Goal: Task Accomplishment & Management: Manage account settings

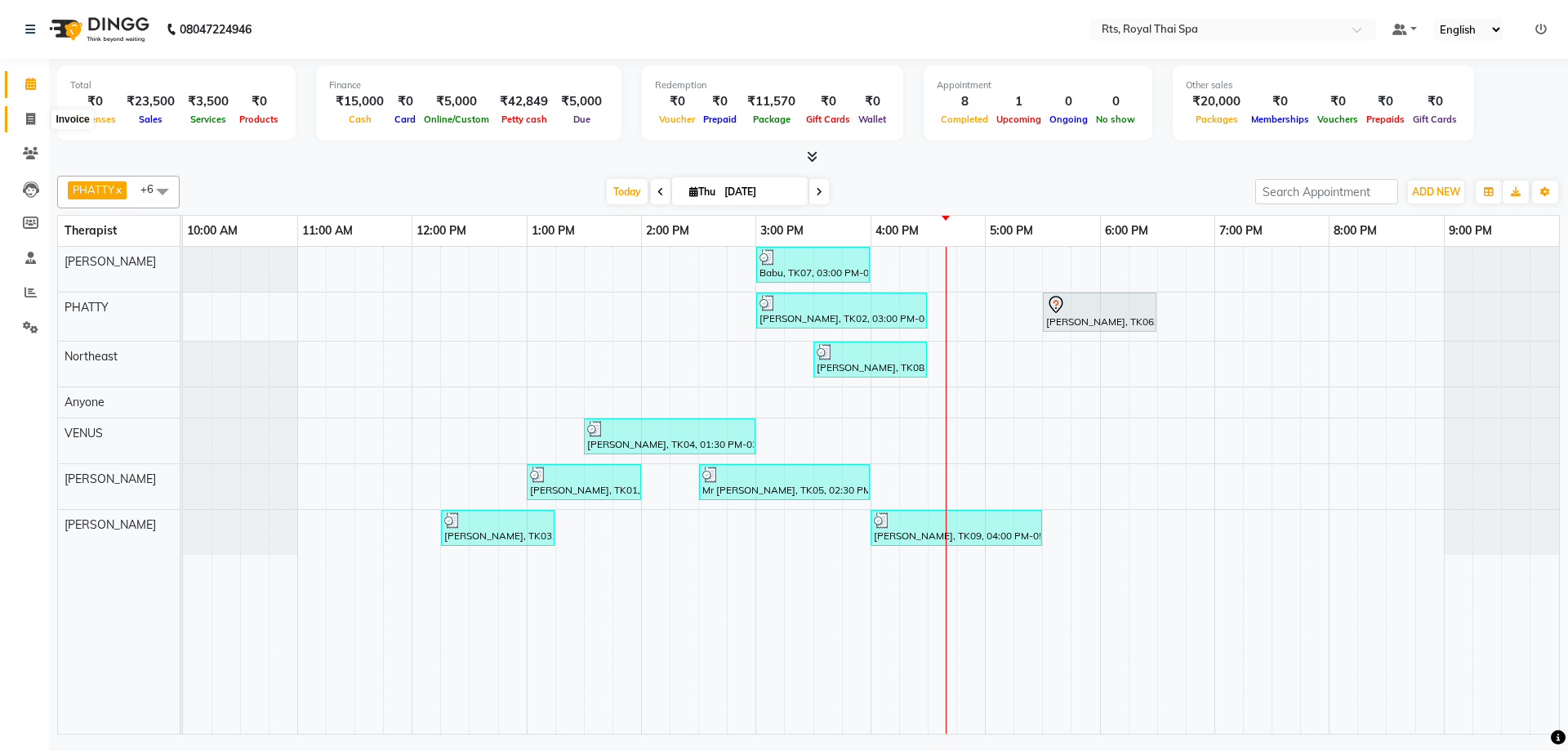
click at [26, 122] on icon at bounding box center [30, 119] width 9 height 13
select select "5288"
select select "service"
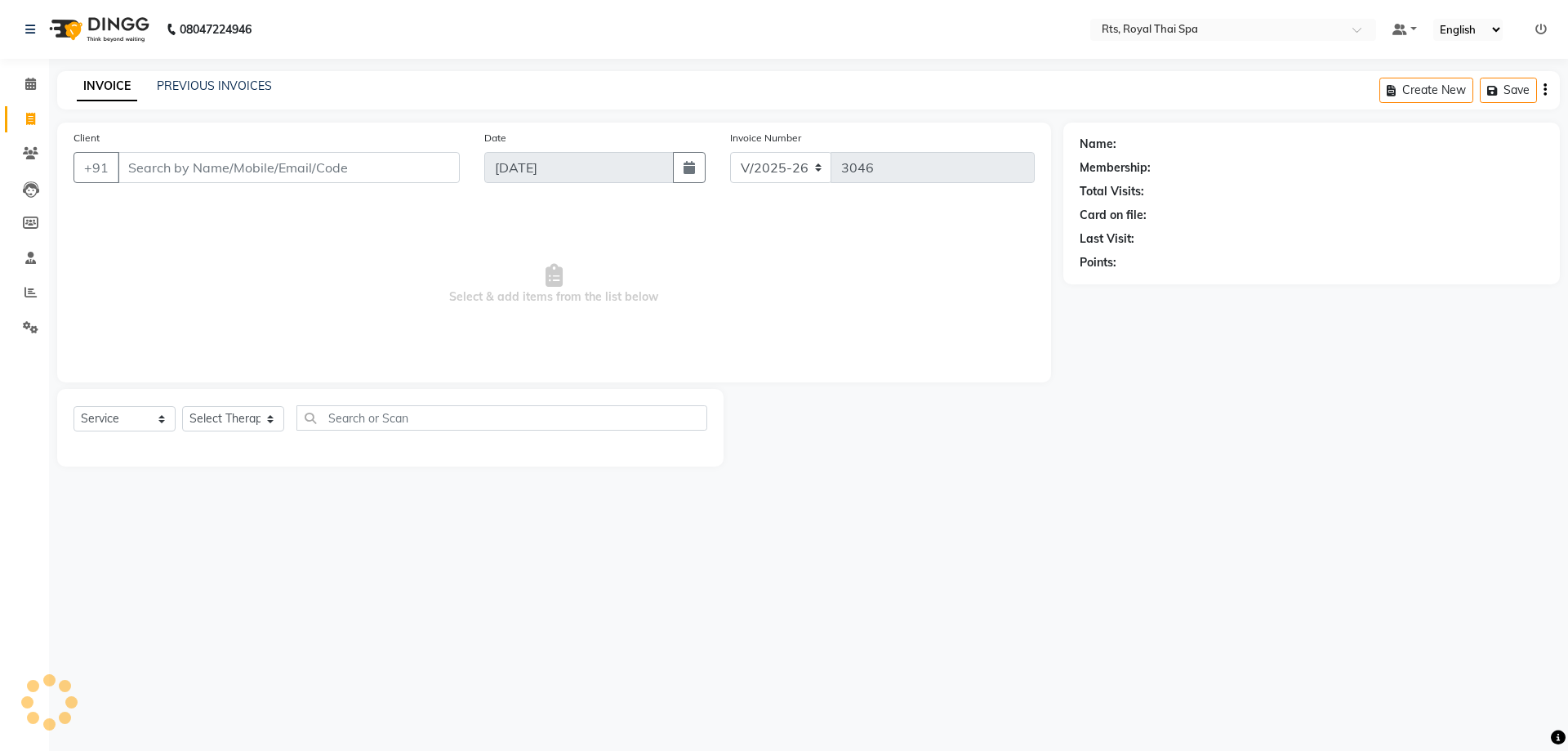
click at [170, 164] on input "Client" at bounding box center [289, 167] width 342 height 31
type input "9821252100"
click at [37, 118] on span at bounding box center [31, 119] width 29 height 18
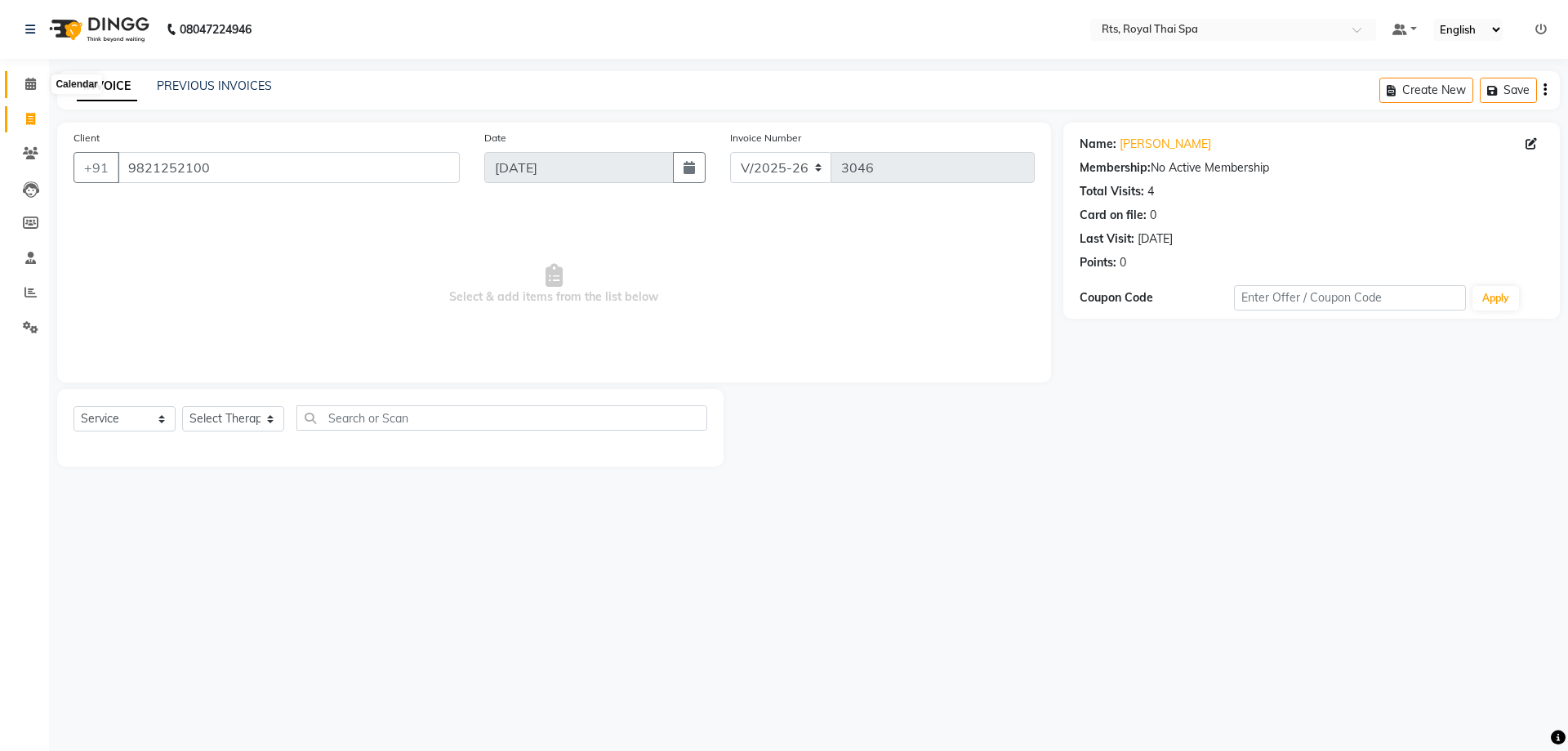
click at [24, 76] on span at bounding box center [31, 84] width 29 height 18
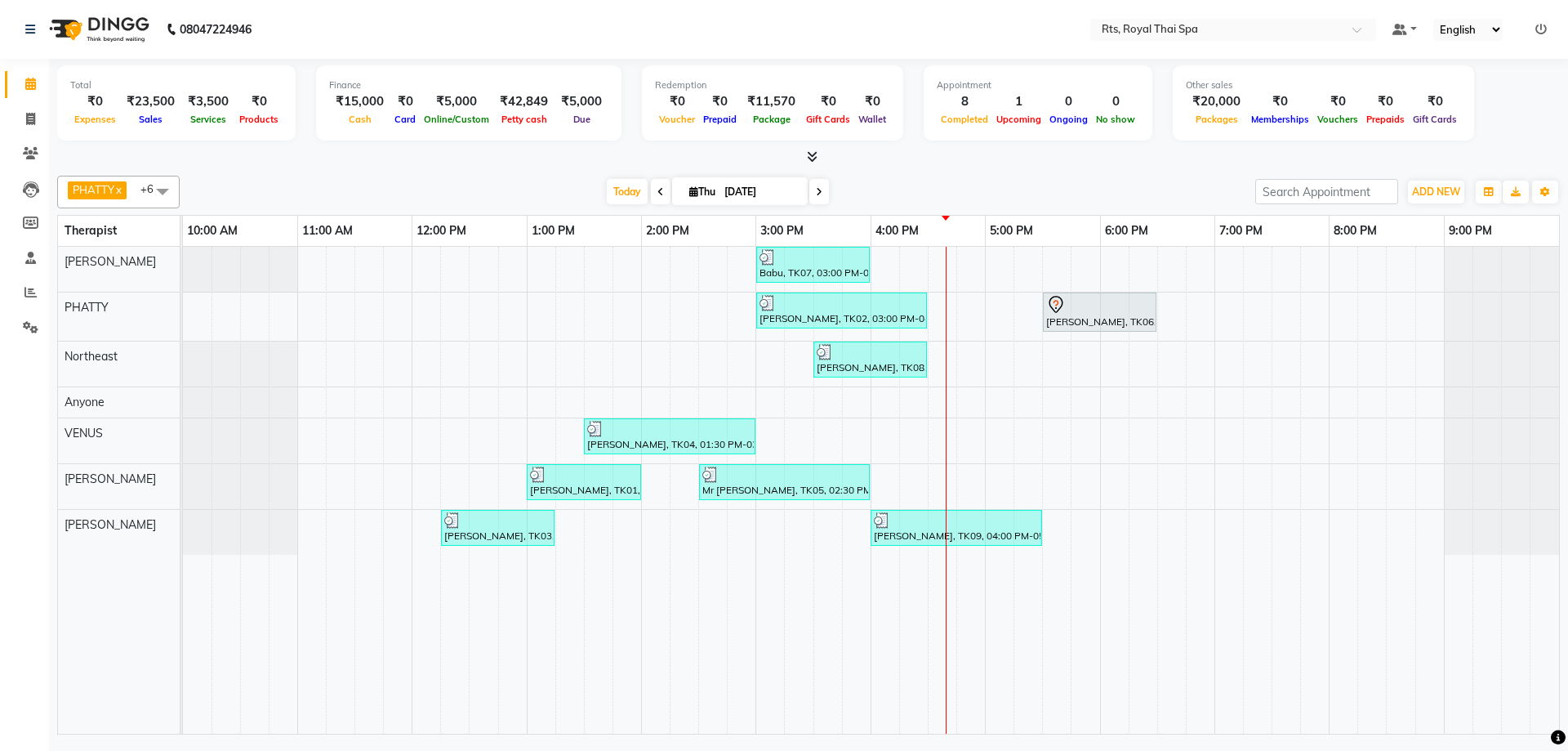
click at [977, 399] on div "Babu, TK07, 03:00 PM-04:00 PM, ROYAL SIGNATURE THERAPY 60min. [PERSON_NAME], TK…" at bounding box center [871, 490] width 1377 height 487
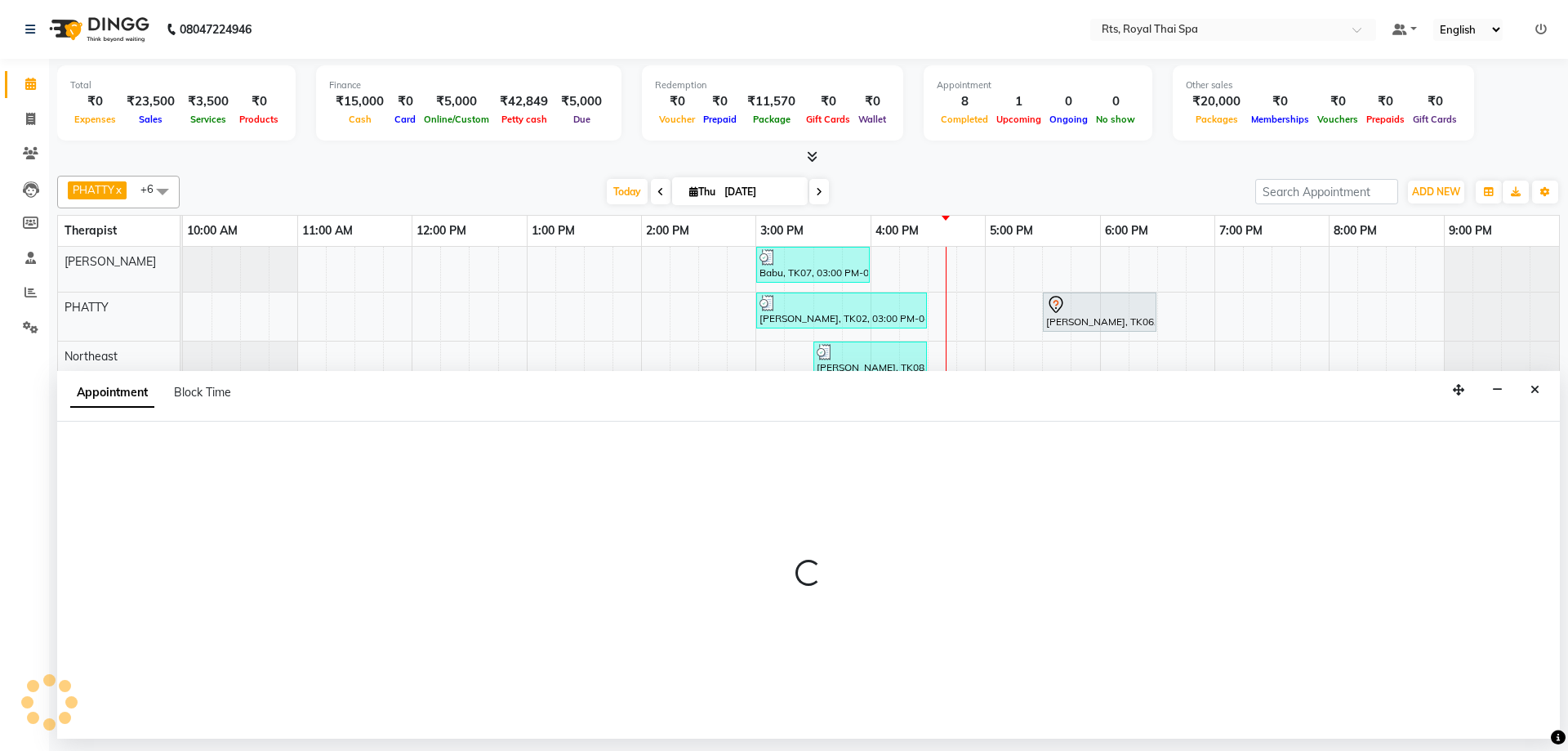
select select "39979"
select select "1005"
select select "tentative"
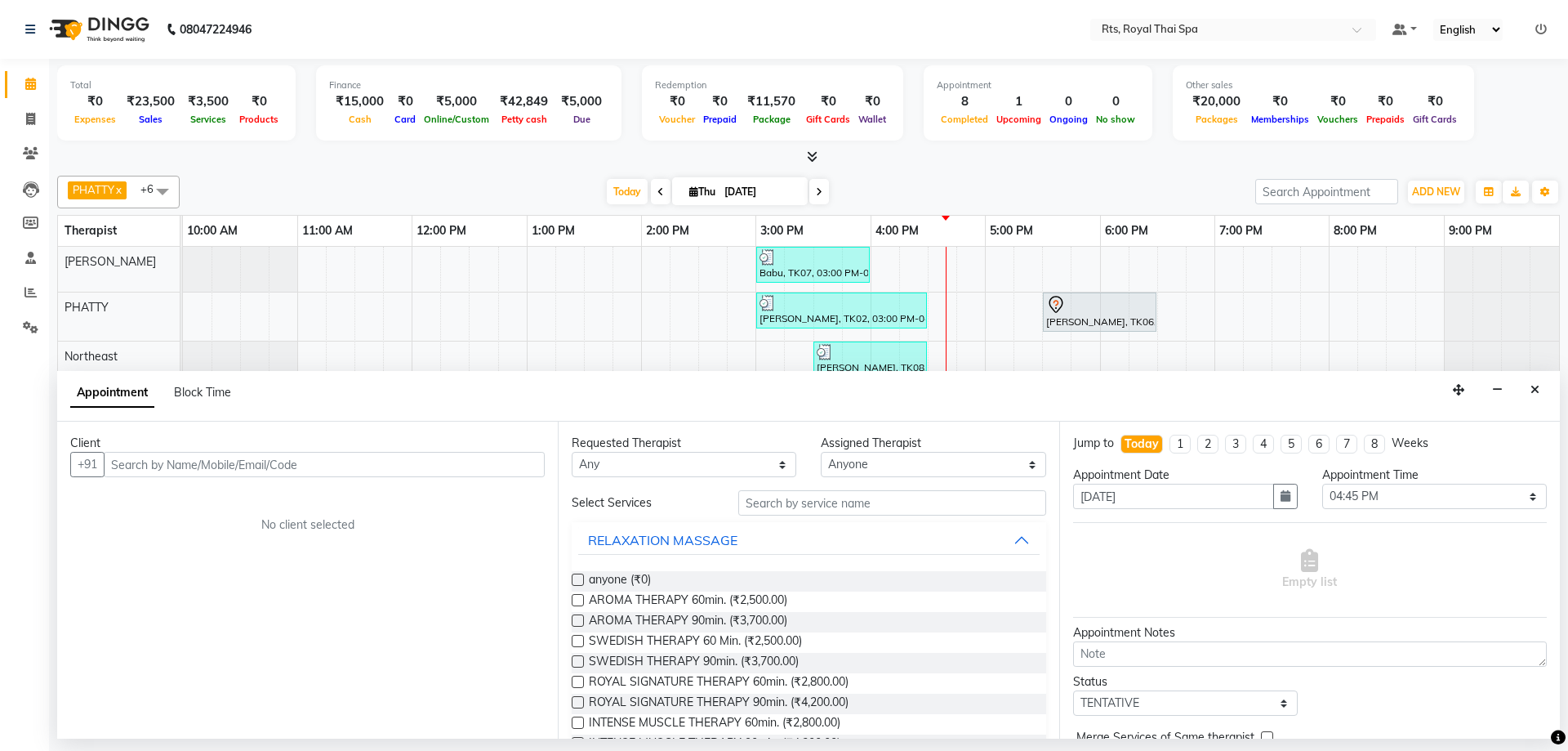
click at [419, 468] on input "text" at bounding box center [324, 464] width 441 height 25
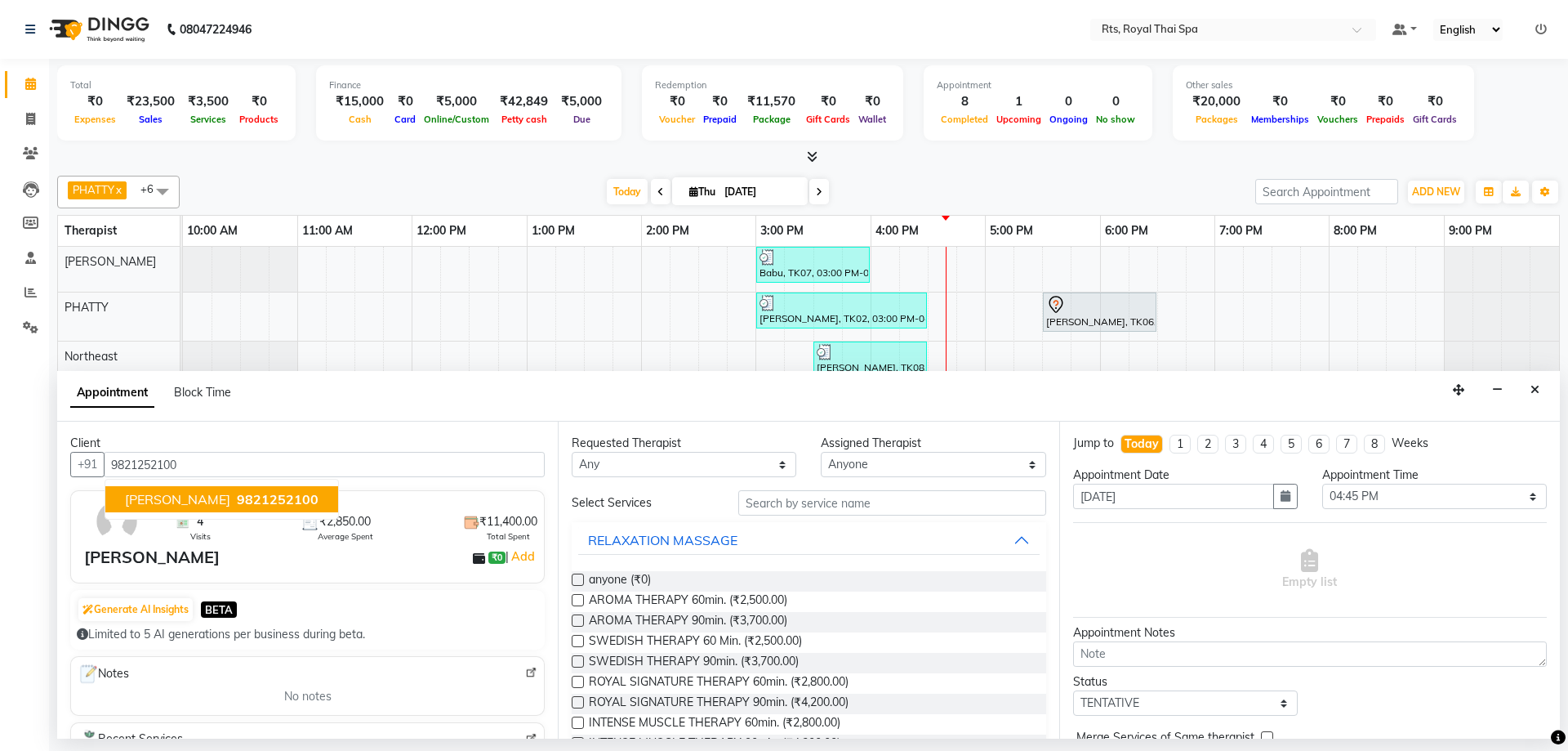
click at [237, 503] on span "9821252100" at bounding box center [277, 499] width 81 height 16
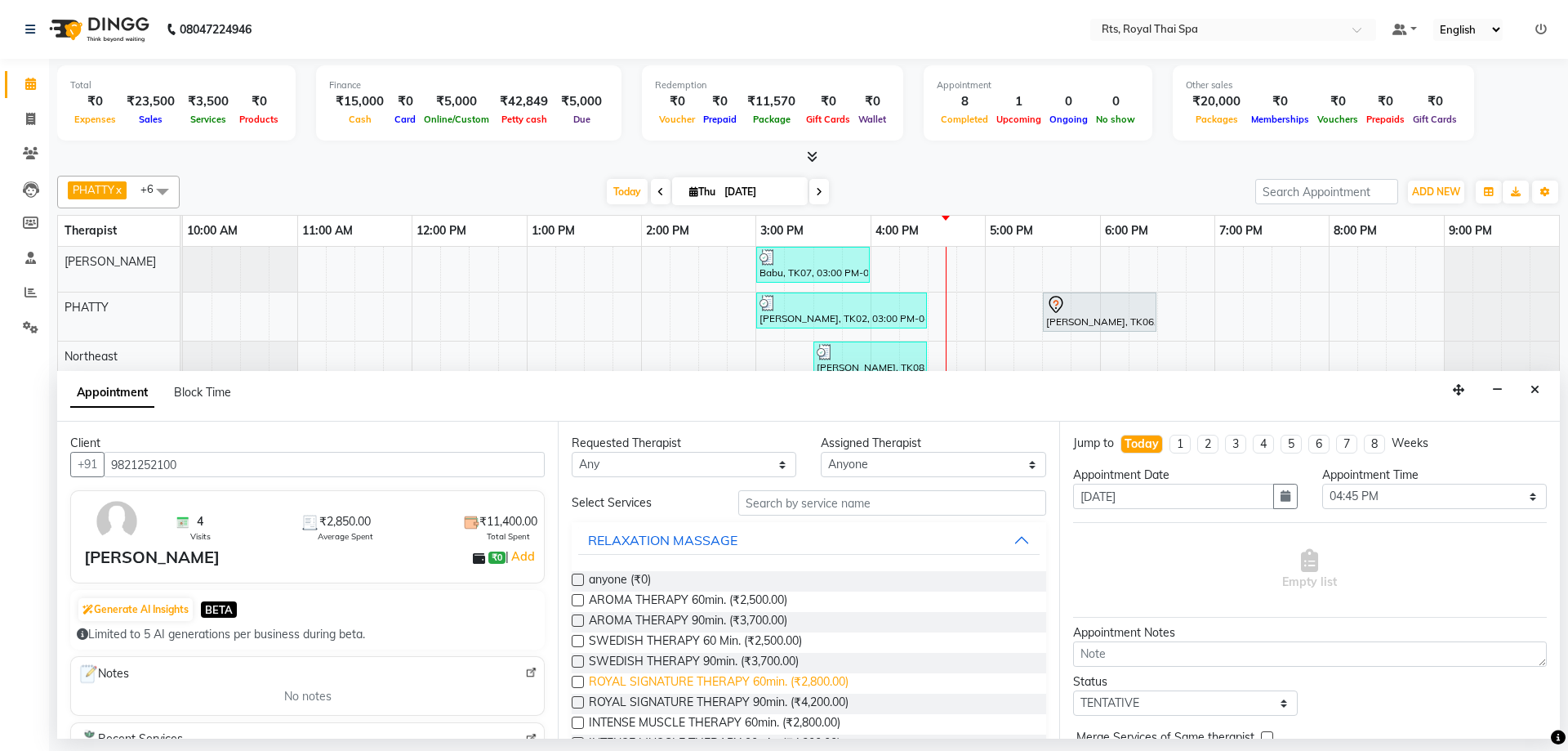
type input "9821252100"
drag, startPoint x: 755, startPoint y: 678, endPoint x: 766, endPoint y: 678, distance: 11.0
click at [757, 678] on span "ROYAL SIGNATURE THERAPY 60min. (₹2,800.00)" at bounding box center [718, 682] width 260 height 20
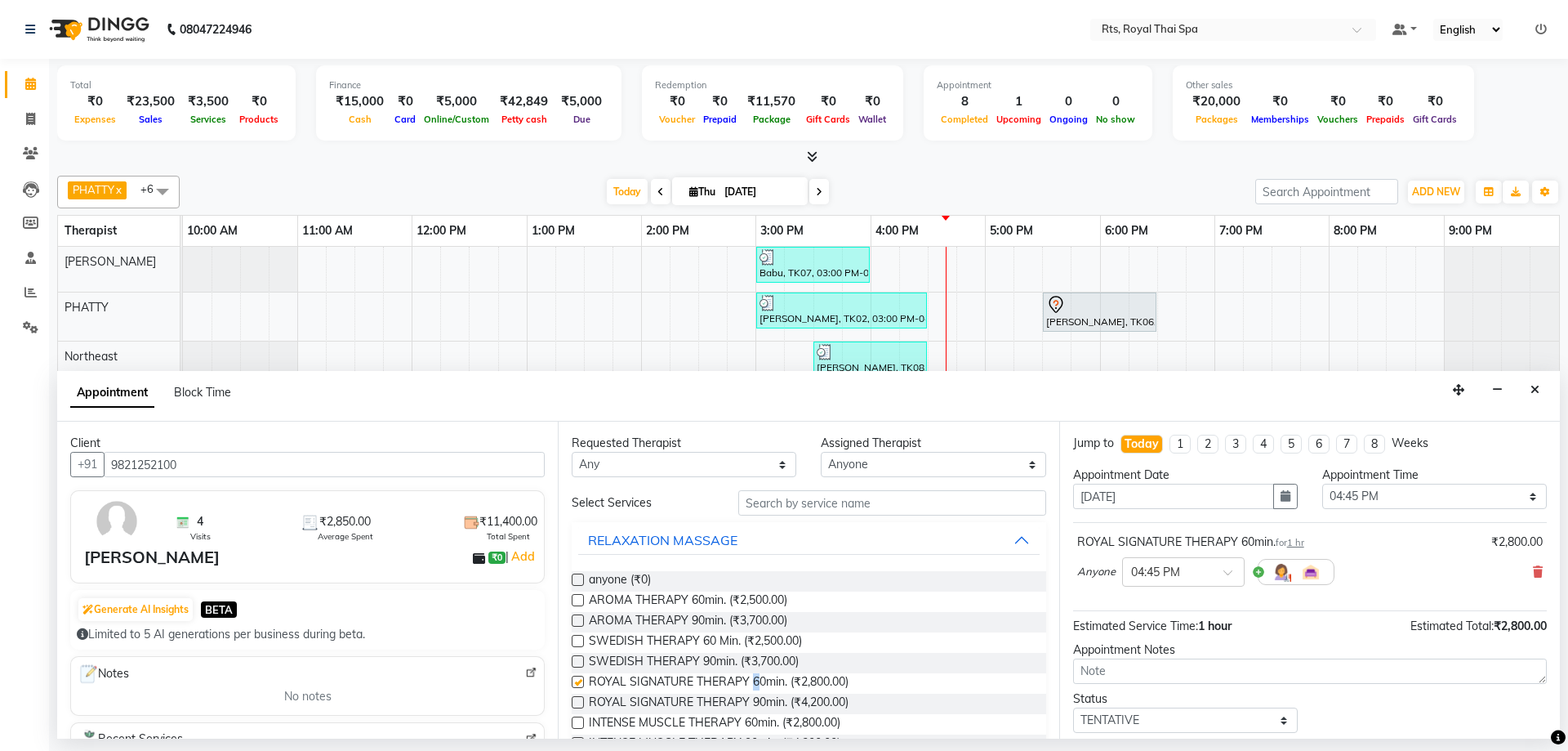
checkbox input "false"
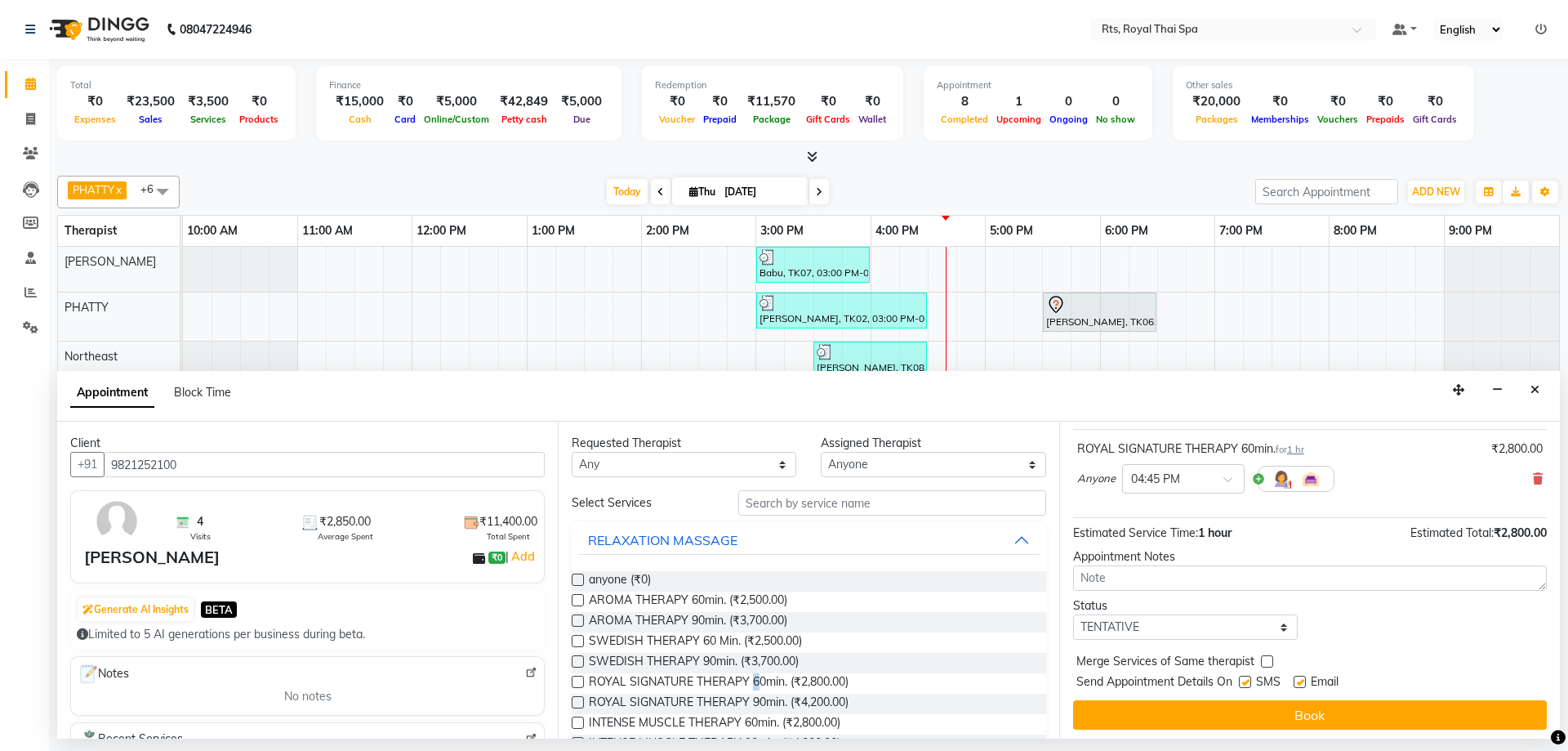
scroll to position [98, 0]
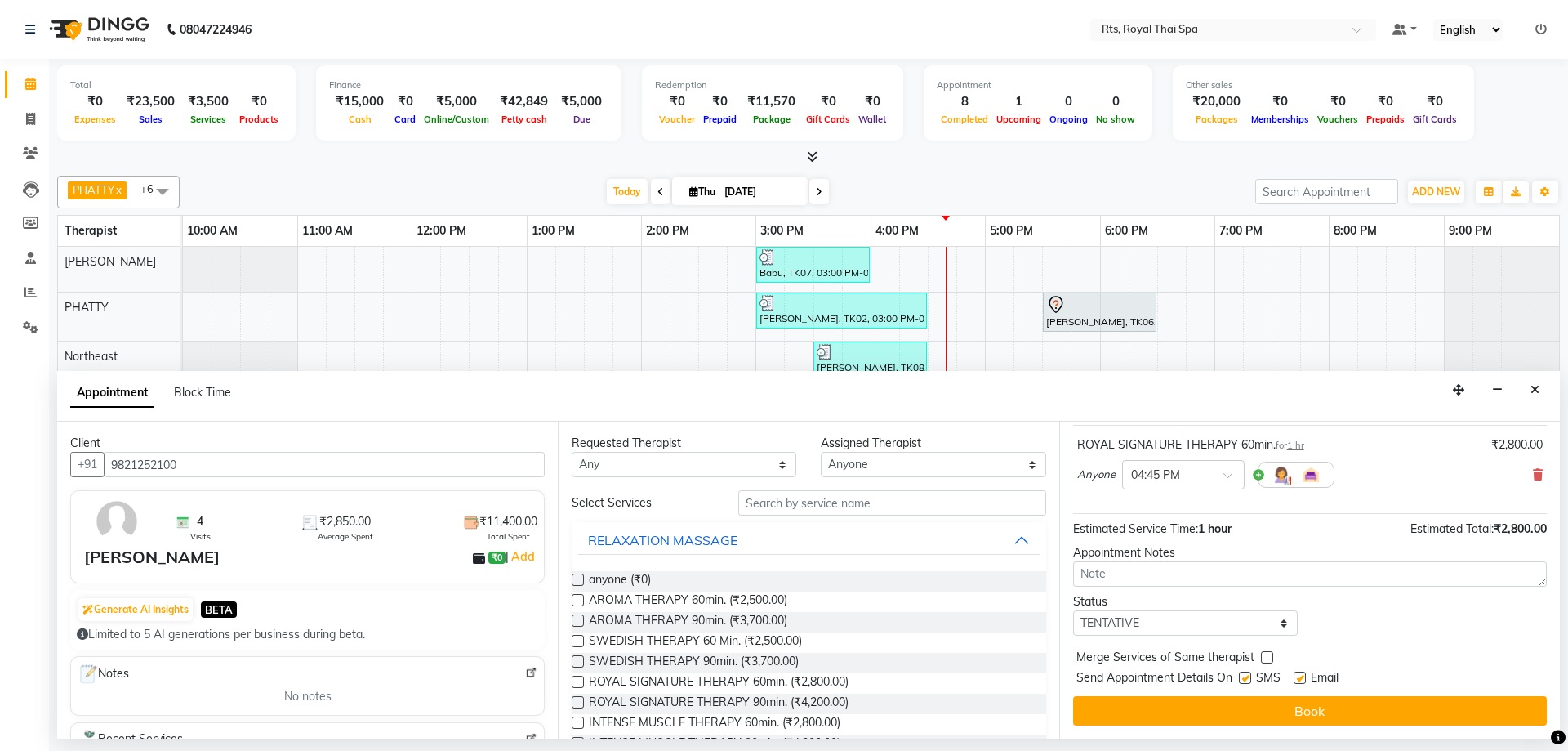
click at [1246, 681] on label at bounding box center [1245, 678] width 13 height 13
click at [1246, 681] on input "checkbox" at bounding box center [1244, 679] width 11 height 11
checkbox input "false"
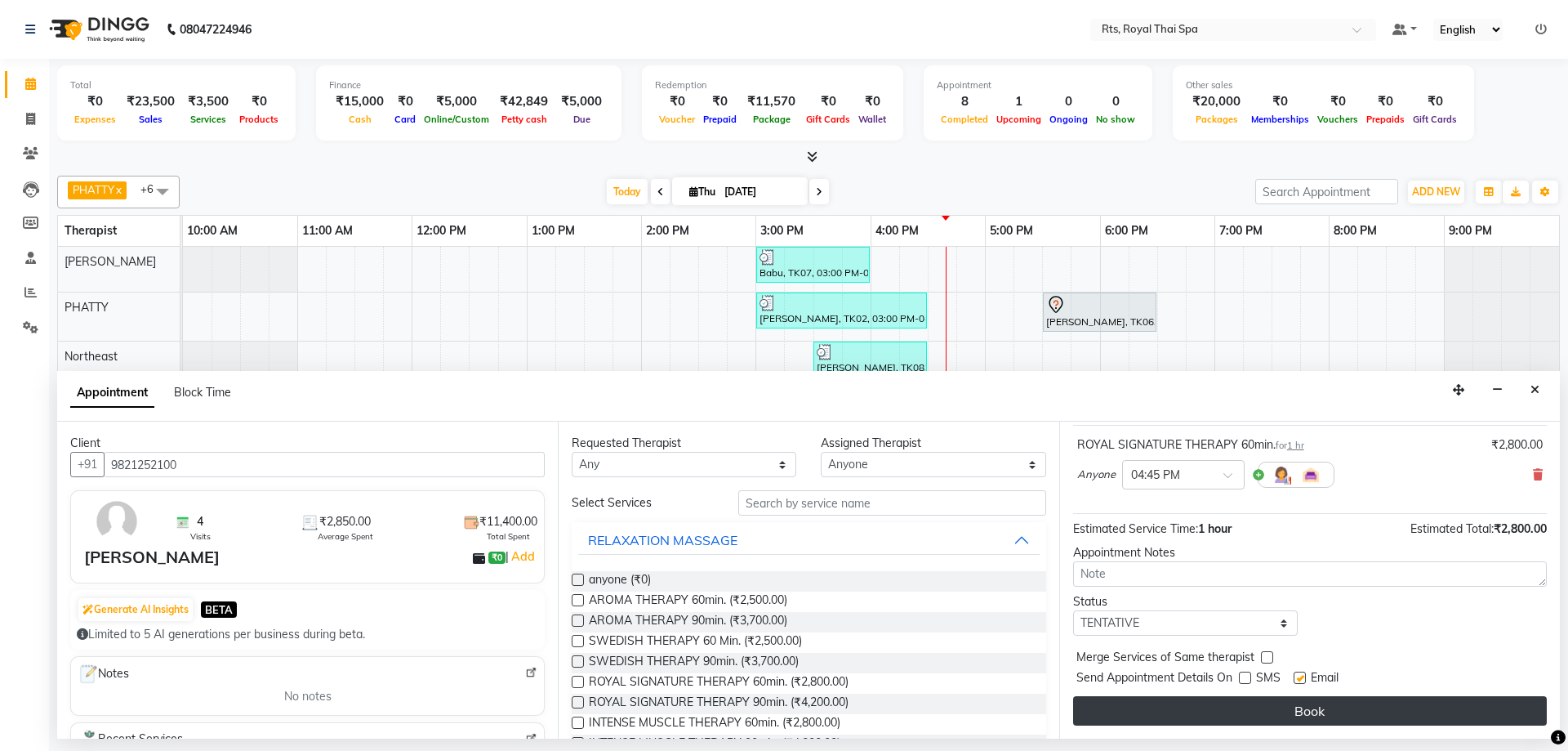
click at [1255, 707] on button "Book" at bounding box center [1310, 710] width 474 height 29
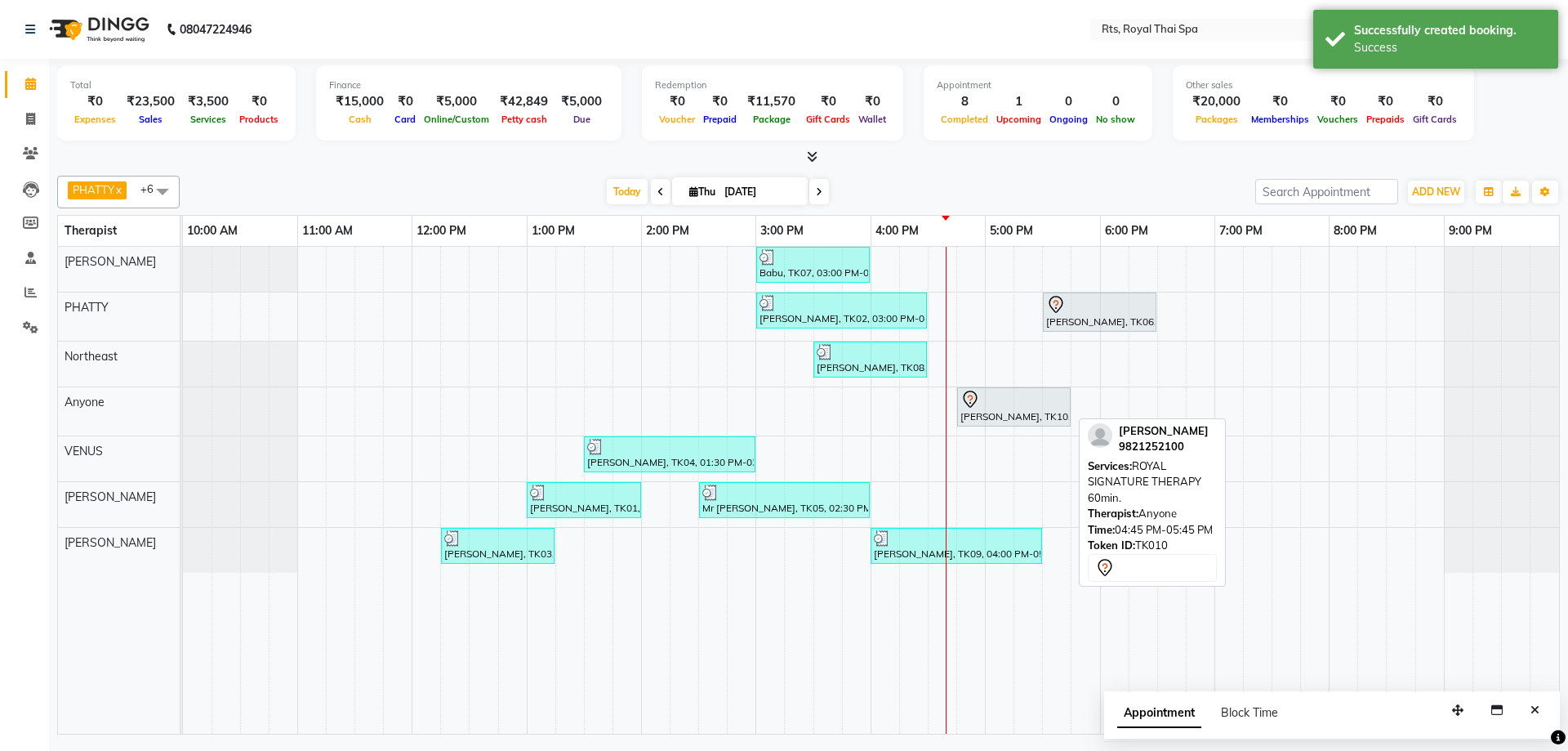
click at [1031, 414] on div "[PERSON_NAME], TK10, 04:45 PM-05:45 PM, ROYAL SIGNATURE THERAPY 60min." at bounding box center [1014, 406] width 110 height 34
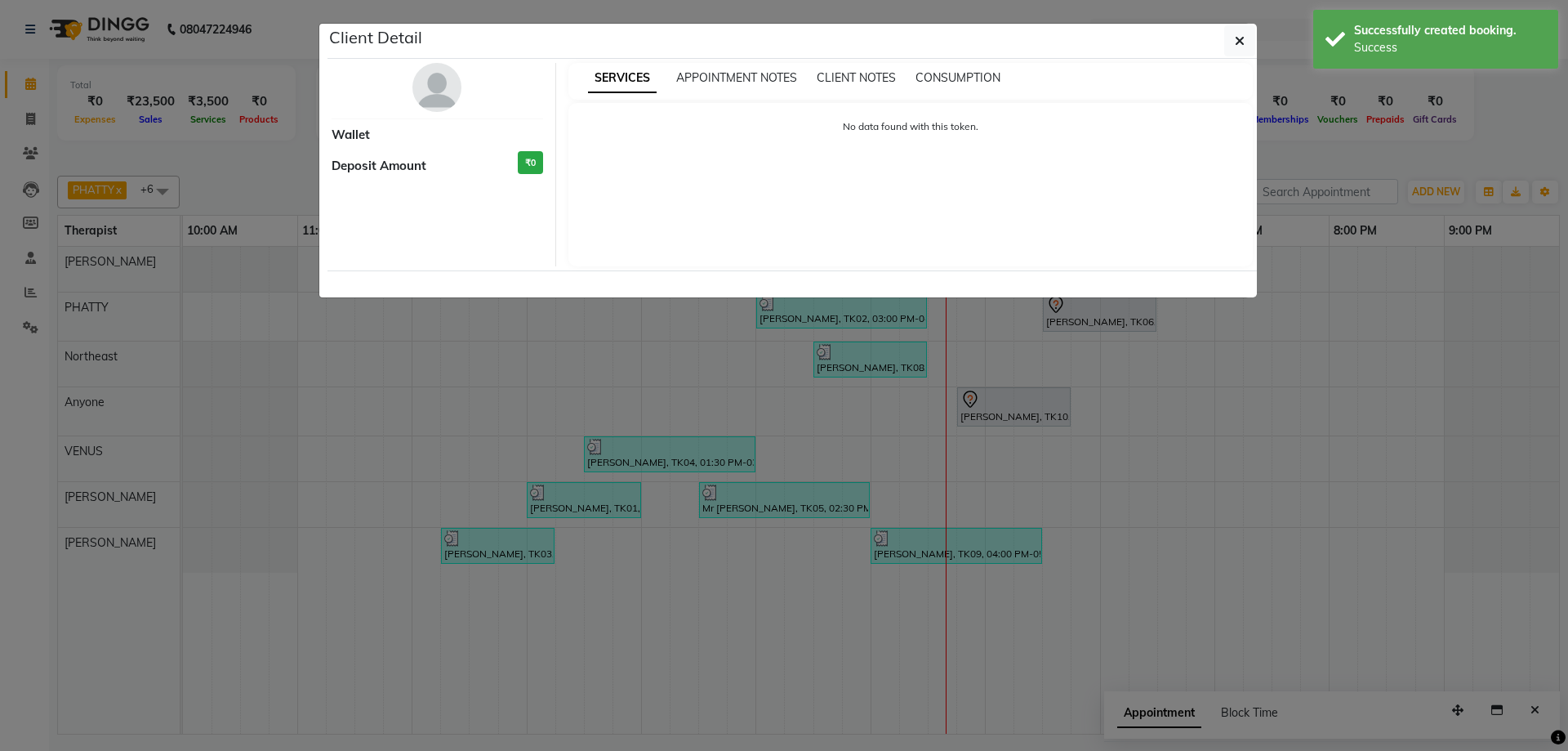
select select "7"
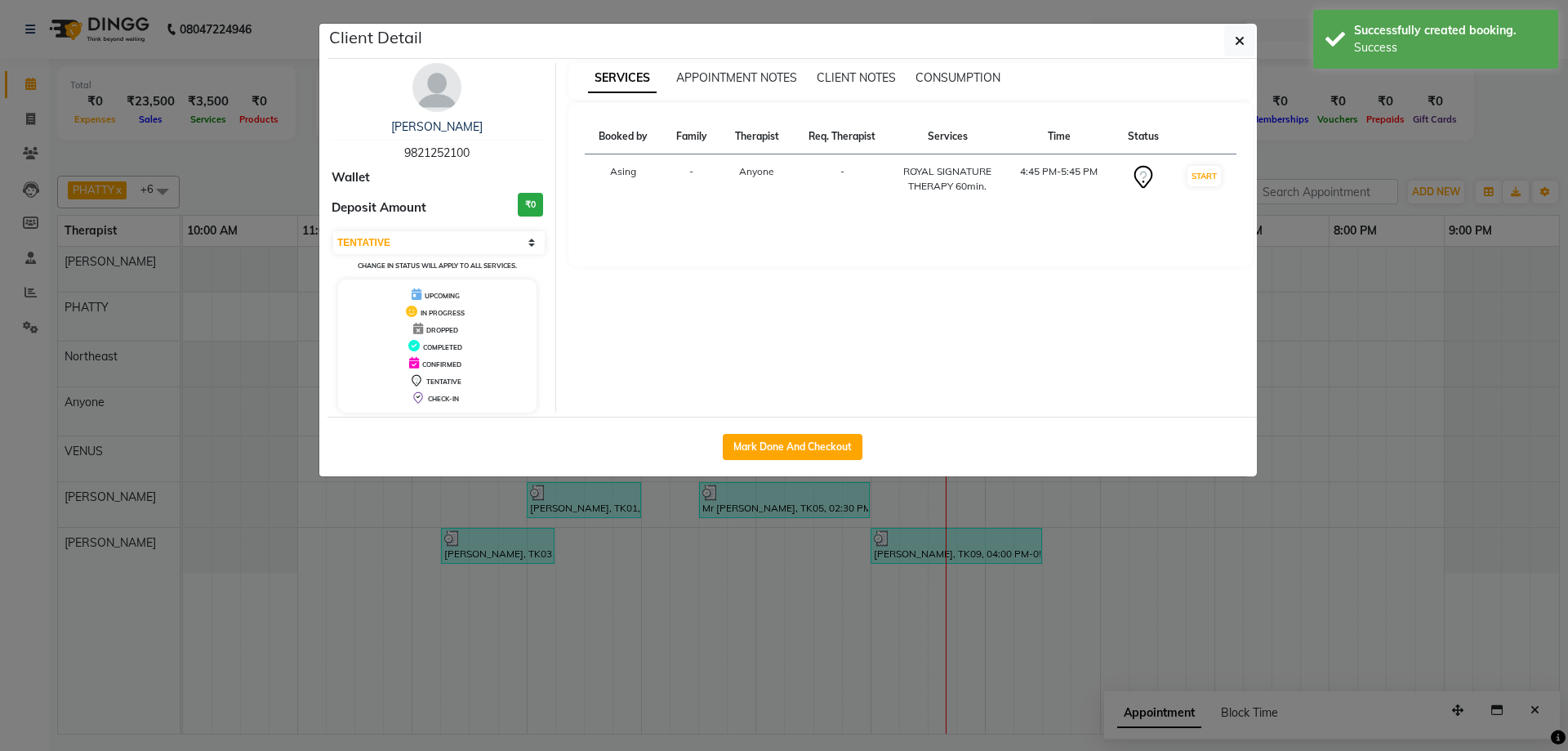
click at [419, 81] on img at bounding box center [437, 87] width 49 height 49
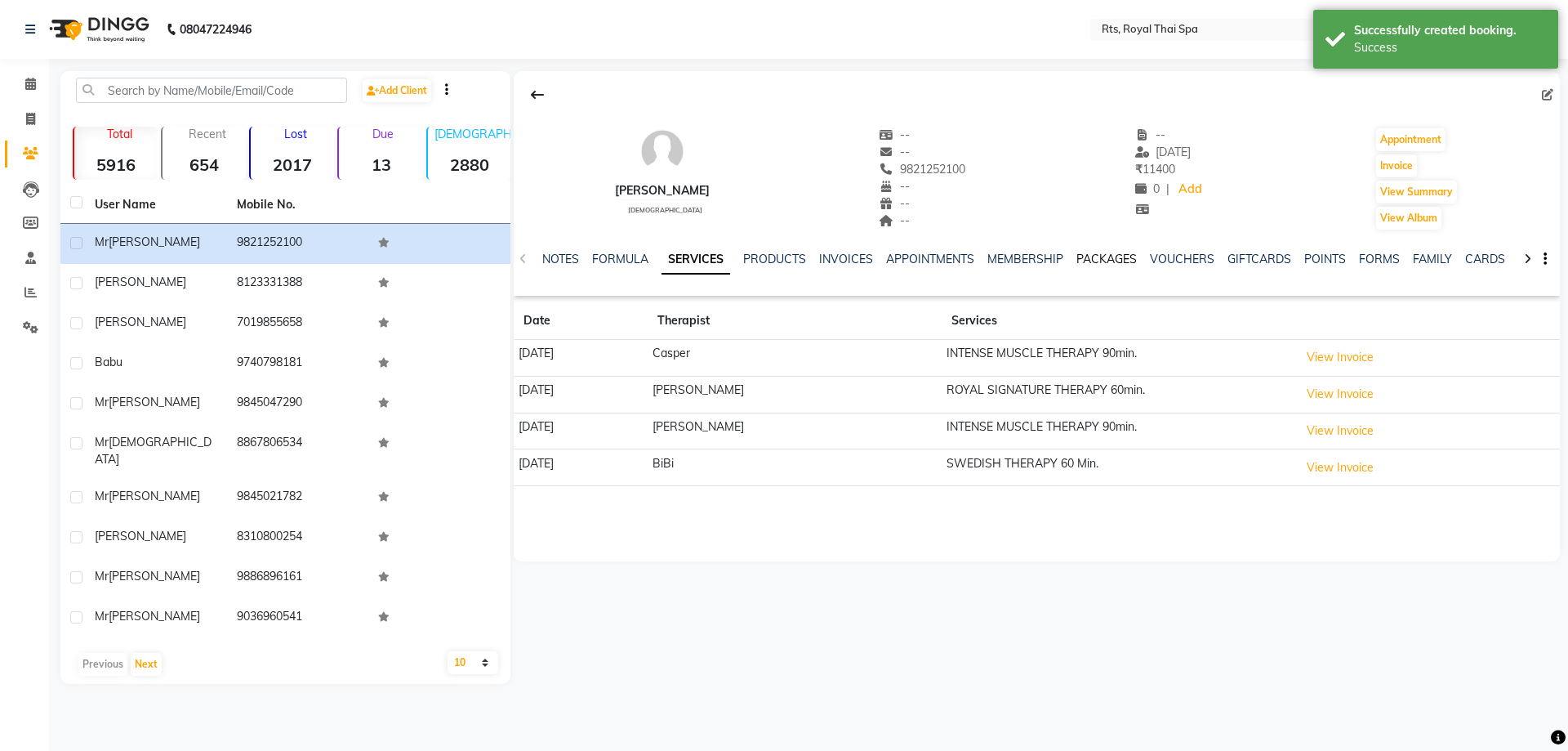
click at [1107, 256] on link "PACKAGES" at bounding box center [1107, 258] width 61 height 14
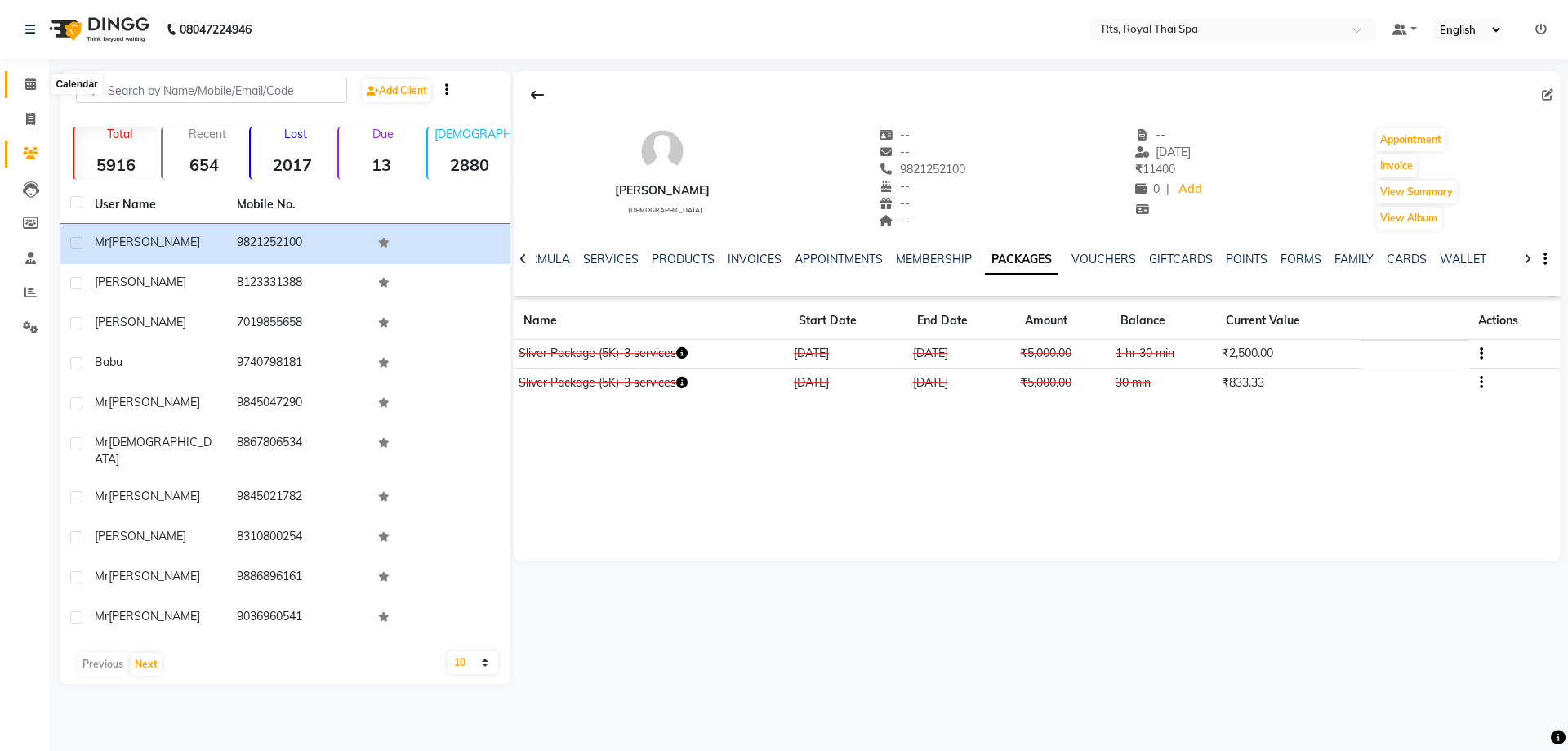
click at [35, 85] on icon at bounding box center [30, 83] width 11 height 13
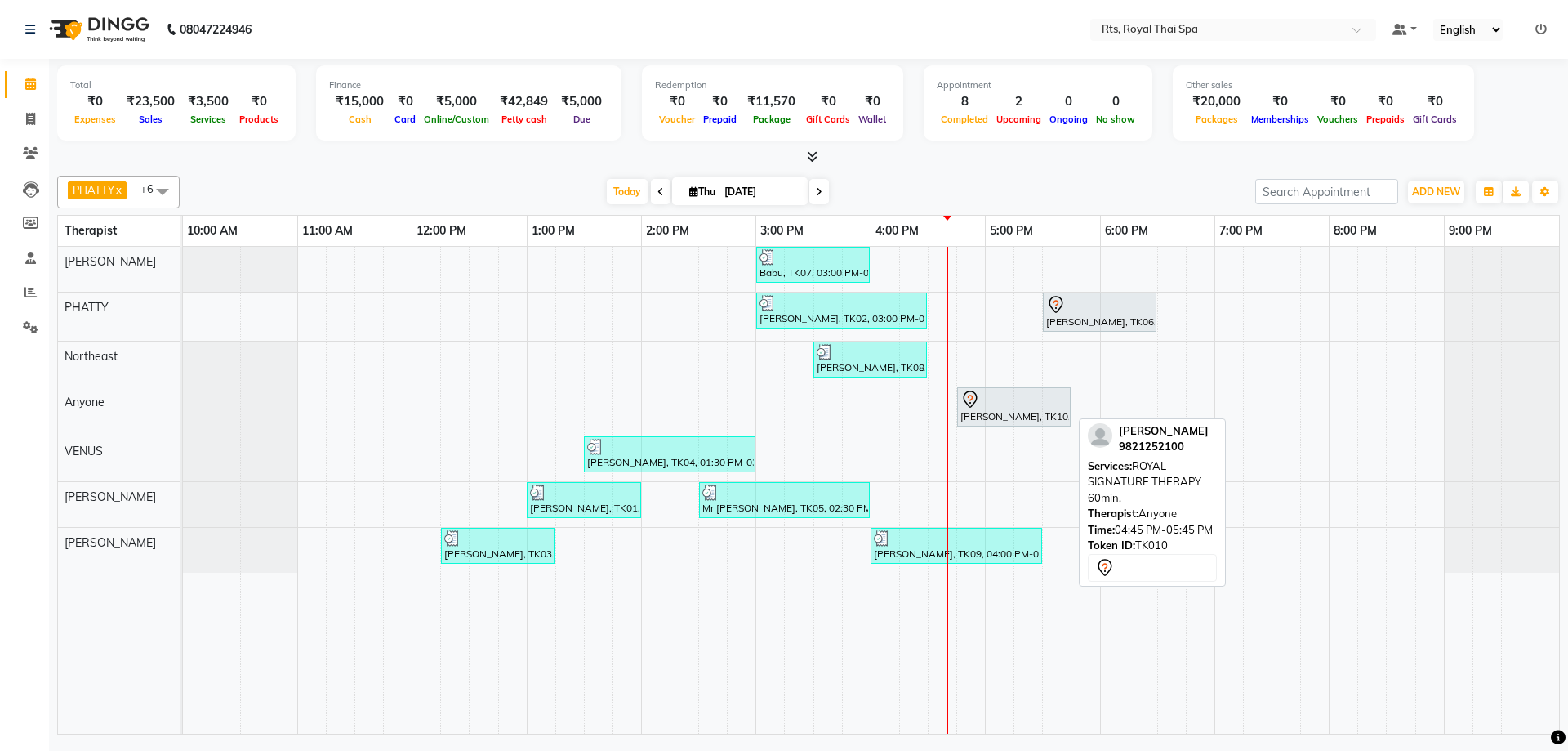
click at [1060, 414] on div "[PERSON_NAME], TK10, 04:45 PM-05:45 PM, ROYAL SIGNATURE THERAPY 60min." at bounding box center [1014, 406] width 110 height 34
select select "7"
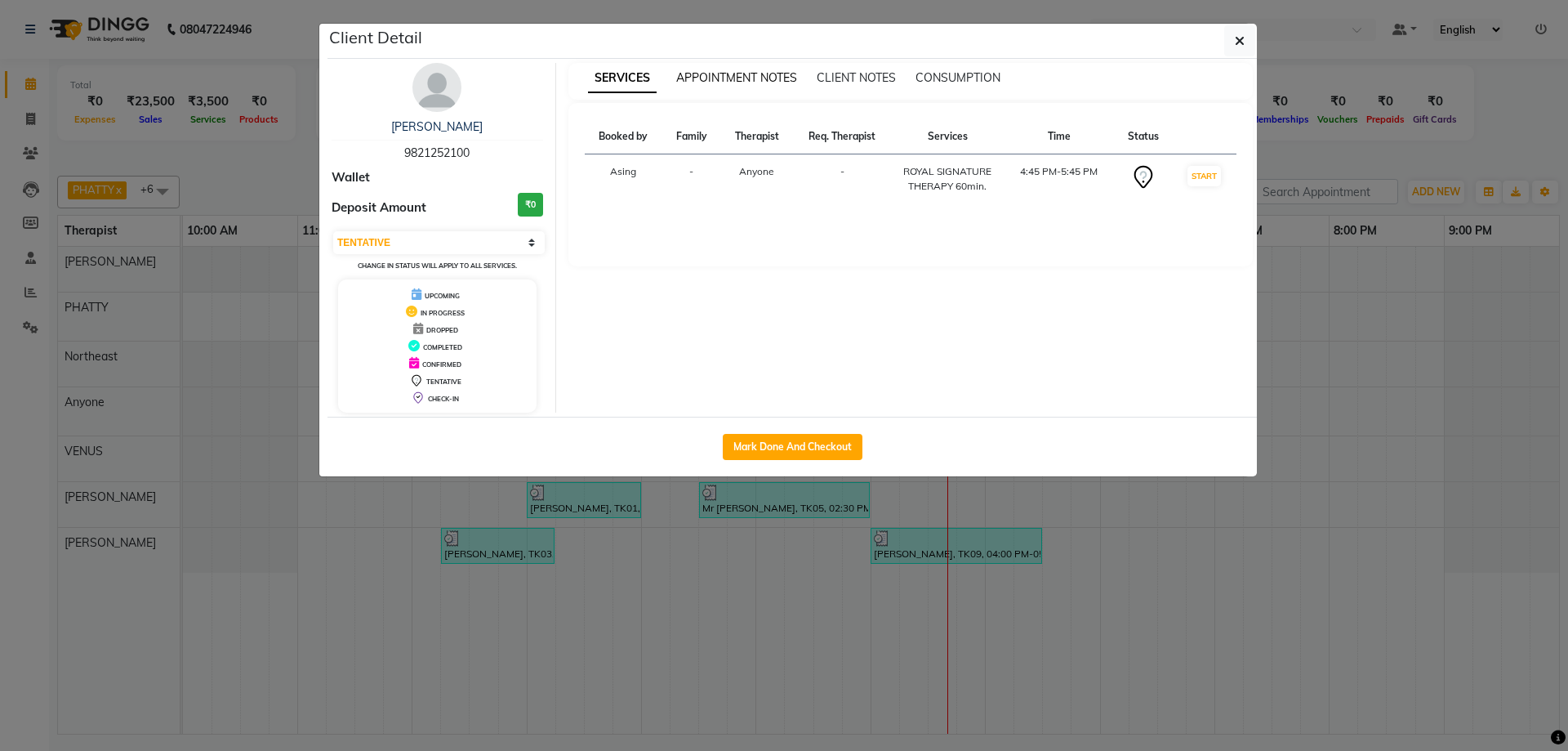
click at [746, 78] on span "APPOINTMENT NOTES" at bounding box center [737, 77] width 121 height 14
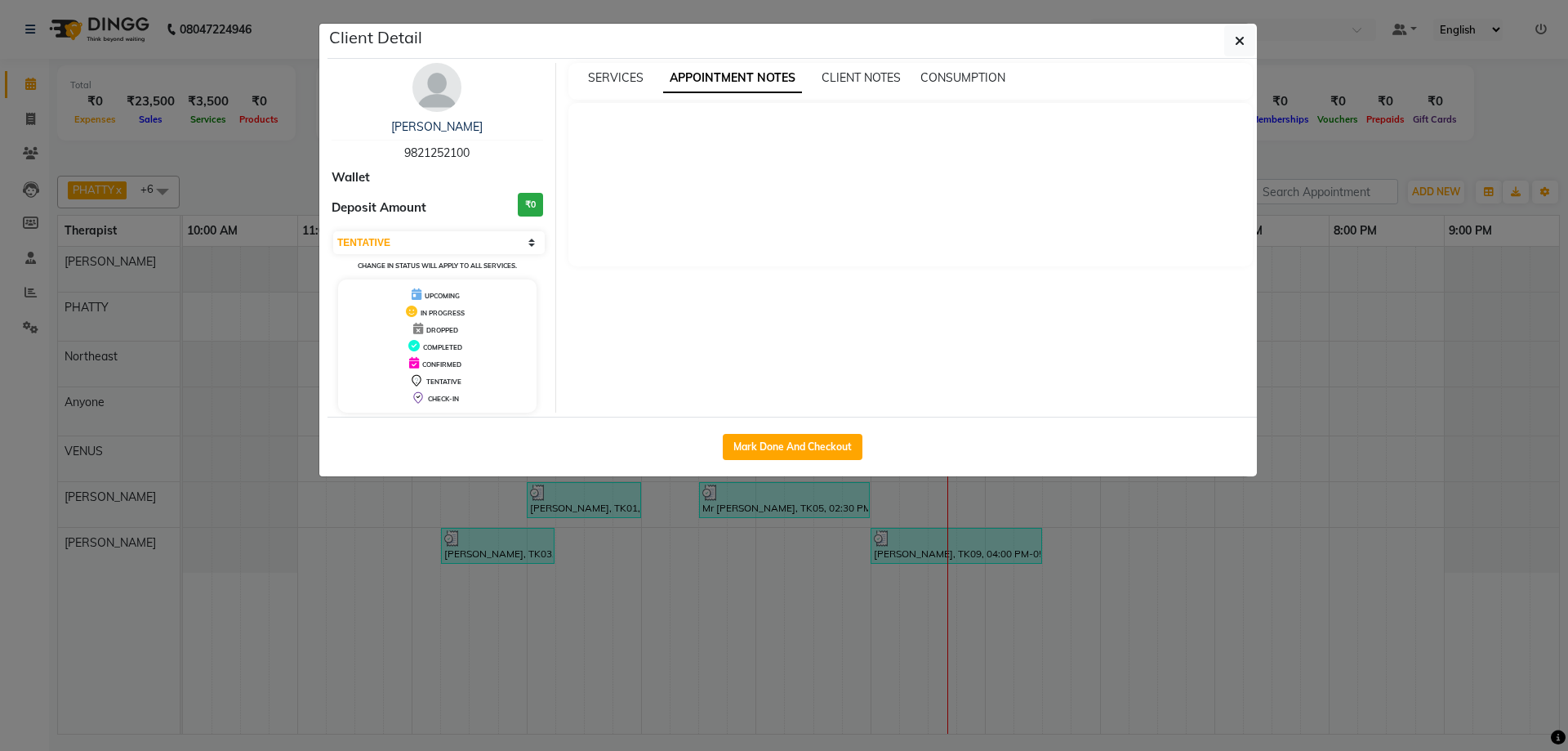
click at [430, 81] on img at bounding box center [437, 87] width 49 height 49
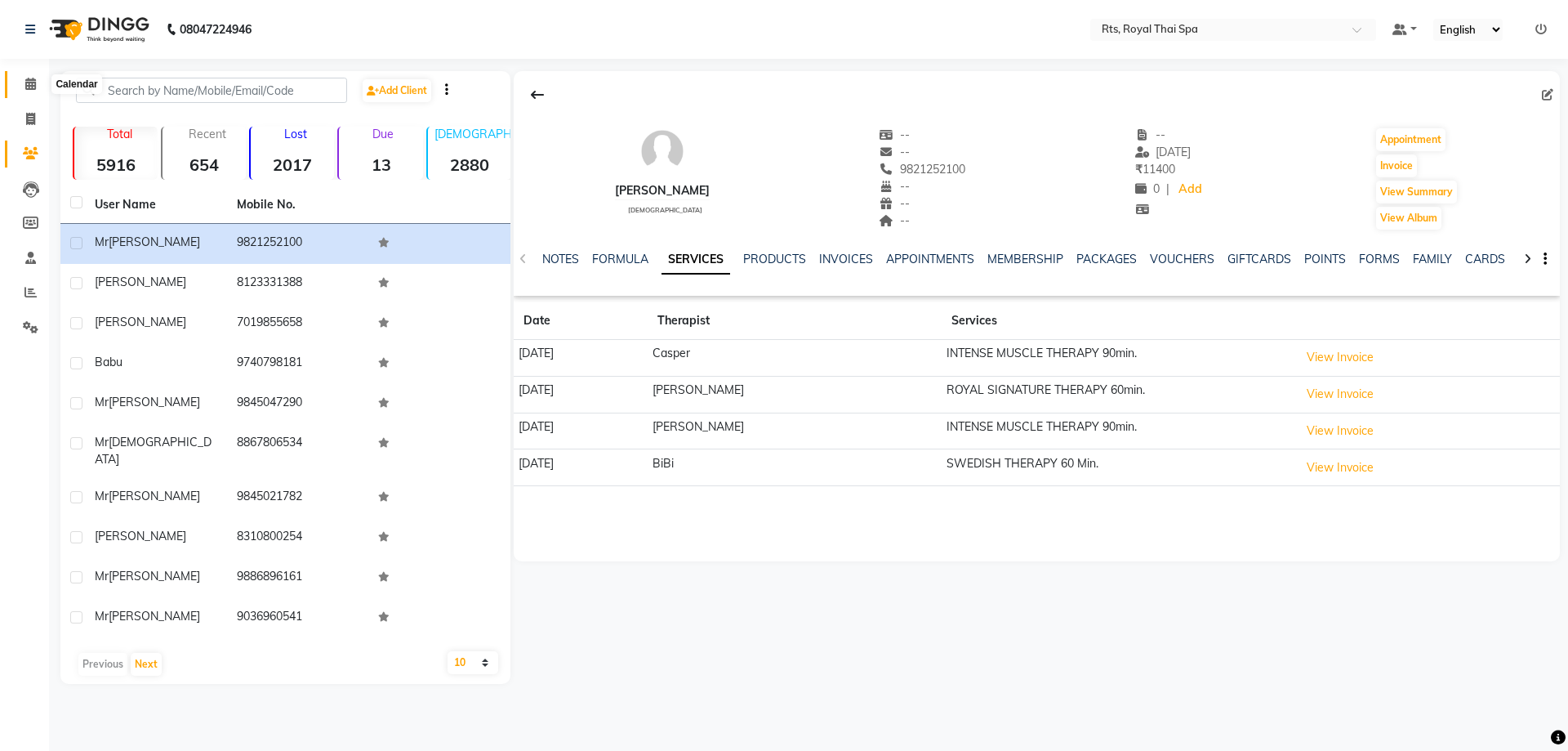
click at [31, 83] on icon at bounding box center [30, 83] width 11 height 13
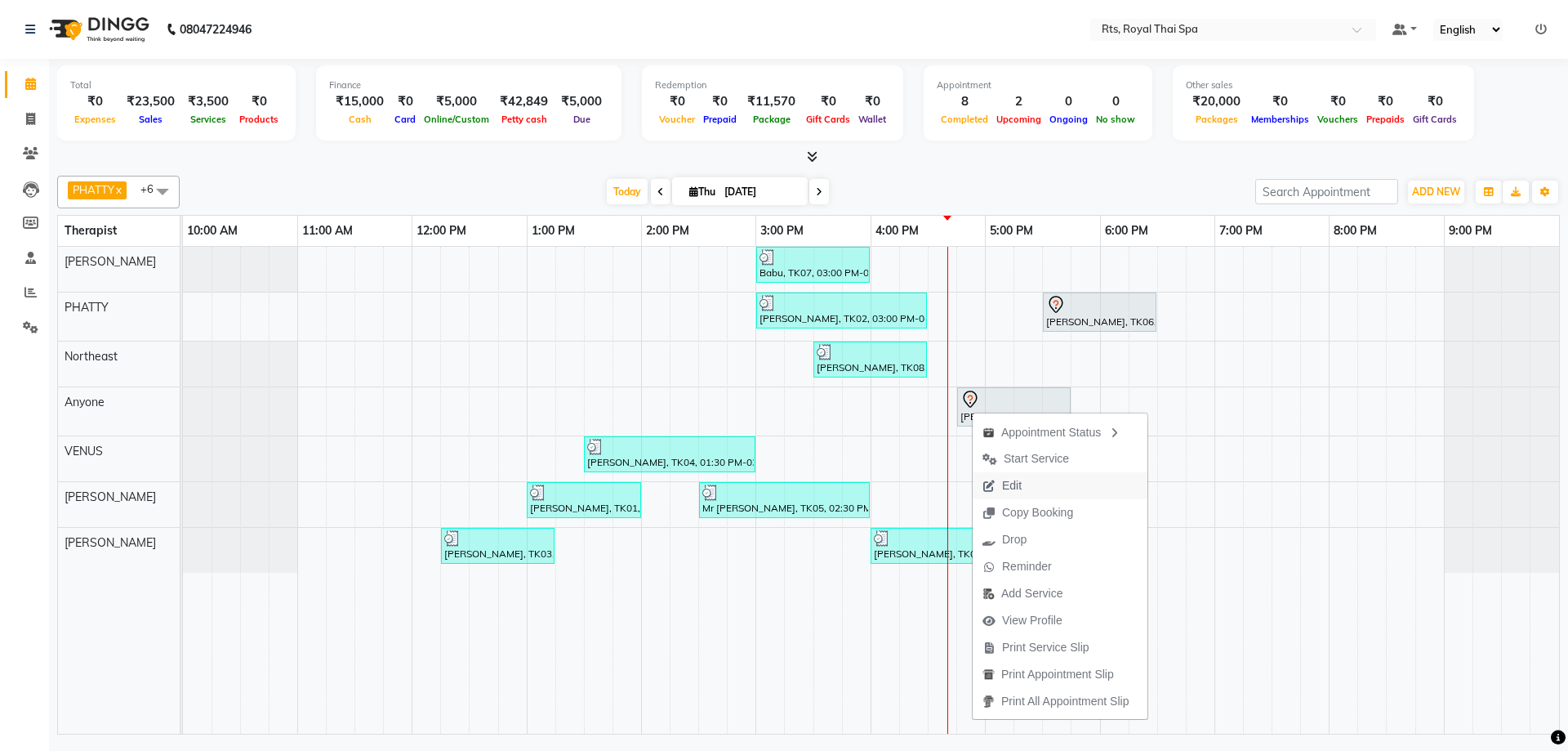
click at [1018, 491] on span "Edit" at bounding box center [1012, 485] width 19 height 17
select select "tentative"
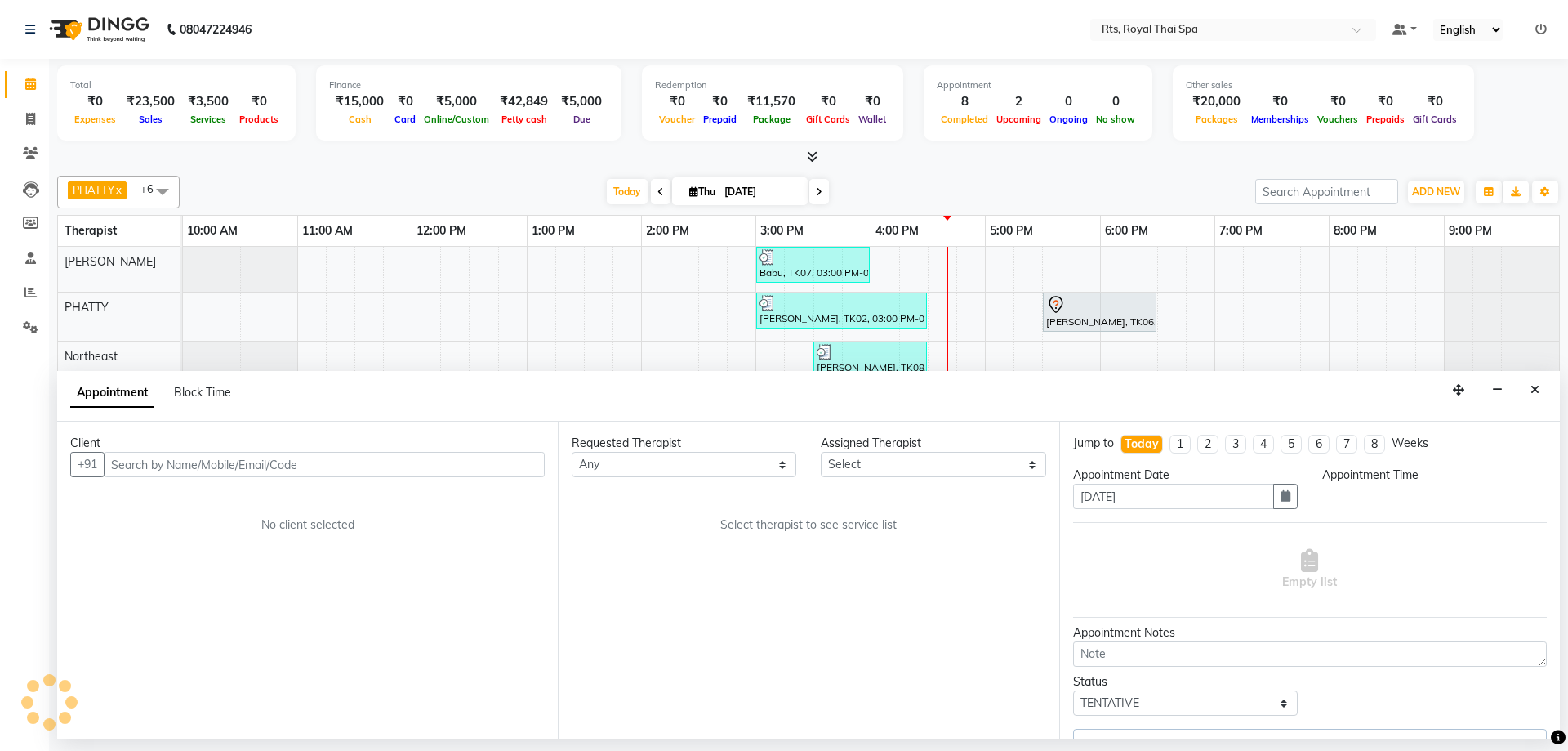
select select "39979"
select select "1005"
select select "2390"
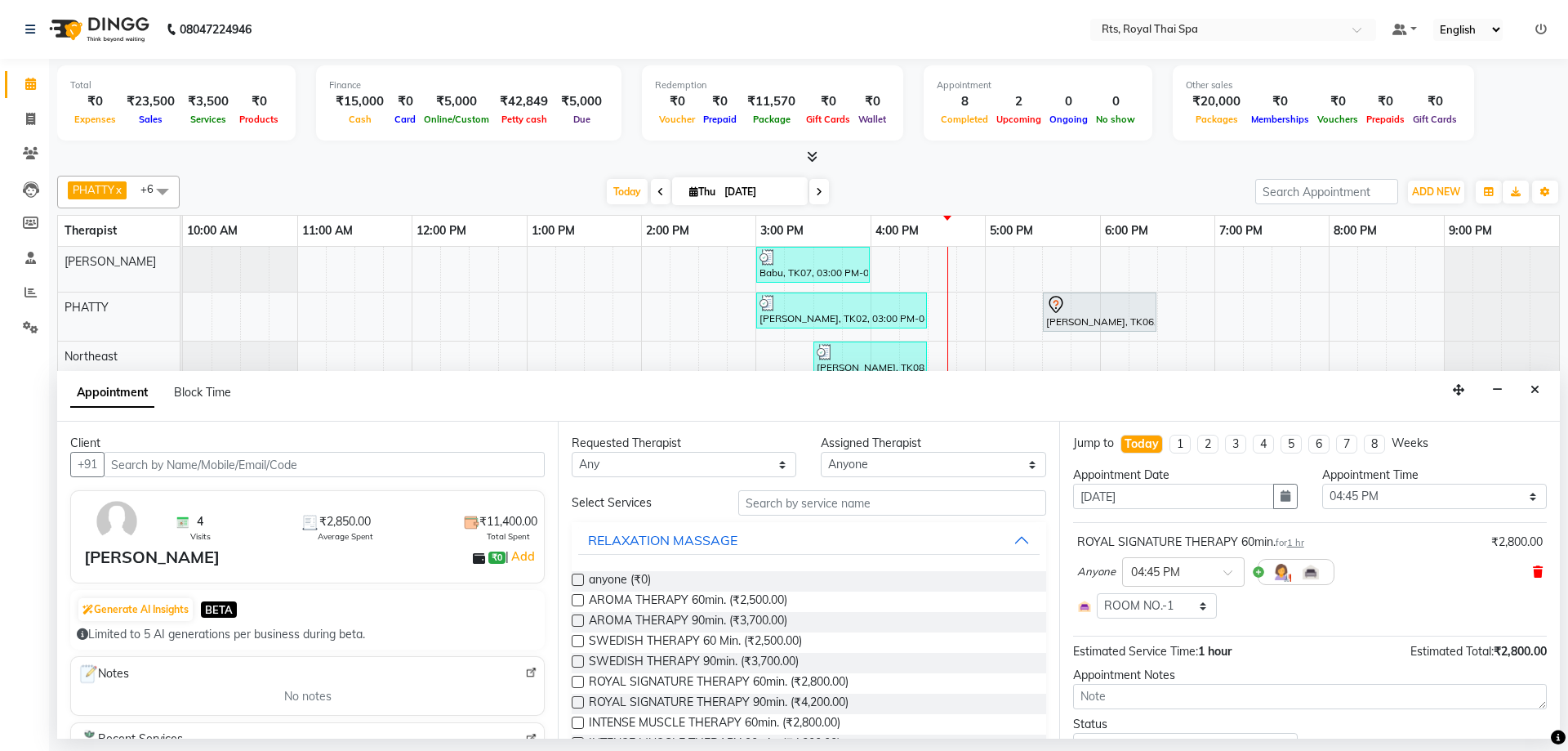
click at [1533, 574] on icon at bounding box center [1538, 572] width 10 height 12
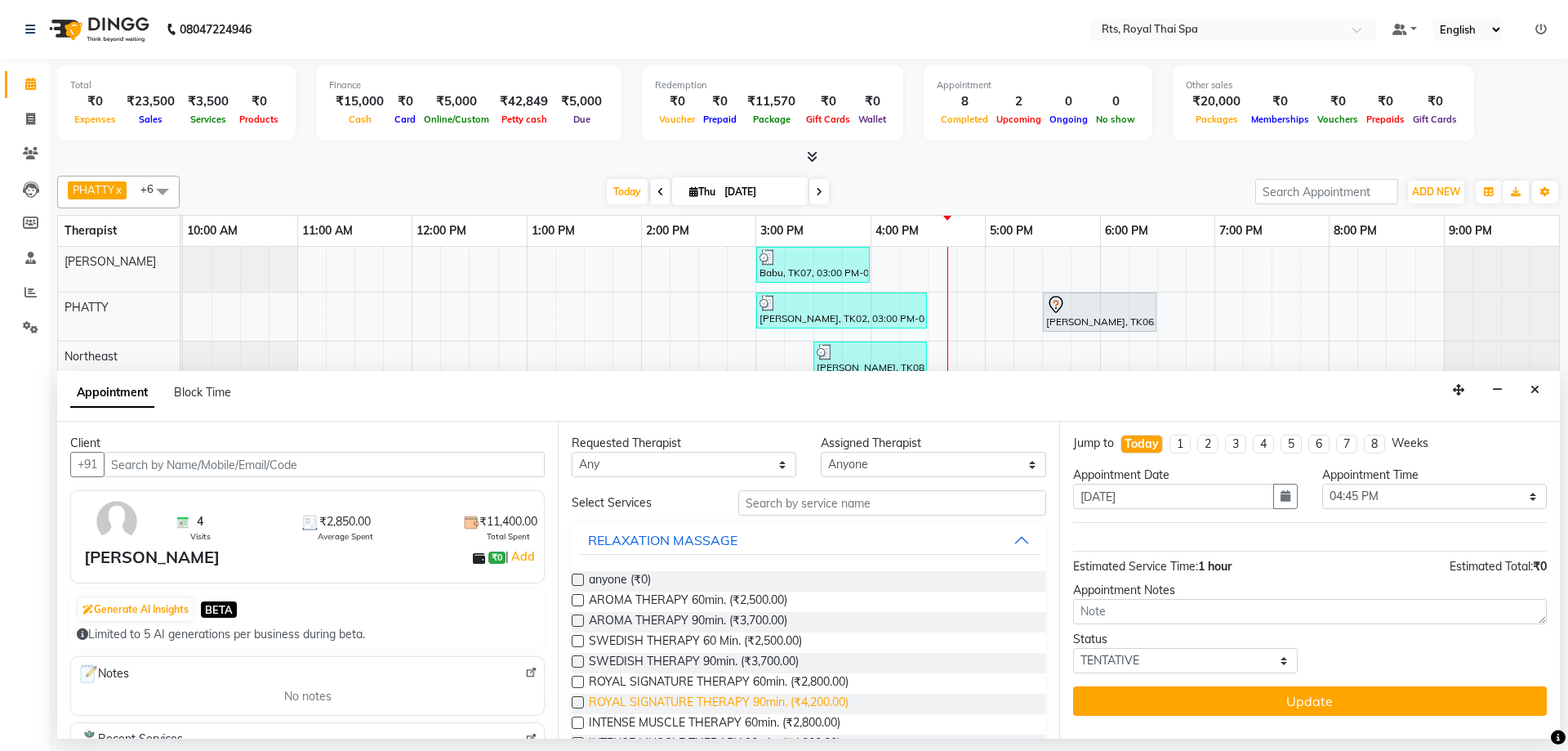
click at [805, 706] on span "ROYAL SIGNATURE THERAPY 90min. (₹4,200.00)" at bounding box center [718, 703] width 260 height 20
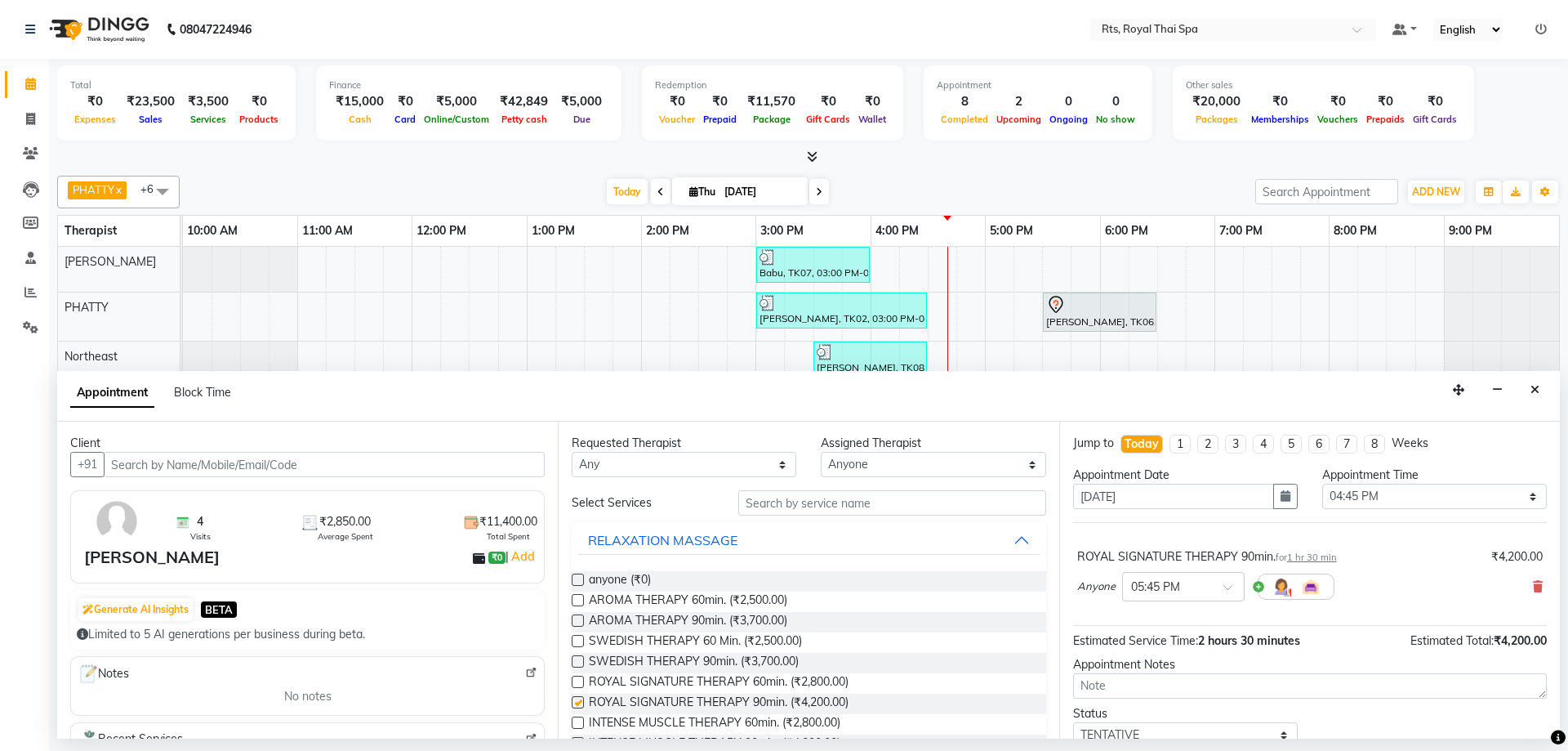
checkbox input "false"
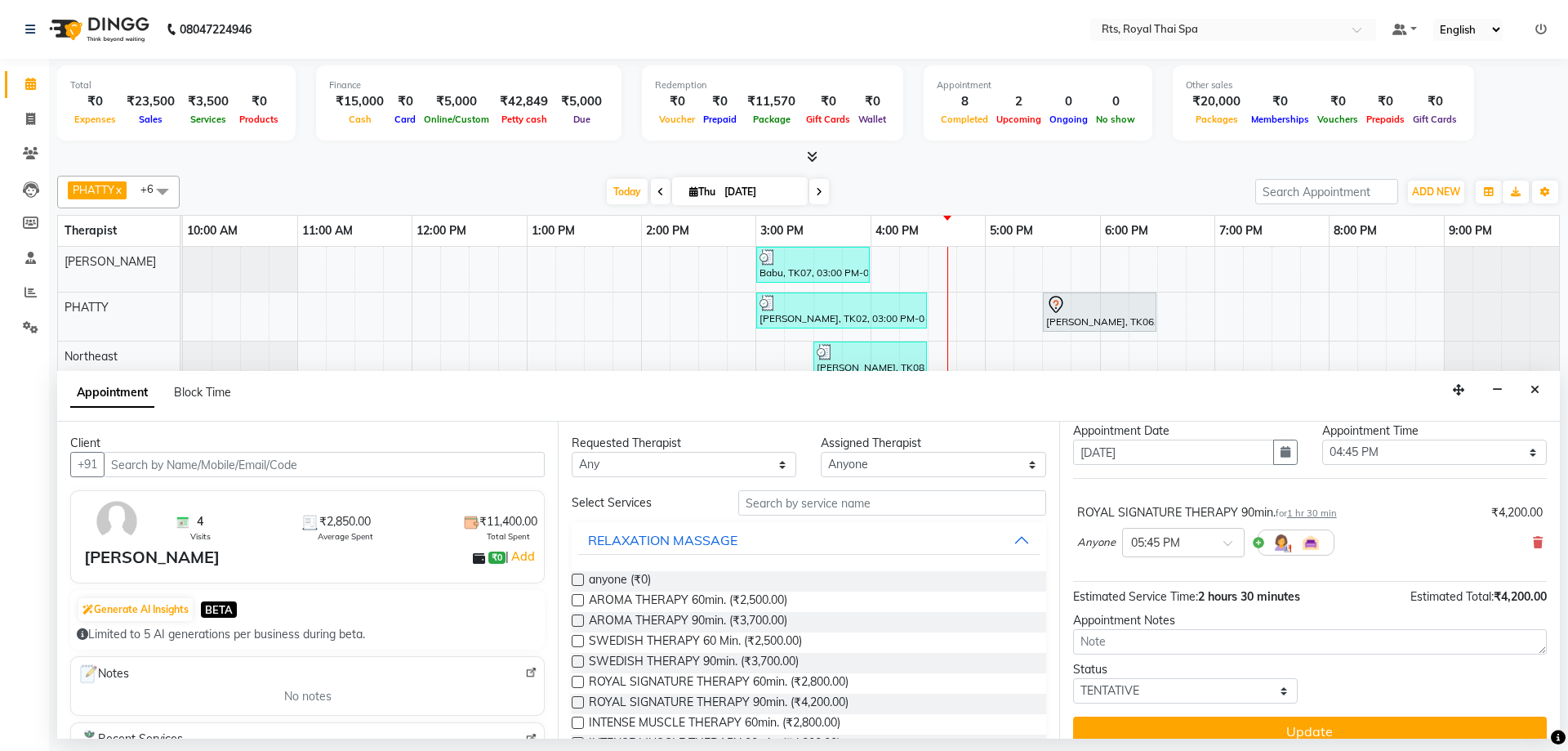
scroll to position [65, 0]
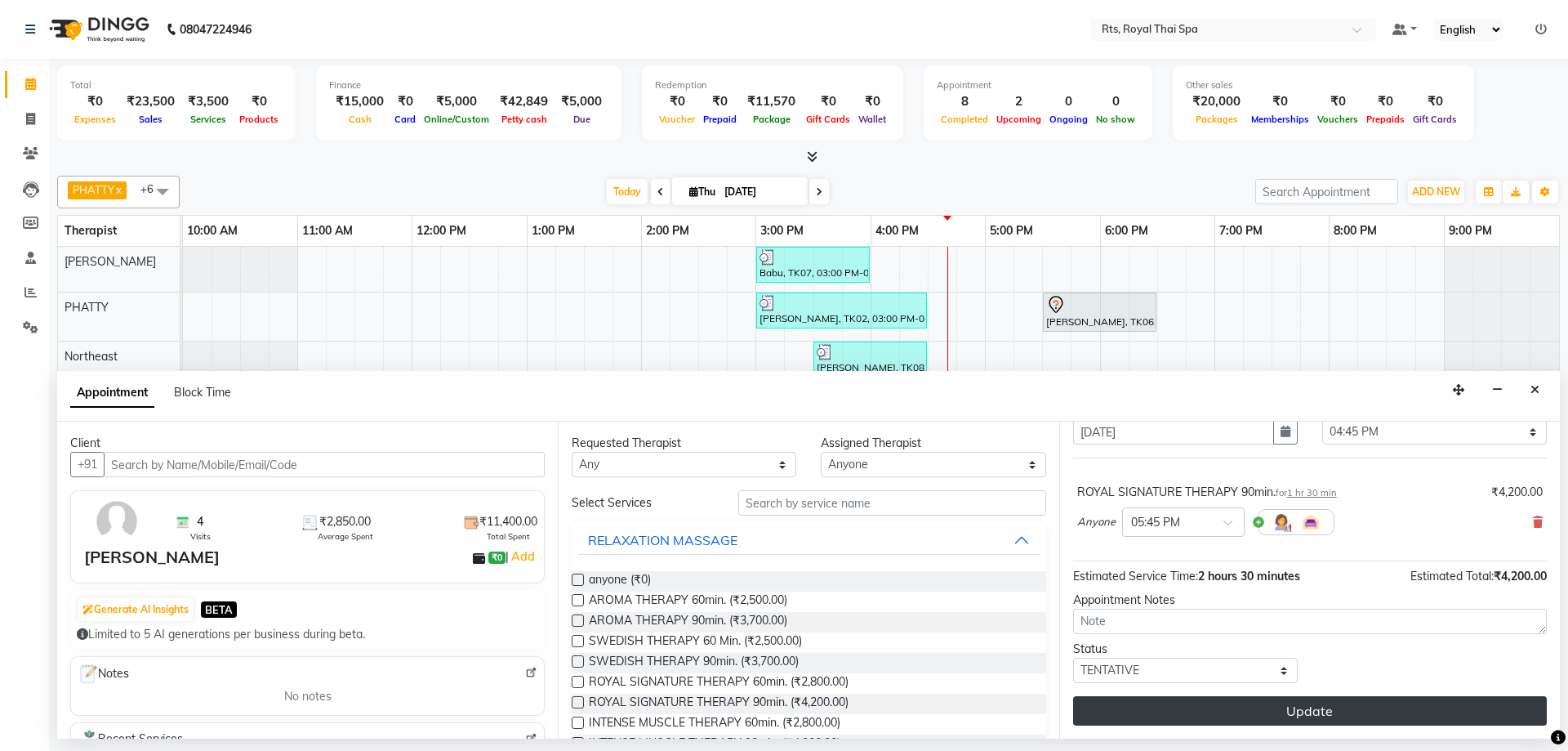
click at [1262, 708] on button "Update" at bounding box center [1310, 710] width 474 height 29
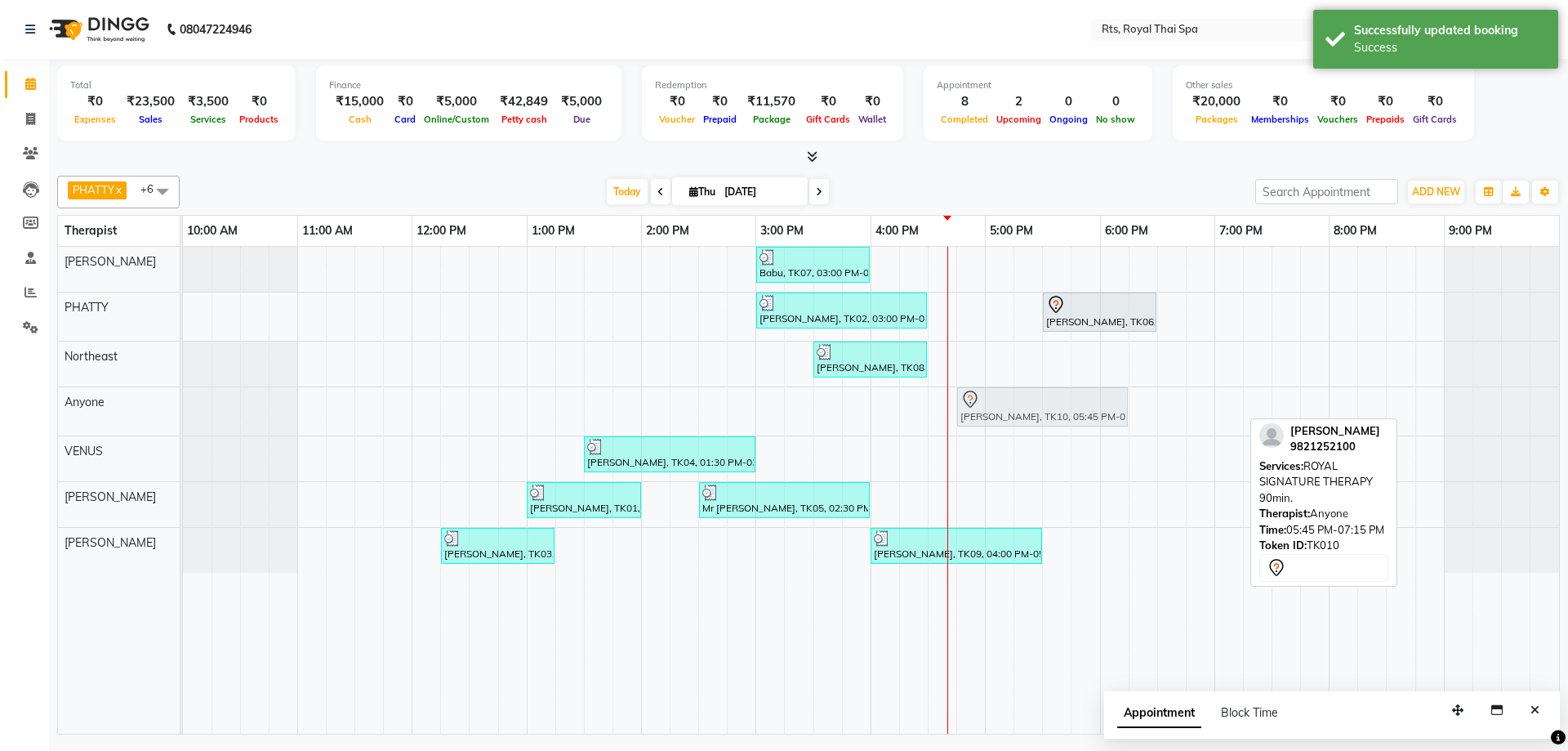
drag, startPoint x: 1119, startPoint y: 414, endPoint x: 1012, endPoint y: 408, distance: 107.2
click at [183, 408] on div "[PERSON_NAME], TK10, 05:45 PM-07:15 PM, ROYAL SIGNATURE THERAPY 90min. [PERSON_…" at bounding box center [183, 412] width 0 height 48
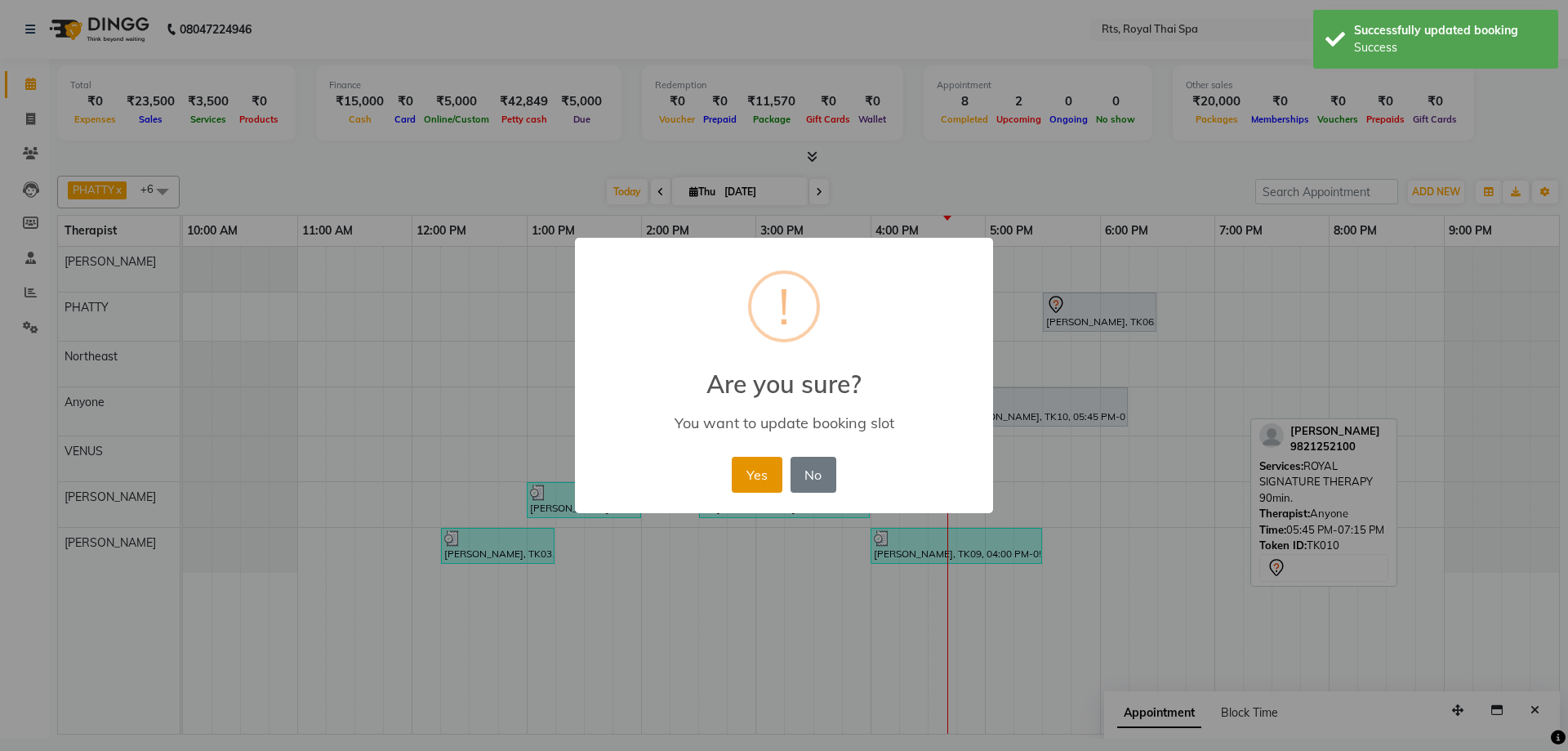
click at [762, 482] on button "Yes" at bounding box center [757, 474] width 50 height 36
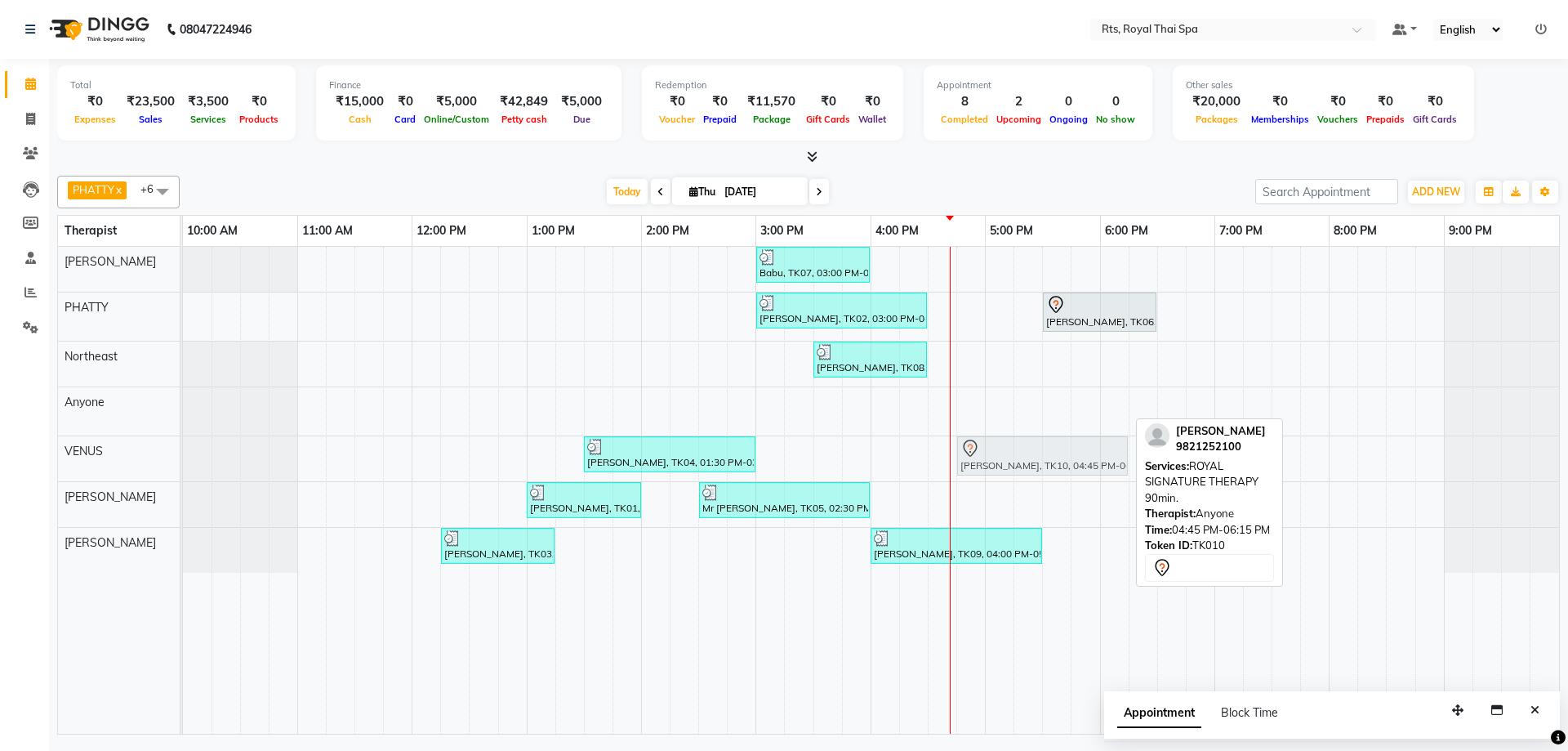
drag, startPoint x: 989, startPoint y: 406, endPoint x: 995, endPoint y: 467, distance: 61.3
click at [995, 467] on tbody "Babu, TK07, 03:00 PM-04:00 PM, ROYAL SIGNATURE THERAPY 60min. [PERSON_NAME], TK…" at bounding box center [871, 409] width 1377 height 326
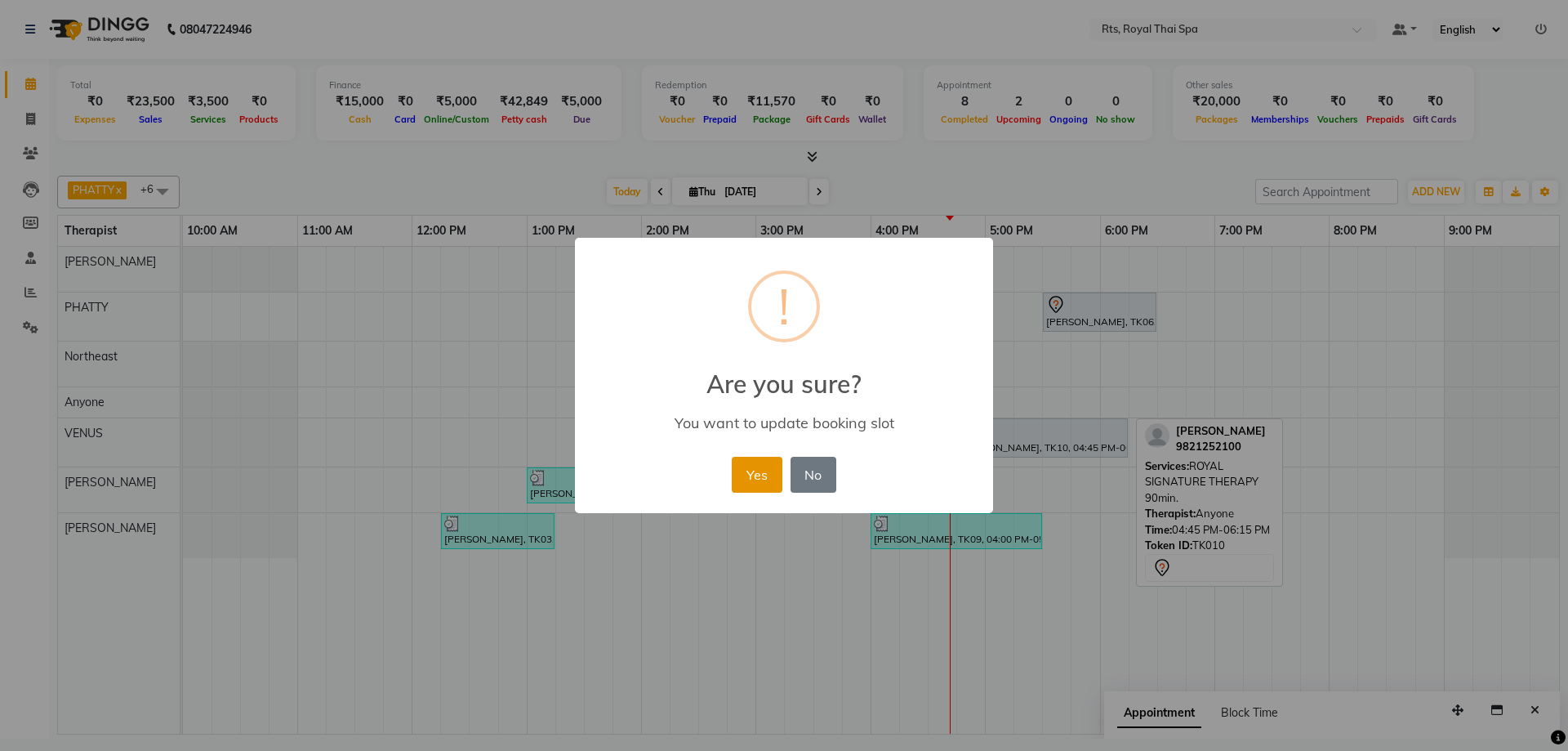
click at [770, 481] on button "Yes" at bounding box center [757, 474] width 50 height 36
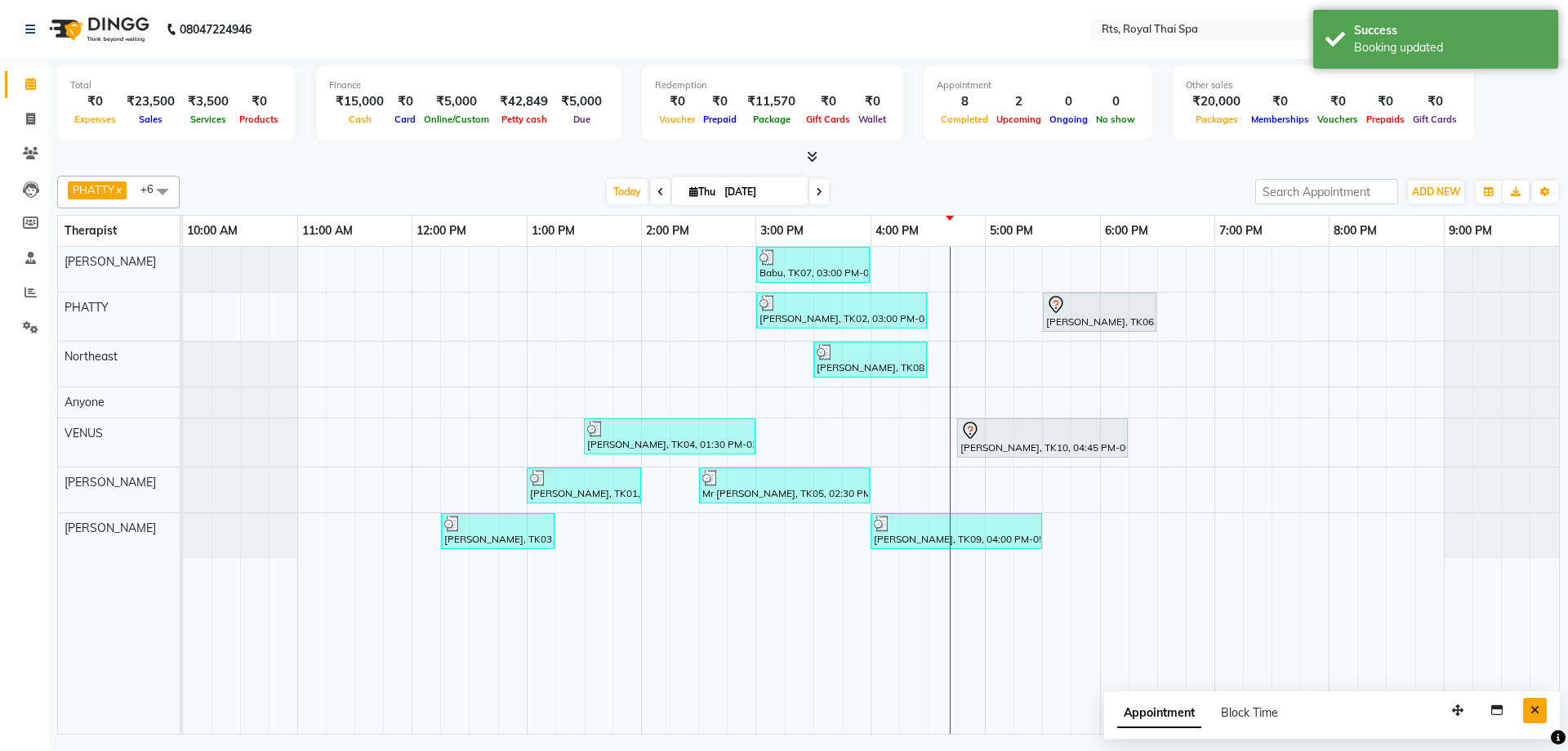
click at [1539, 717] on button "Close" at bounding box center [1535, 710] width 24 height 25
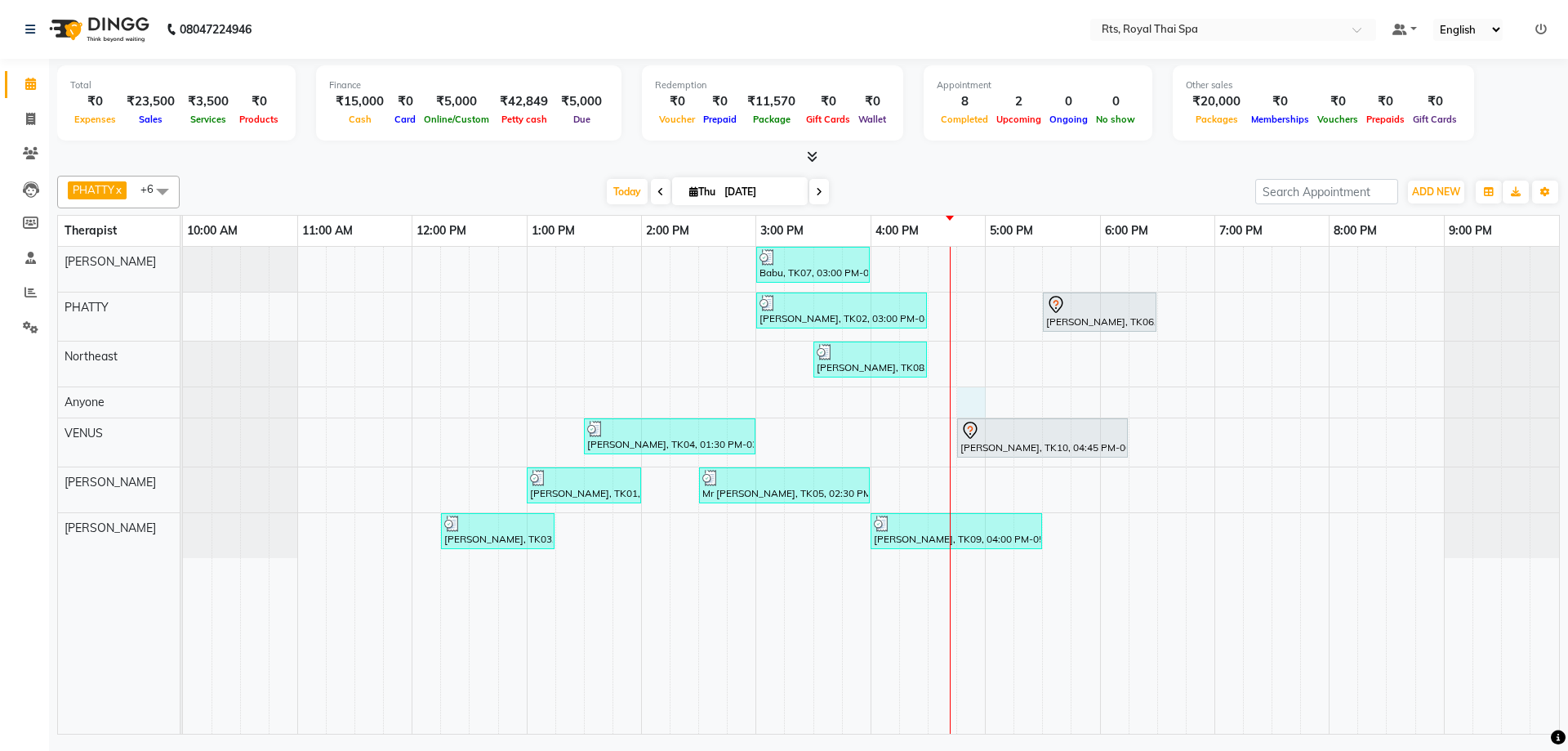
click at [968, 403] on div "Babu, TK07, 03:00 PM-04:00 PM, ROYAL SIGNATURE THERAPY 60min. [PERSON_NAME], TK…" at bounding box center [871, 490] width 1377 height 487
select select "39979"
select select "tentative"
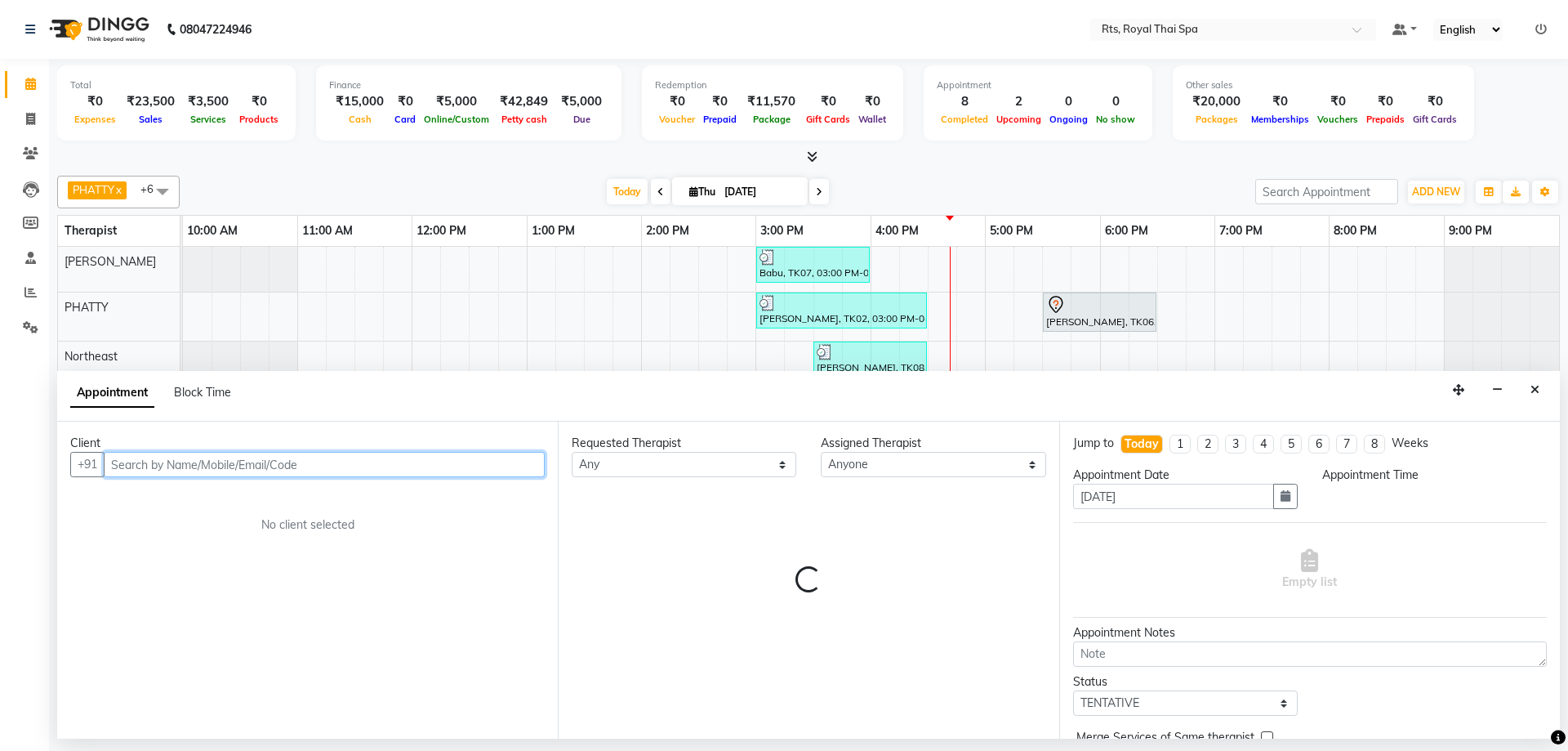
select select "1005"
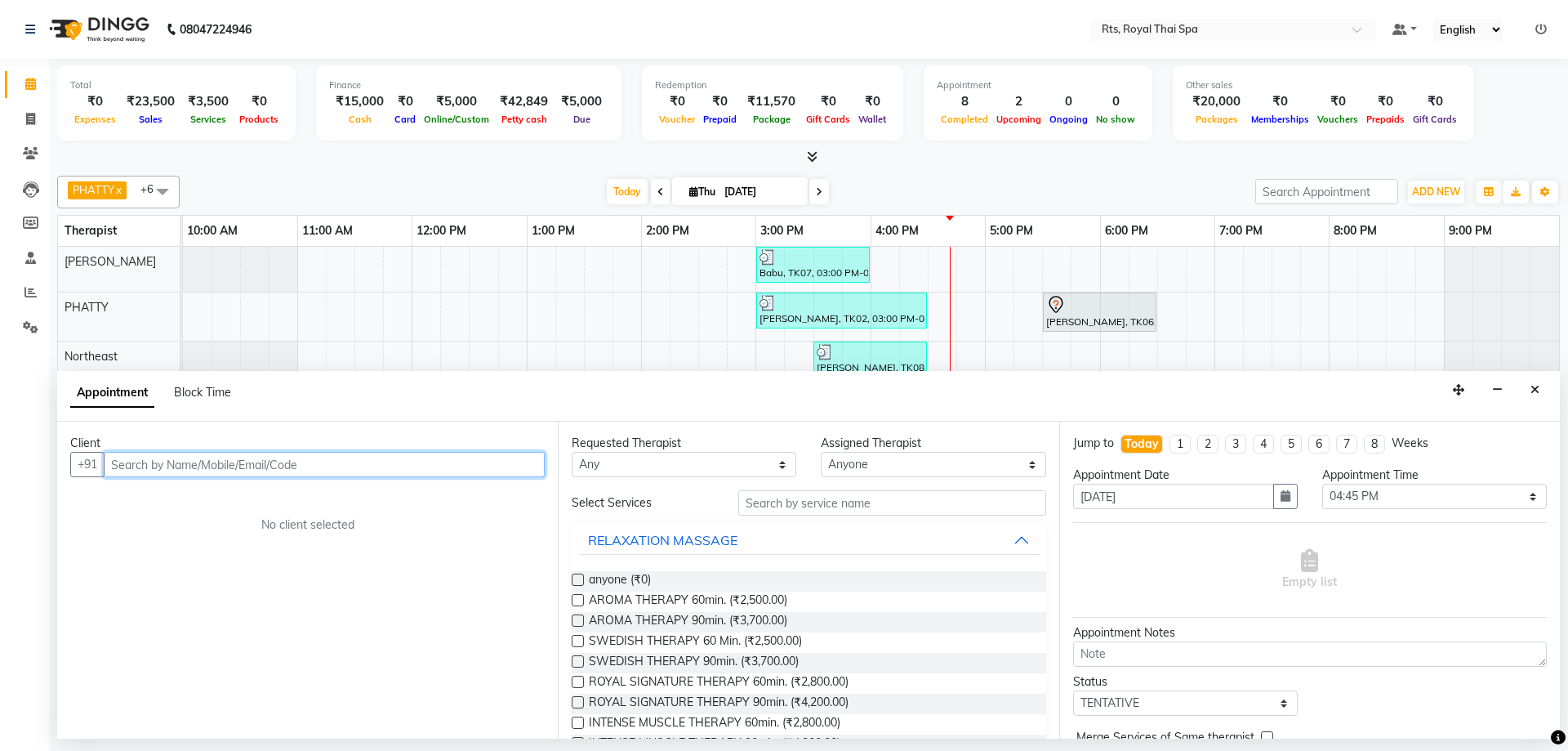
click at [518, 465] on input "text" at bounding box center [324, 464] width 441 height 25
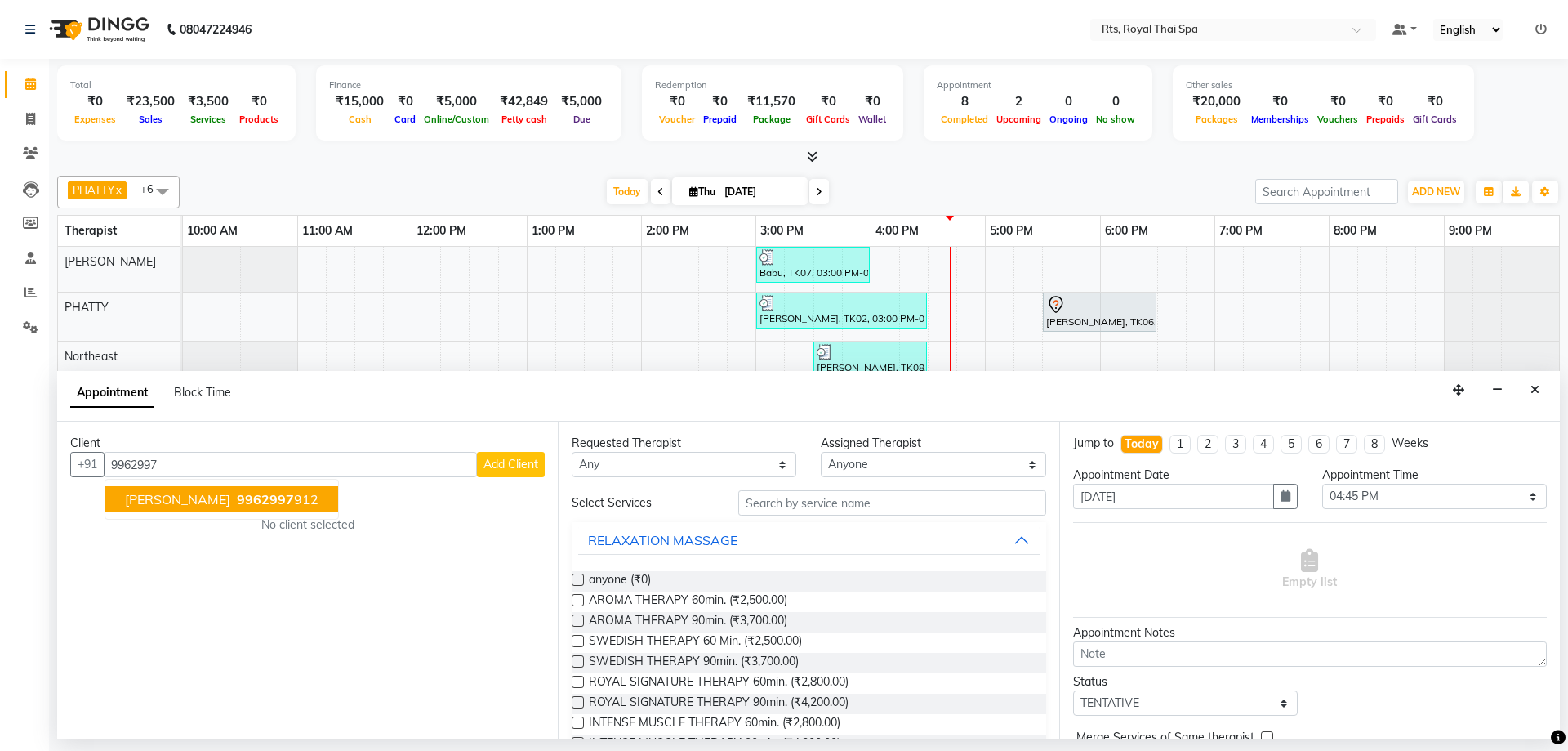
click at [317, 487] on div "Client [PHONE_NUMBER] [PERSON_NAME] 9962997 912 Add Client No client selected" at bounding box center [307, 580] width 501 height 317
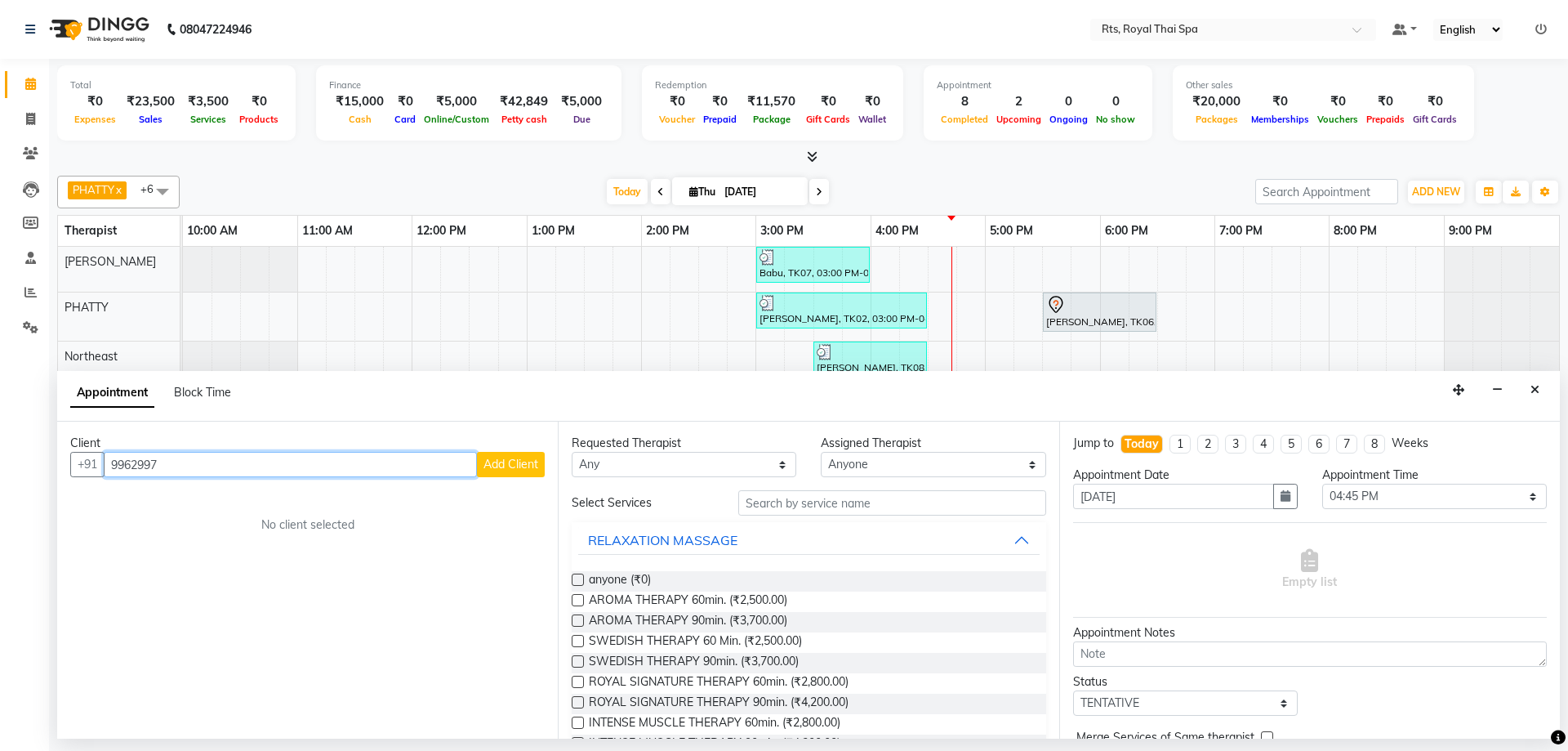
click at [255, 458] on input "9962997" at bounding box center [290, 464] width 373 height 25
type input "9962997590"
click at [508, 467] on span "Add Client" at bounding box center [510, 463] width 55 height 14
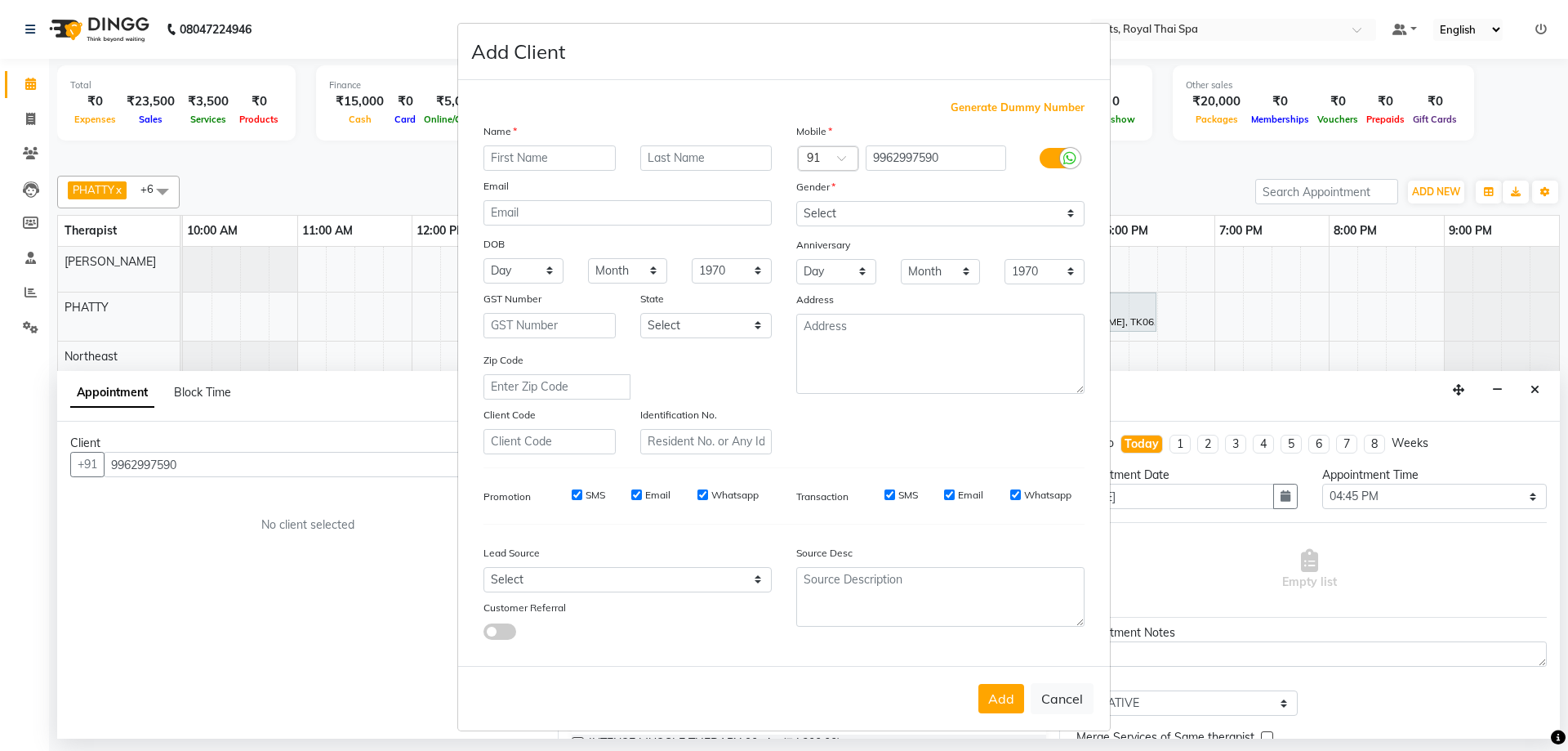
type input "a"
type input "[PERSON_NAME]"
click at [823, 219] on select "Select [DEMOGRAPHIC_DATA] [DEMOGRAPHIC_DATA] Other Prefer Not To Say" at bounding box center [941, 214] width 288 height 25
select select "[DEMOGRAPHIC_DATA]"
click at [797, 201] on select "Select [DEMOGRAPHIC_DATA] [DEMOGRAPHIC_DATA] Other Prefer Not To Say" at bounding box center [941, 214] width 288 height 25
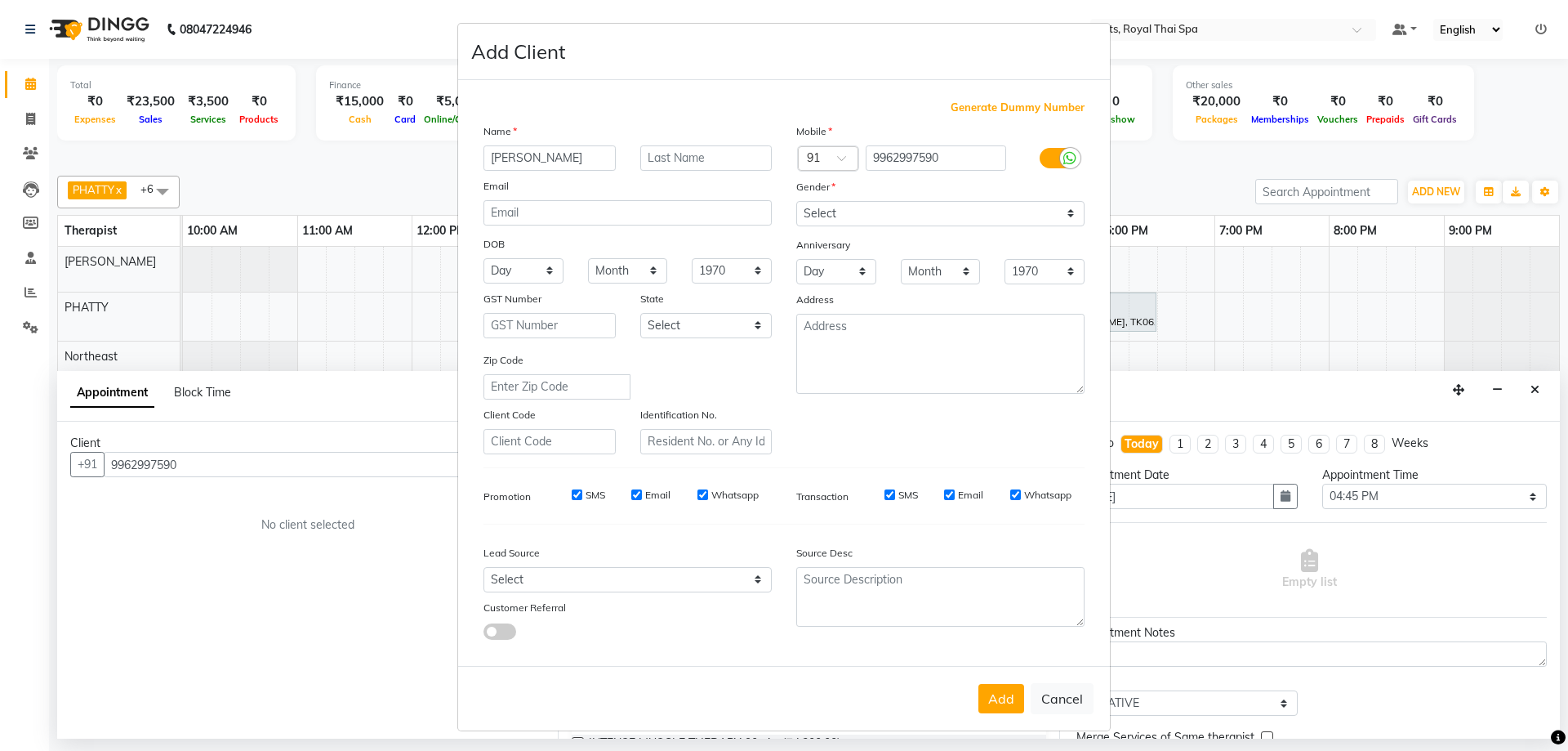
click at [698, 494] on input "Whatsapp" at bounding box center [703, 494] width 11 height 11
checkbox input "false"
drag, startPoint x: 635, startPoint y: 498, endPoint x: 602, endPoint y: 498, distance: 33.0
click at [634, 498] on input "Email" at bounding box center [636, 494] width 11 height 11
checkbox input "false"
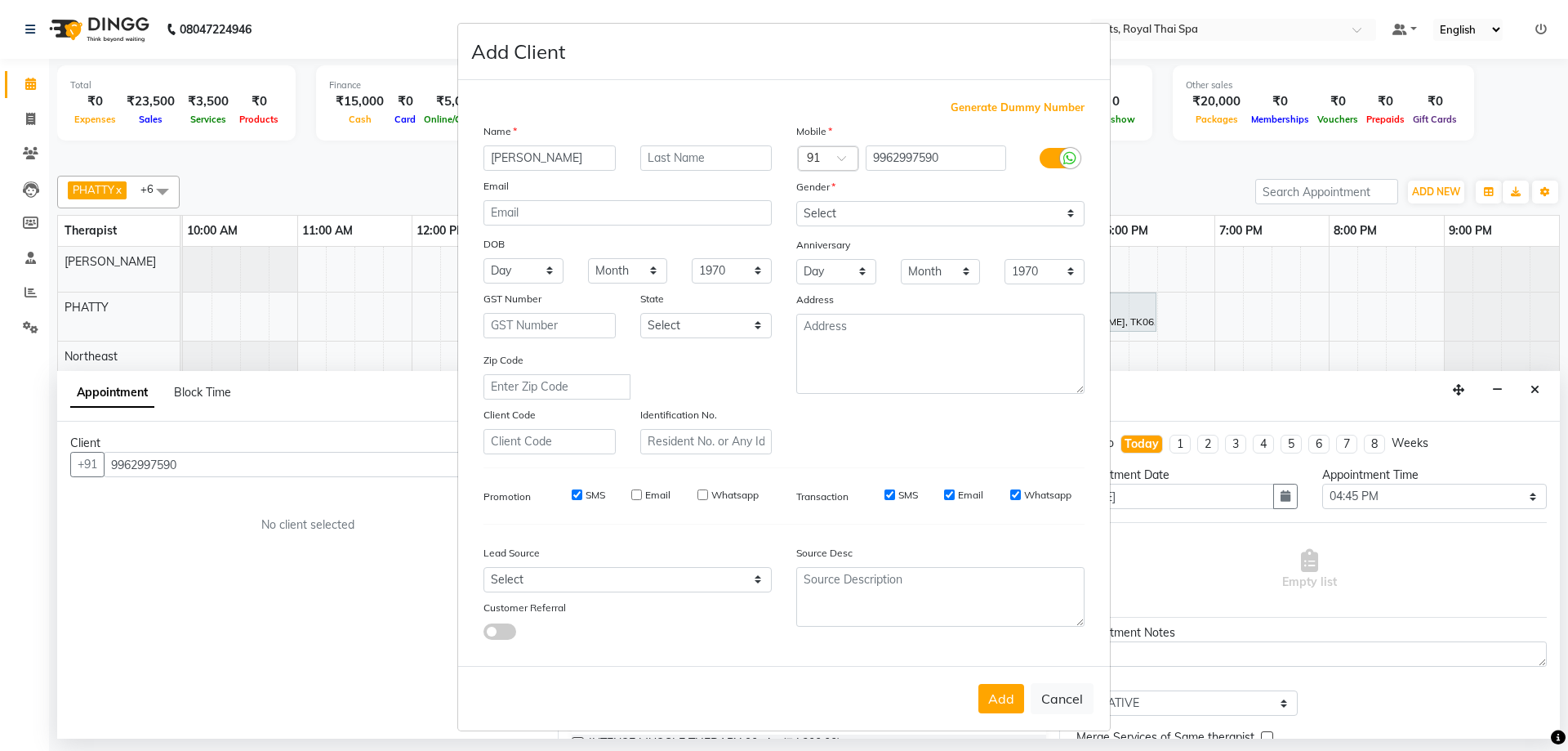
click at [571, 493] on input "SMS" at bounding box center [576, 494] width 11 height 11
checkbox input "false"
click at [892, 493] on div "SMS" at bounding box center [889, 494] width 56 height 14
click at [885, 496] on input "SMS" at bounding box center [889, 494] width 11 height 11
checkbox input "false"
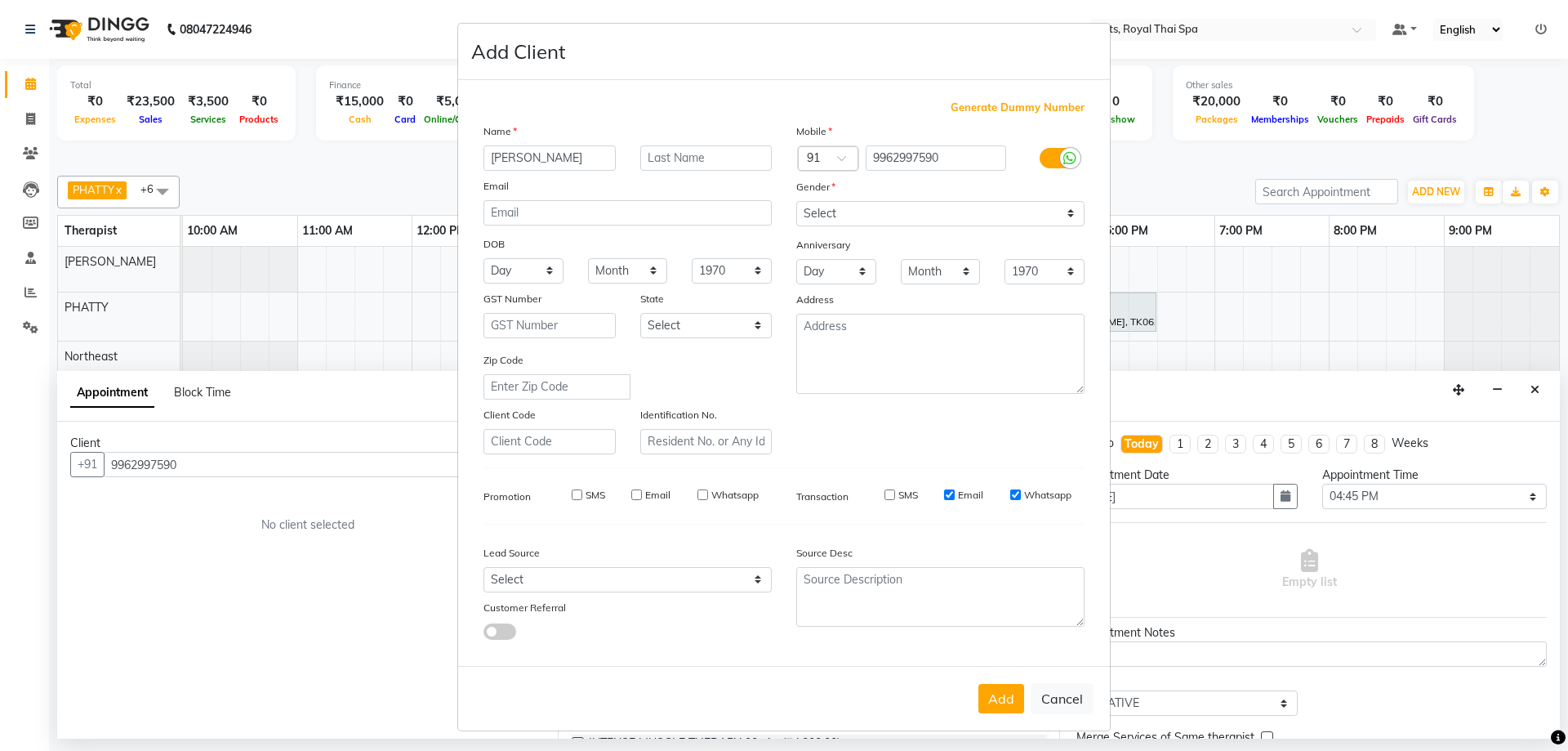
click at [944, 495] on input "Email" at bounding box center [949, 494] width 11 height 11
checkbox input "false"
click at [1010, 494] on input "Whatsapp" at bounding box center [1015, 494] width 11 height 11
checkbox input "false"
click at [993, 700] on button "Add" at bounding box center [1001, 698] width 45 height 29
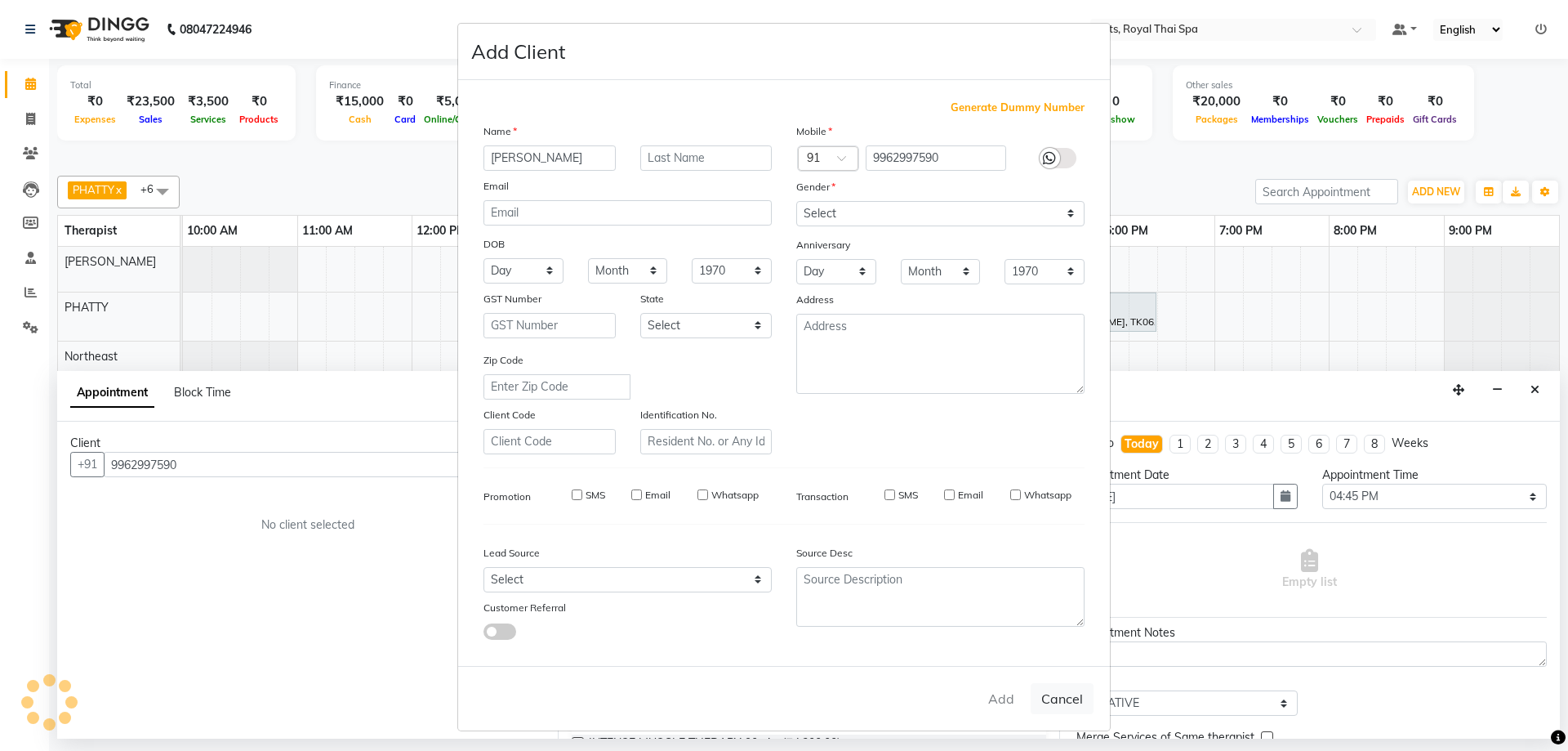
select select
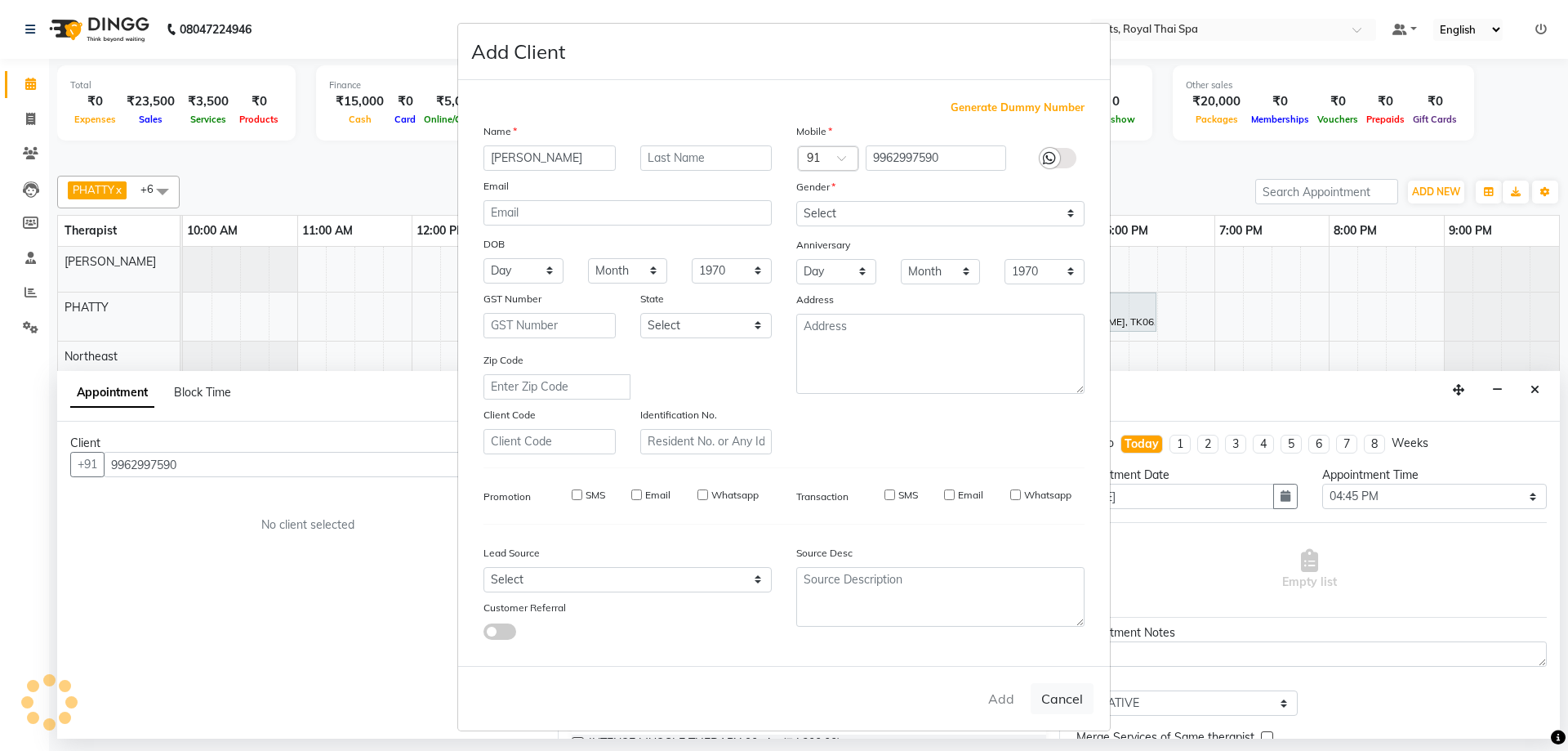
select select
checkbox input "false"
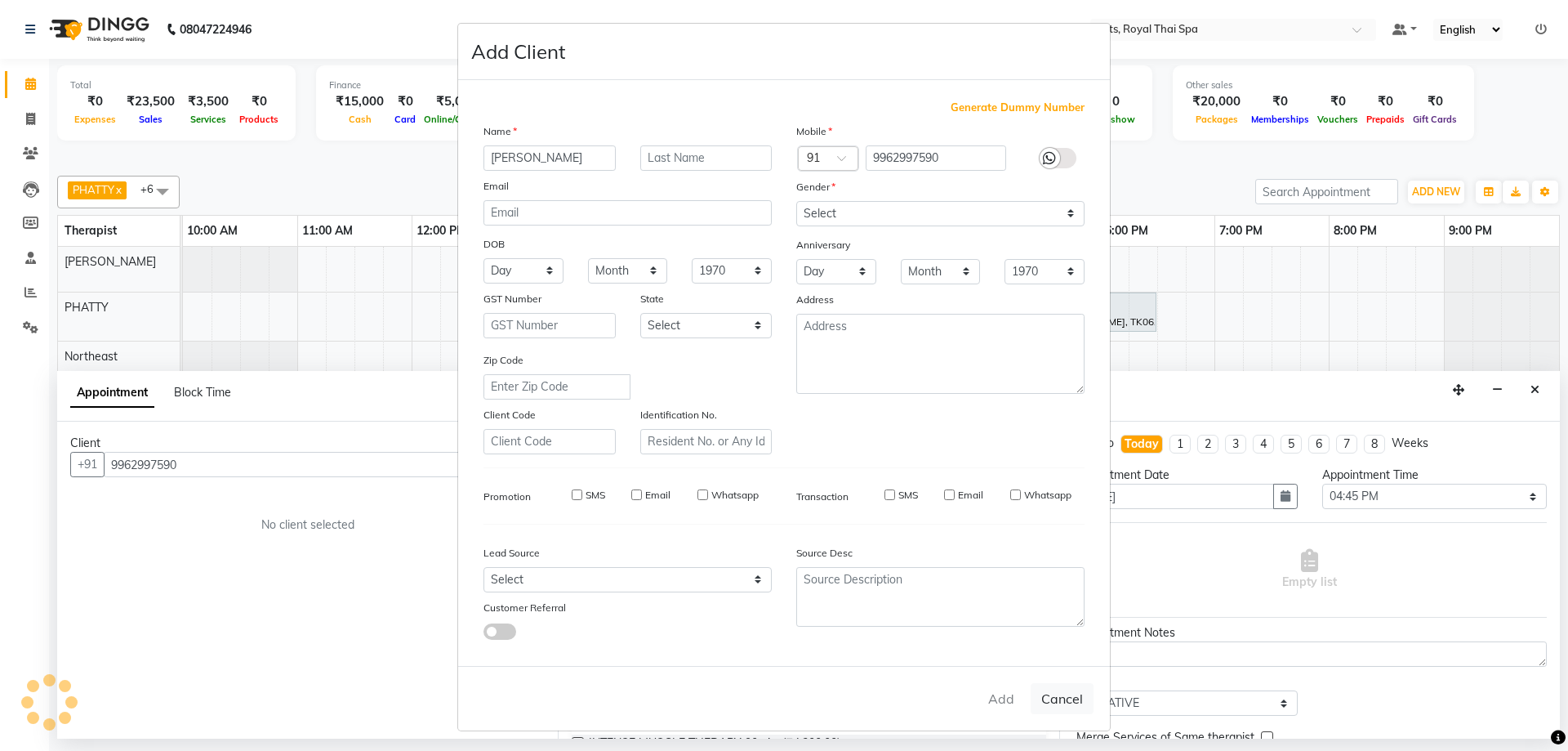
checkbox input "false"
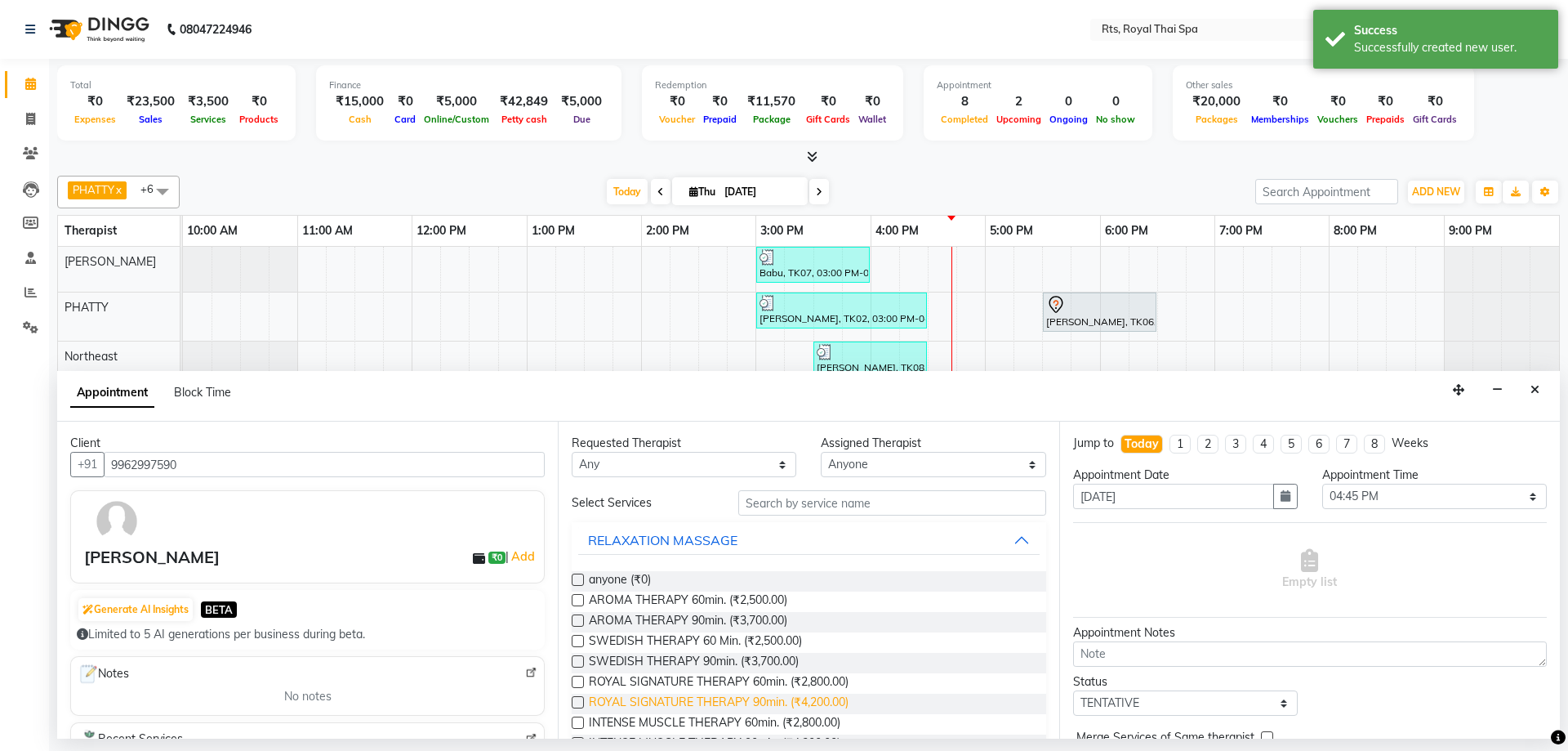
click at [837, 699] on span "ROYAL SIGNATURE THERAPY 90min. (₹4,200.00)" at bounding box center [718, 703] width 260 height 20
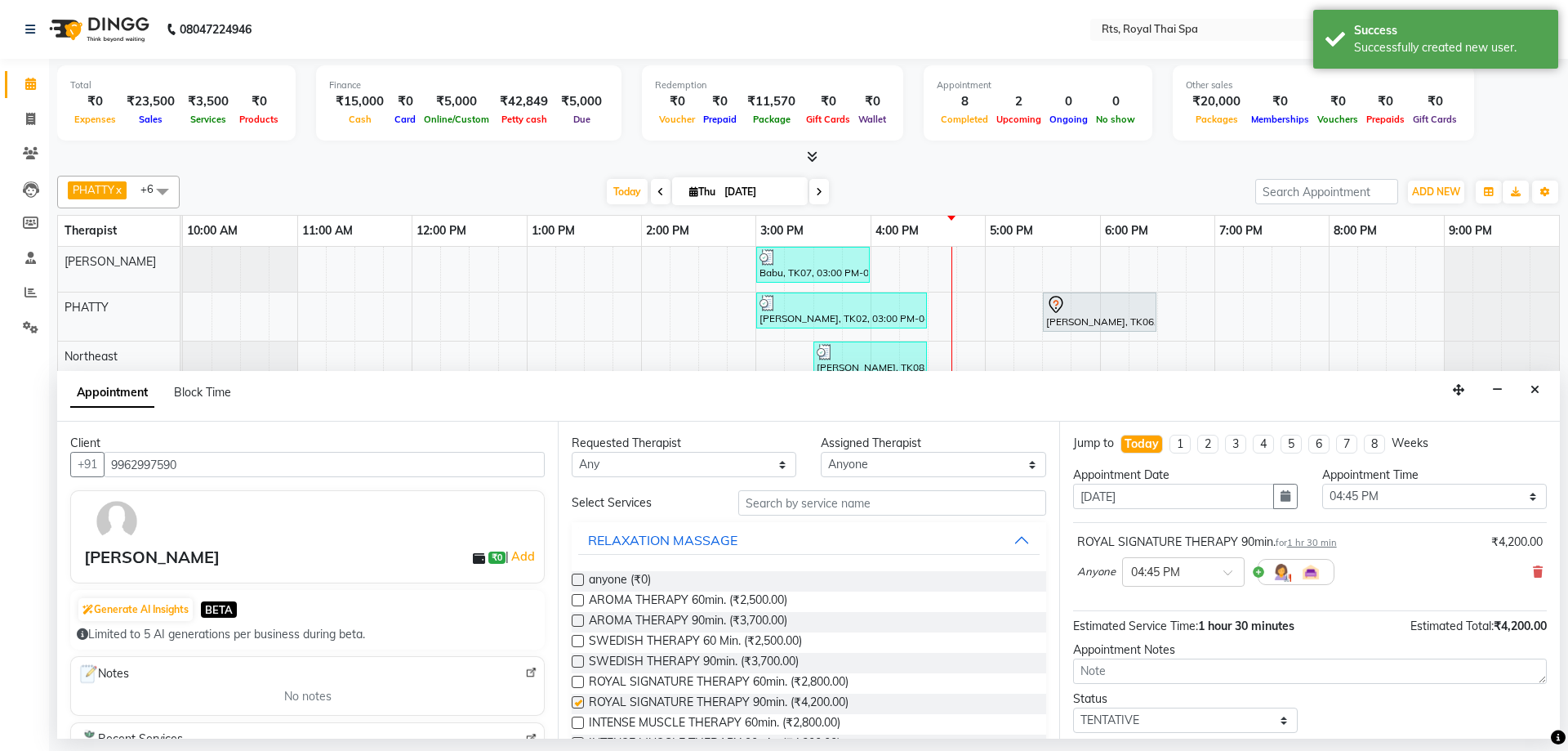
checkbox input "false"
click at [1533, 571] on icon at bounding box center [1538, 572] width 10 height 12
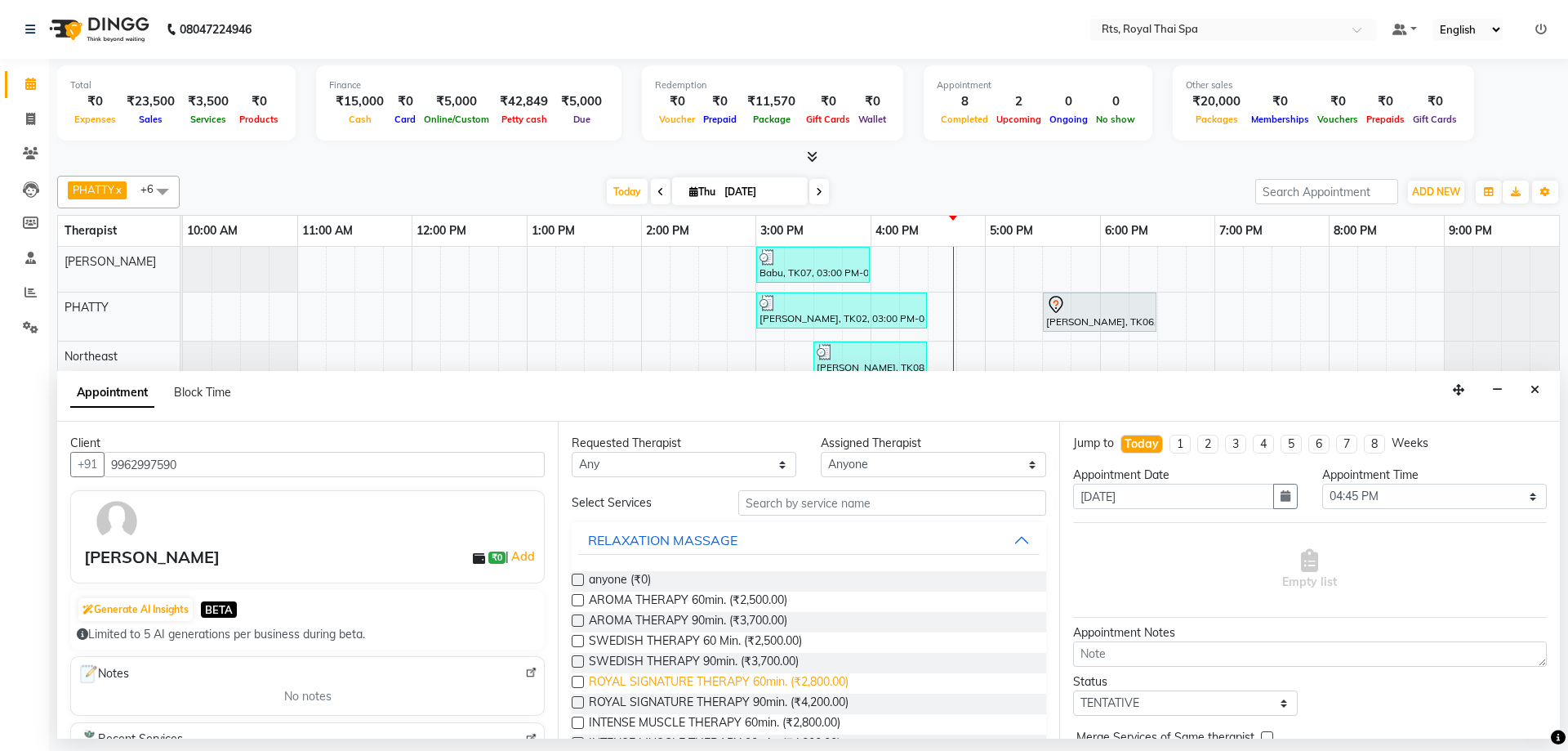
click at [807, 679] on span "ROYAL SIGNATURE THERAPY 60min. (₹2,800.00)" at bounding box center [718, 682] width 260 height 20
checkbox input "false"
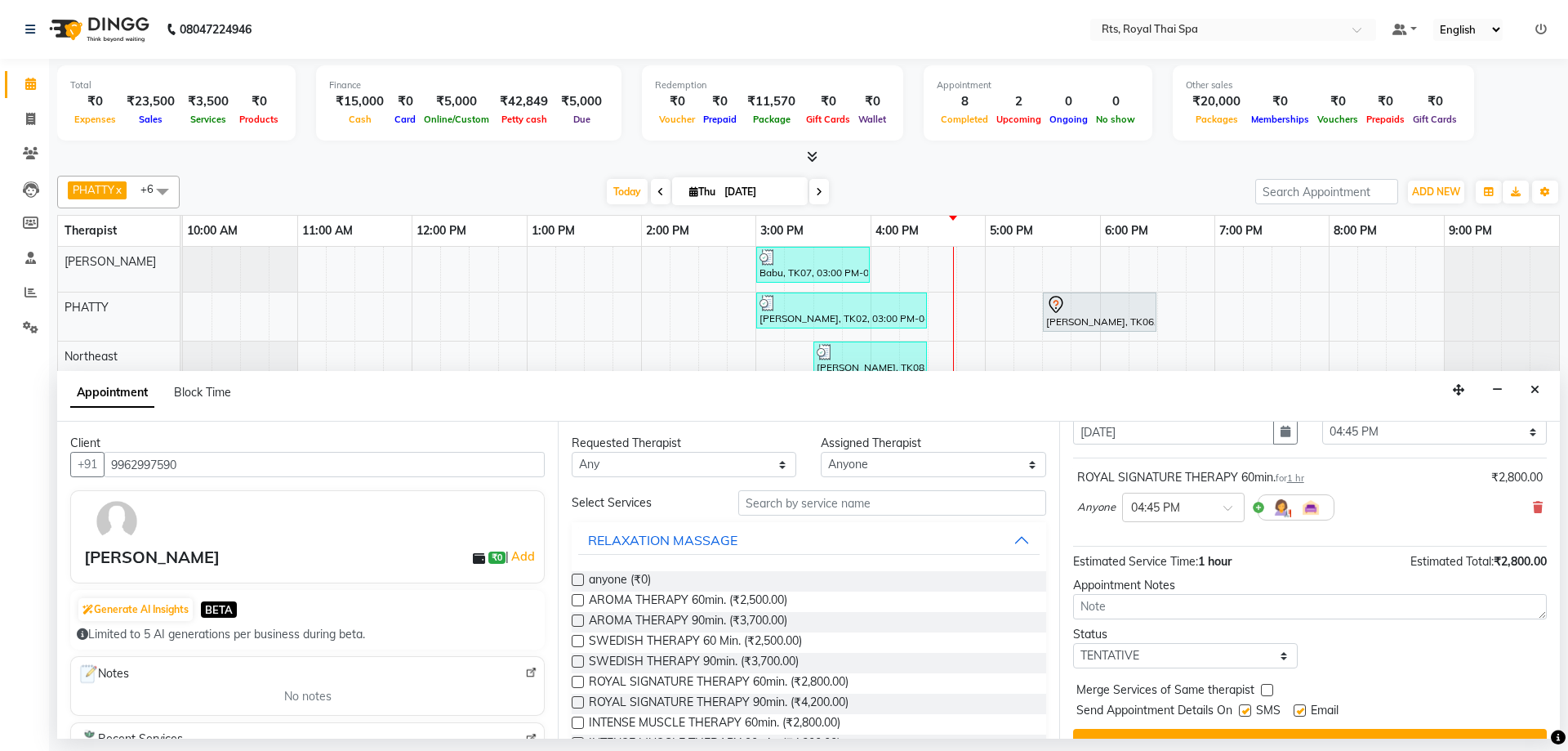
scroll to position [98, 0]
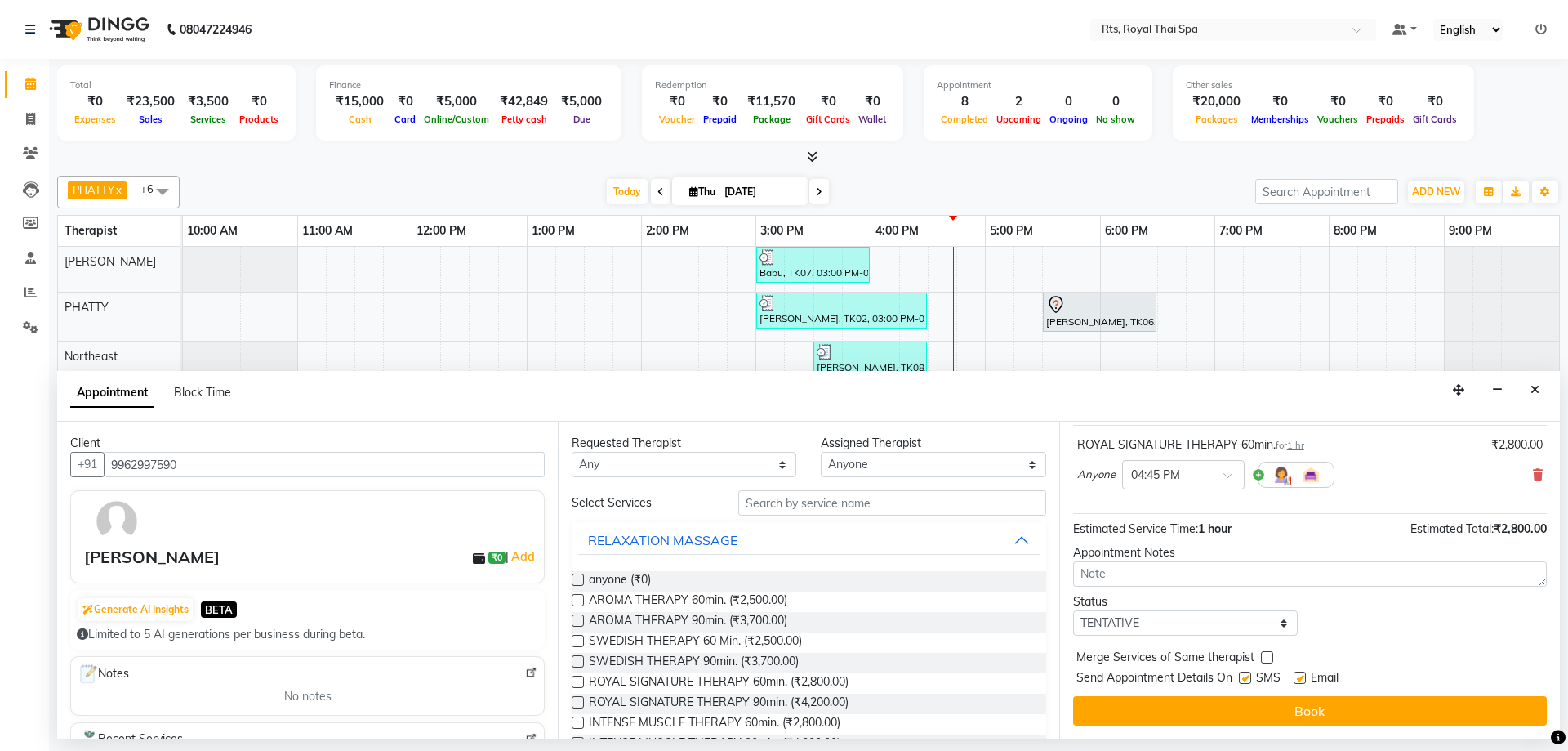
click at [1242, 682] on label at bounding box center [1245, 678] width 13 height 13
click at [1242, 682] on input "checkbox" at bounding box center [1244, 679] width 11 height 11
checkbox input "false"
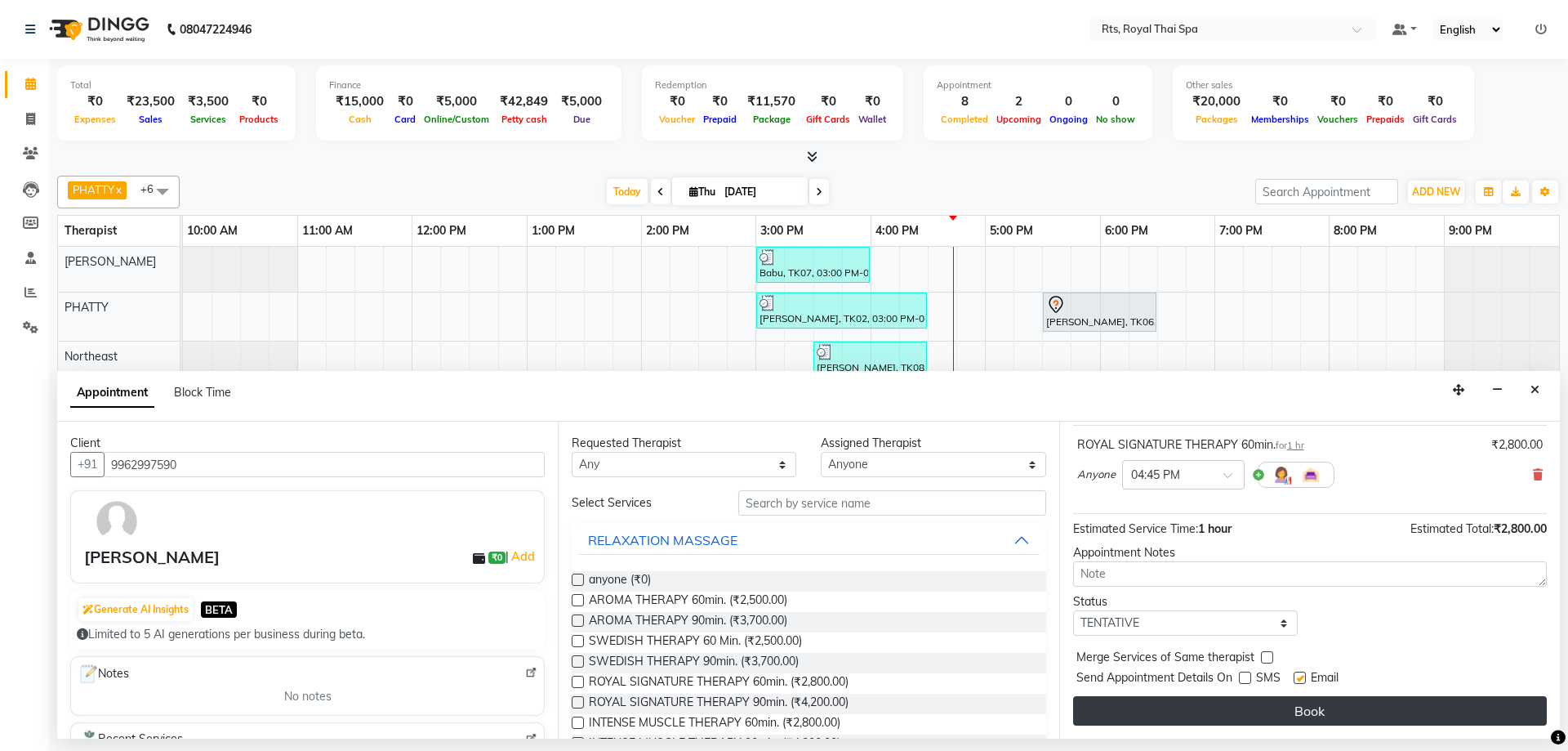
click at [1253, 698] on button "Book" at bounding box center [1310, 710] width 474 height 29
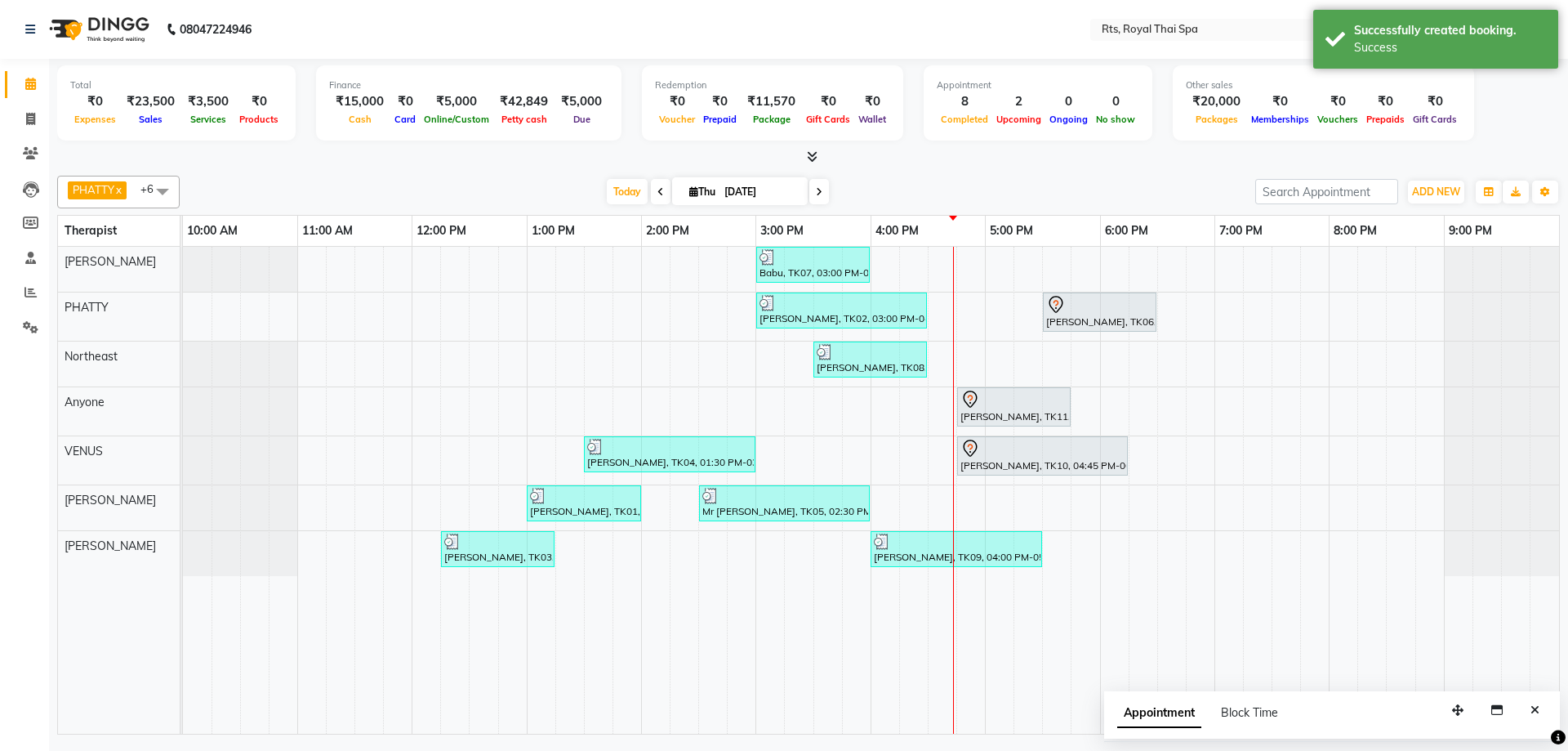
drag, startPoint x: 1536, startPoint y: 706, endPoint x: 1493, endPoint y: 655, distance: 66.7
click at [1536, 704] on icon "Close" at bounding box center [1534, 709] width 9 height 12
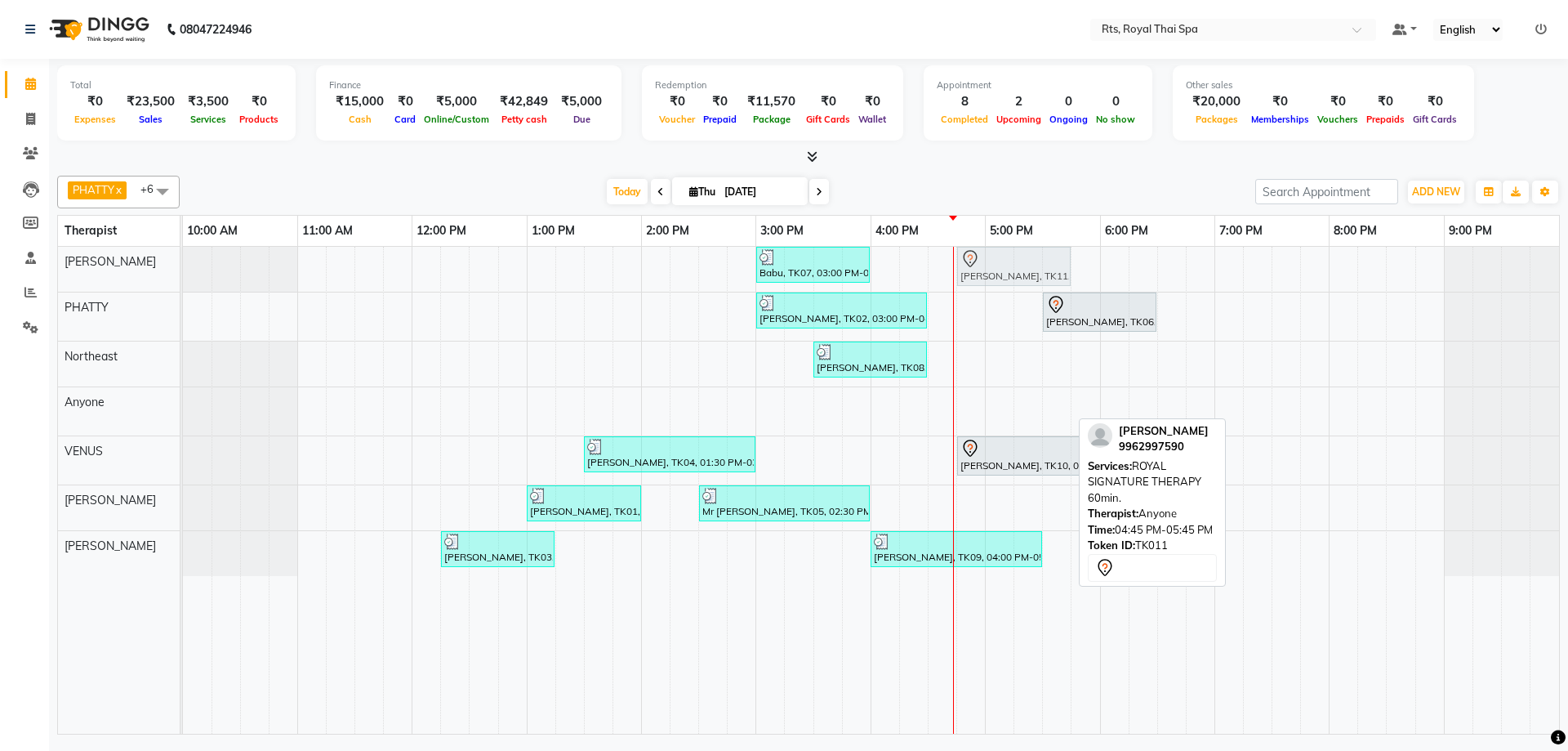
drag, startPoint x: 1009, startPoint y: 408, endPoint x: 1009, endPoint y: 261, distance: 147.0
click at [1009, 261] on tbody "Babu, TK07, 03:00 PM-04:00 PM, ROYAL SIGNATURE THERAPY 60min. Arvind, TK11, 04:…" at bounding box center [871, 411] width 1377 height 330
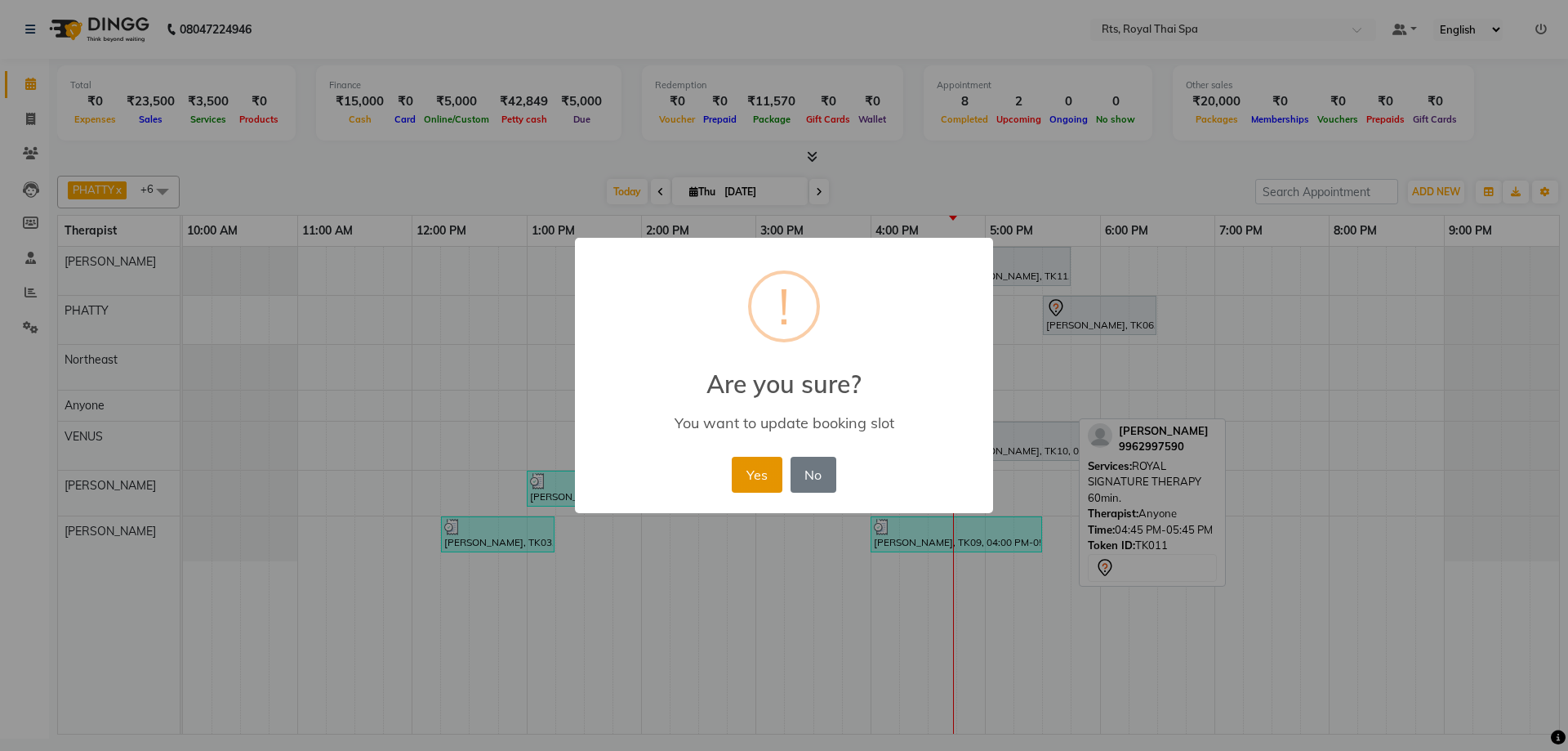
click at [737, 478] on button "Yes" at bounding box center [757, 474] width 50 height 36
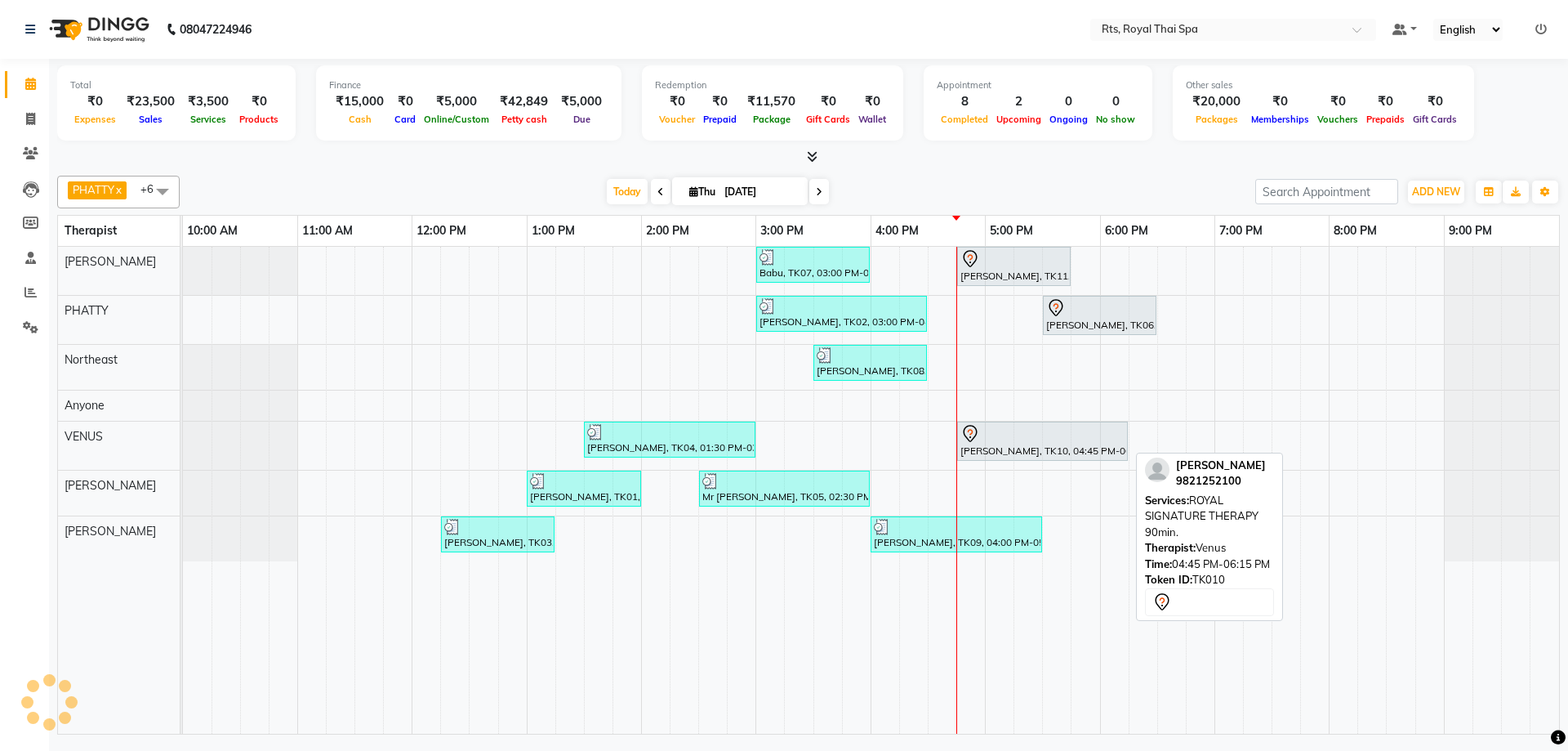
click at [997, 444] on div "[PERSON_NAME], TK10, 04:45 PM-06:15 PM, ROYAL SIGNATURE THERAPY 90min." at bounding box center [1042, 441] width 167 height 34
select select "7"
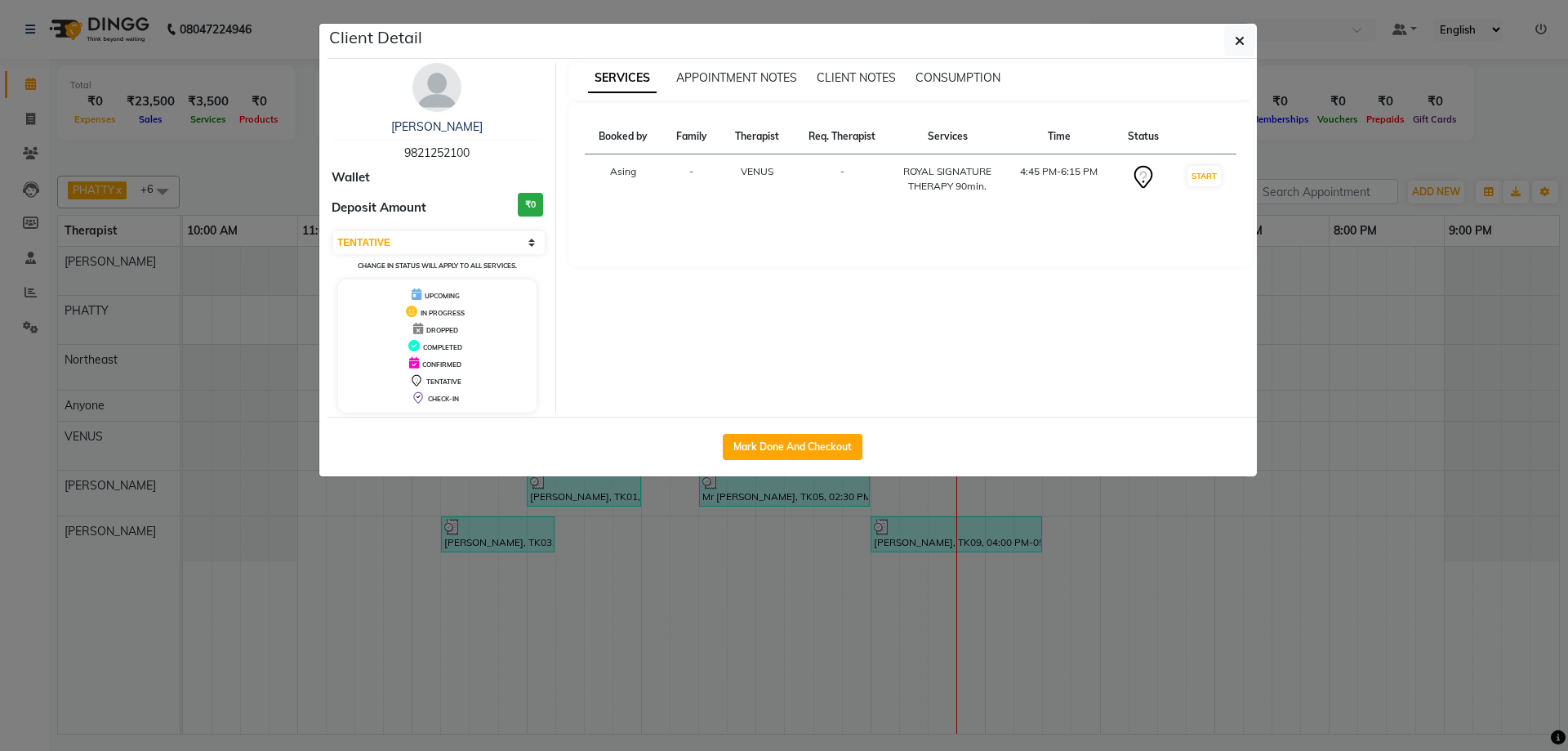
drag, startPoint x: 386, startPoint y: 151, endPoint x: 524, endPoint y: 147, distance: 138.1
click at [524, 147] on div "[PERSON_NAME] 9821252100" at bounding box center [437, 140] width 212 height 43
copy span "9821252100"
click at [1239, 34] on icon "button" at bounding box center [1240, 41] width 10 height 14
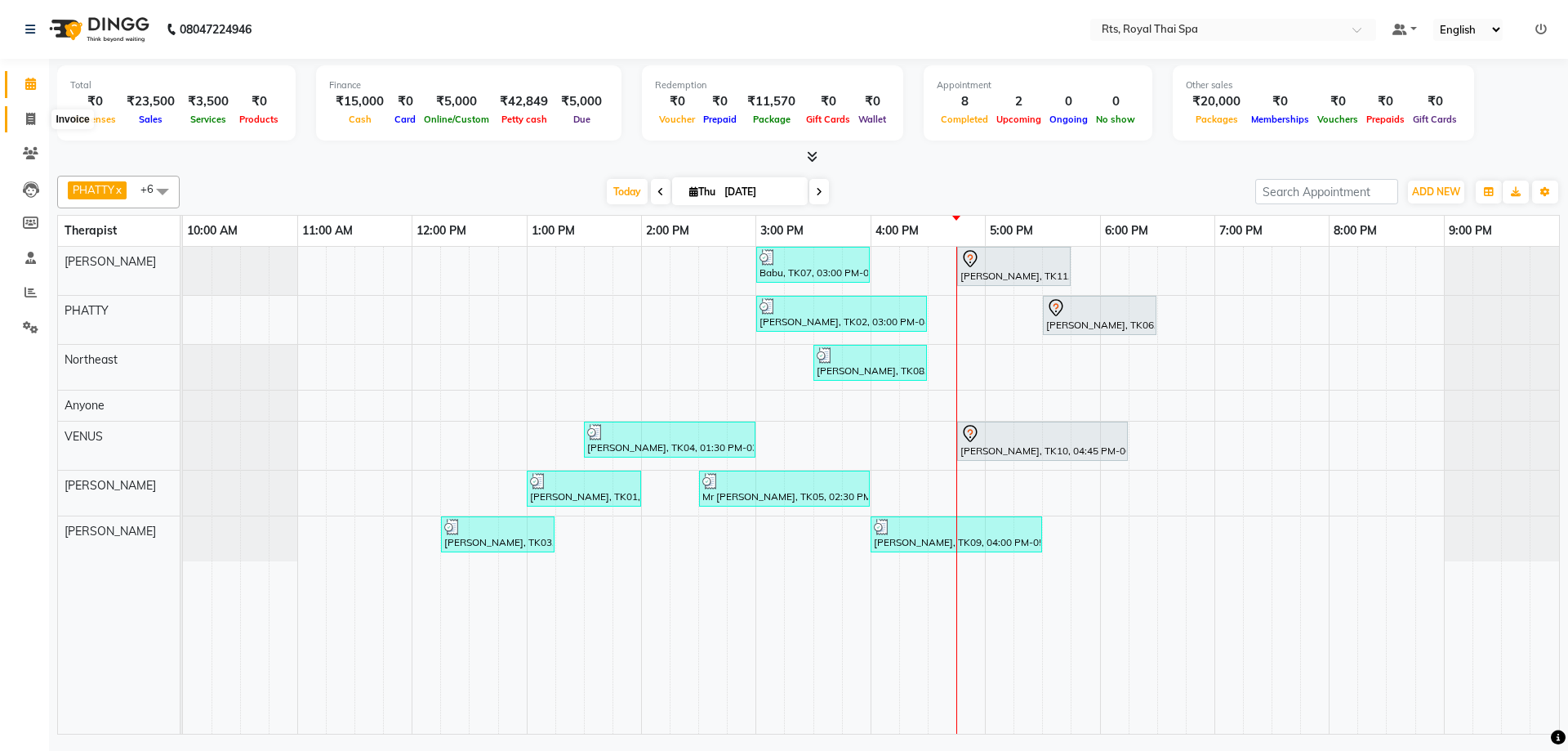
click at [31, 119] on icon at bounding box center [30, 119] width 9 height 13
select select "5288"
select select "service"
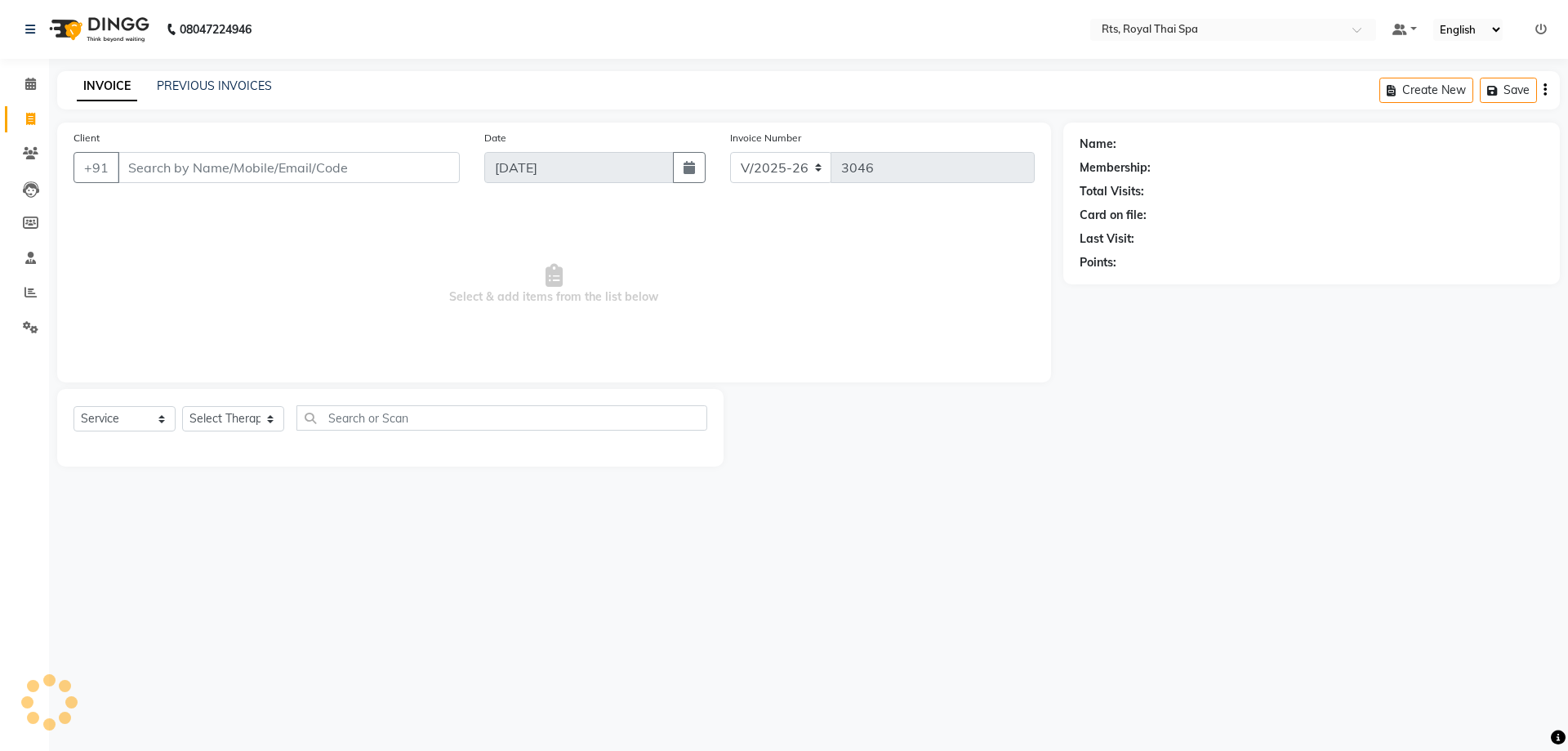
click at [164, 168] on input "Client" at bounding box center [289, 167] width 342 height 31
type input "9821252100"
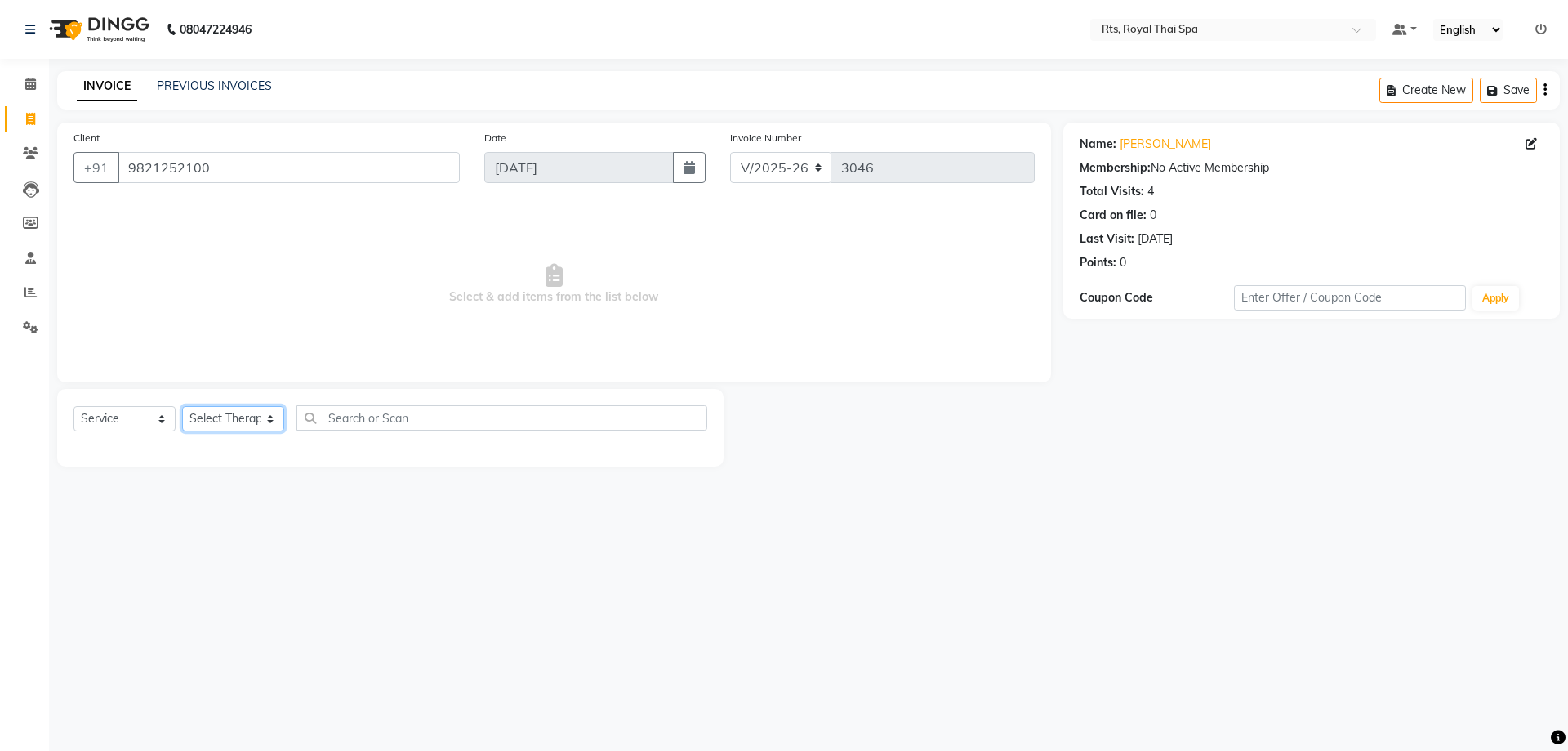
click at [240, 426] on select "Select Therapist [PERSON_NAME] APPLE N ASEM [PERSON_NAME] [PERSON_NAME] [PERSON…" at bounding box center [233, 419] width 102 height 25
select select "34825"
click at [182, 406] on select "Select Therapist [PERSON_NAME] APPLE N ASEM [PERSON_NAME] [PERSON_NAME] [PERSON…" at bounding box center [233, 419] width 102 height 25
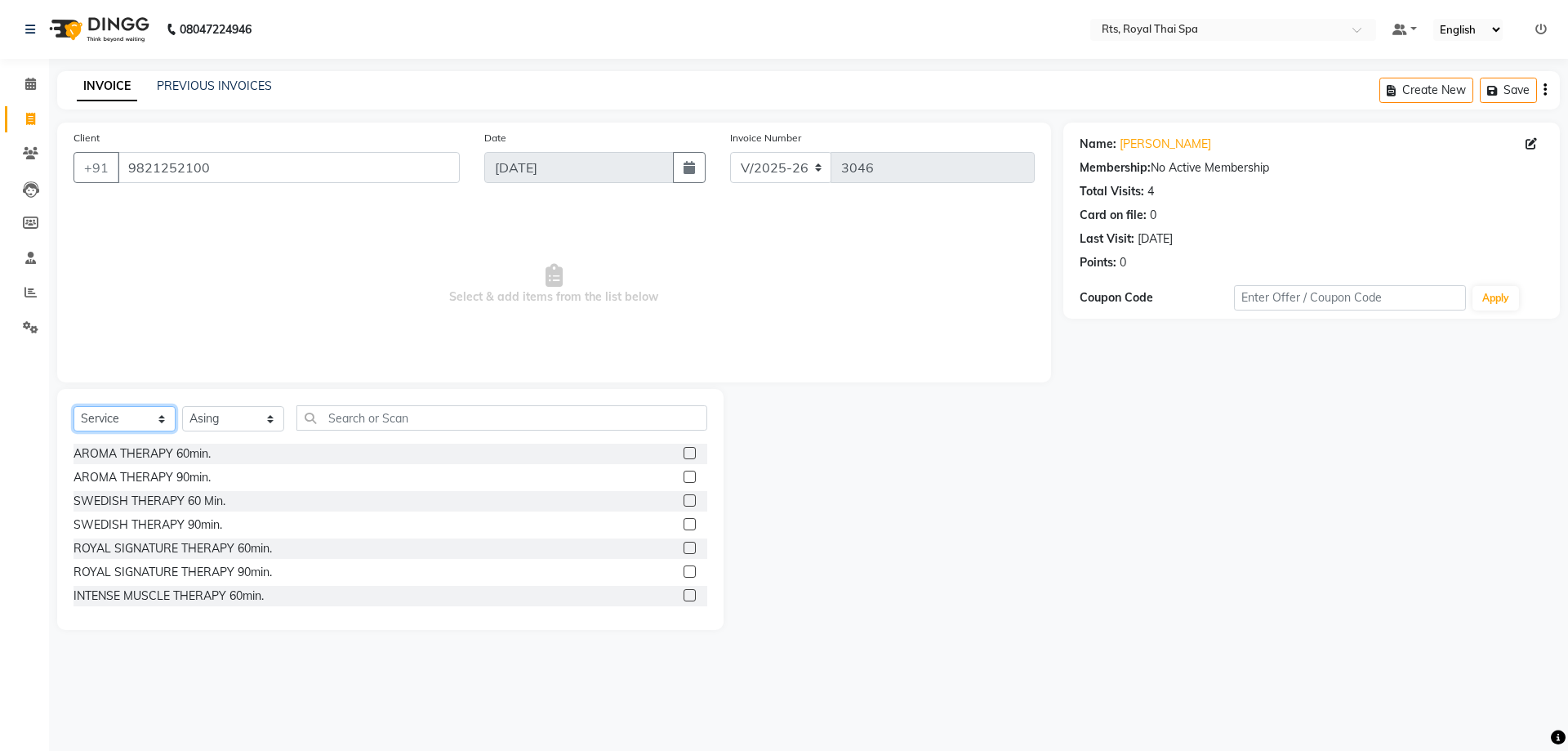
click at [91, 420] on select "Select Service Product Membership Package Voucher Prepaid Gift Card" at bounding box center [125, 419] width 102 height 25
select select "package"
click at [73, 406] on select "Select Service Product Membership Package Voucher Prepaid Gift Card" at bounding box center [125, 419] width 102 height 25
click at [234, 482] on div "GOLD PACKAGE (10K)-7 SERVICES" at bounding box center [167, 477] width 189 height 17
checkbox input "false"
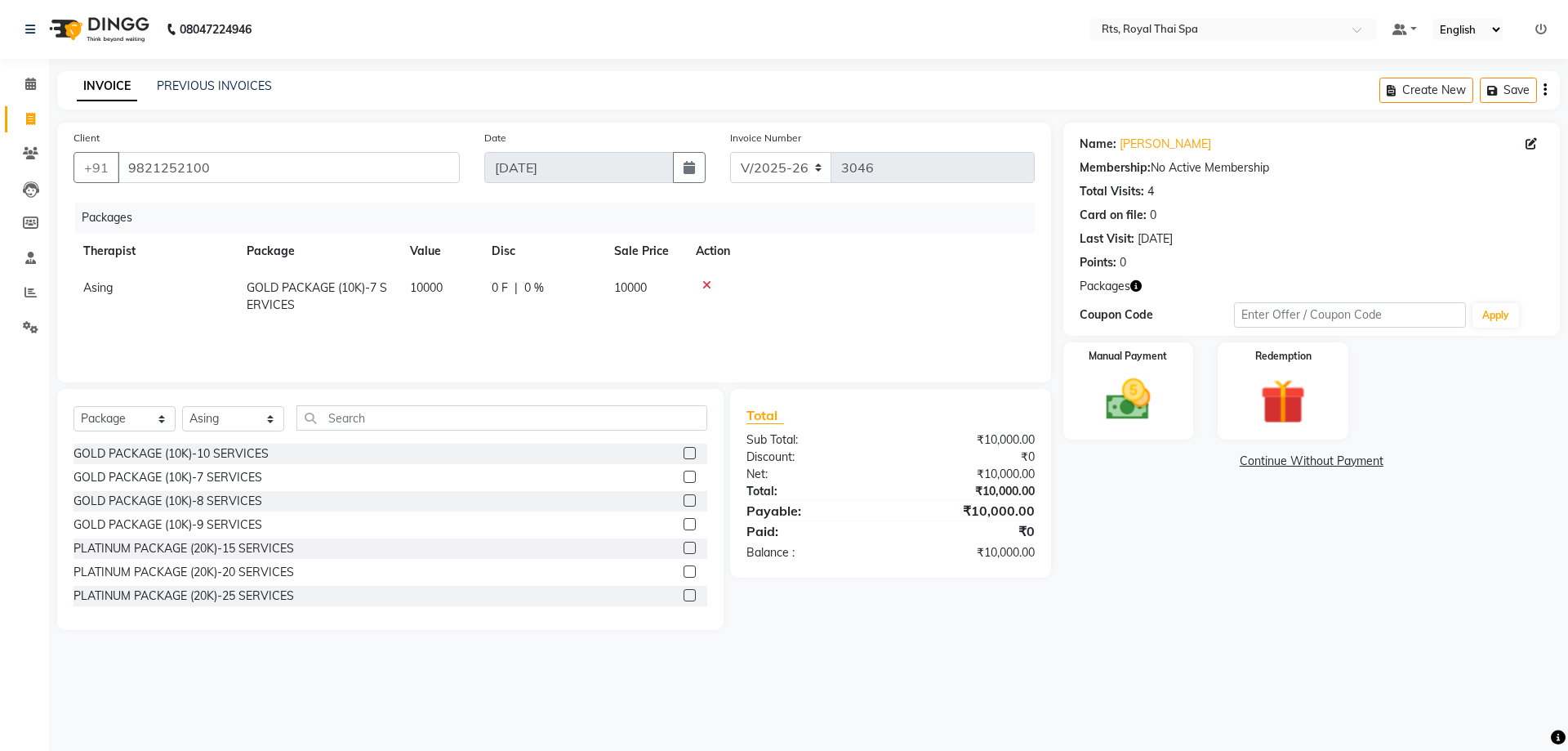
drag, startPoint x: 1153, startPoint y: 415, endPoint x: 1219, endPoint y: 445, distance: 72.5
click at [1156, 416] on img at bounding box center [1129, 399] width 73 height 52
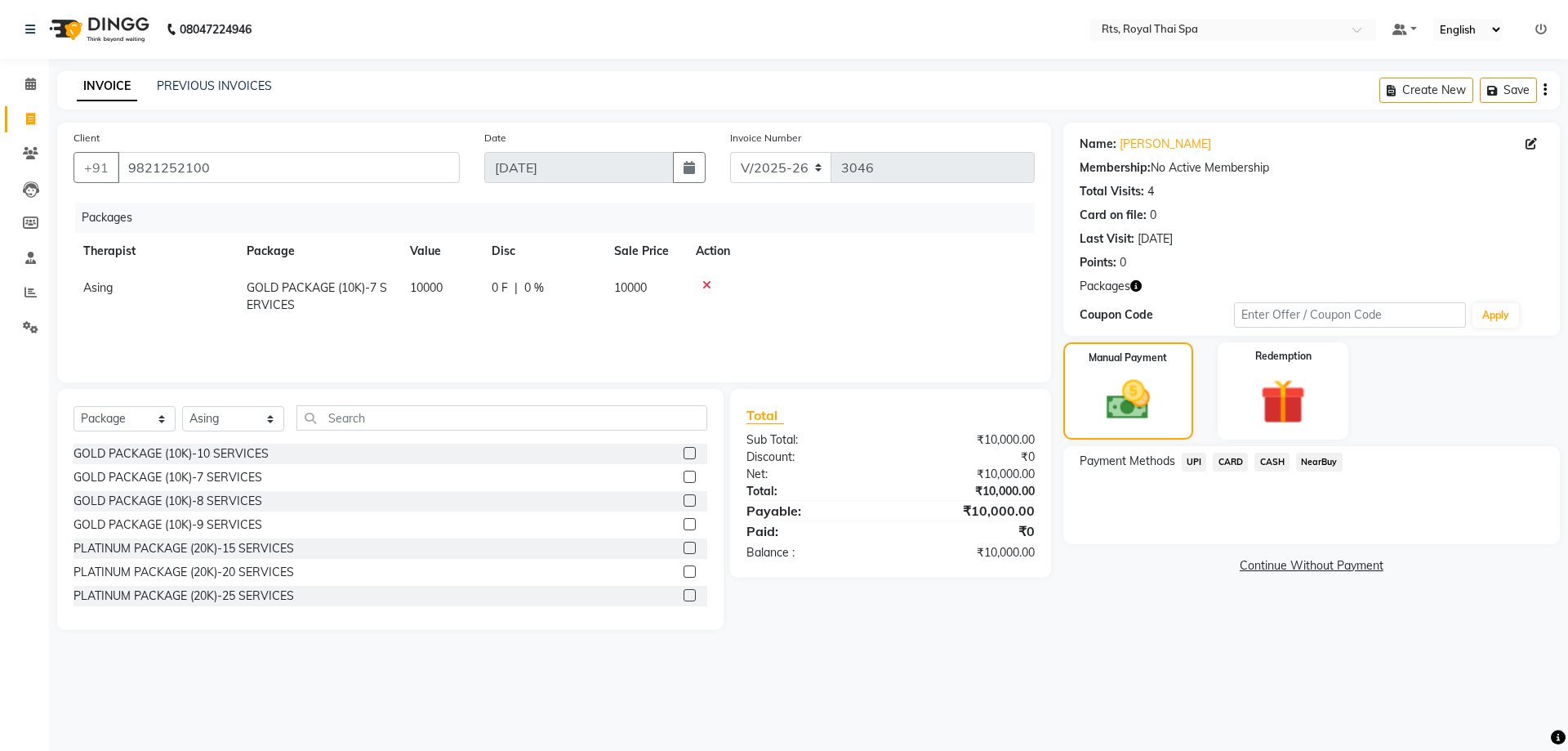
click at [1231, 466] on span "CARD" at bounding box center [1231, 461] width 35 height 18
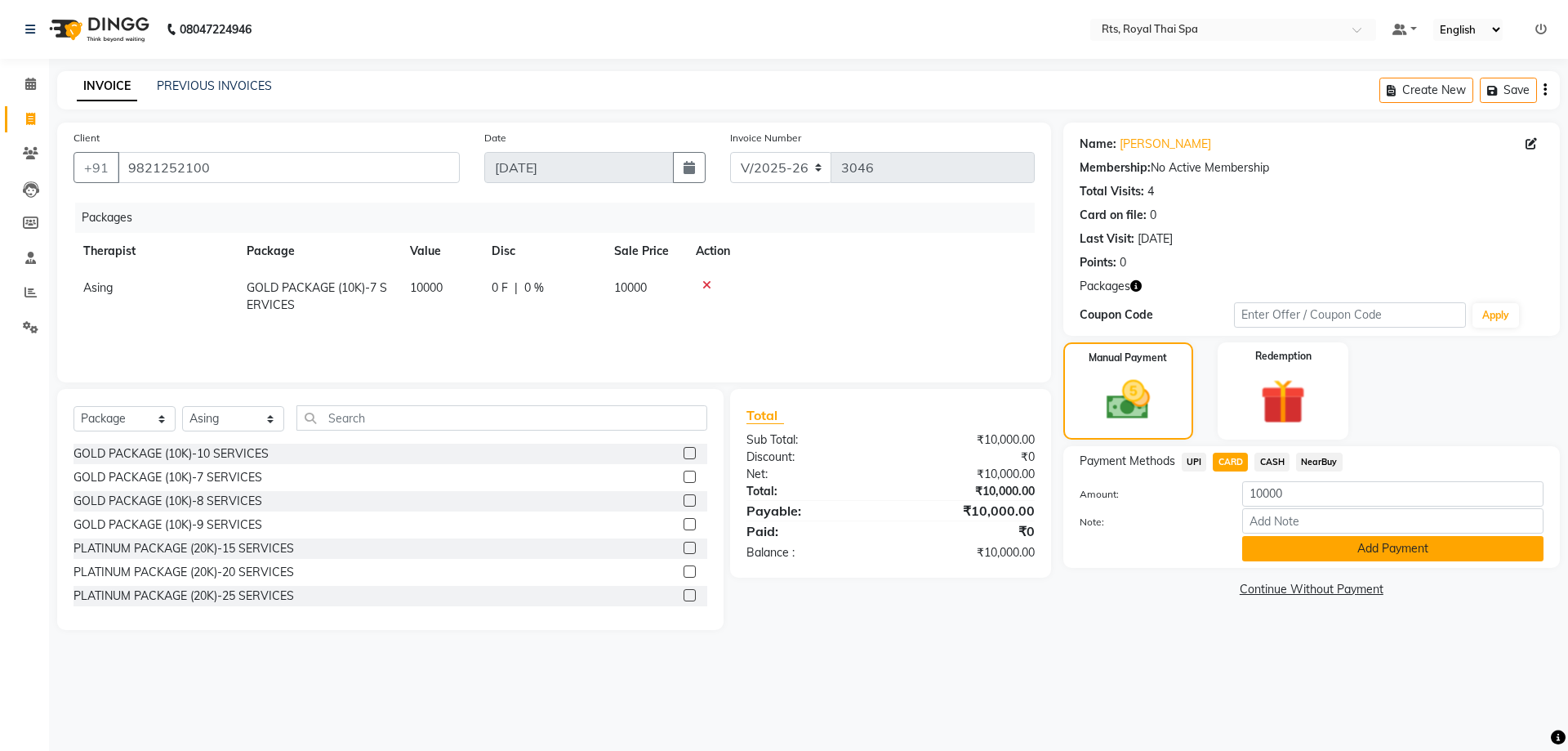
click at [1277, 551] on button "Add Payment" at bounding box center [1393, 548] width 302 height 25
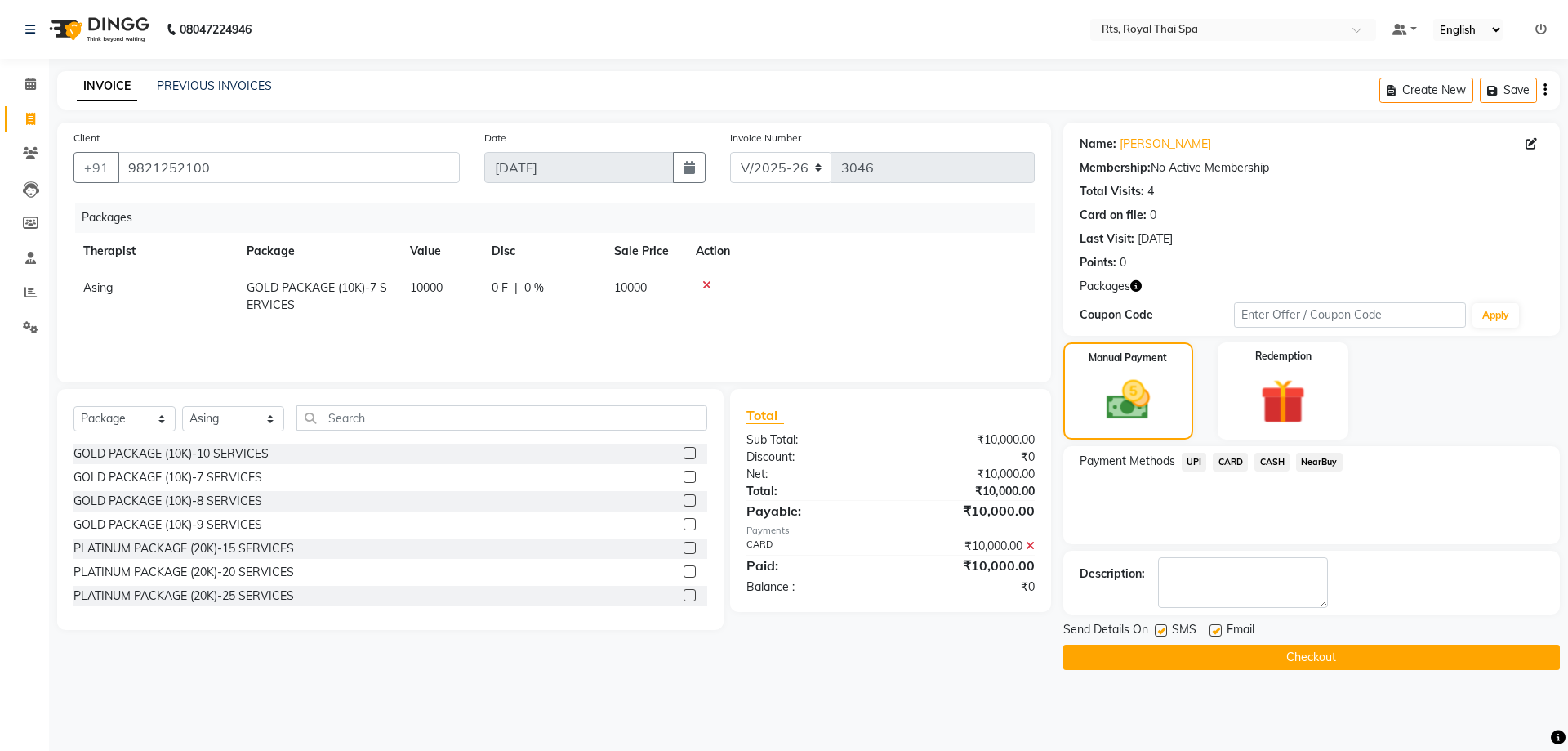
click at [1161, 630] on label at bounding box center [1161, 630] width 13 height 13
click at [1161, 630] on input "checkbox" at bounding box center [1160, 630] width 11 height 11
checkbox input "false"
click at [1154, 656] on button "Checkout" at bounding box center [1312, 657] width 497 height 25
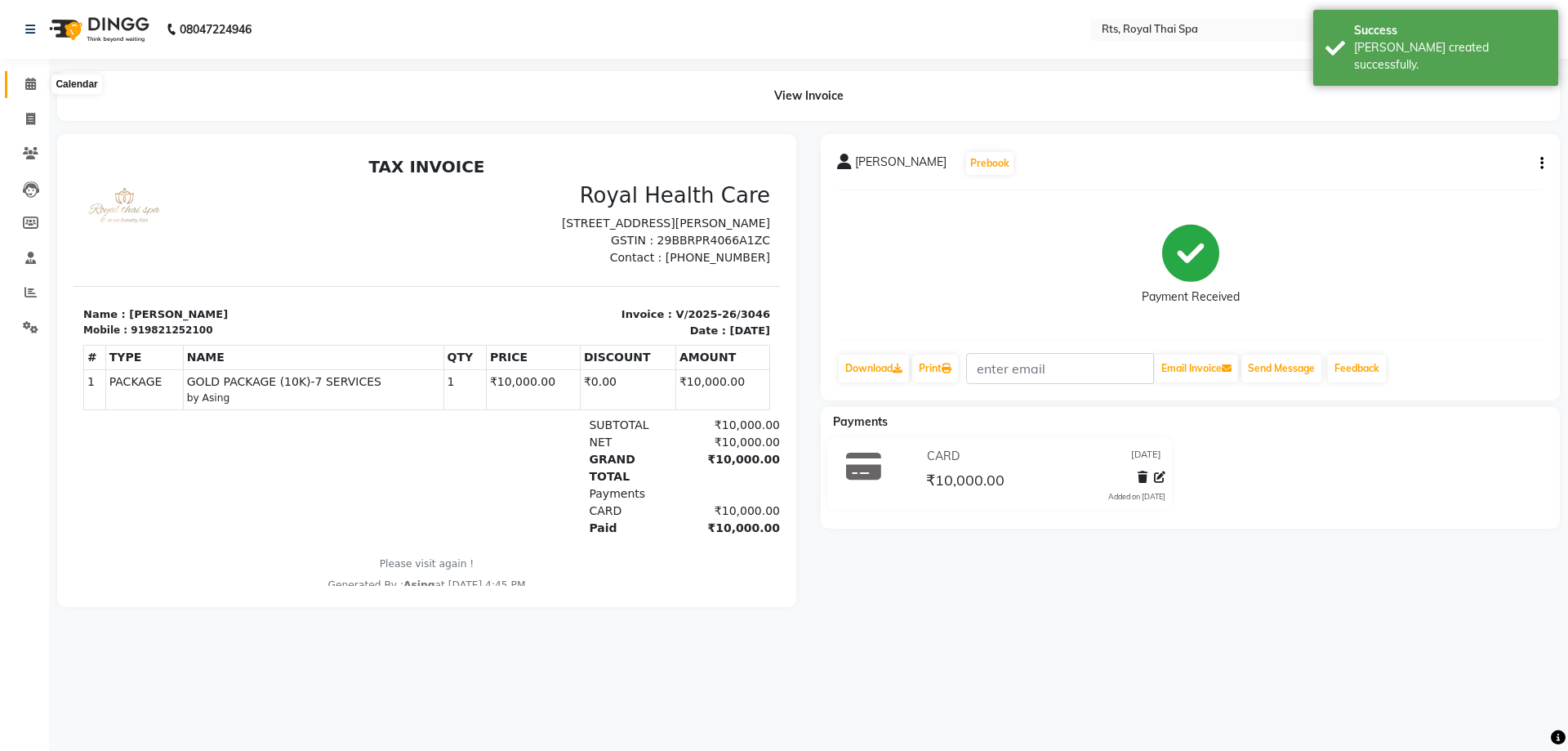
click at [21, 88] on span at bounding box center [31, 84] width 29 height 18
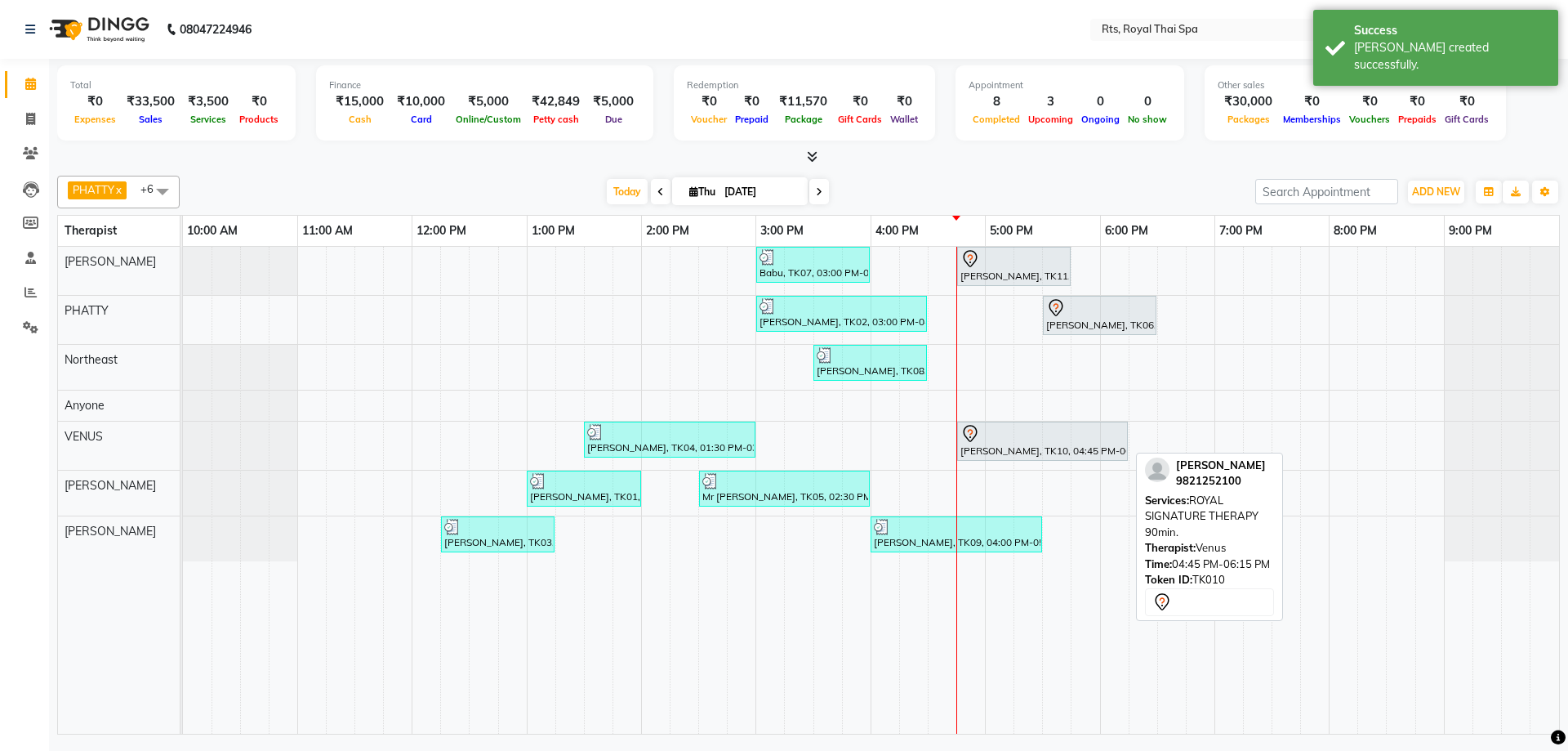
click at [993, 449] on div "[PERSON_NAME], TK10, 04:45 PM-06:15 PM, ROYAL SIGNATURE THERAPY 90min." at bounding box center [1042, 441] width 167 height 34
select select "7"
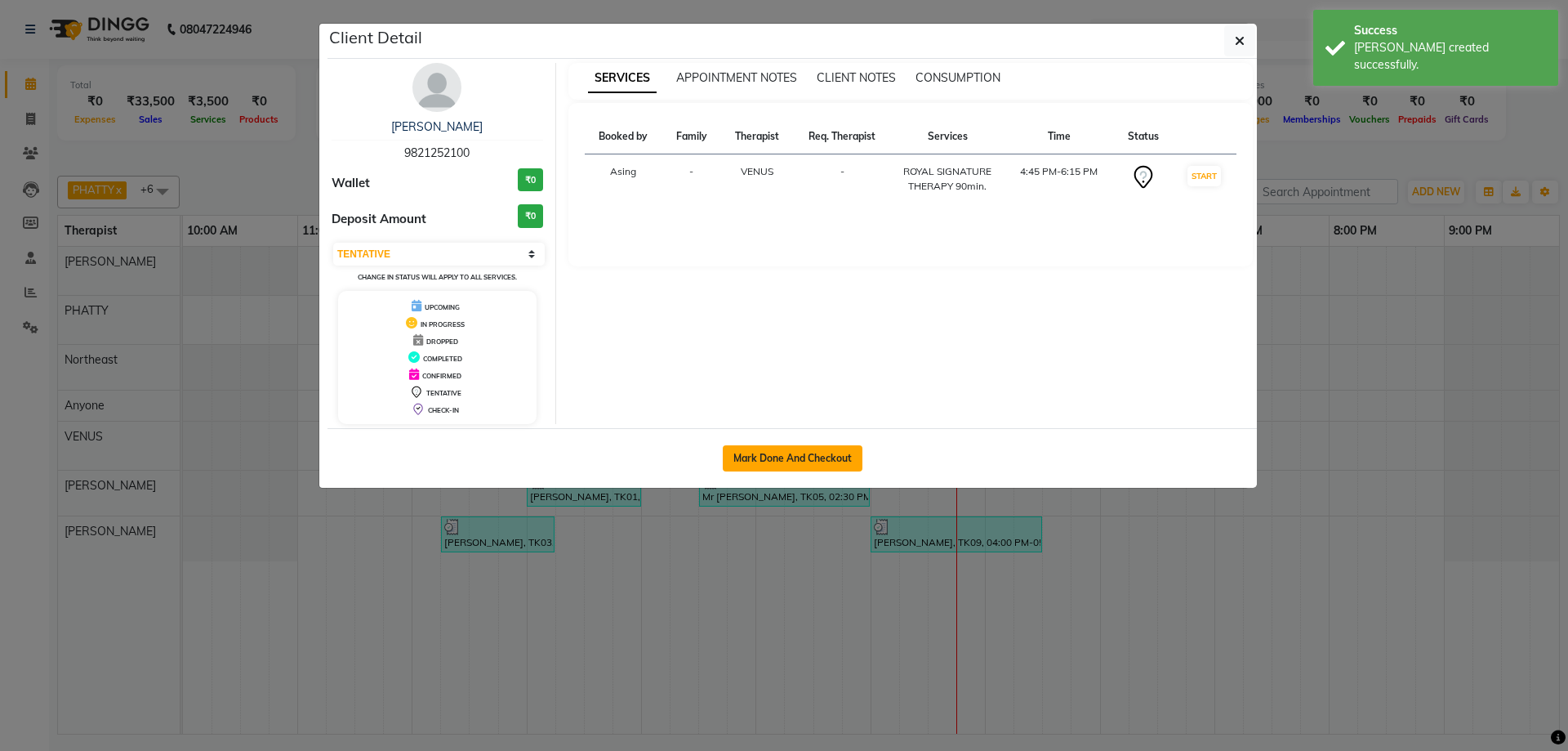
click at [835, 453] on button "Mark Done And Checkout" at bounding box center [793, 457] width 139 height 26
select select "5288"
select select "service"
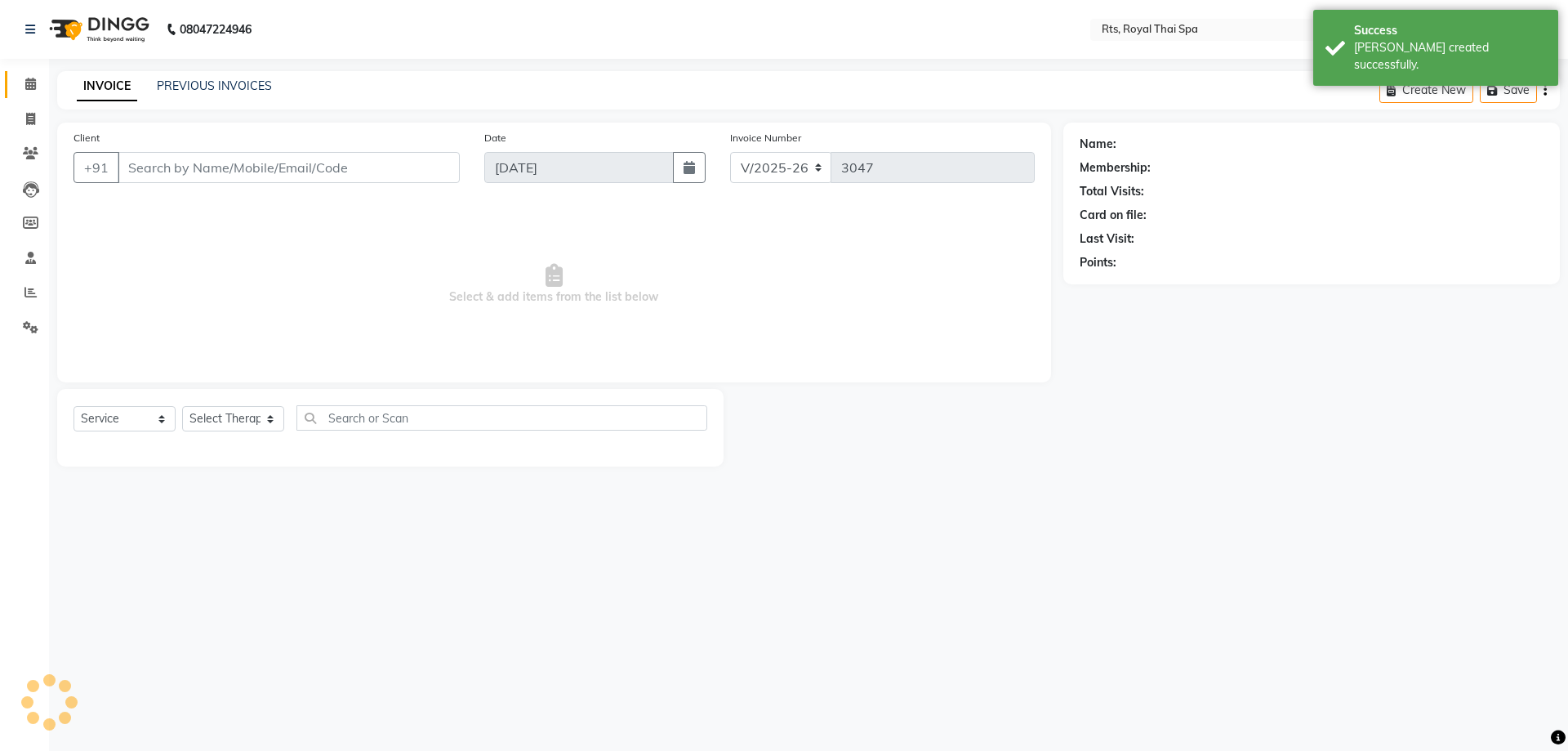
type input "9821252100"
select select "59124"
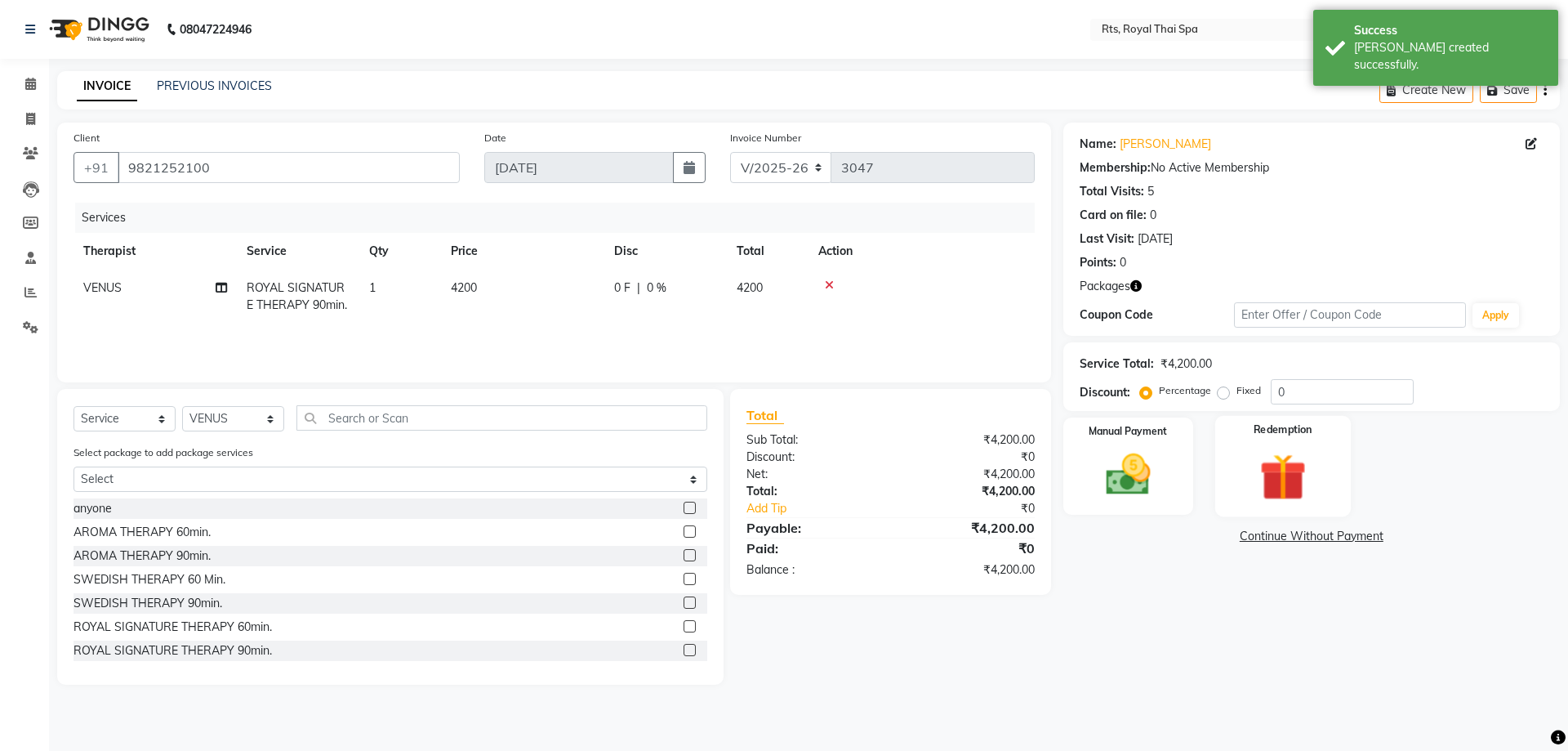
click at [1264, 450] on img at bounding box center [1283, 477] width 76 height 58
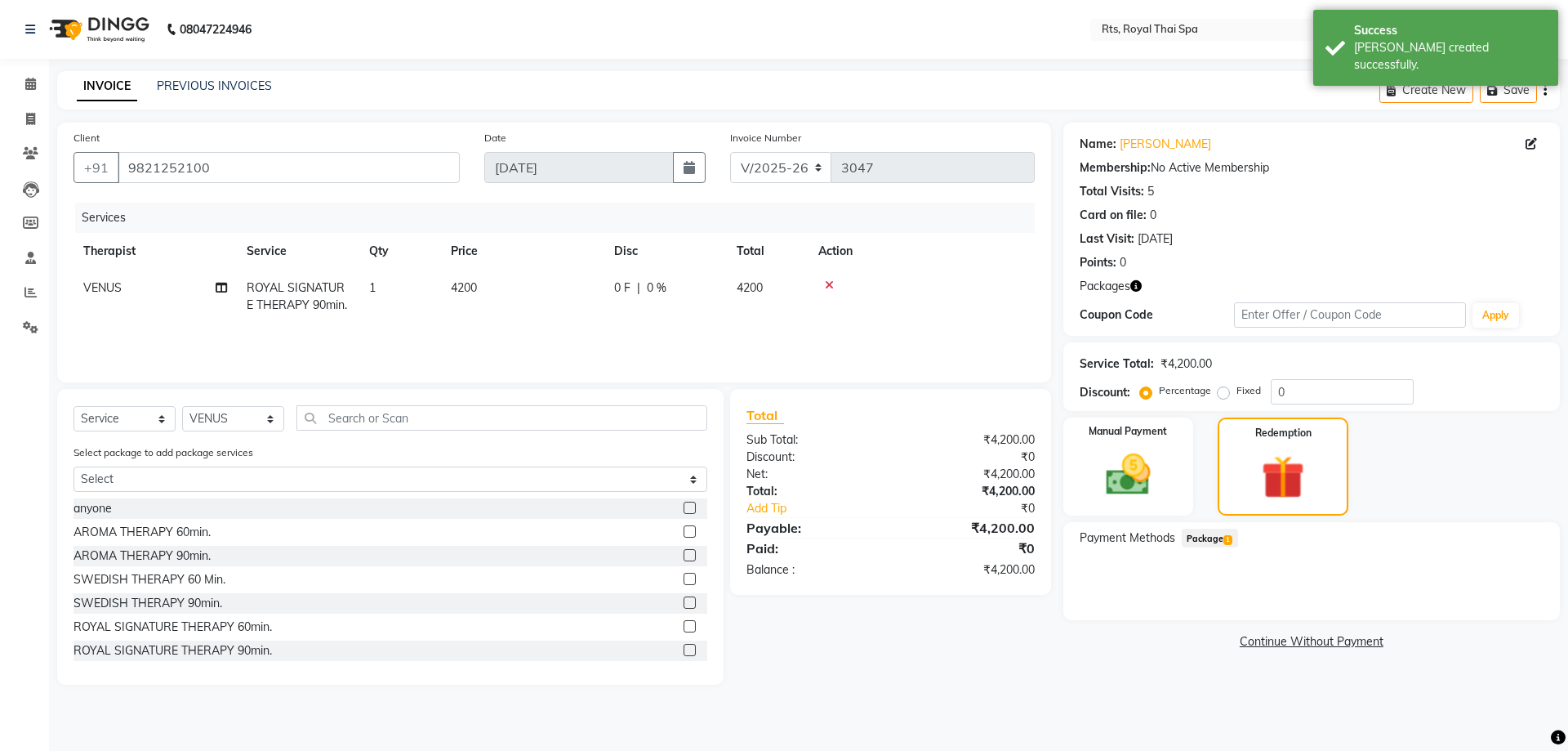
click at [1228, 537] on span "1" at bounding box center [1228, 539] width 9 height 10
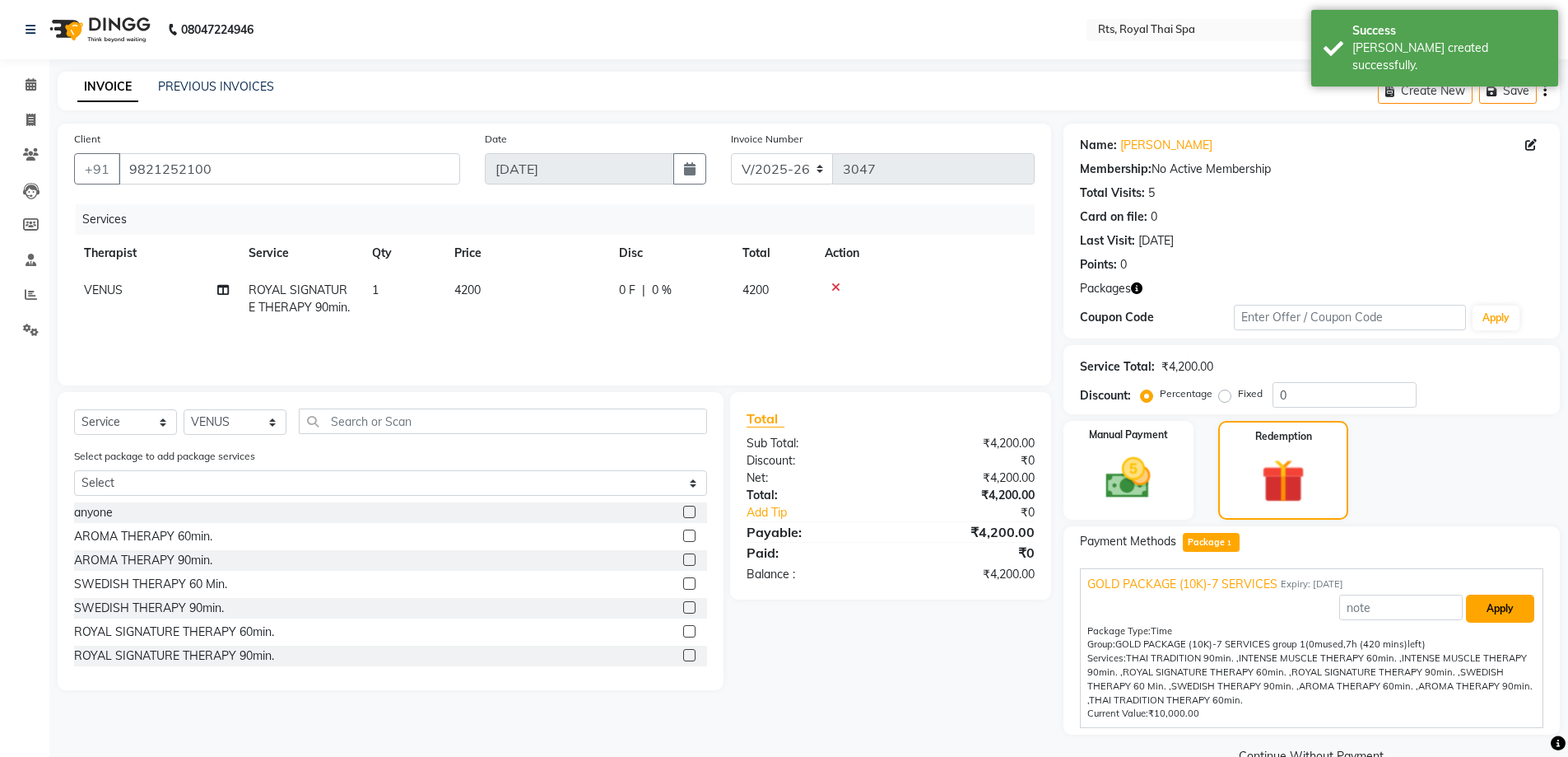
click at [1495, 602] on button "Apply" at bounding box center [1500, 608] width 68 height 28
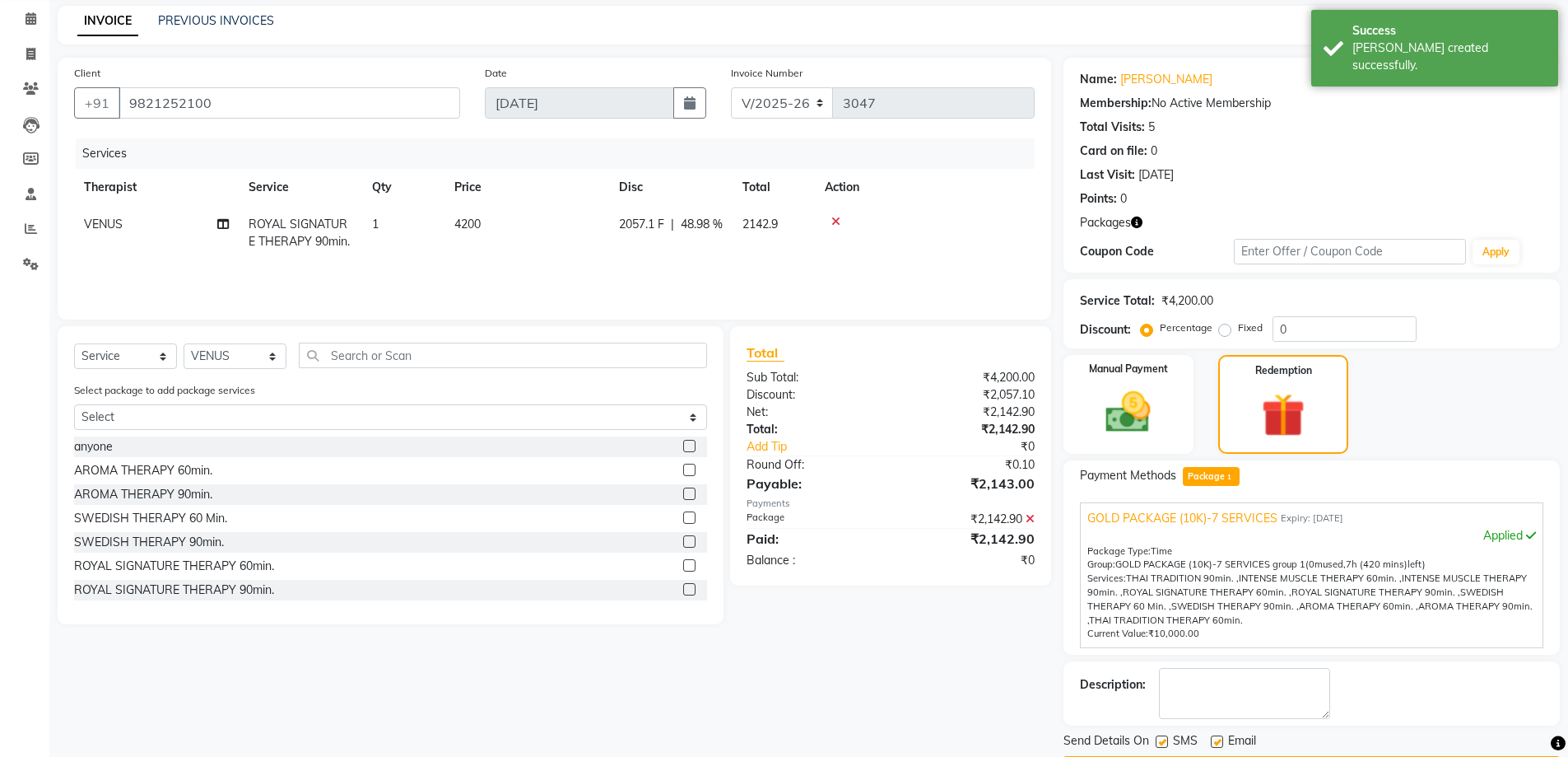
scroll to position [115, 0]
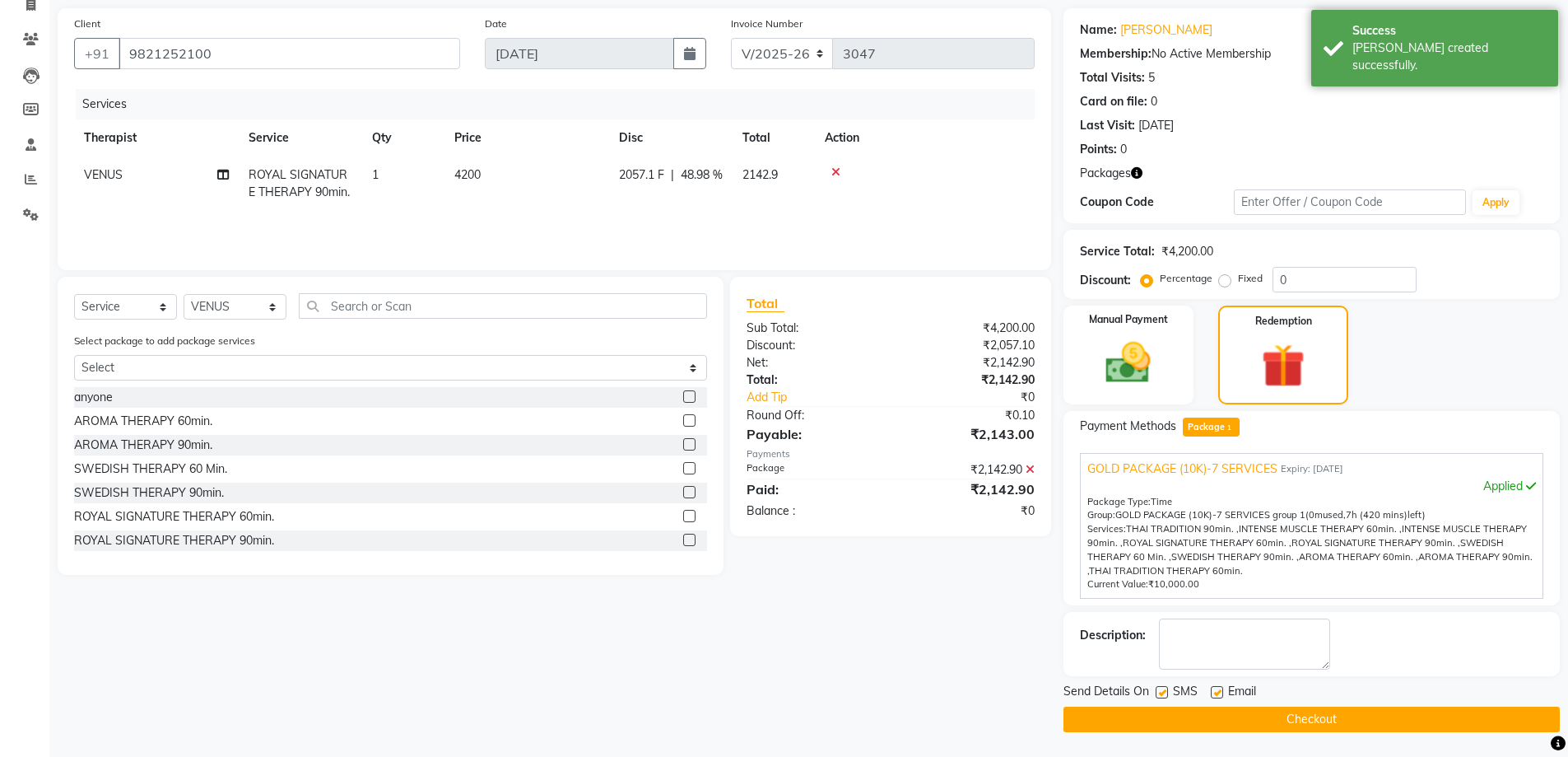
click at [1163, 692] on label at bounding box center [1161, 692] width 13 height 13
click at [1163, 692] on input "checkbox" at bounding box center [1160, 693] width 11 height 11
checkbox input "false"
drag, startPoint x: 1168, startPoint y: 716, endPoint x: 1167, endPoint y: 725, distance: 9.1
click at [1168, 717] on button "Checkout" at bounding box center [1312, 719] width 497 height 25
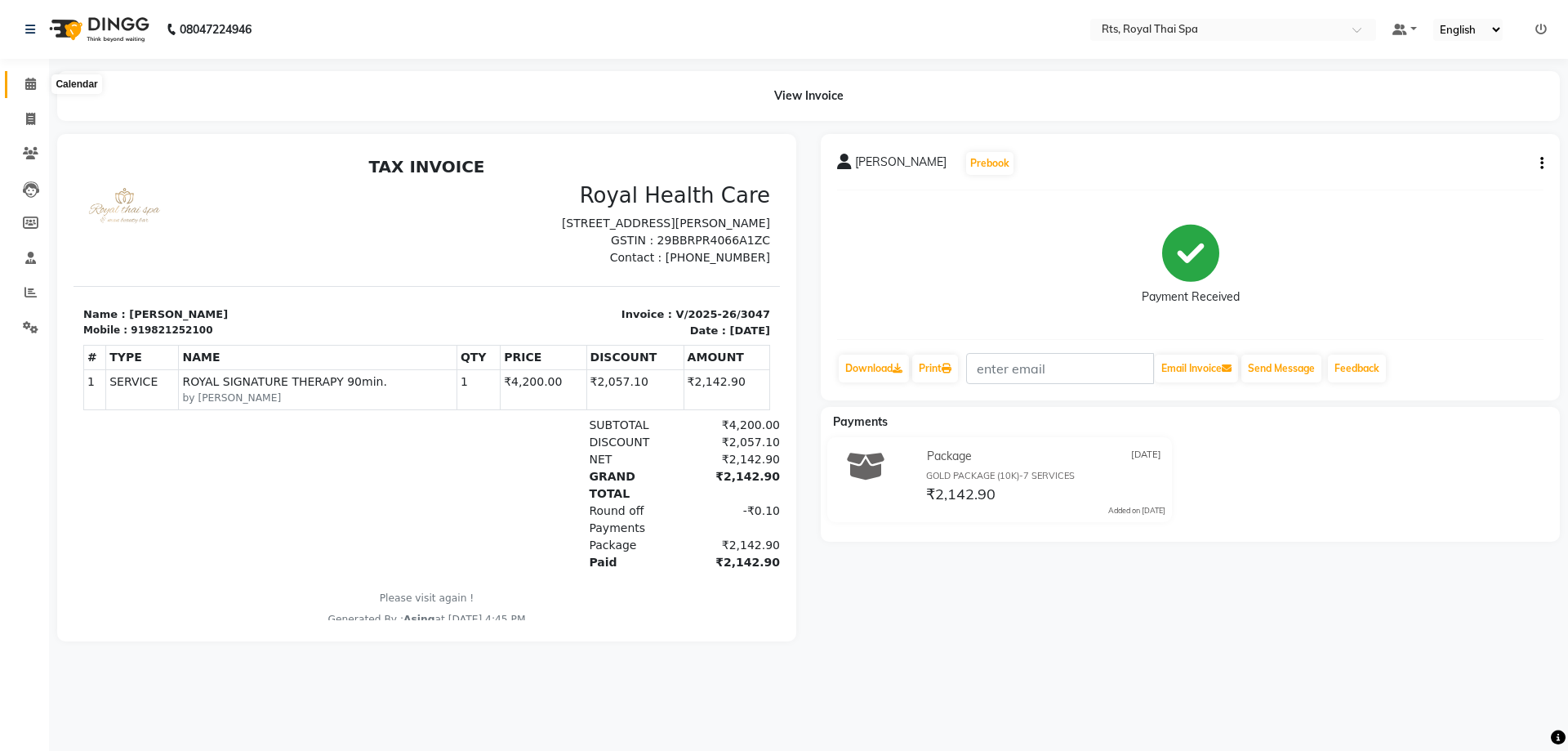
click at [28, 84] on icon at bounding box center [30, 83] width 11 height 13
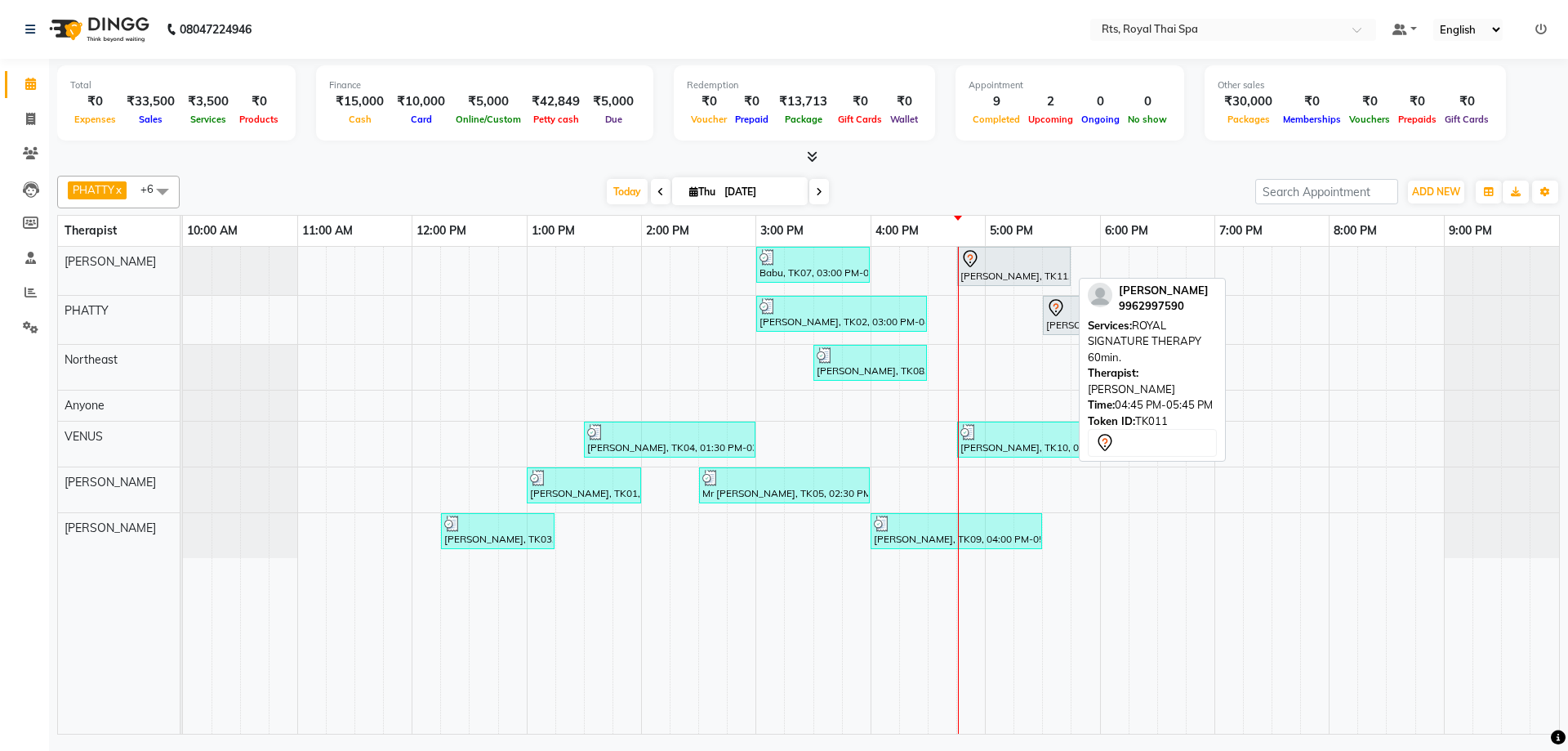
click at [1018, 272] on div "[PERSON_NAME], TK11, 04:45 PM-05:45 PM, ROYAL SIGNATURE THERAPY 60min." at bounding box center [1014, 266] width 110 height 34
select select "7"
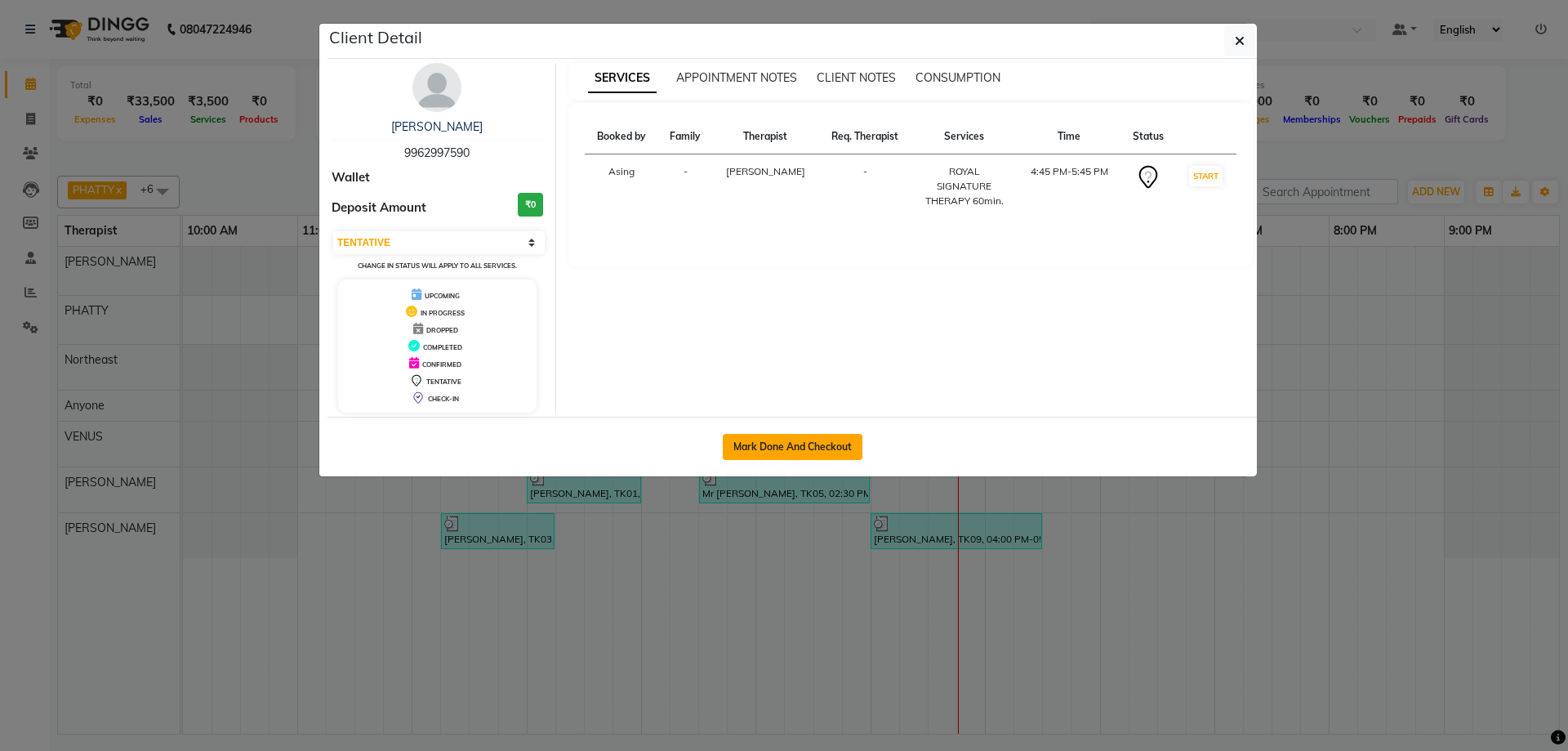
click at [829, 442] on button "Mark Done And Checkout" at bounding box center [793, 447] width 139 height 26
select select "5288"
select select "service"
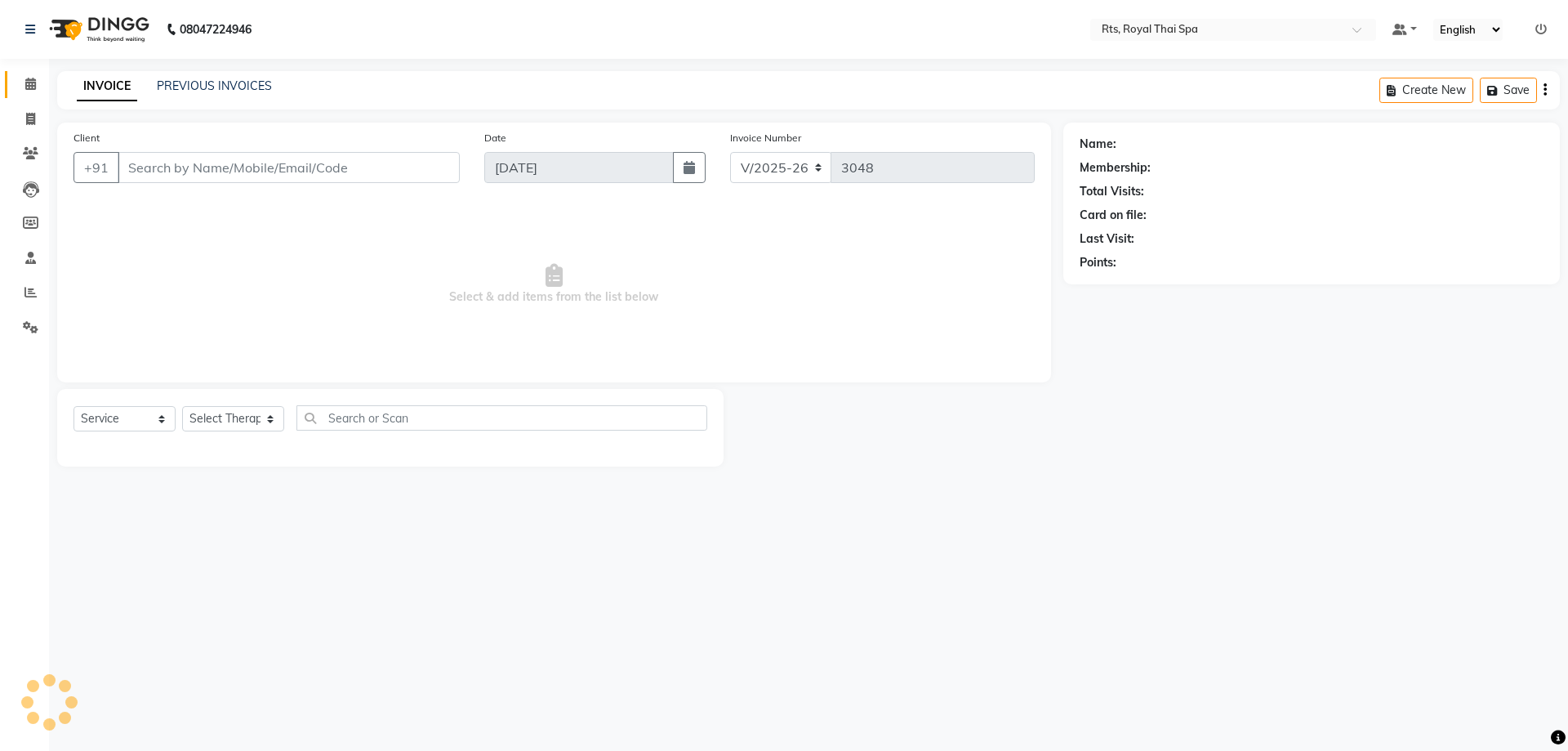
select select "3"
type input "9962997590"
select select "34830"
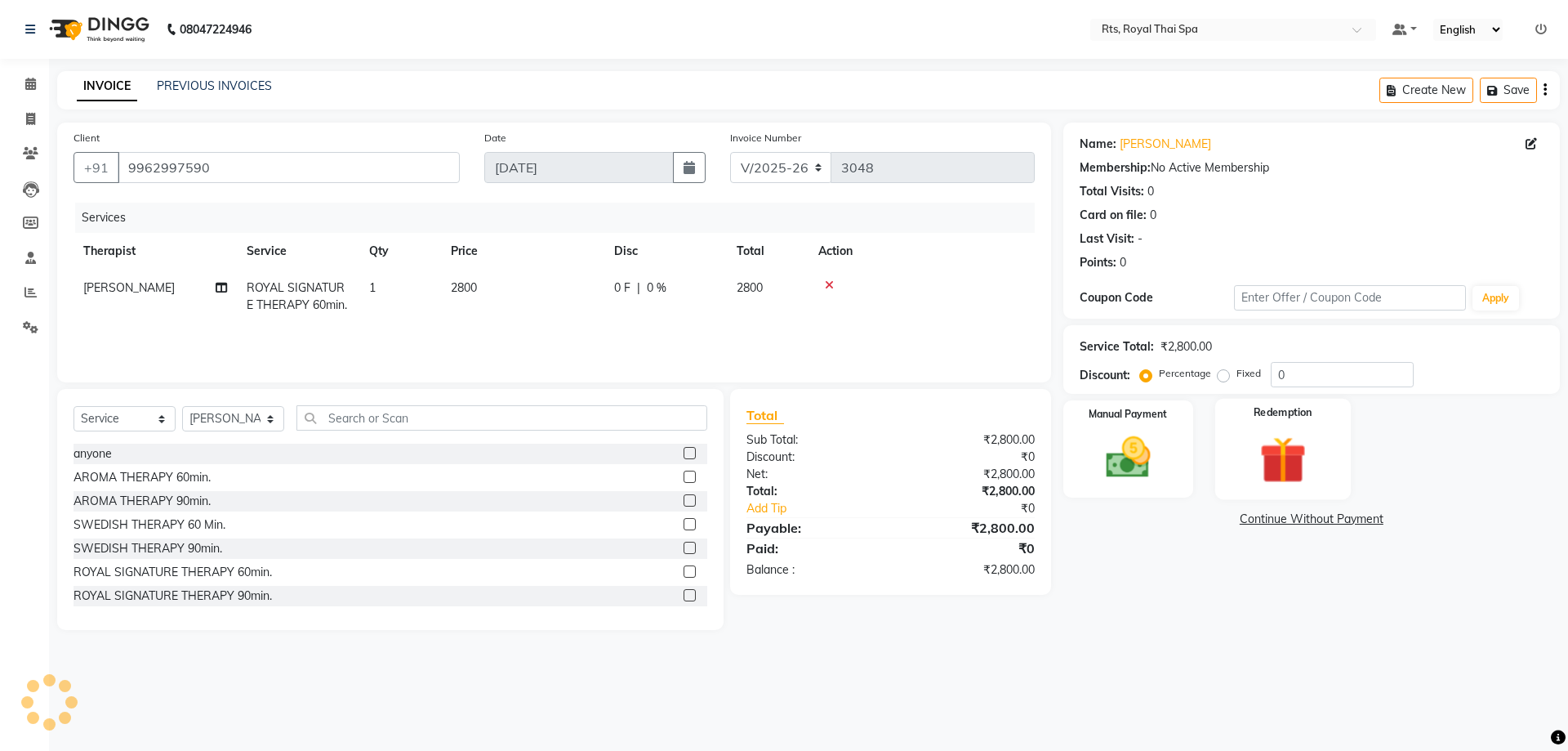
click at [1284, 459] on img at bounding box center [1283, 459] width 76 height 58
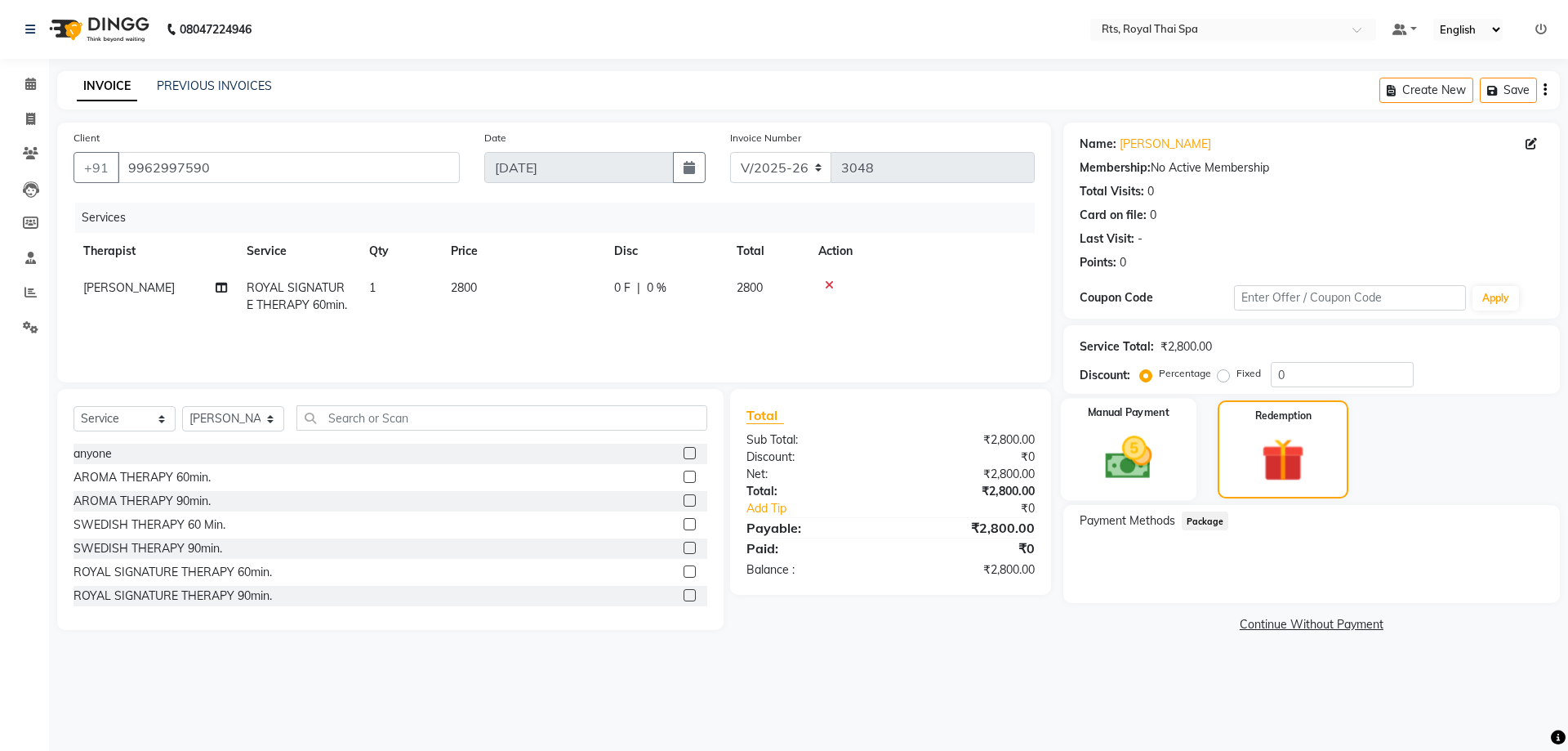
click at [1145, 459] on img at bounding box center [1128, 457] width 76 height 54
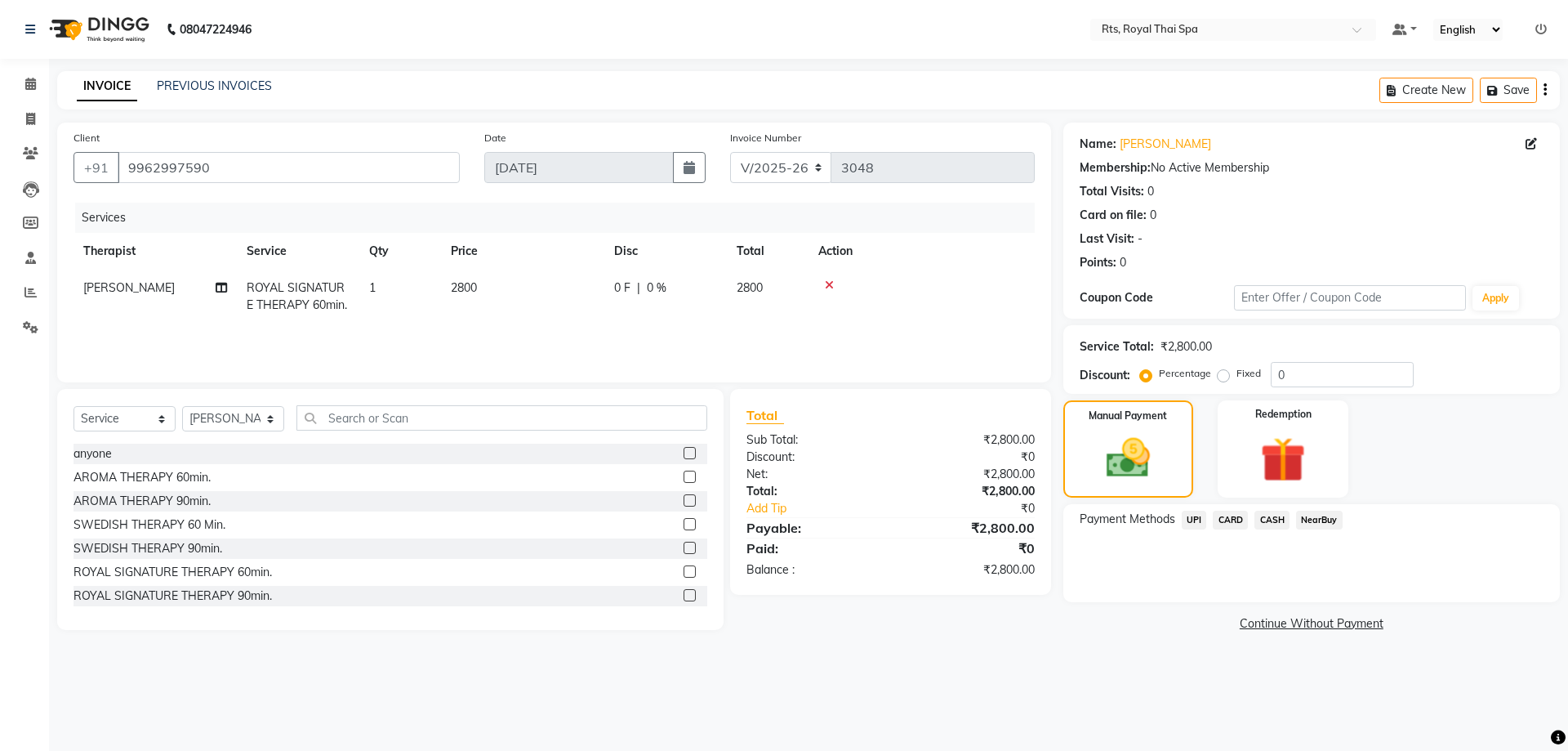
click at [1187, 521] on span "UPI" at bounding box center [1195, 519] width 25 height 18
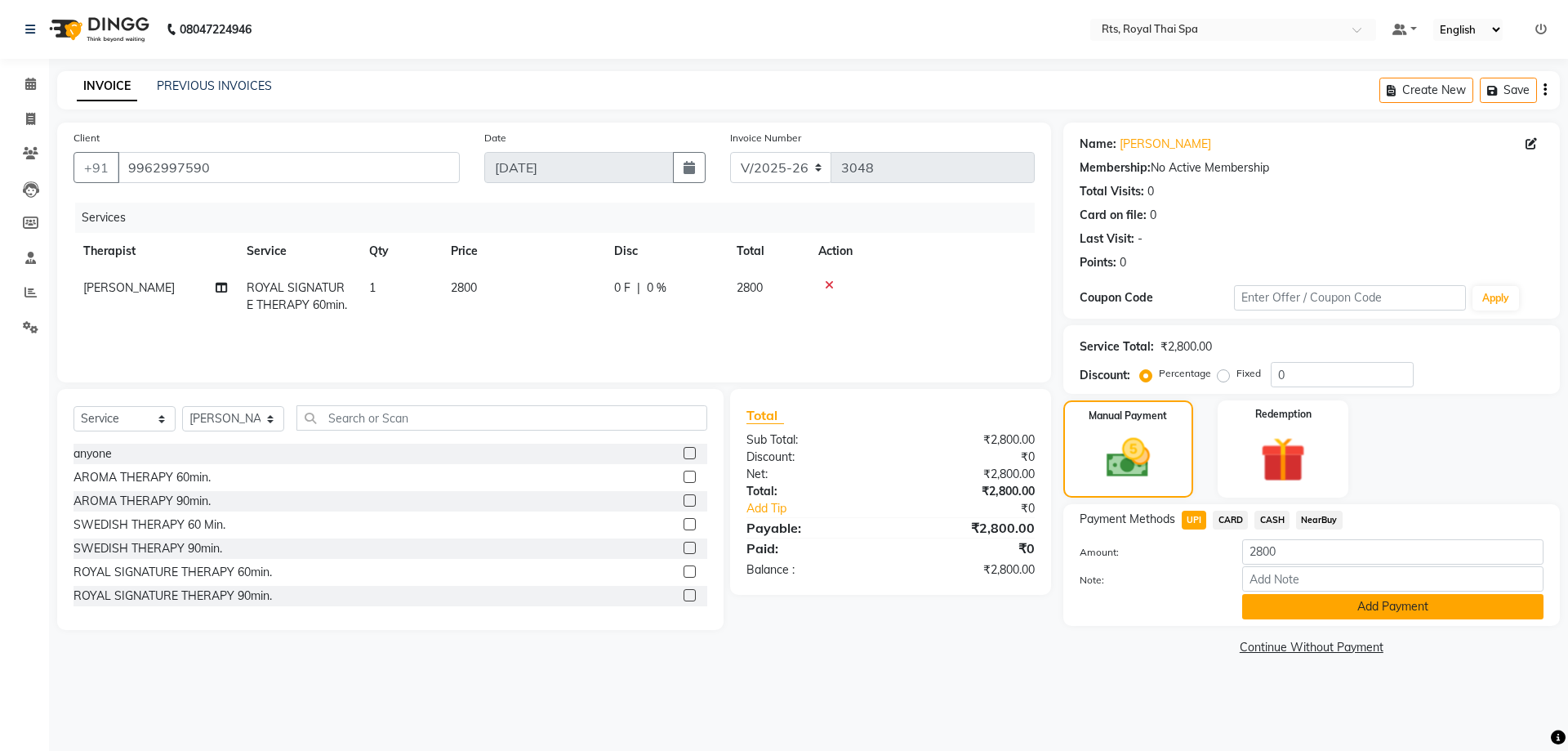
click at [1272, 608] on button "Add Payment" at bounding box center [1393, 606] width 302 height 25
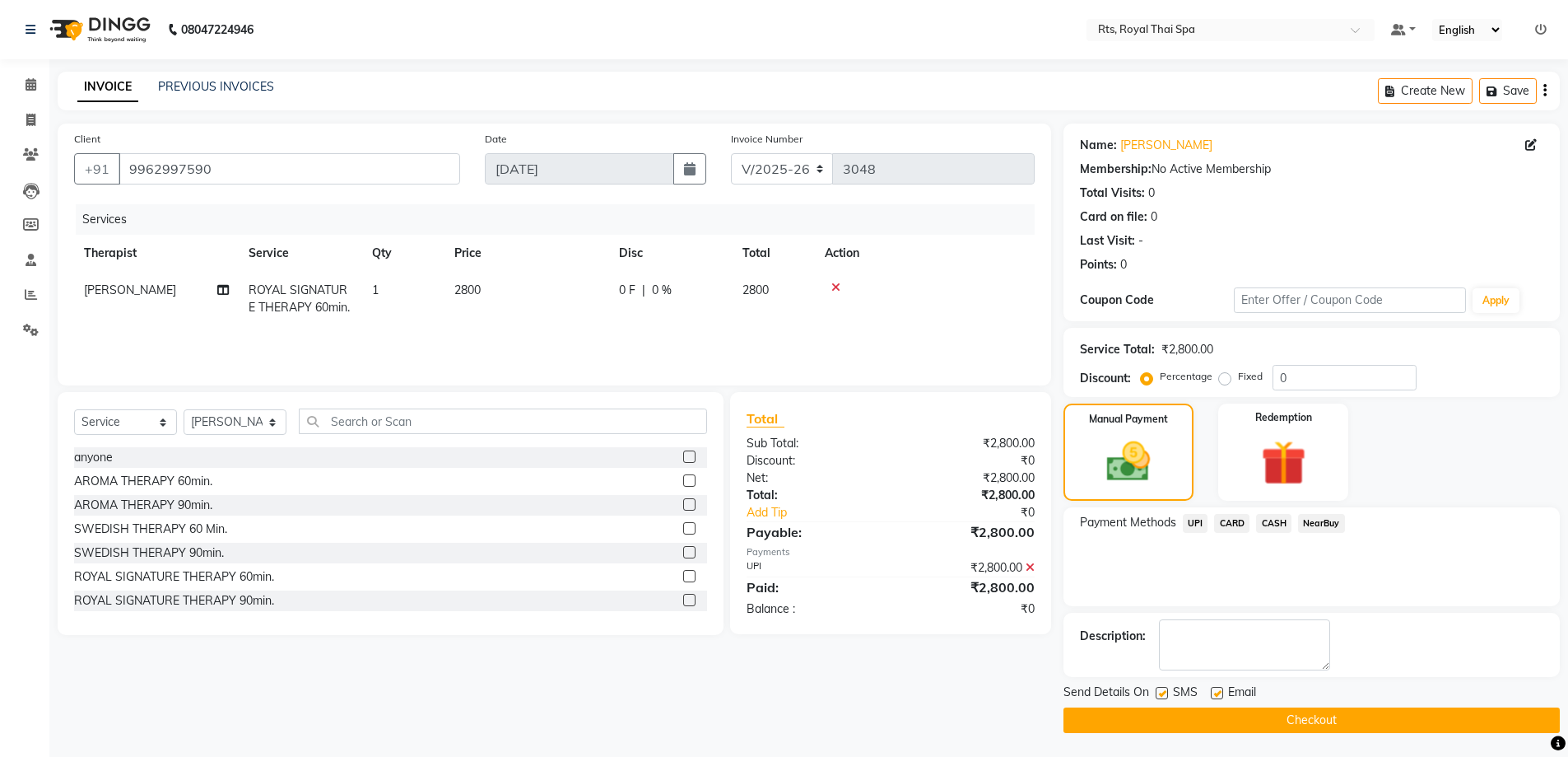
click at [1160, 696] on label at bounding box center [1161, 693] width 13 height 13
click at [1160, 696] on input "checkbox" at bounding box center [1160, 693] width 11 height 11
checkbox input "false"
drag, startPoint x: 1155, startPoint y: 720, endPoint x: 1151, endPoint y: 730, distance: 10.8
click at [1155, 723] on button "Checkout" at bounding box center [1312, 720] width 497 height 25
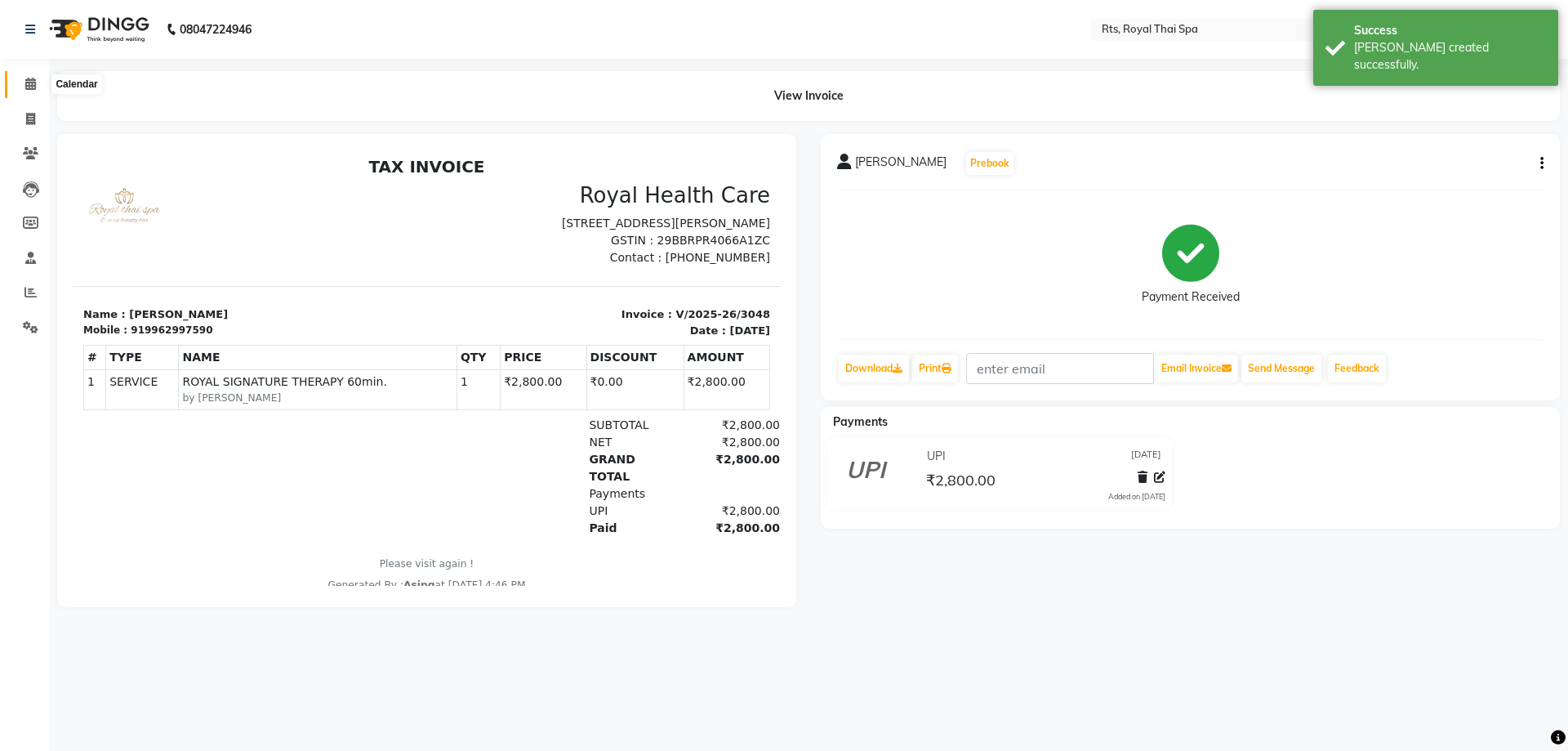
click at [30, 78] on icon at bounding box center [30, 83] width 11 height 13
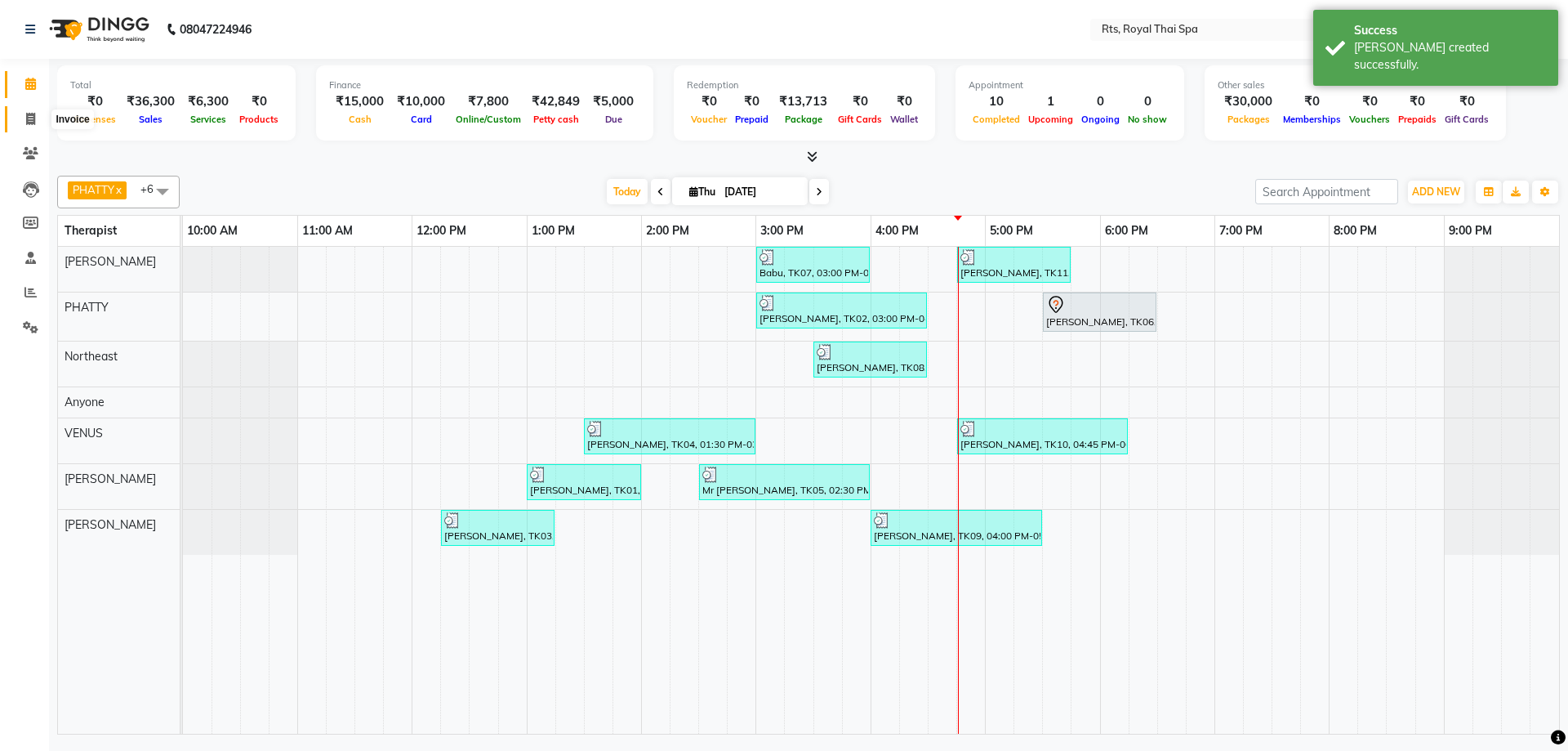
drag, startPoint x: 29, startPoint y: 118, endPoint x: 31, endPoint y: 108, distance: 10.2
click at [28, 118] on icon at bounding box center [30, 119] width 9 height 13
select select "5288"
select select "service"
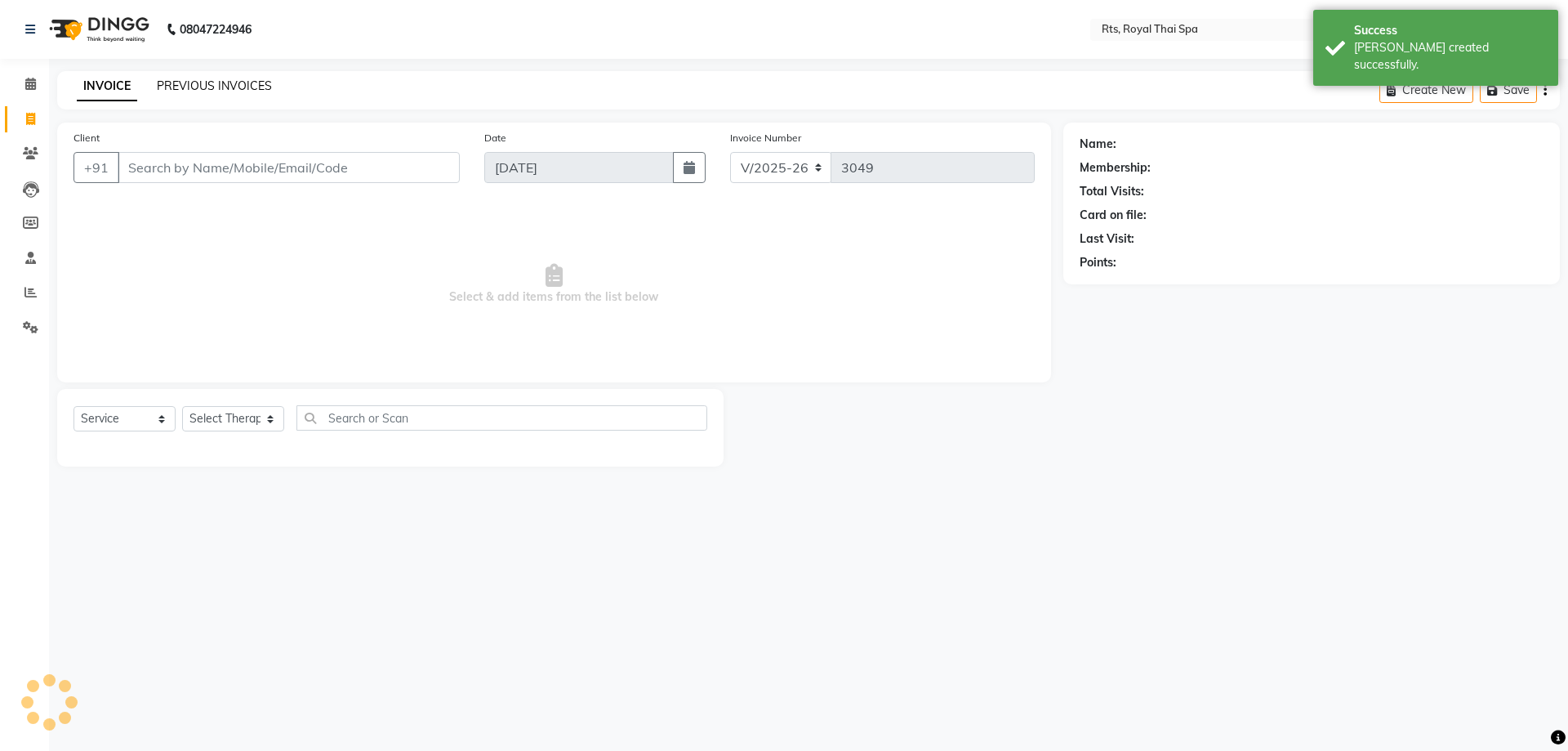
click at [187, 88] on link "PREVIOUS INVOICES" at bounding box center [214, 85] width 115 height 14
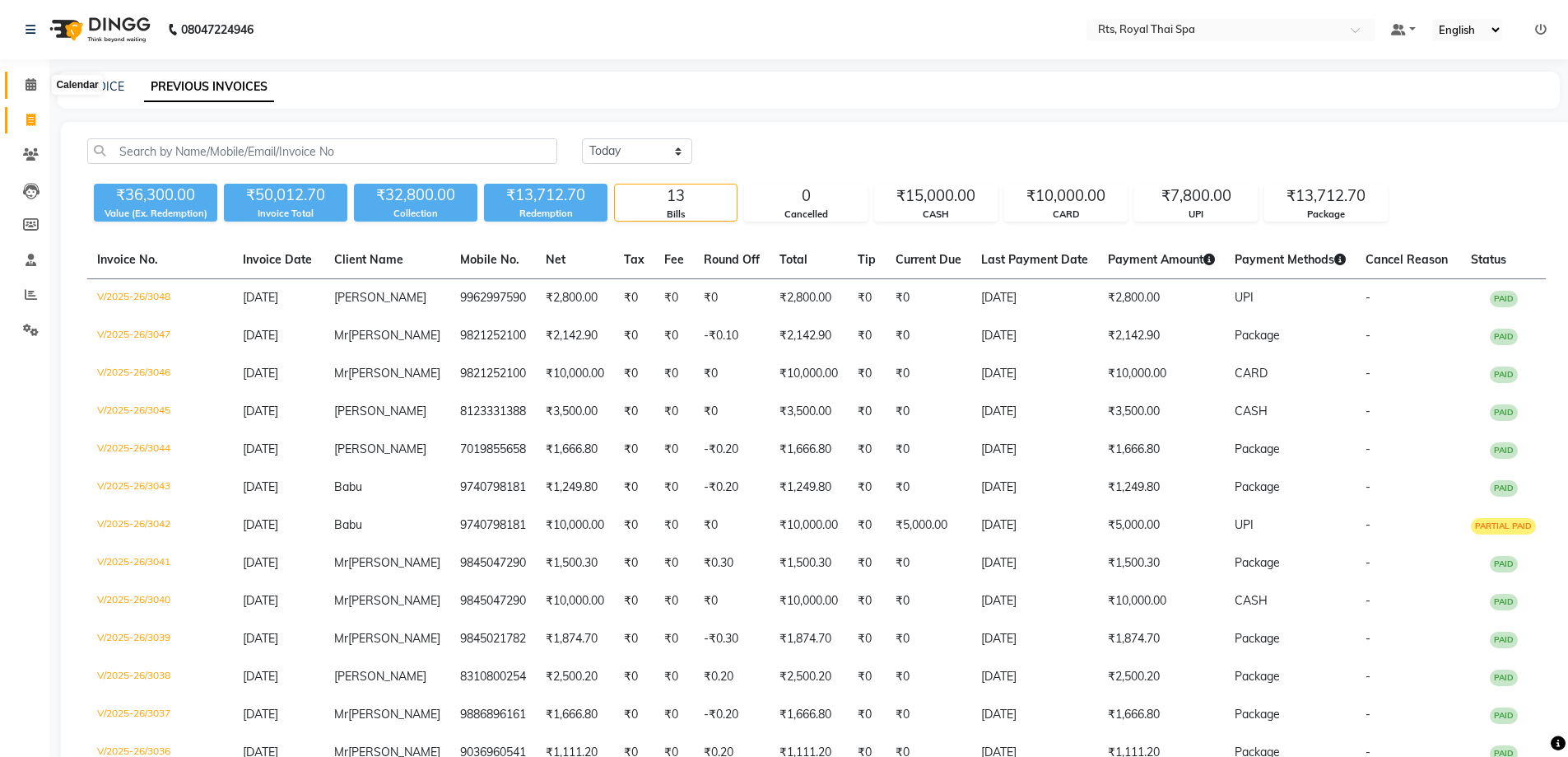
click at [29, 86] on icon at bounding box center [30, 84] width 11 height 13
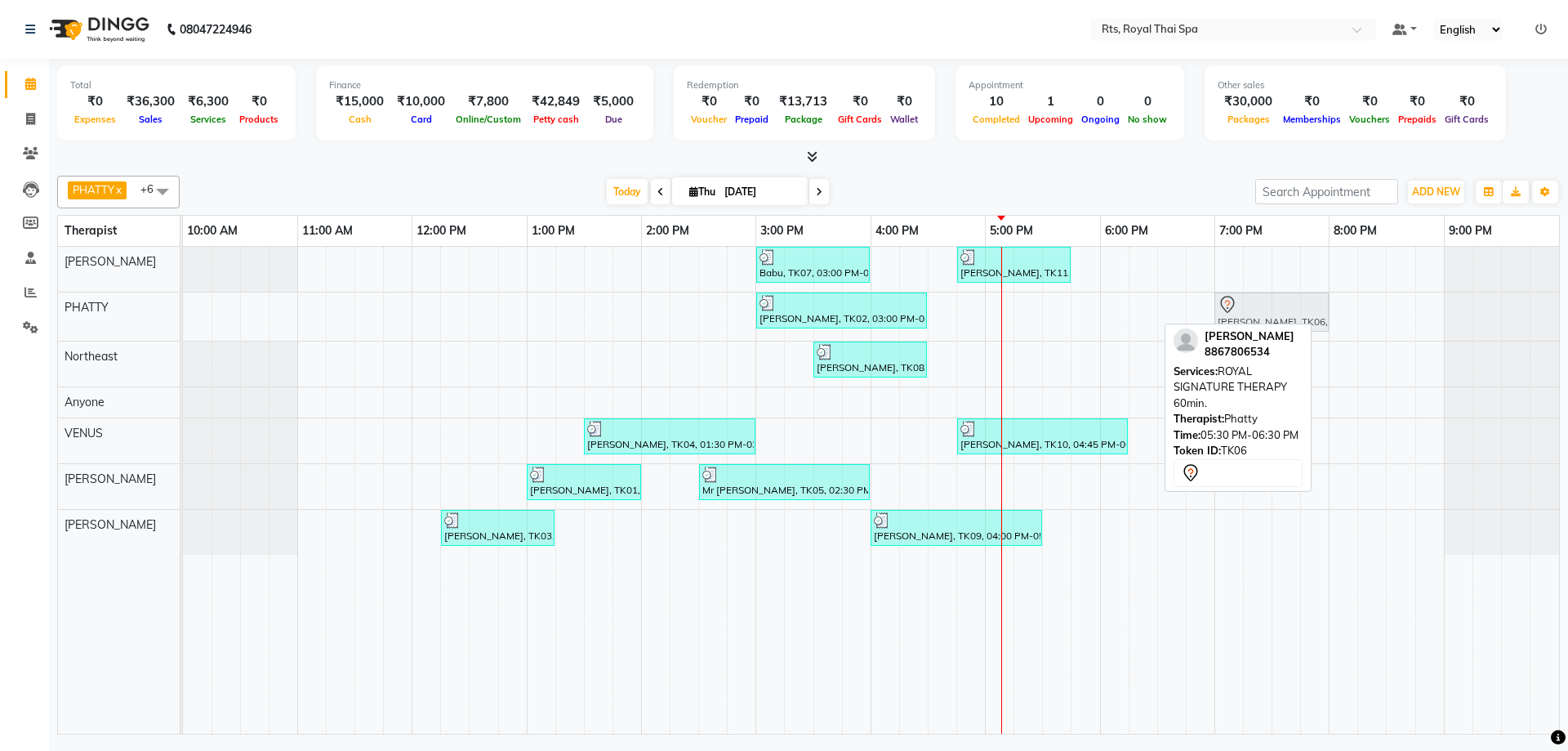
drag, startPoint x: 1058, startPoint y: 314, endPoint x: 1227, endPoint y: 311, distance: 169.0
click at [183, 311] on div "[PERSON_NAME], TK02, 03:00 PM-04:30 PM, ROYAL SIGNATURE THERAPY 90min. [PERSON_…" at bounding box center [183, 316] width 0 height 48
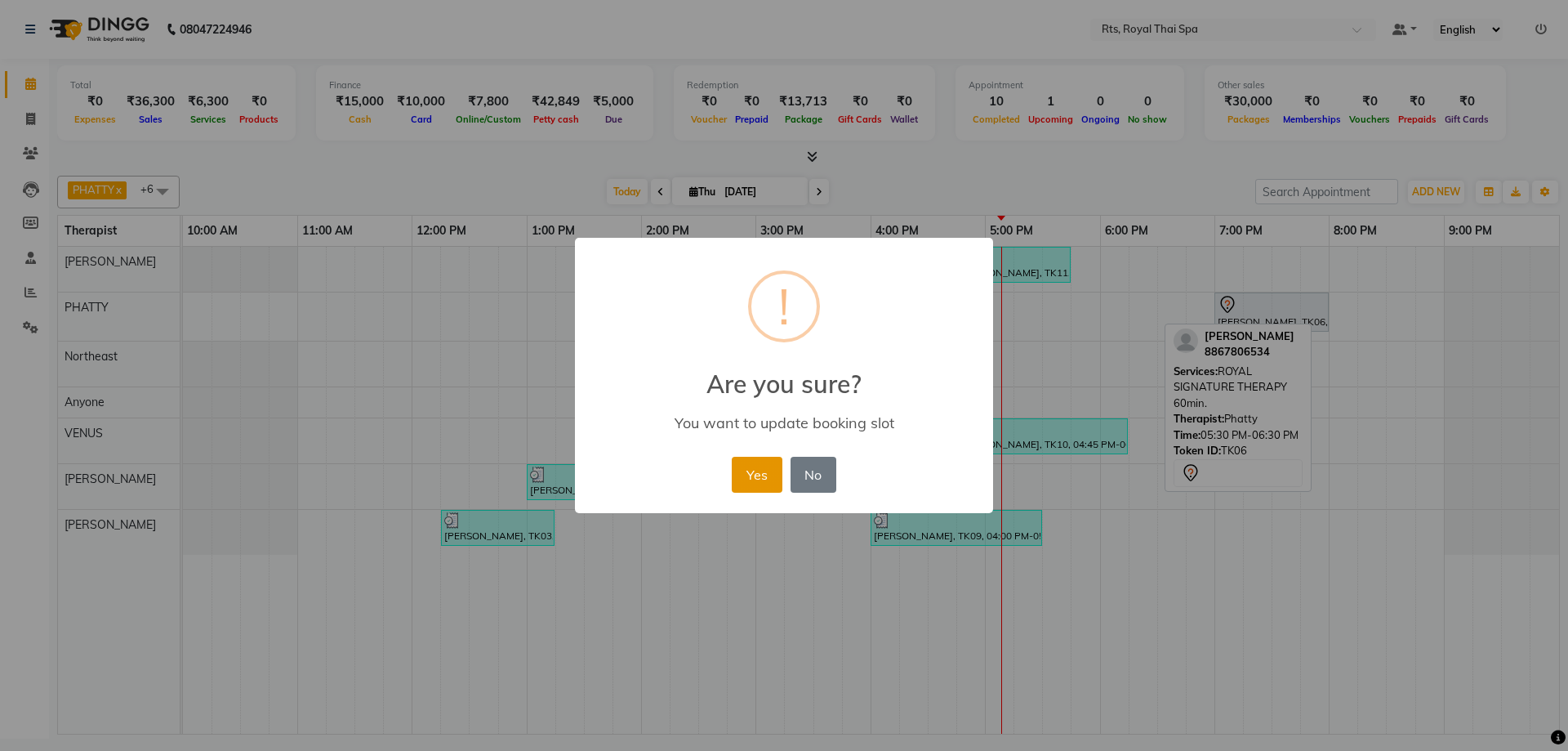
click at [763, 478] on button "Yes" at bounding box center [757, 474] width 50 height 36
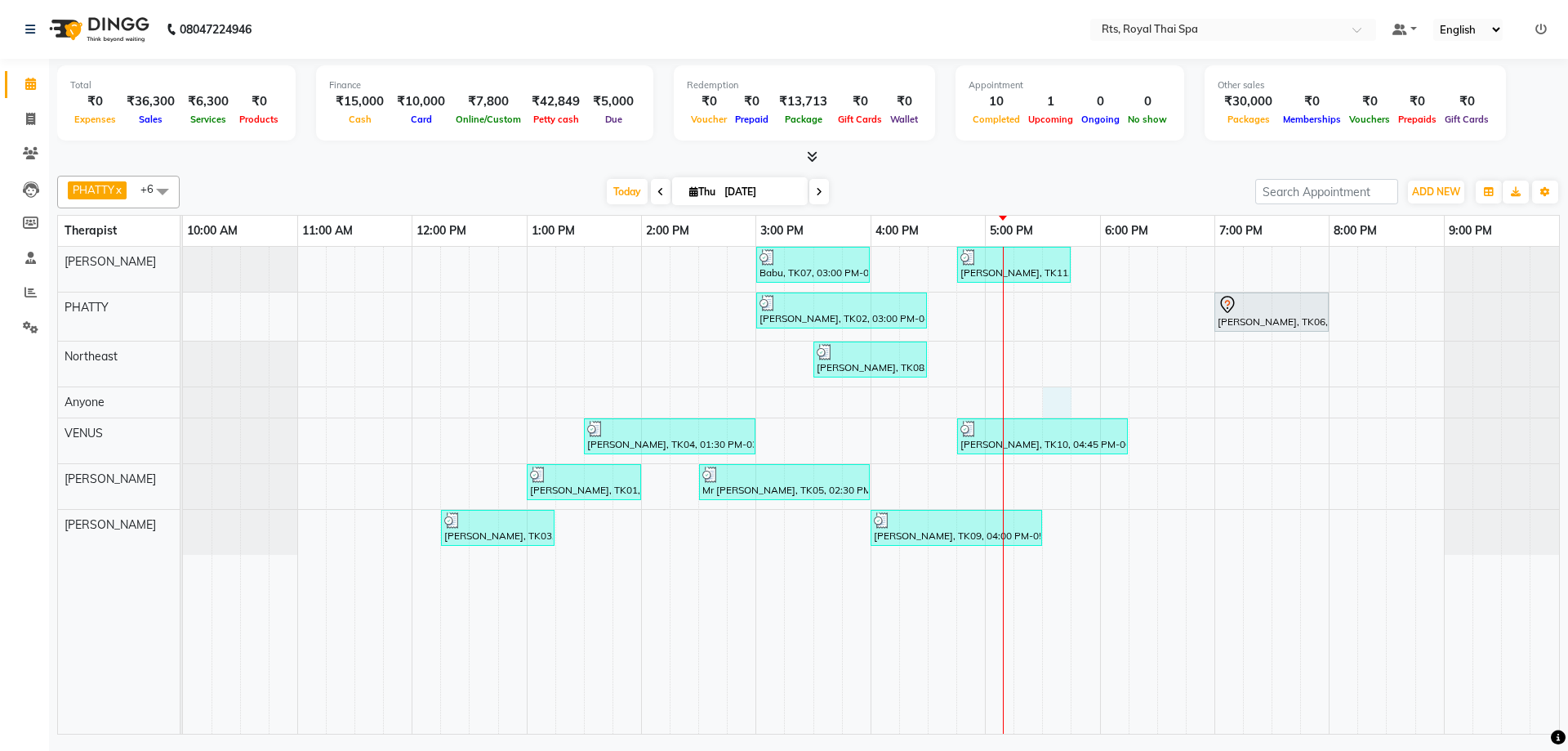
click at [1060, 399] on div "Babu, TK07, 03:00 PM-04:00 PM, ROYAL SIGNATURE THERAPY 60min. Arvind, TK11, 04:…" at bounding box center [871, 490] width 1377 height 487
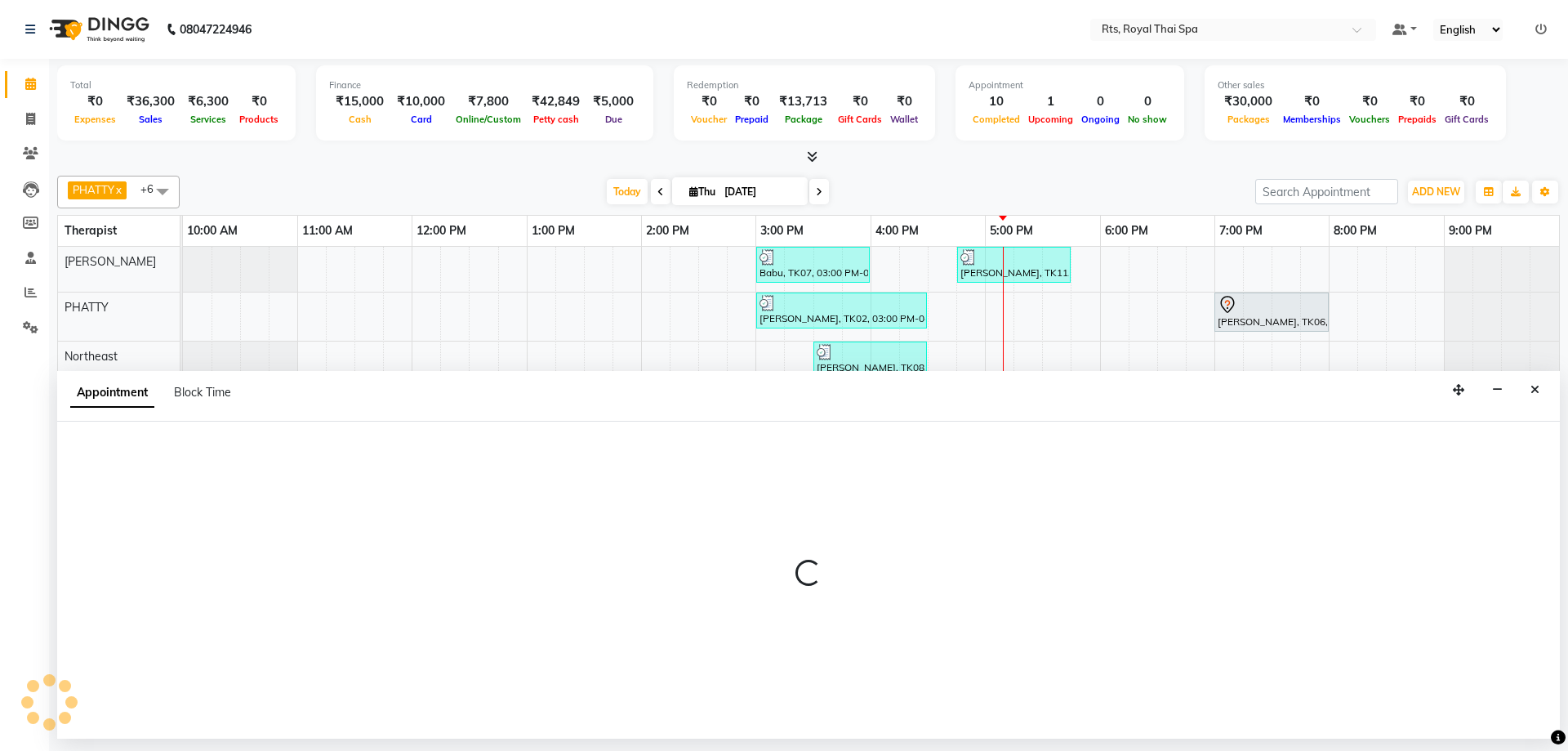
select select "39979"
select select "1050"
select select "tentative"
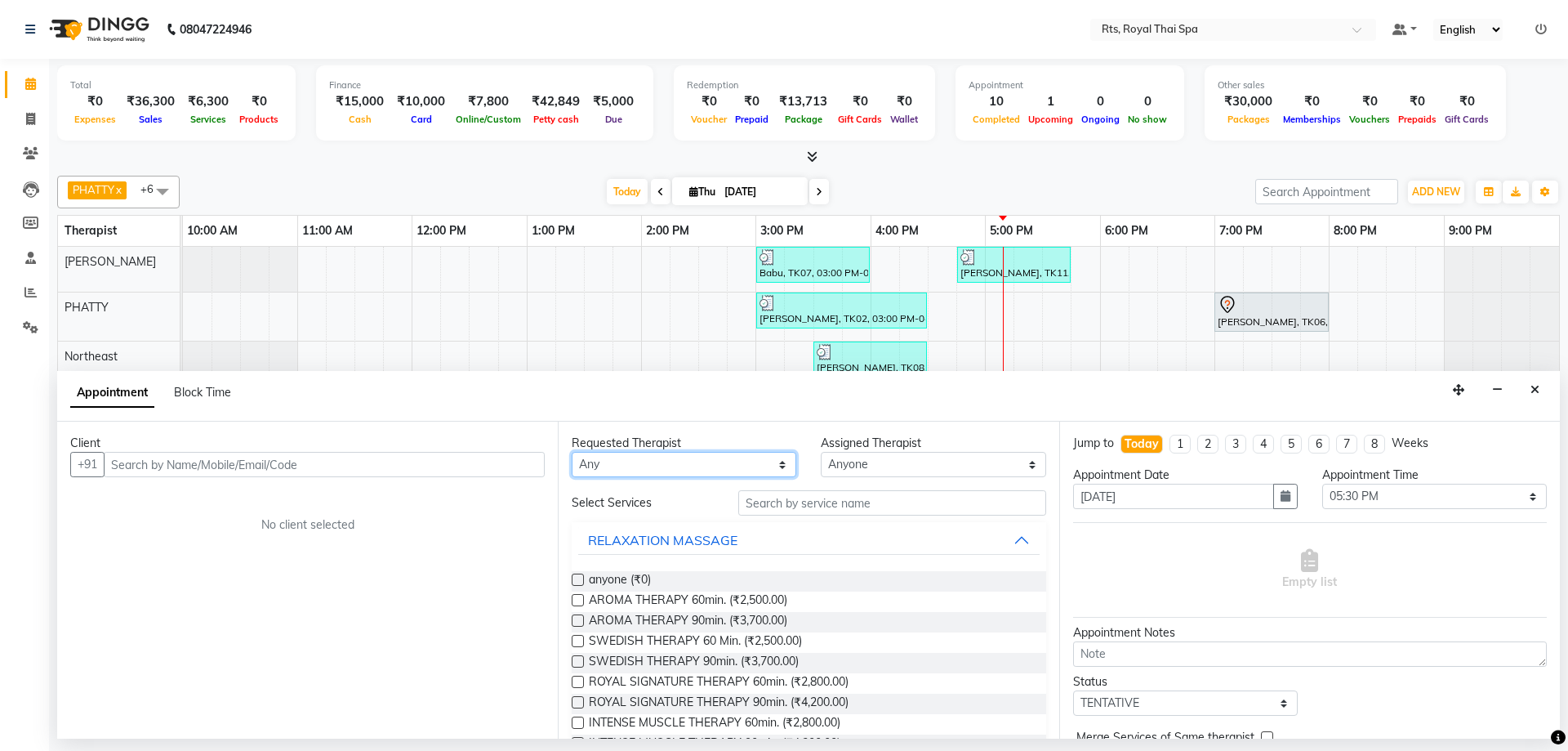
click at [614, 455] on select "Any [PERSON_NAME] [PERSON_NAME] NEW [PERSON_NAME] LUCKY [PERSON_NAME] [PERSON_N…" at bounding box center [683, 464] width 224 height 25
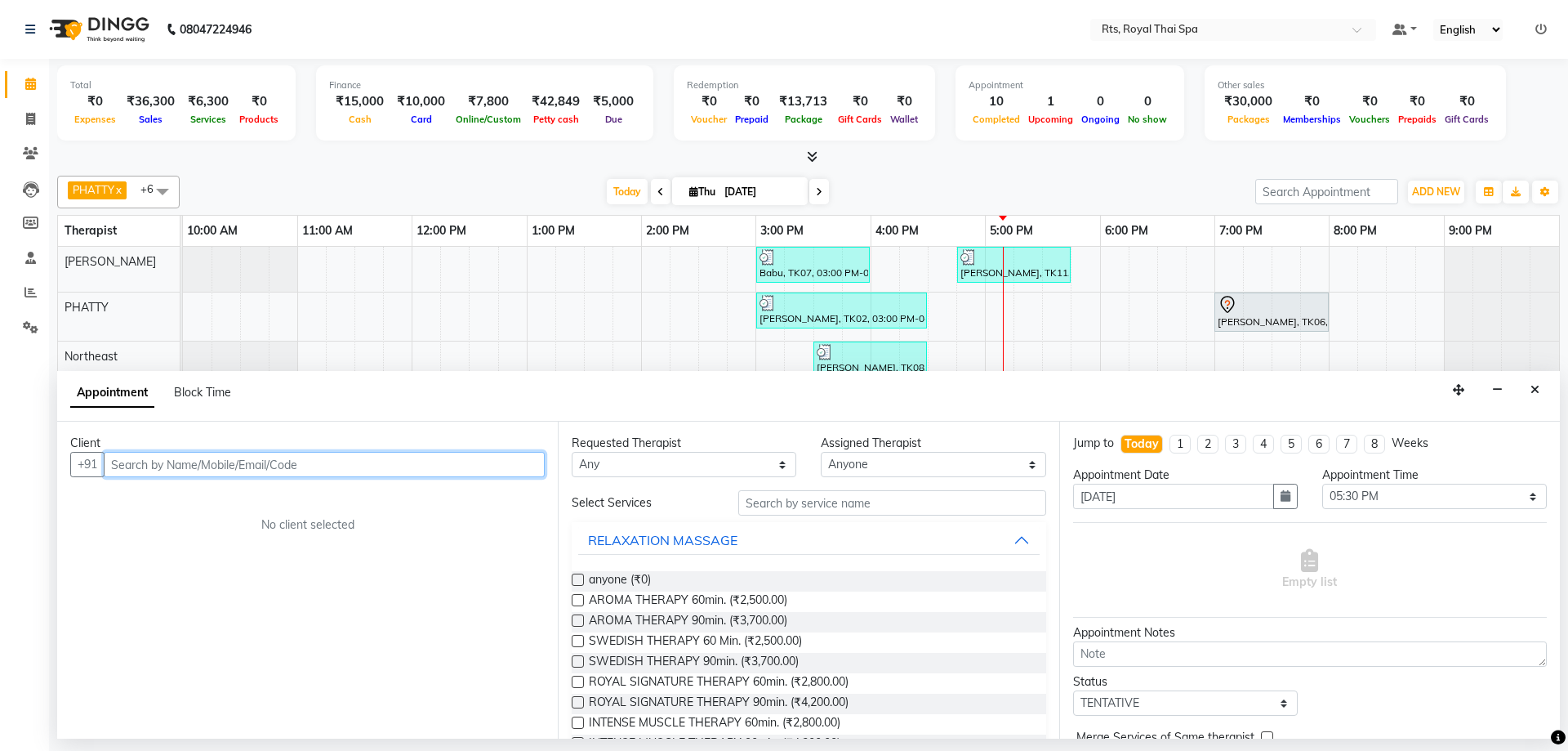
click at [202, 467] on input "text" at bounding box center [324, 464] width 441 height 25
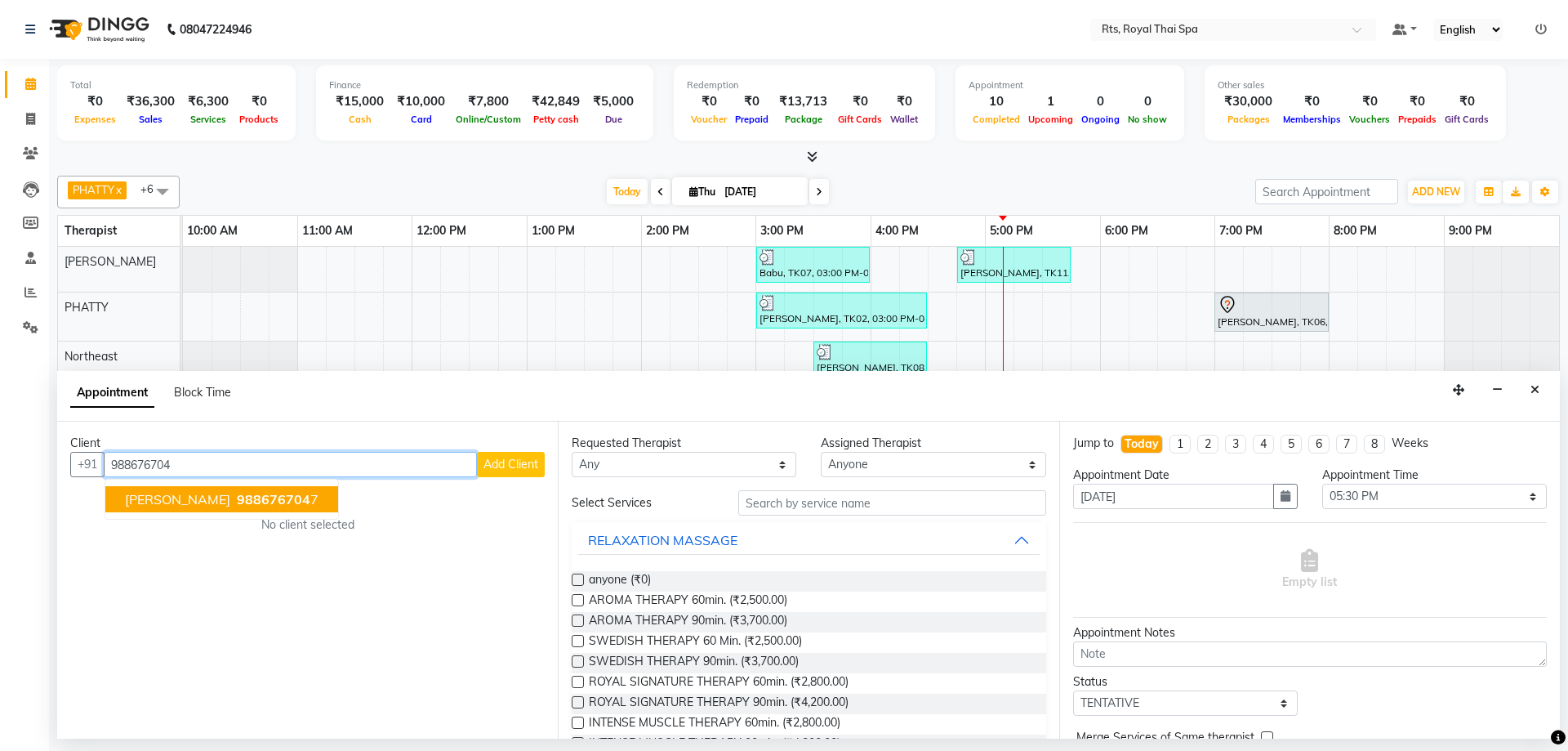
click at [237, 496] on span "988676704" at bounding box center [274, 499] width 73 height 16
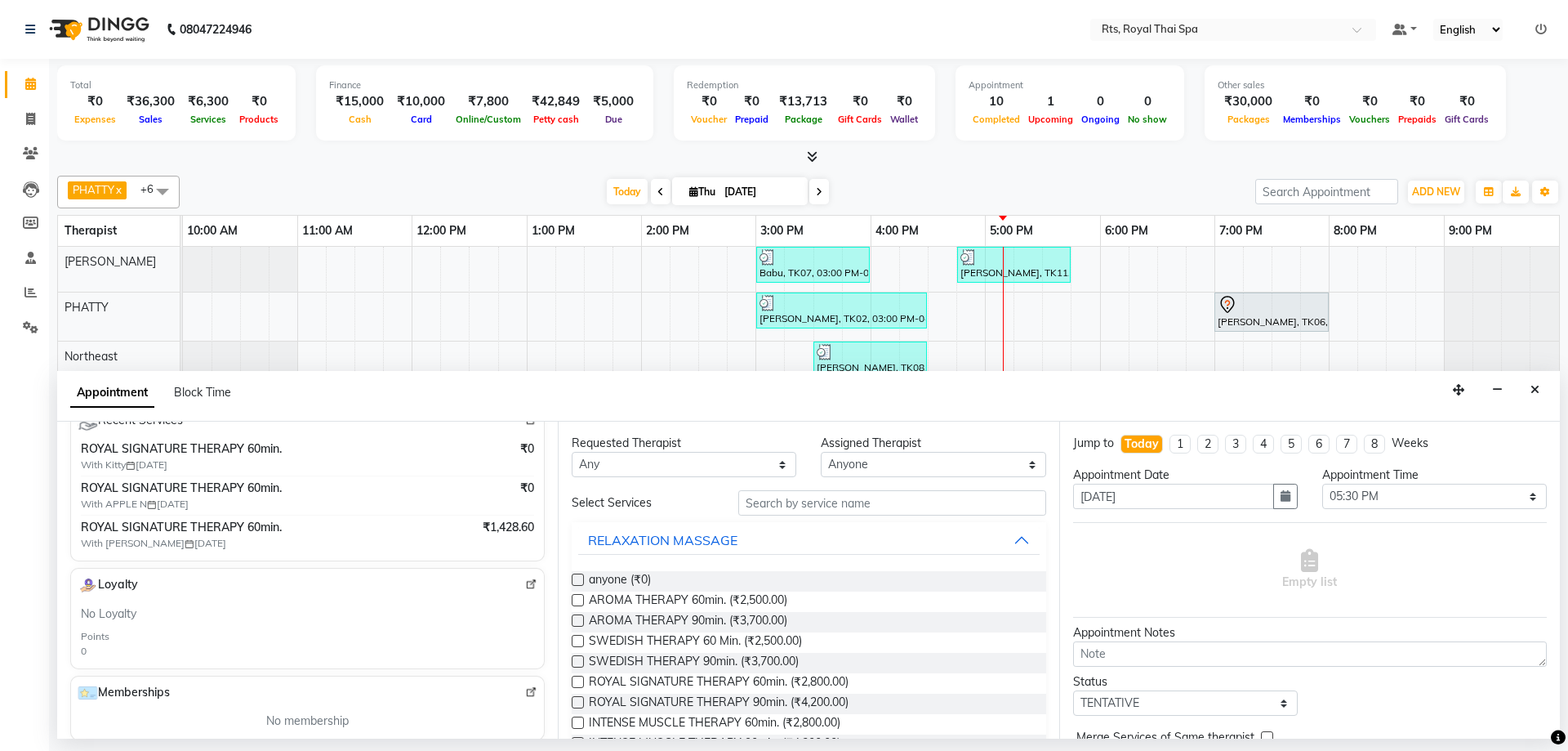
scroll to position [327, 0]
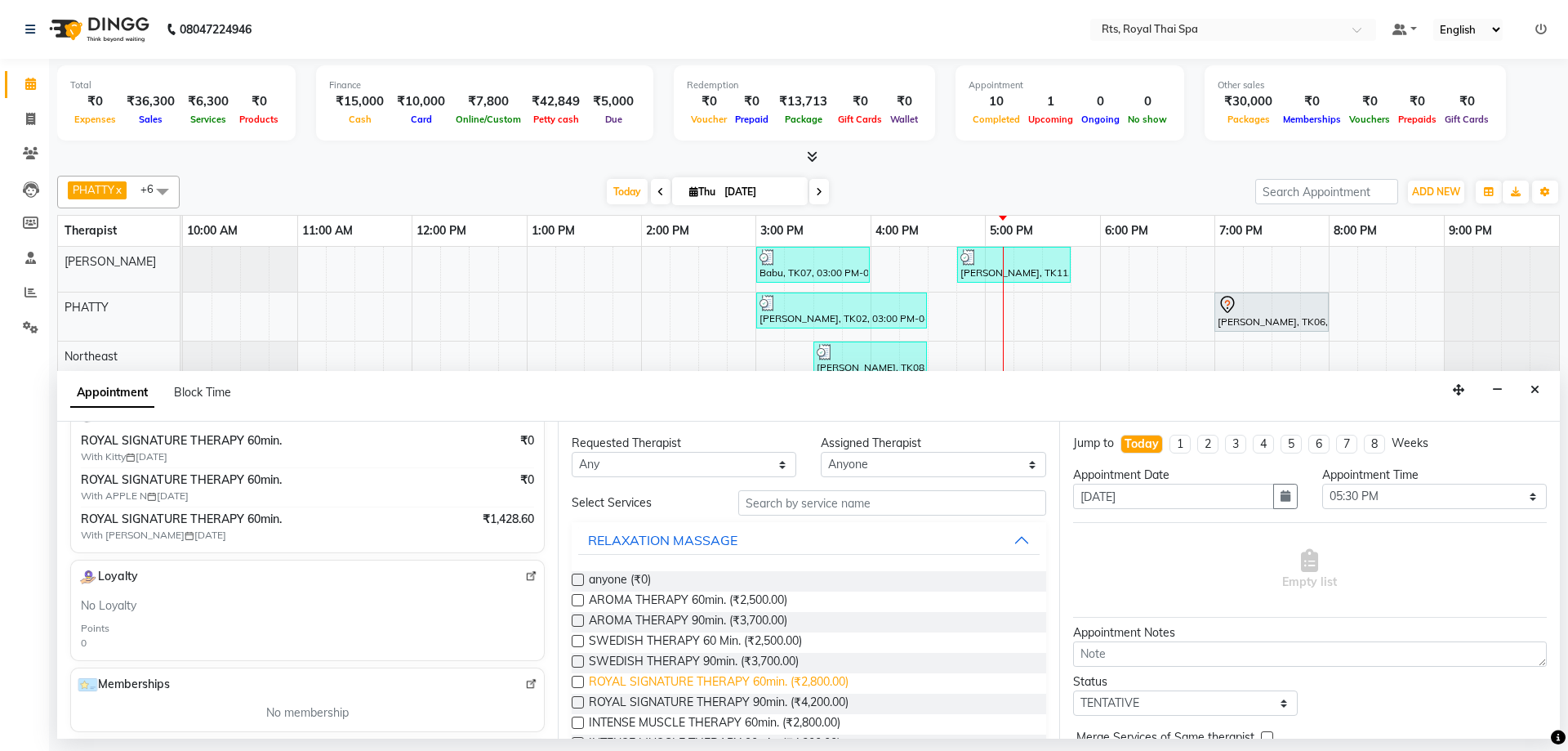
type input "9886767047"
click at [837, 682] on span "ROYAL SIGNATURE THERAPY 60min. (₹2,800.00)" at bounding box center [718, 682] width 260 height 20
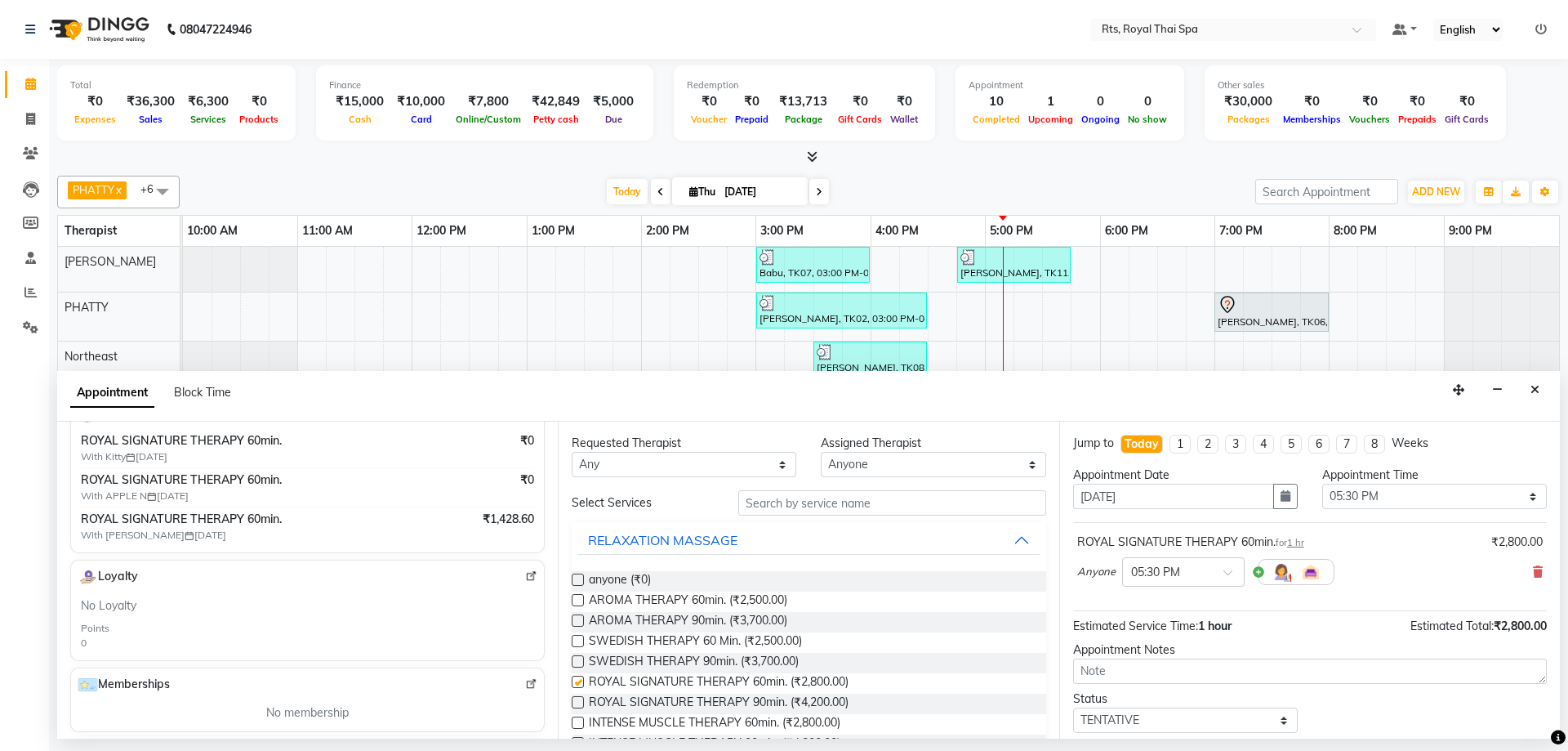
checkbox input "false"
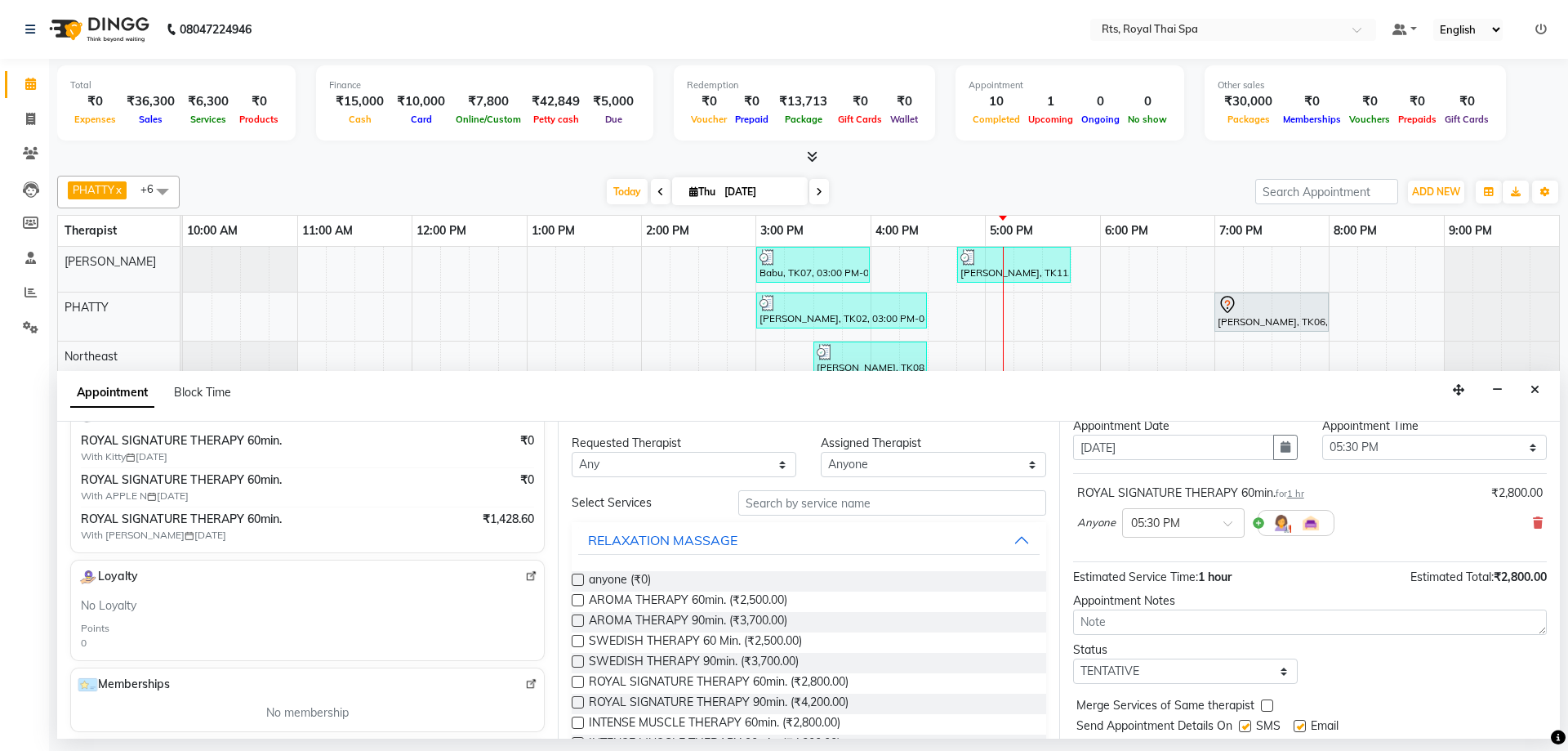
scroll to position [98, 0]
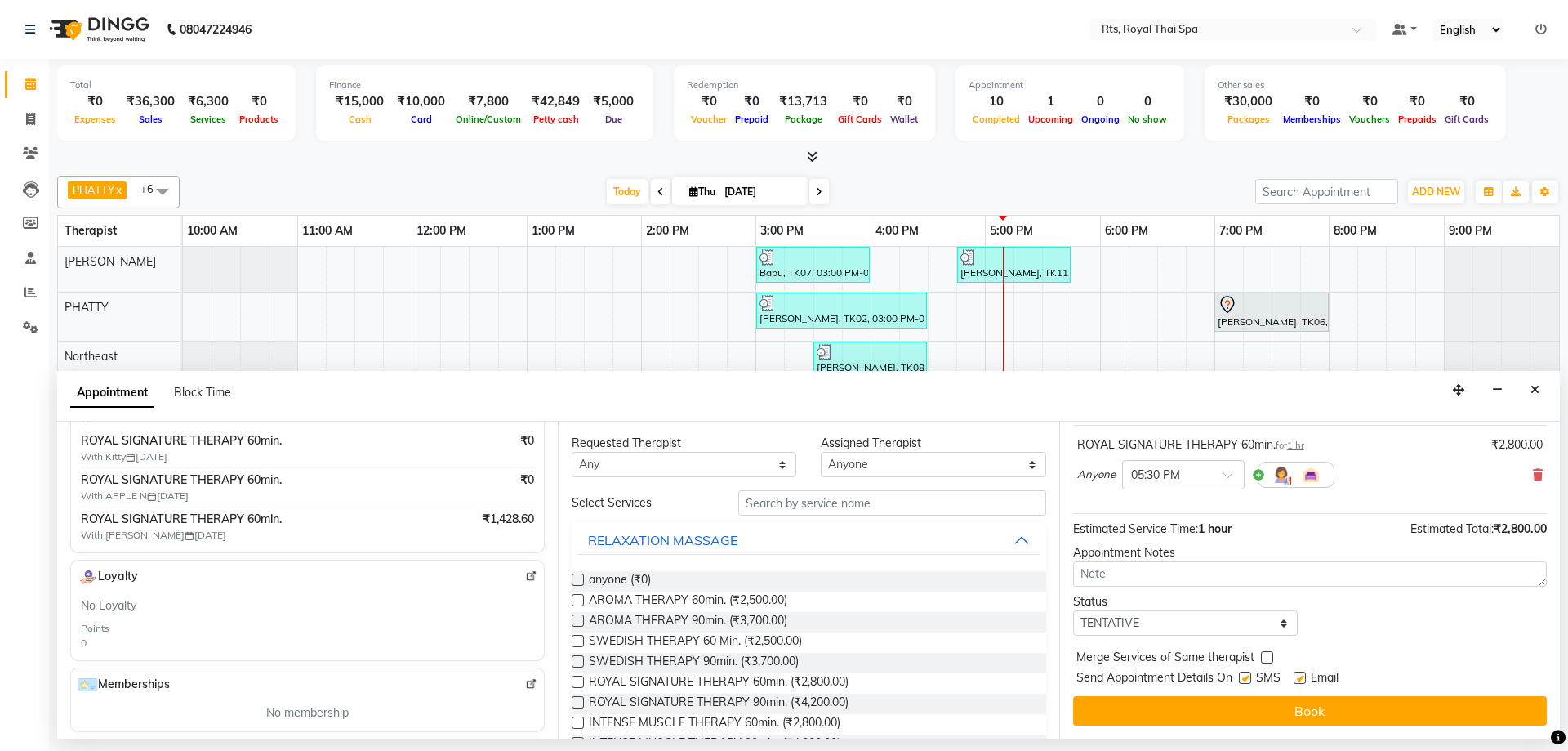
click at [1248, 680] on label at bounding box center [1245, 678] width 13 height 13
click at [1248, 680] on input "checkbox" at bounding box center [1244, 679] width 11 height 11
checkbox input "false"
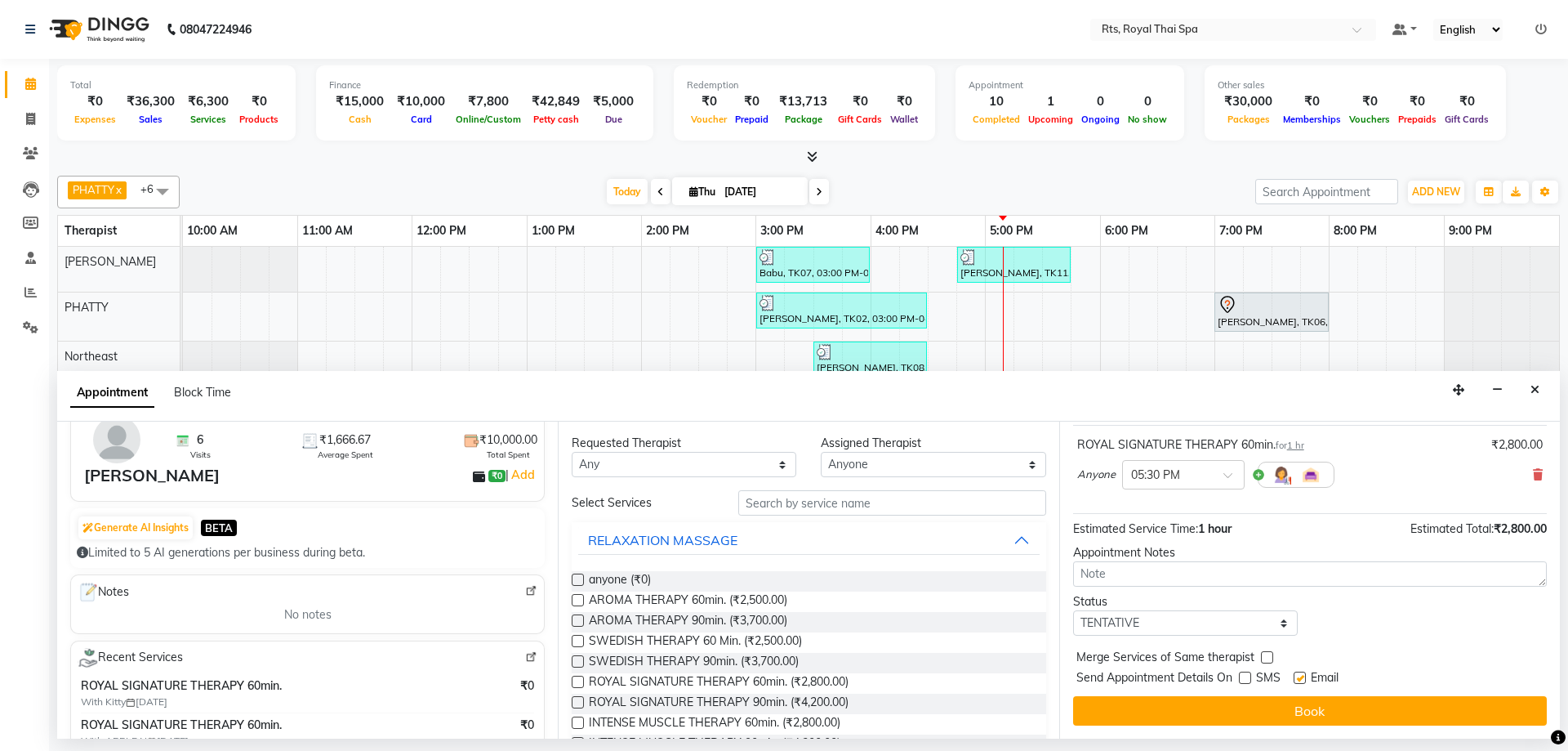
scroll to position [0, 0]
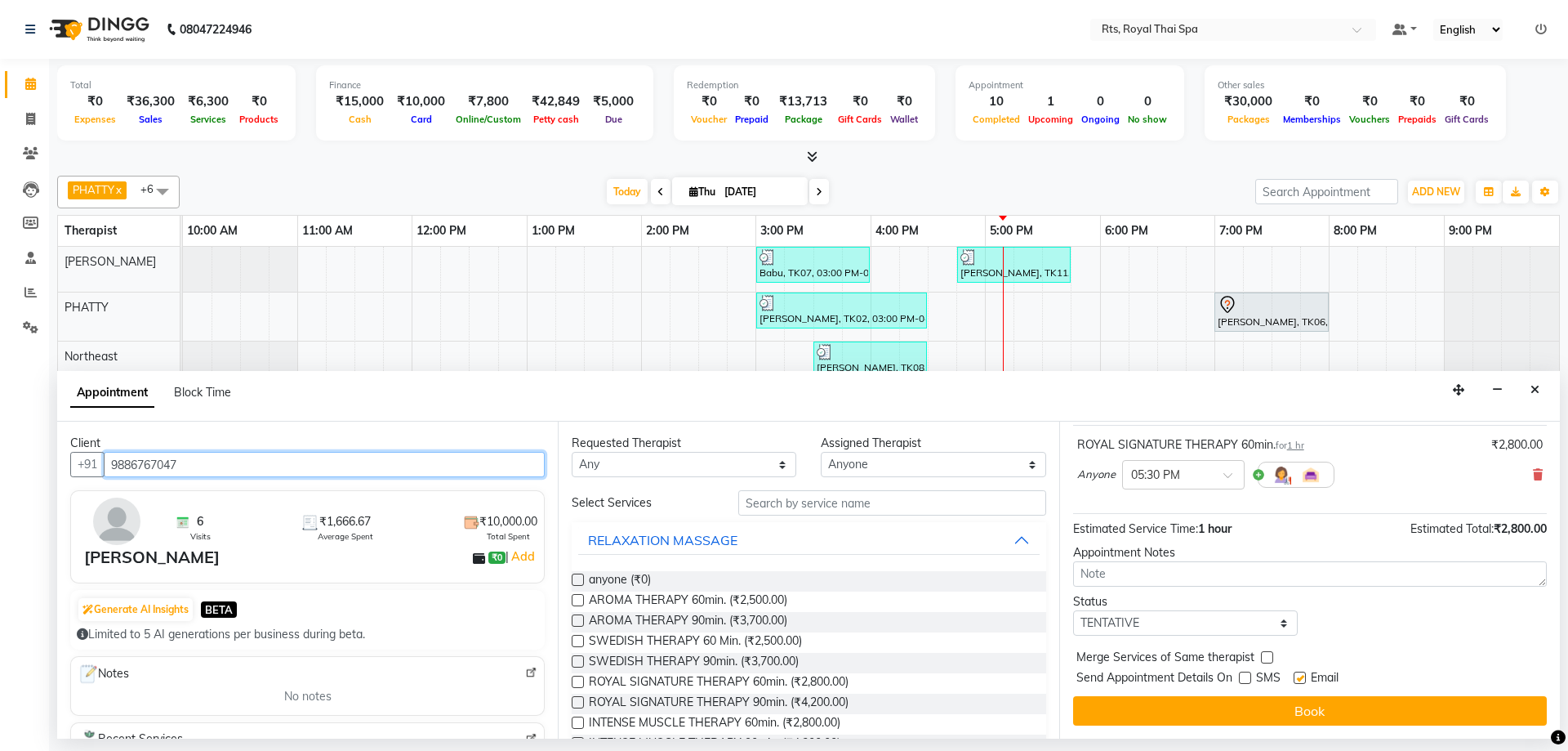
drag, startPoint x: 182, startPoint y: 463, endPoint x: 98, endPoint y: 447, distance: 85.5
click at [98, 447] on div "Client +91 9886767047 6 Visits ₹1,666.67 Average Spent ₹10,000.00 Total Spent […" at bounding box center [307, 580] width 501 height 317
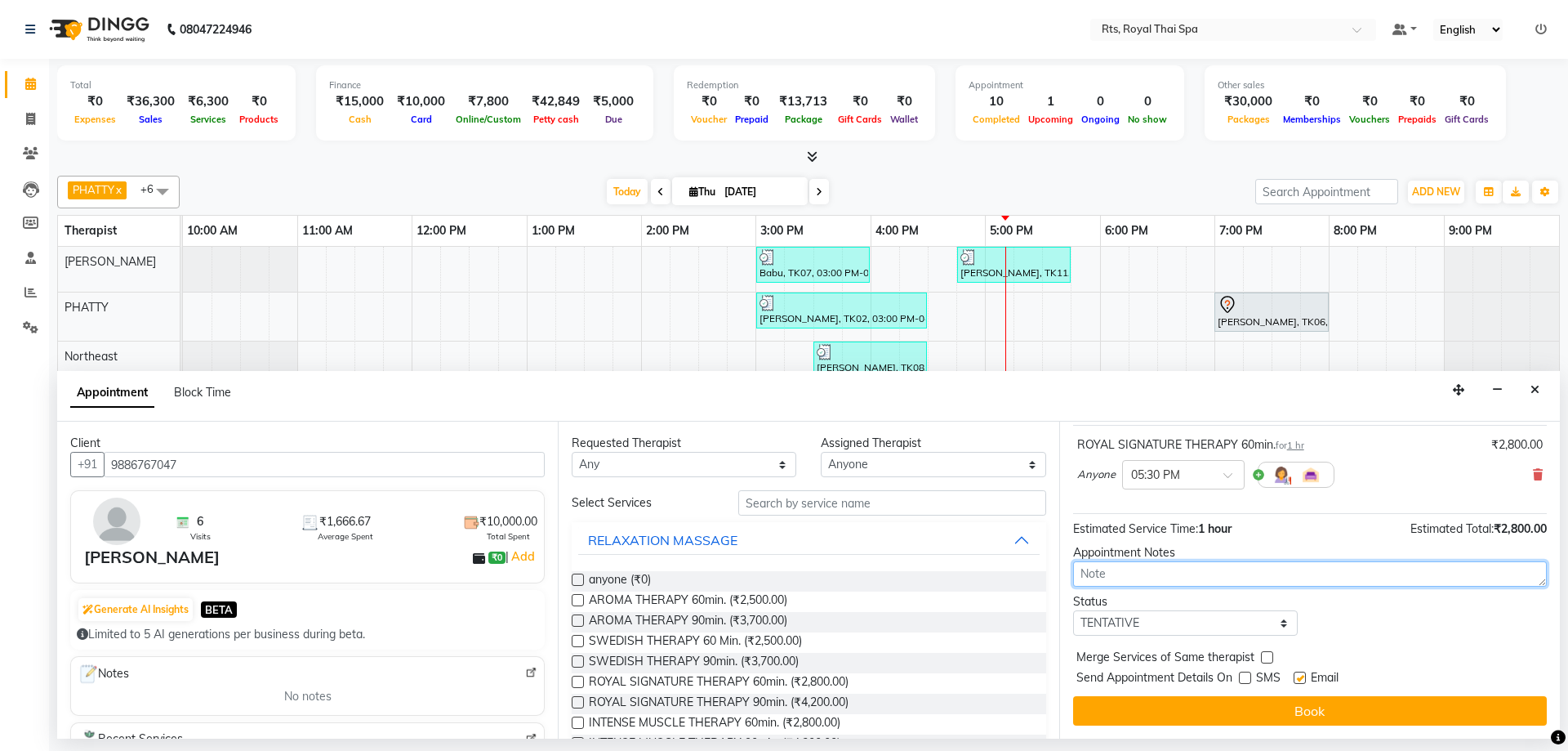
click at [1133, 578] on textarea at bounding box center [1310, 573] width 474 height 25
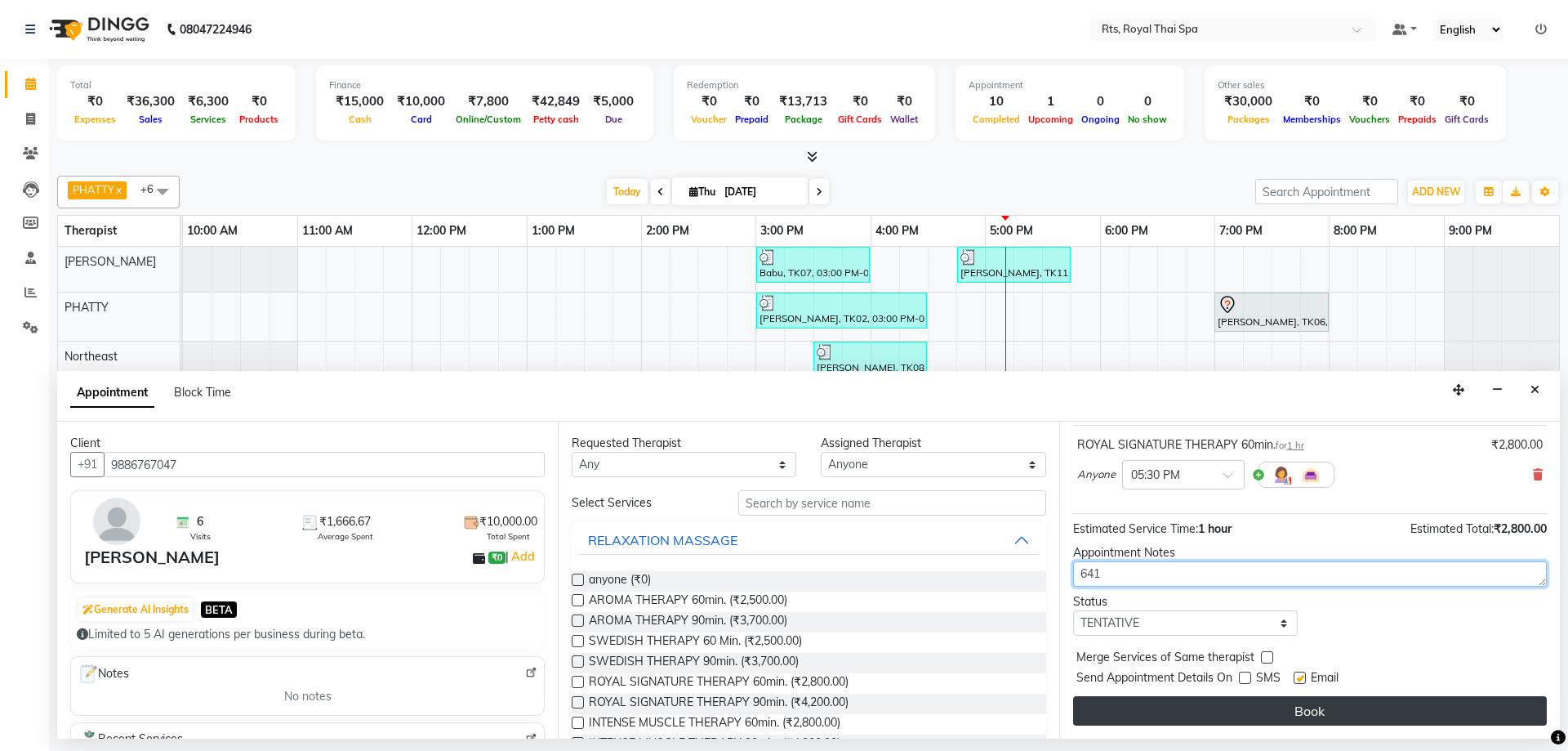
type textarea "641"
click at [1208, 712] on button "Book" at bounding box center [1310, 710] width 474 height 29
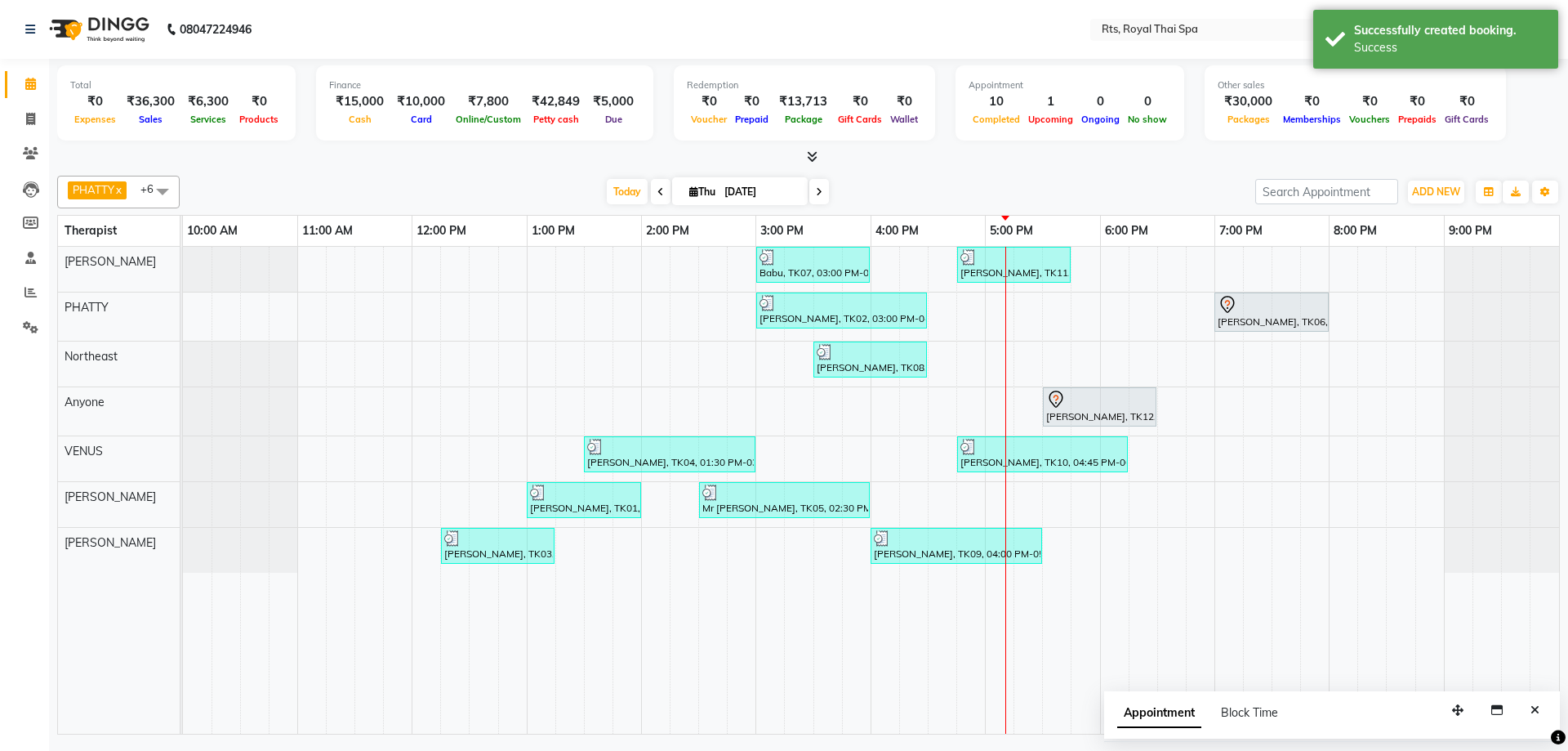
drag, startPoint x: 1537, startPoint y: 710, endPoint x: 1493, endPoint y: 645, distance: 78.5
click at [1538, 710] on icon "Close" at bounding box center [1534, 709] width 9 height 12
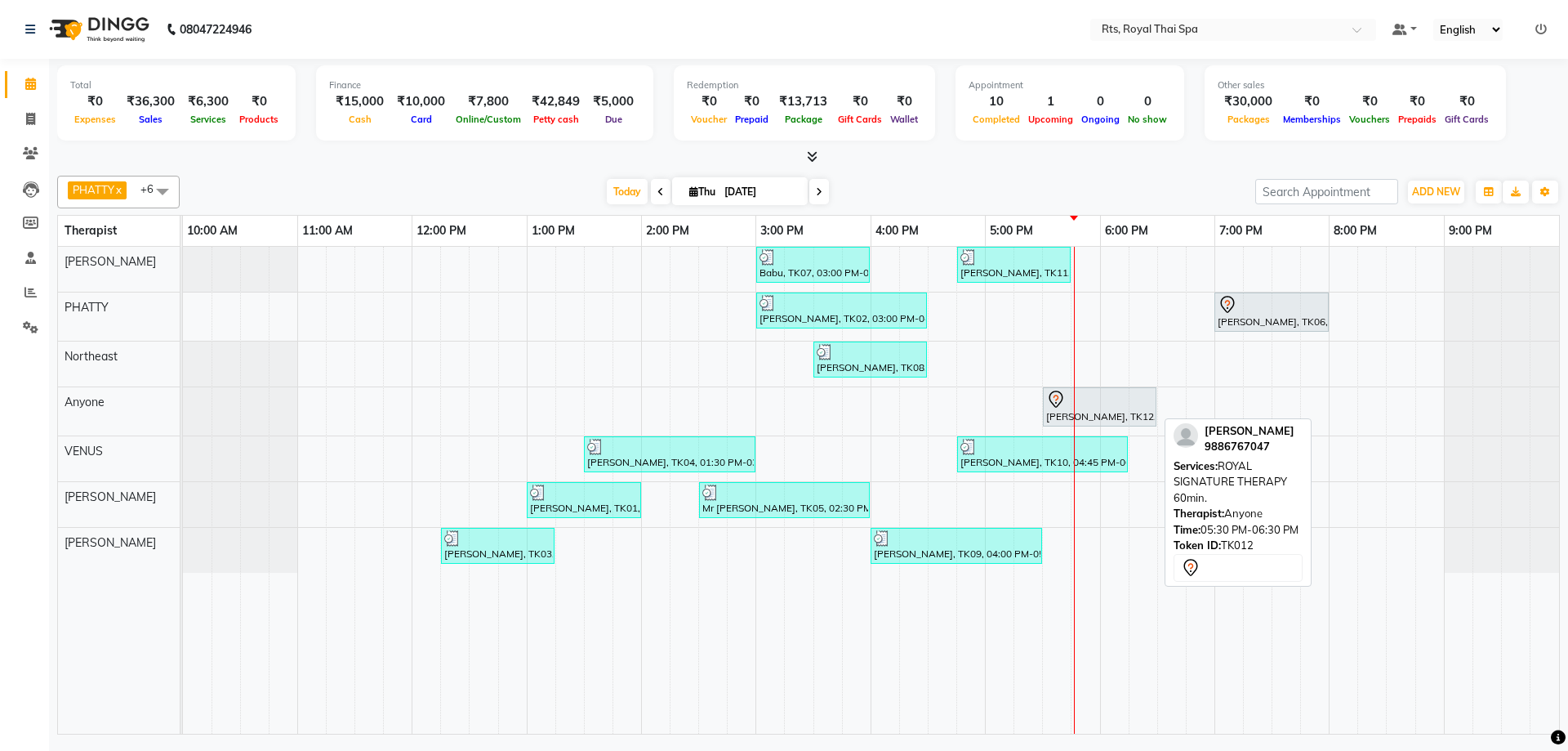
click at [1064, 398] on icon at bounding box center [1056, 399] width 19 height 19
select select "7"
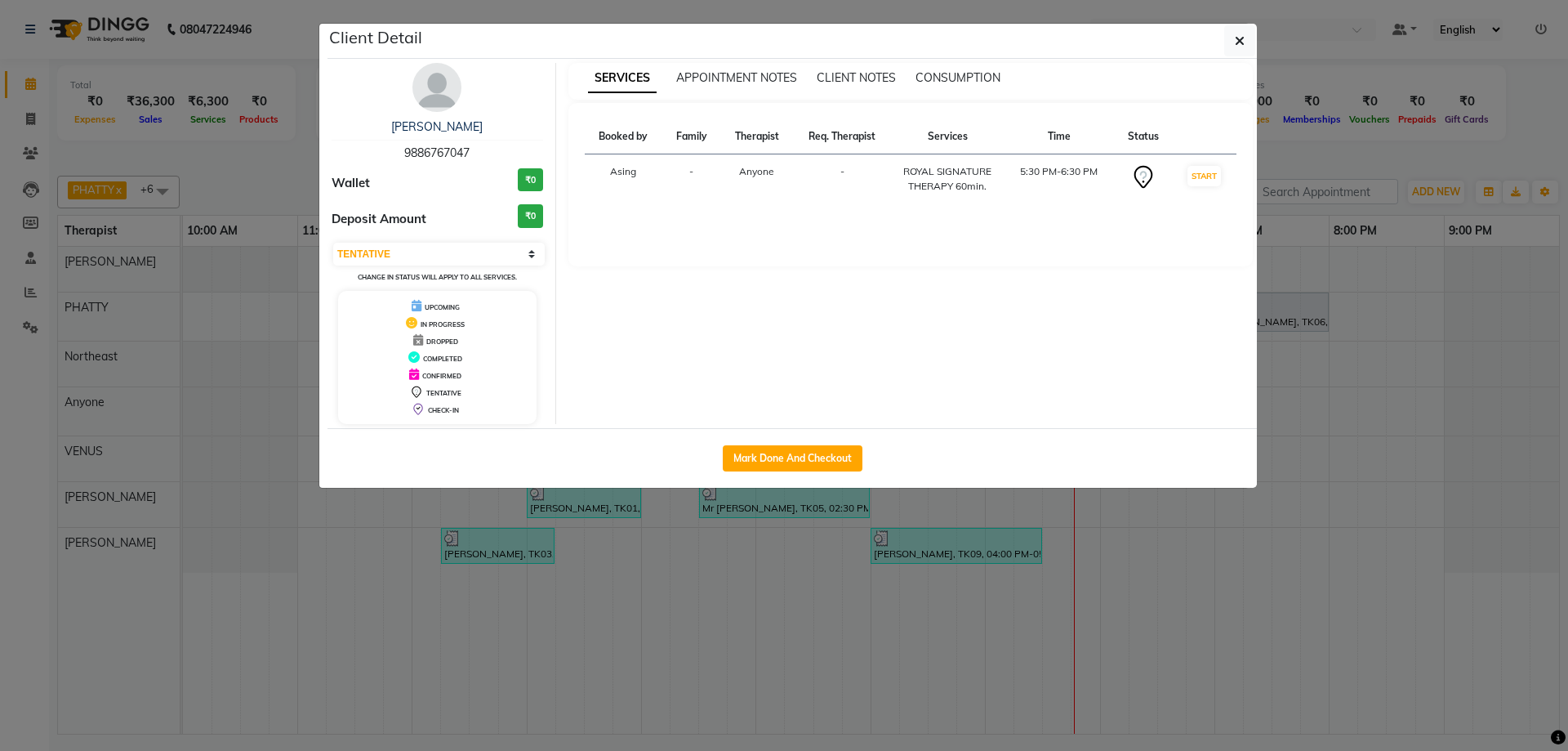
drag, startPoint x: 403, startPoint y: 149, endPoint x: 498, endPoint y: 148, distance: 95.0
click at [498, 148] on div "[PERSON_NAME] 9886767047" at bounding box center [437, 140] width 212 height 43
copy span "9886767047"
click at [33, 119] on ngb-modal-window "Client Detail [PERSON_NAME] 9886767047 Wallet ₹0 Deposit Amount ₹0 Select IN SE…" at bounding box center [784, 375] width 1568 height 751
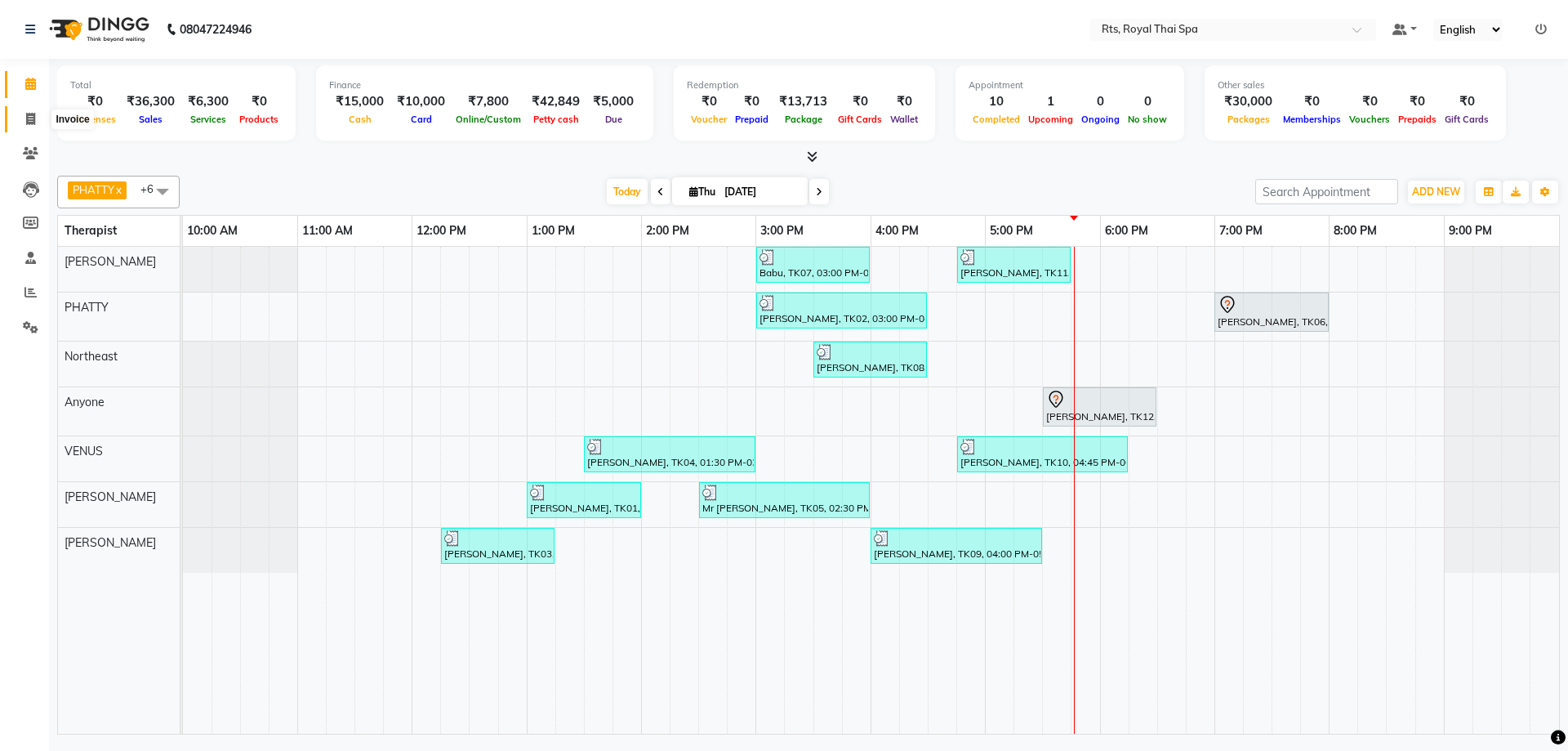
click at [30, 118] on icon at bounding box center [30, 119] width 9 height 13
select select "5288"
select select "service"
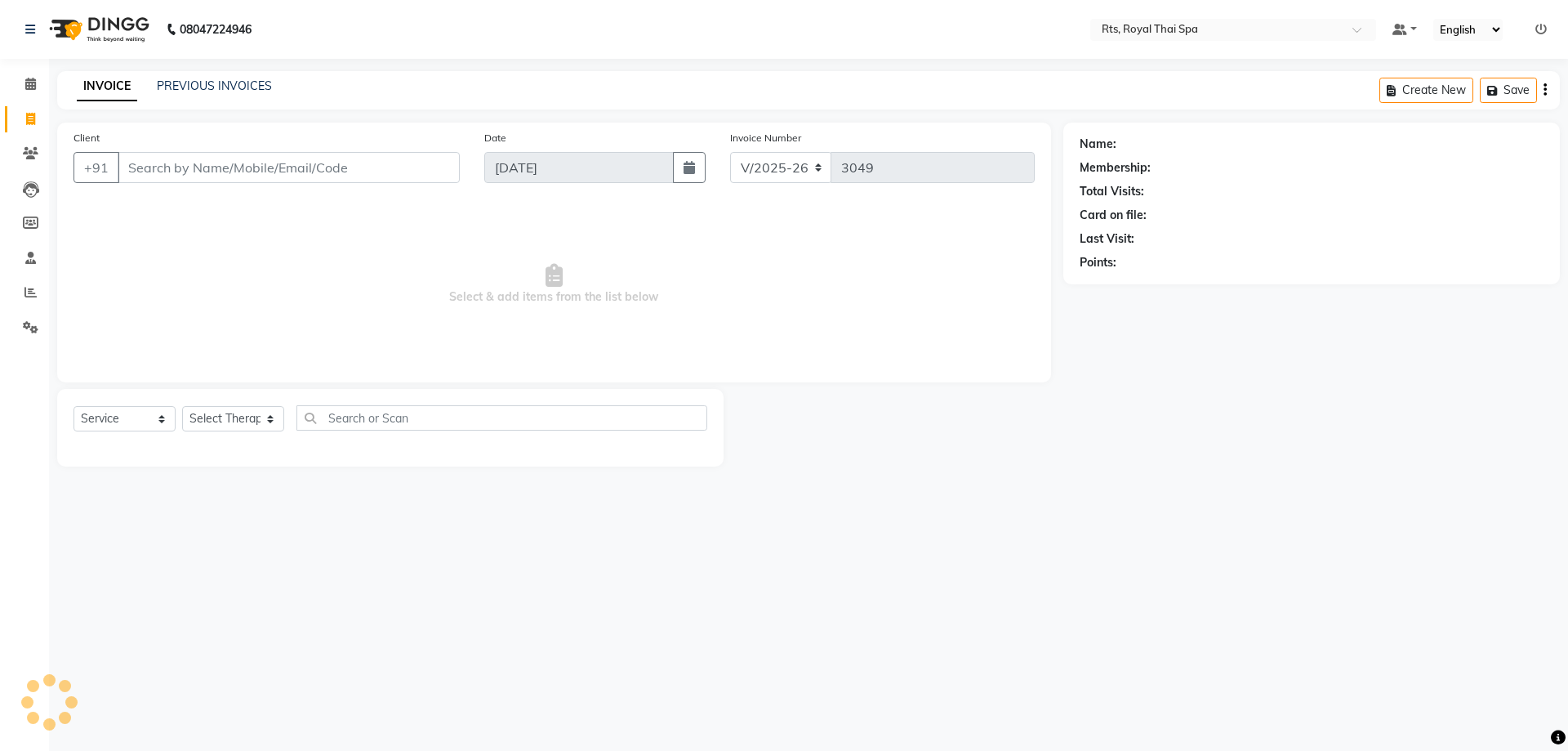
click at [165, 165] on input "Client" at bounding box center [289, 167] width 342 height 31
type input "9886767047"
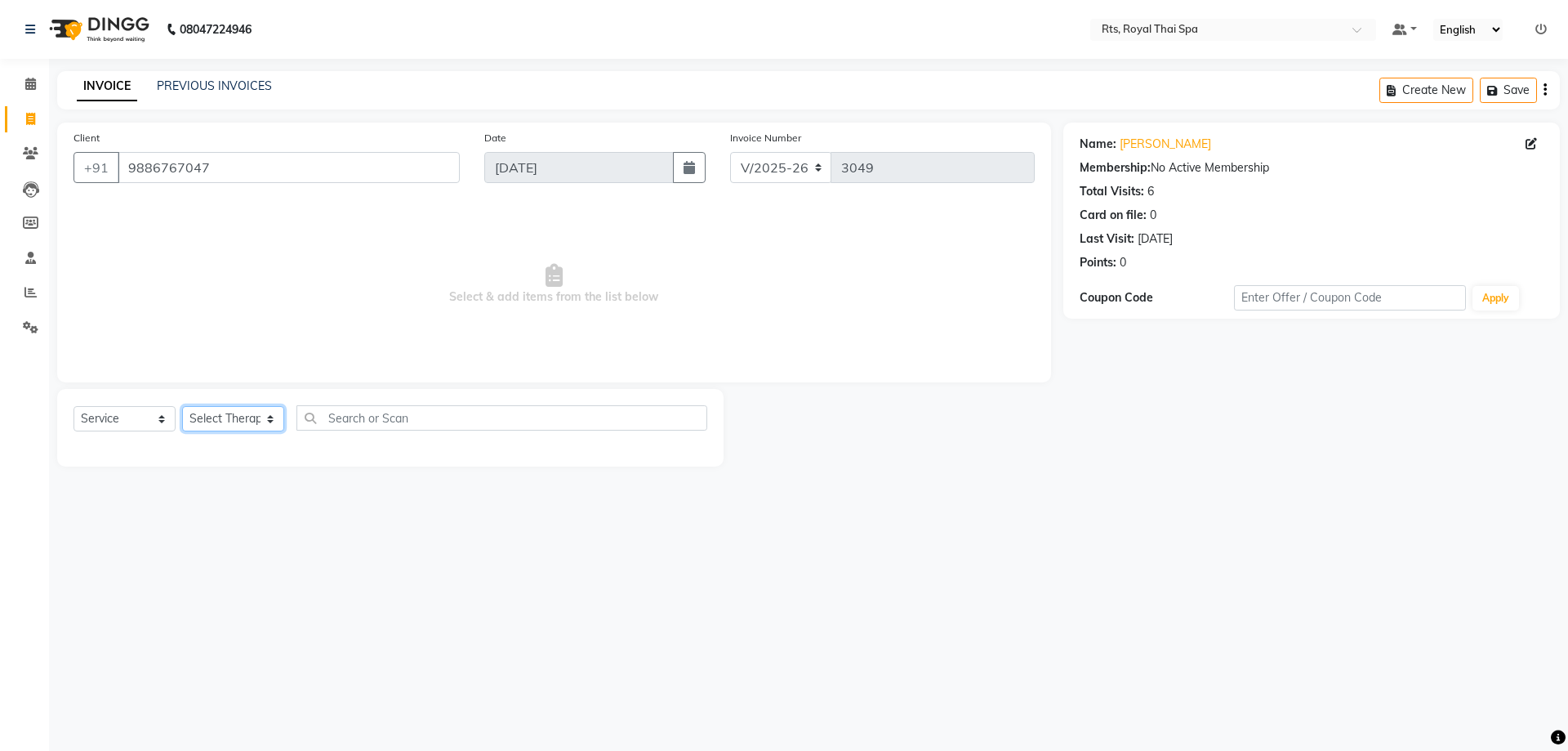
click at [249, 423] on select "Select Therapist [PERSON_NAME] APPLE N ASEM [PERSON_NAME] [PERSON_NAME] [PERSON…" at bounding box center [233, 419] width 102 height 25
select select "34825"
click at [182, 406] on select "Select Therapist [PERSON_NAME] APPLE N ASEM [PERSON_NAME] [PERSON_NAME] [PERSON…" at bounding box center [233, 419] width 102 height 25
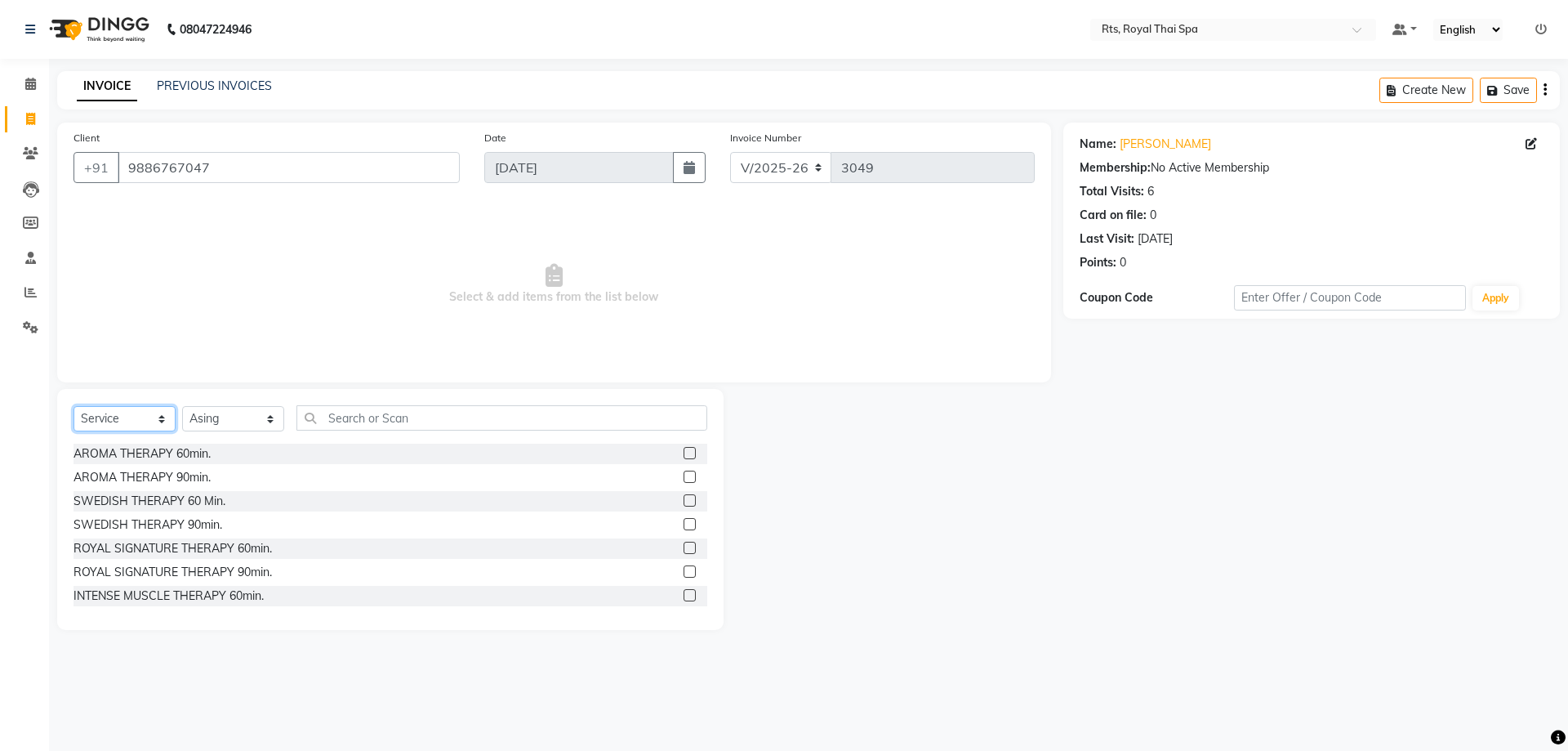
click at [128, 414] on select "Select Service Product Membership Package Voucher Prepaid Gift Card" at bounding box center [125, 419] width 102 height 25
select select "package"
click at [73, 406] on select "Select Service Product Membership Package Voucher Prepaid Gift Card" at bounding box center [125, 419] width 102 height 25
click at [238, 479] on div "GOLD PACKAGE (10K)-7 SERVICES" at bounding box center [167, 477] width 189 height 17
checkbox input "false"
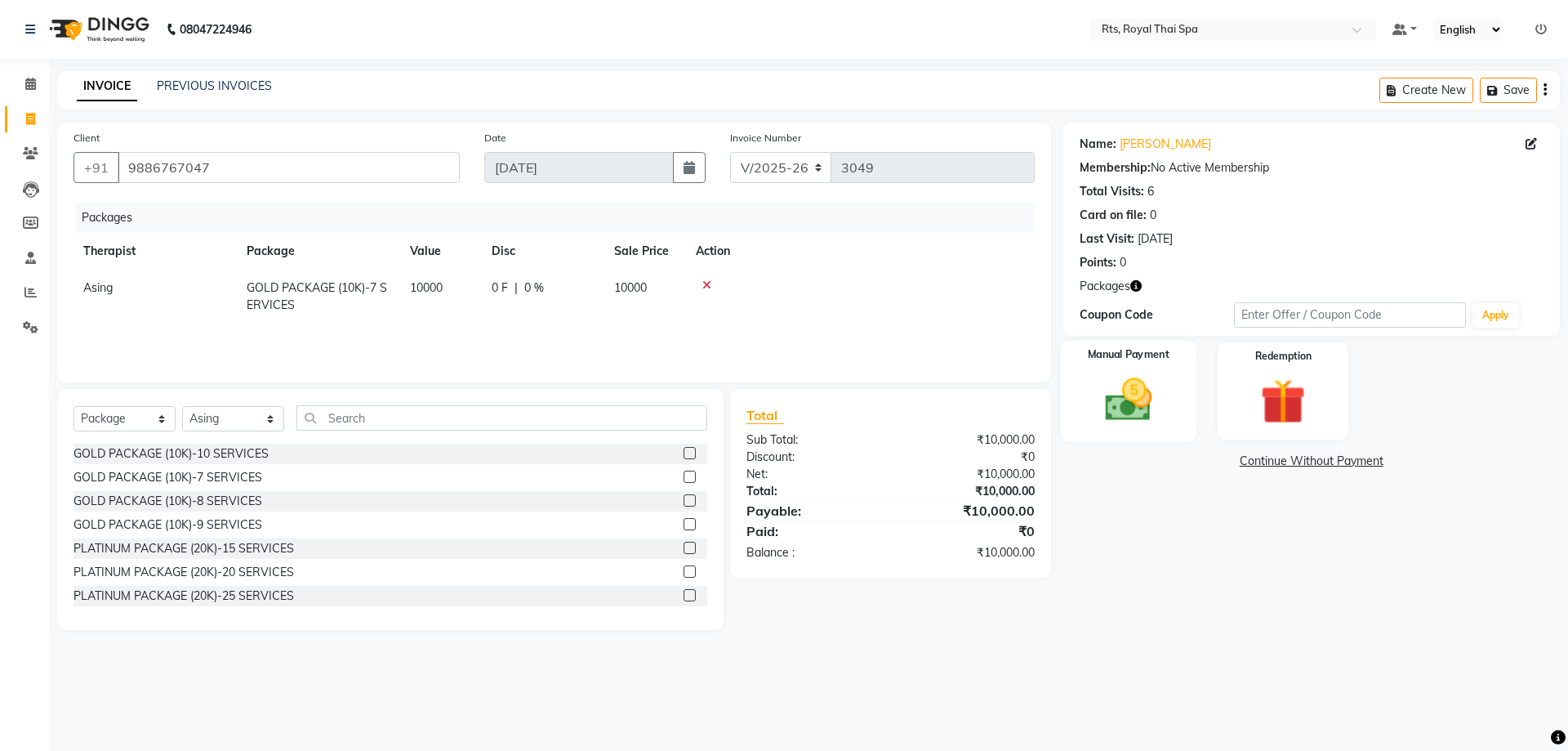
click at [1156, 424] on img at bounding box center [1128, 399] width 76 height 54
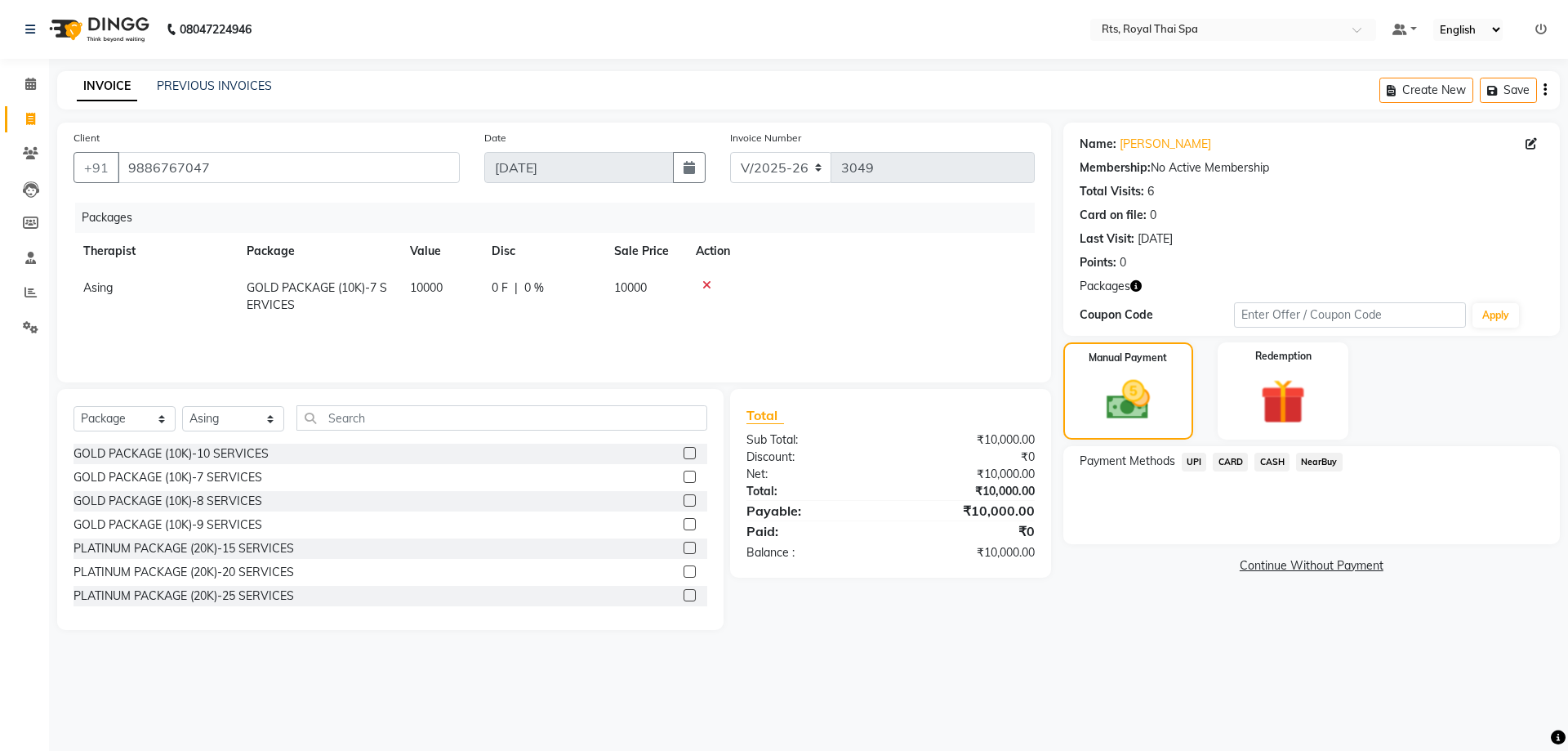
click at [1280, 458] on span "CASH" at bounding box center [1272, 461] width 35 height 18
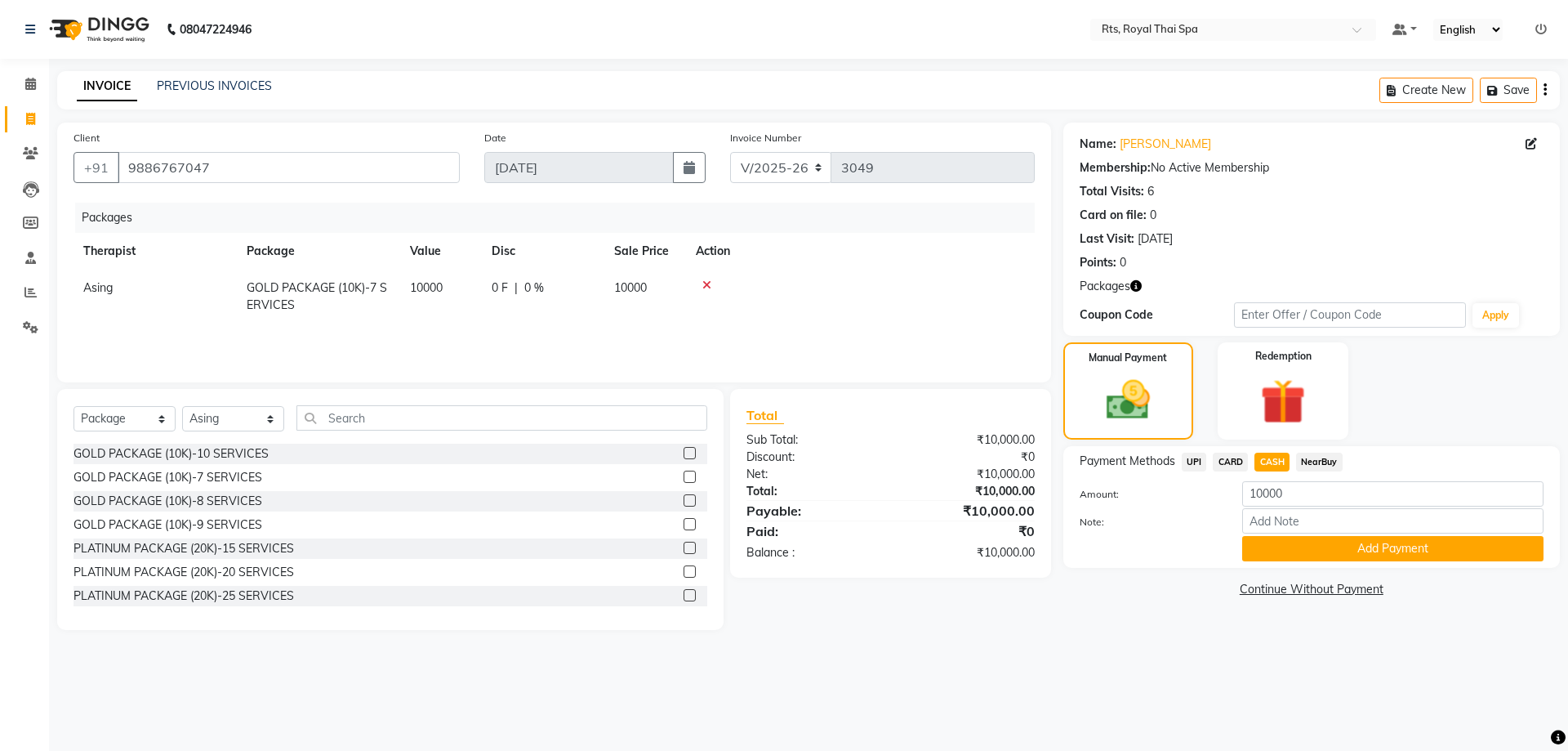
click at [1192, 464] on span "UPI" at bounding box center [1195, 461] width 25 height 18
click at [1272, 554] on button "Add Payment" at bounding box center [1393, 548] width 302 height 25
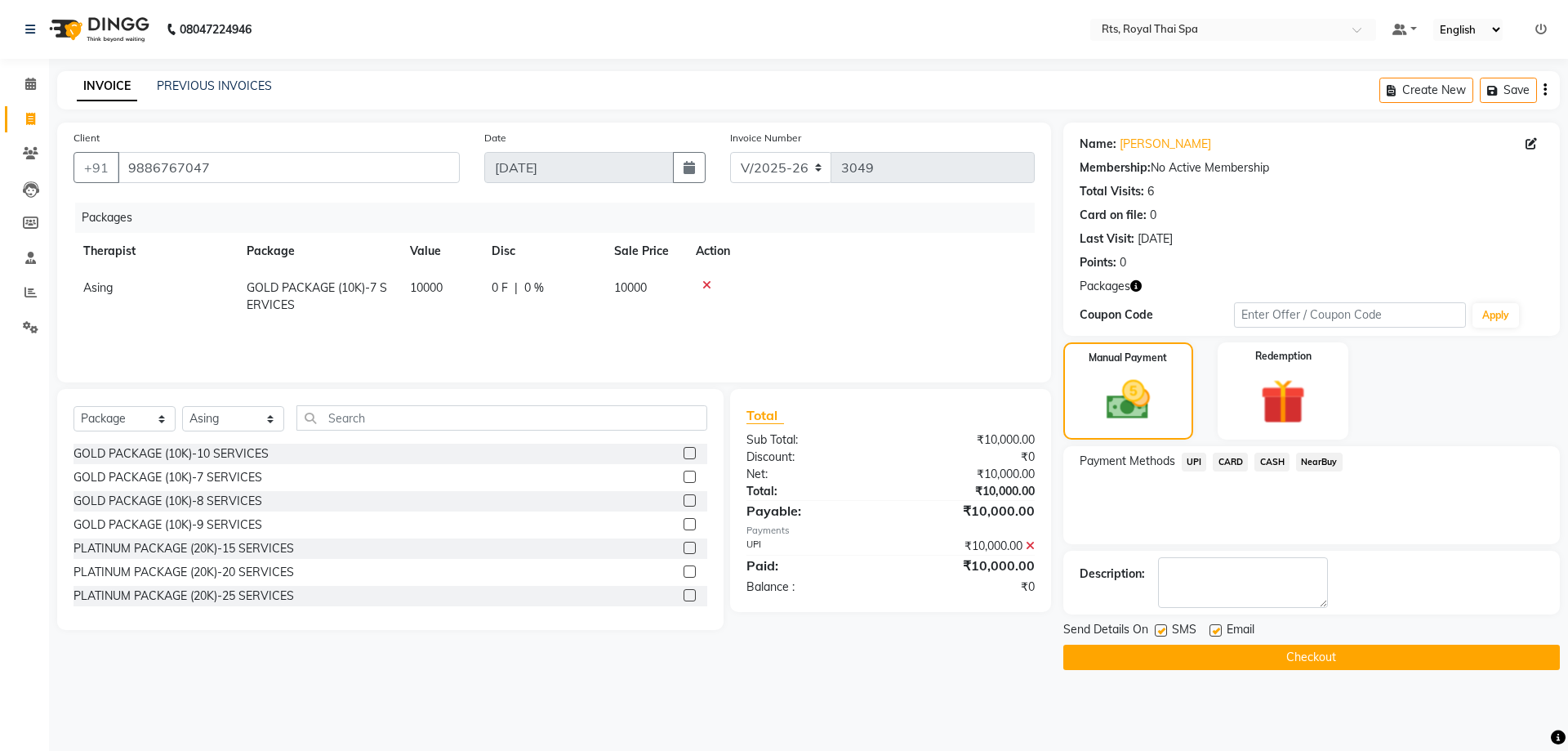
click at [1158, 635] on label at bounding box center [1161, 630] width 13 height 13
click at [1158, 635] on input "checkbox" at bounding box center [1160, 630] width 11 height 11
checkbox input "false"
click at [1177, 646] on button "Checkout" at bounding box center [1312, 657] width 497 height 25
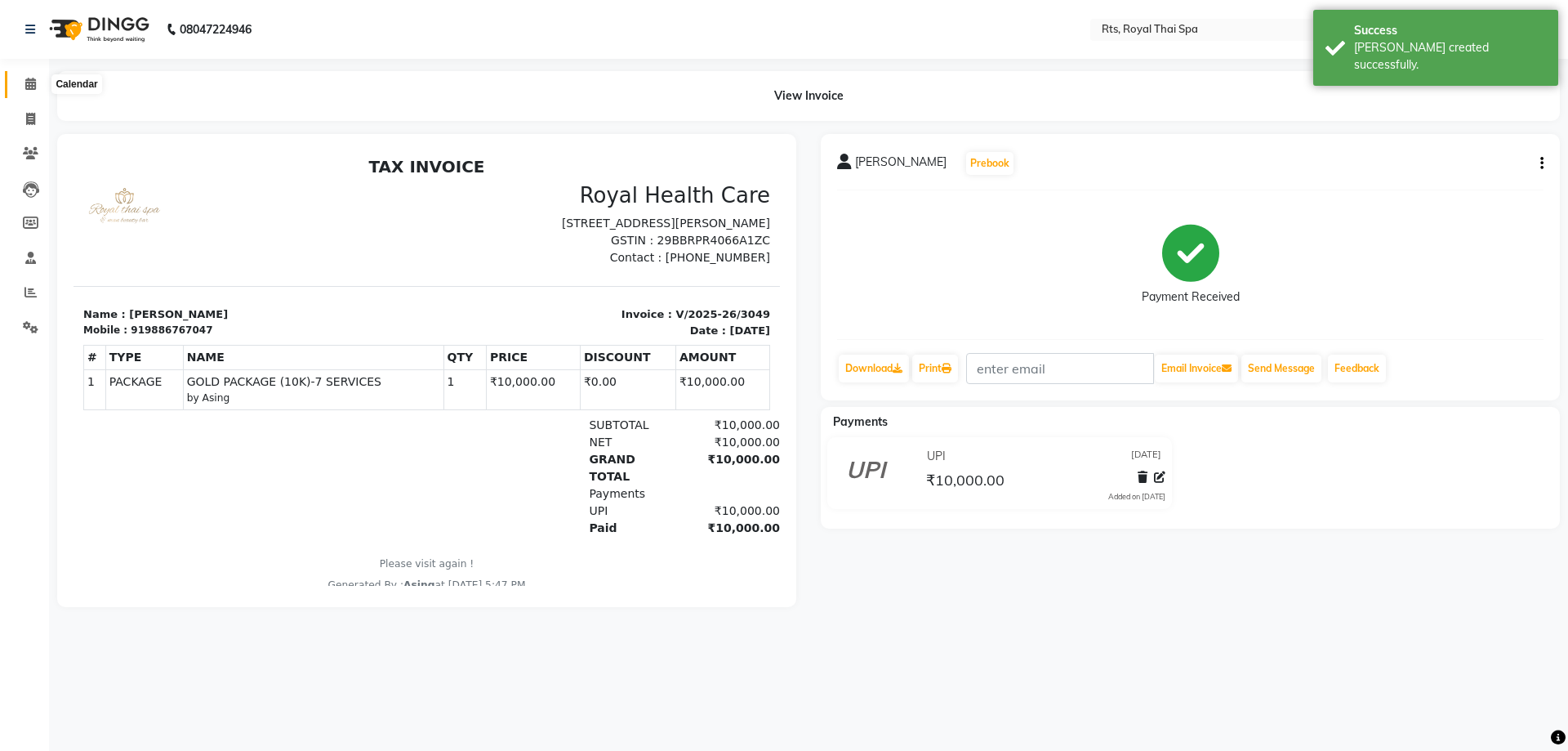
click at [27, 86] on icon at bounding box center [30, 83] width 11 height 13
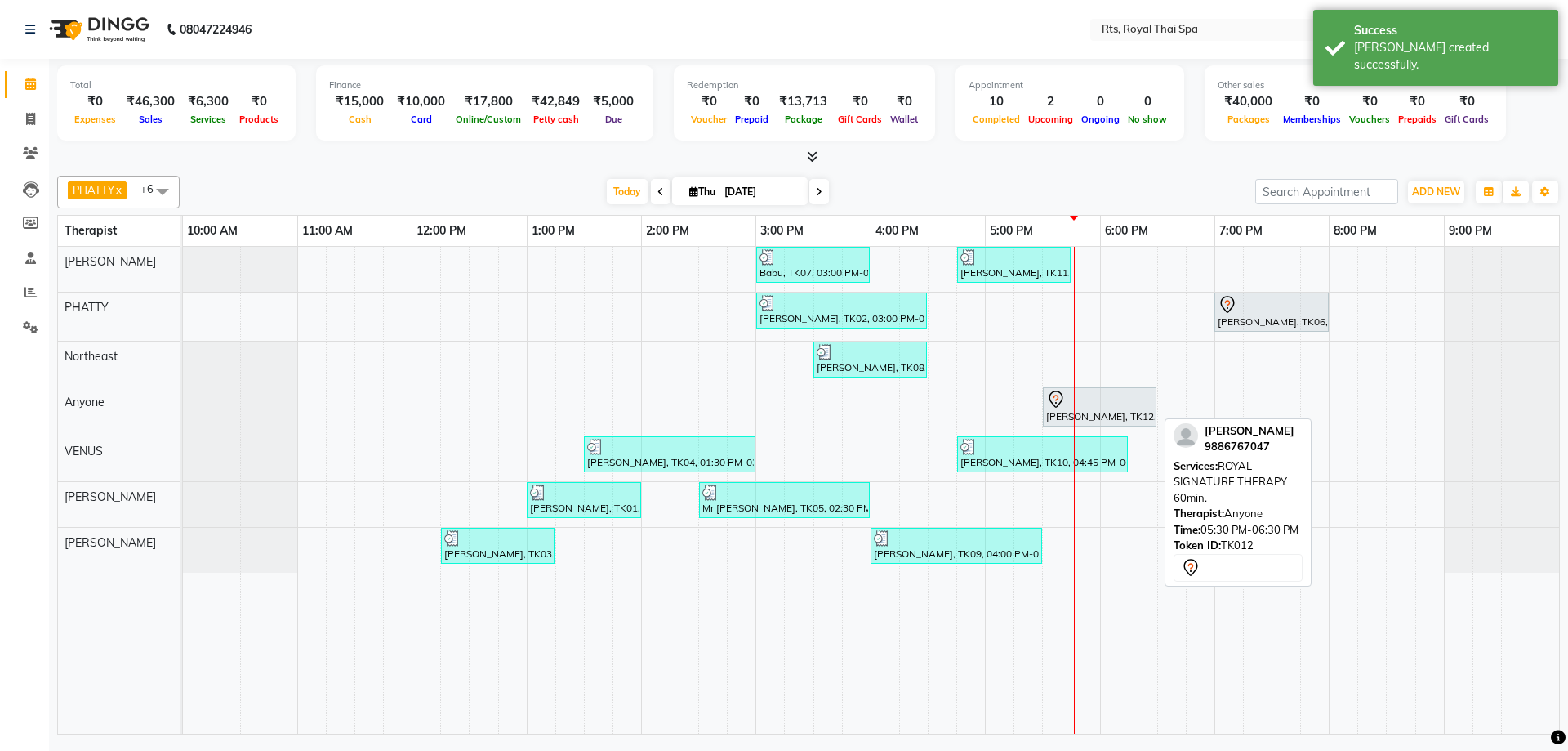
click at [1082, 410] on div "[PERSON_NAME], TK12, 05:30 PM-06:30 PM, ROYAL SIGNATURE THERAPY 60min." at bounding box center [1100, 406] width 110 height 34
select select "7"
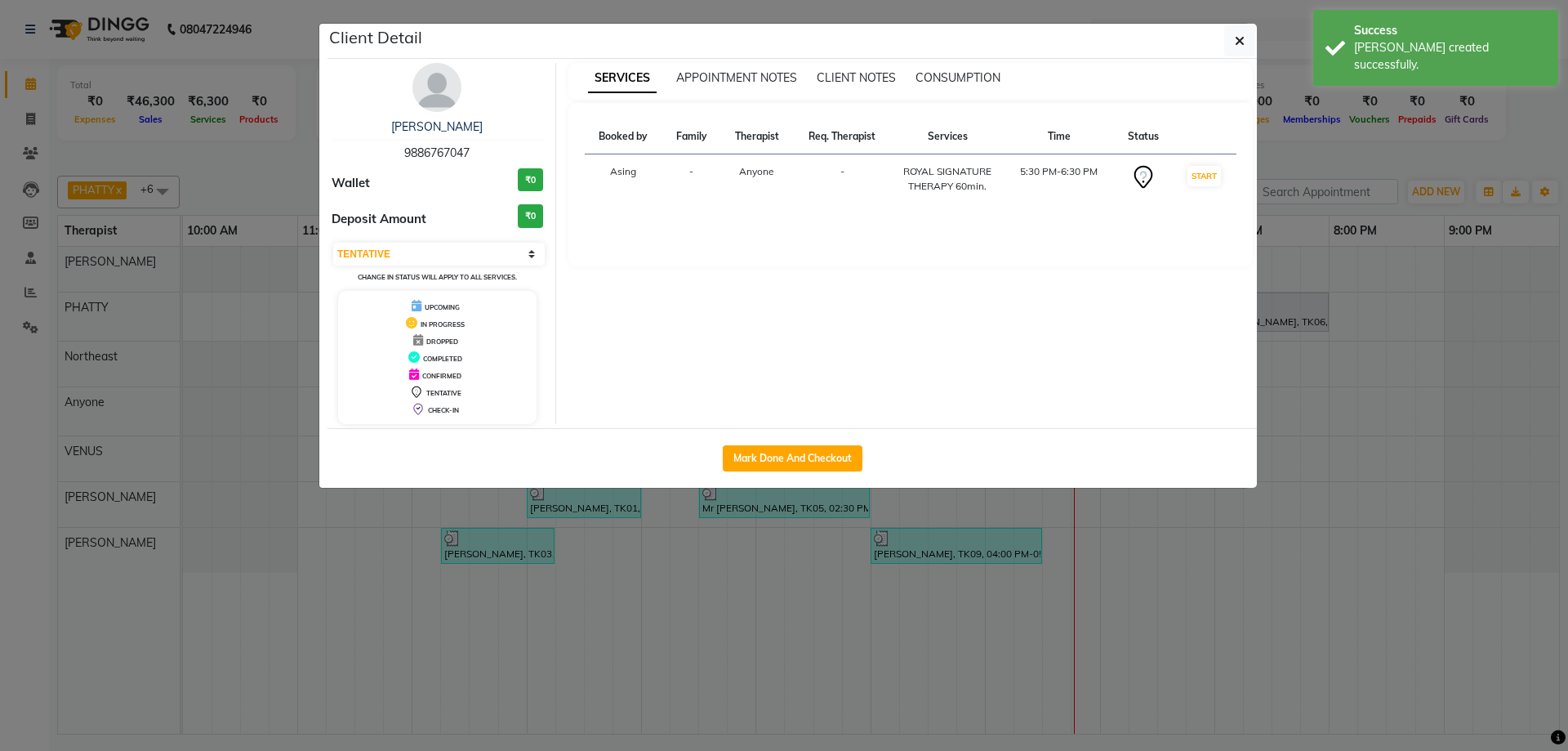
click at [440, 100] on img at bounding box center [437, 87] width 49 height 49
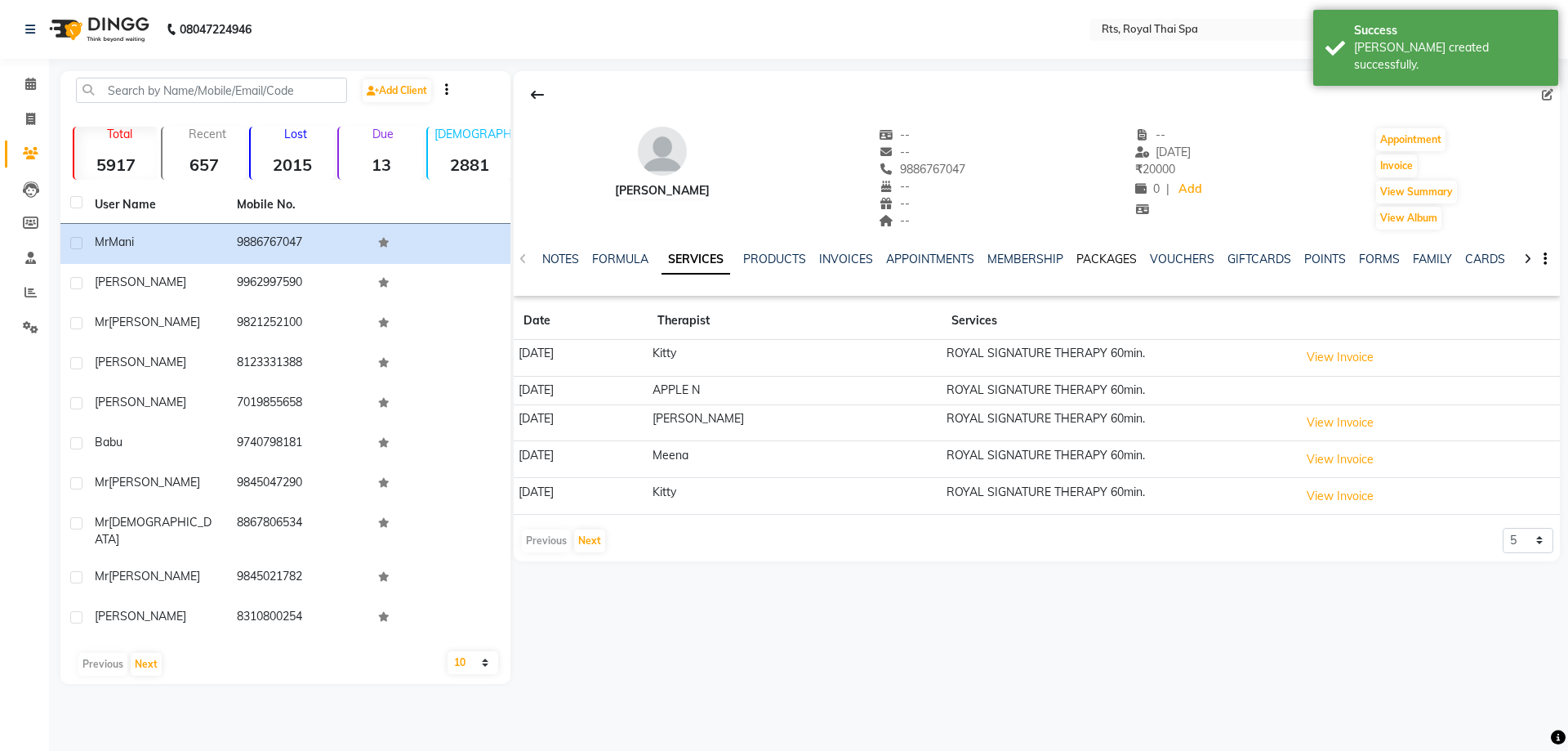
click at [1114, 261] on link "PACKAGES" at bounding box center [1107, 258] width 61 height 14
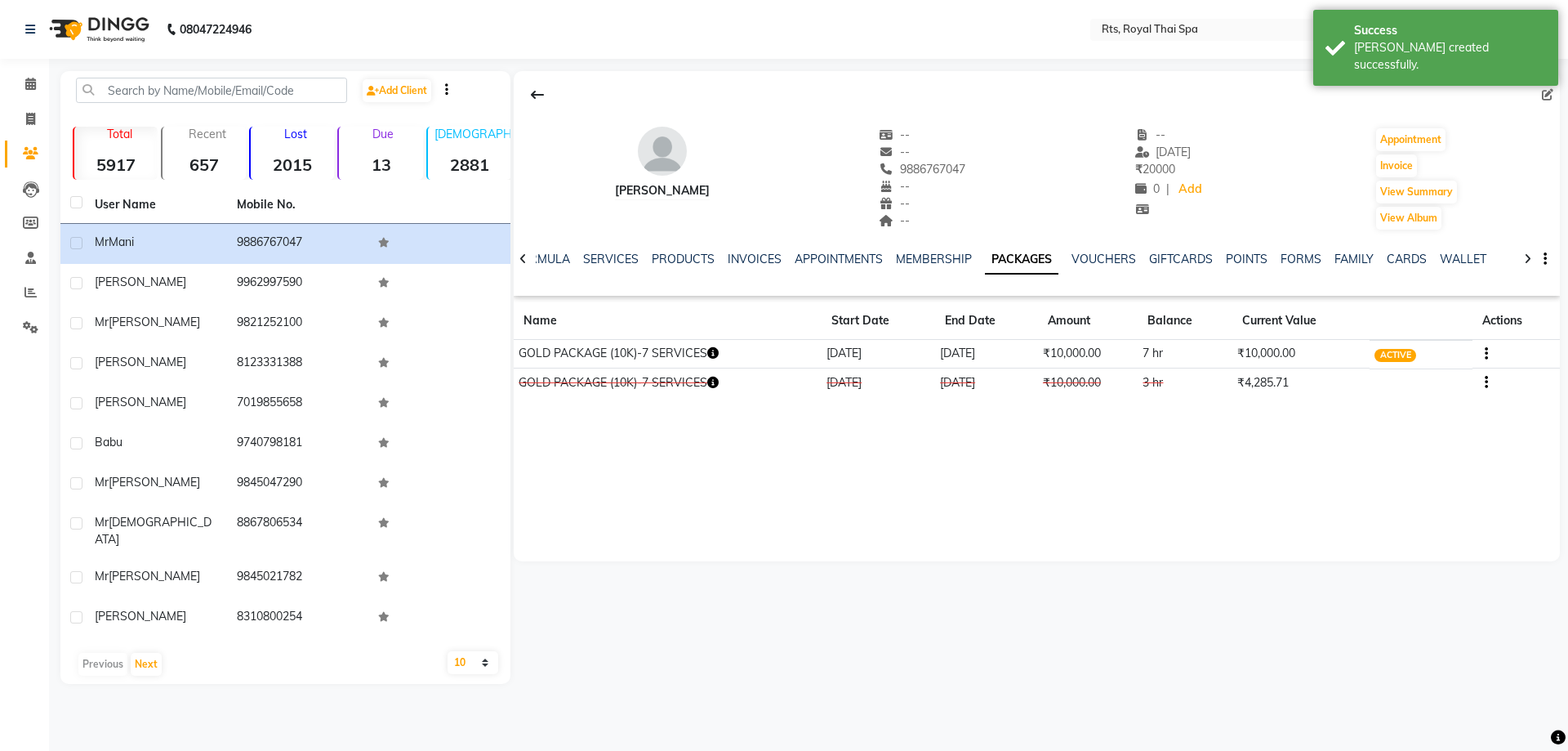
click at [1488, 385] on td at bounding box center [1516, 383] width 87 height 29
click at [1487, 383] on icon "button" at bounding box center [1486, 382] width 3 height 1
click at [1370, 383] on div "Edit" at bounding box center [1407, 382] width 107 height 20
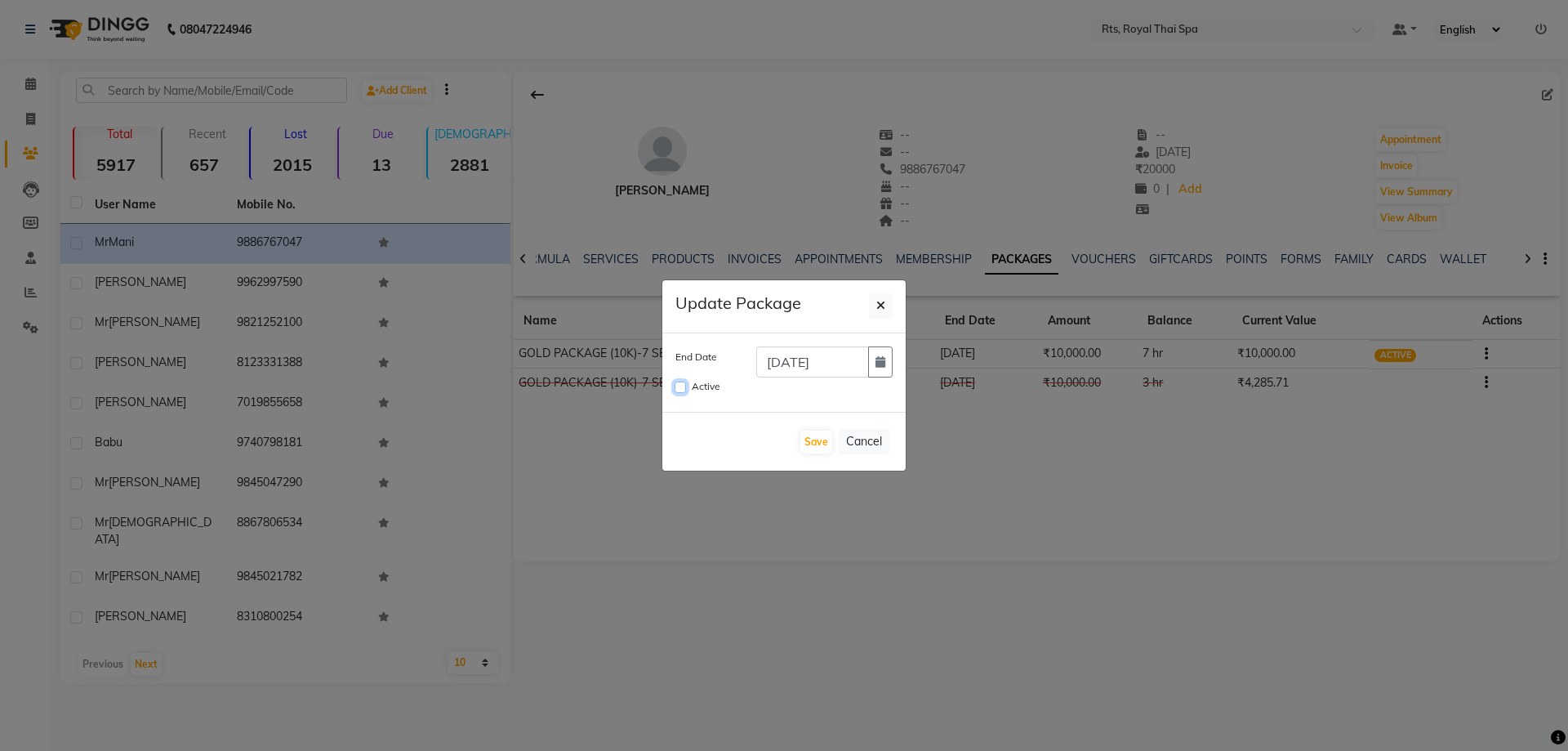
click at [680, 382] on input "Active" at bounding box center [681, 388] width 12 height 12
checkbox input "true"
click at [885, 360] on icon "button" at bounding box center [881, 361] width 10 height 12
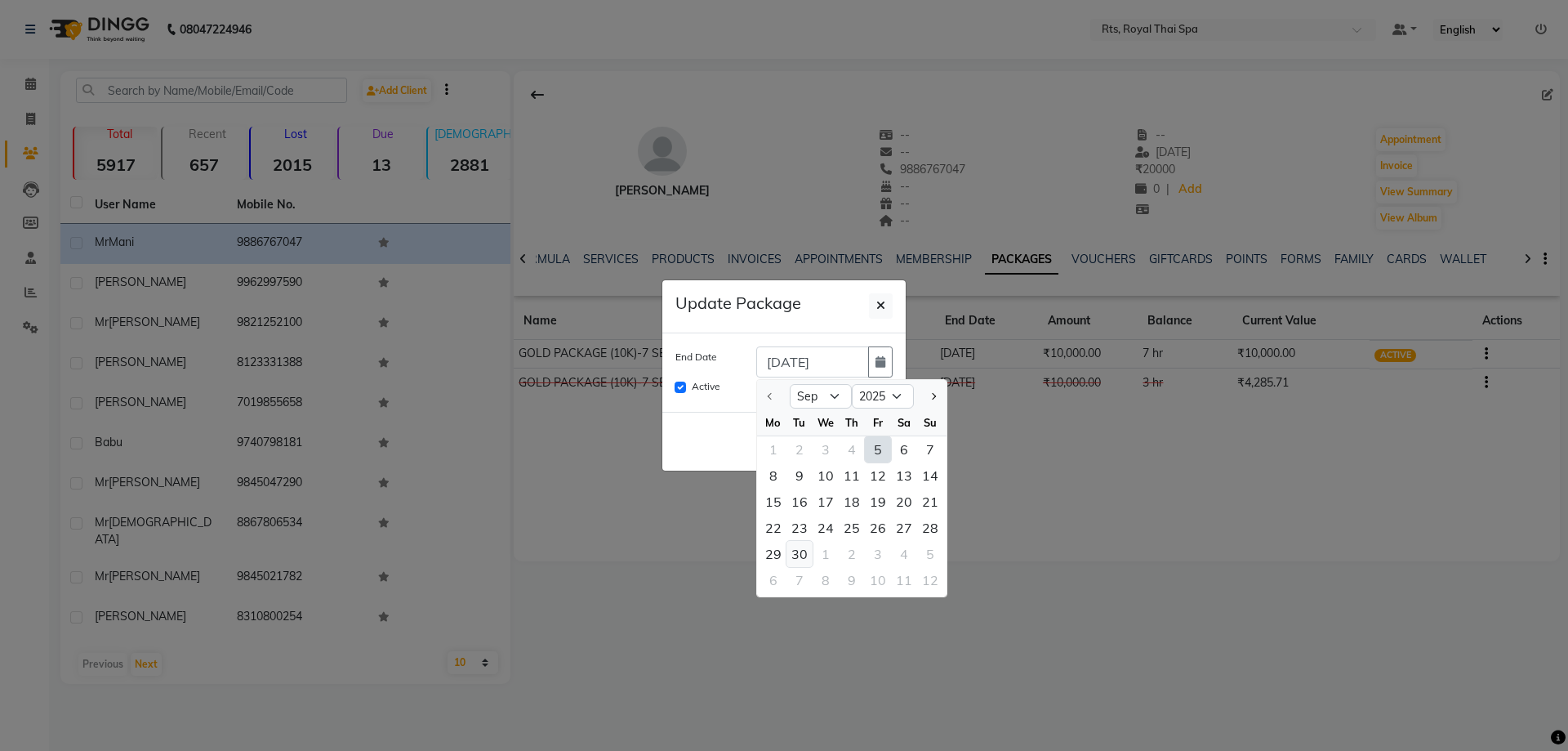
click at [796, 554] on div "30" at bounding box center [799, 553] width 26 height 26
type input "[DATE]"
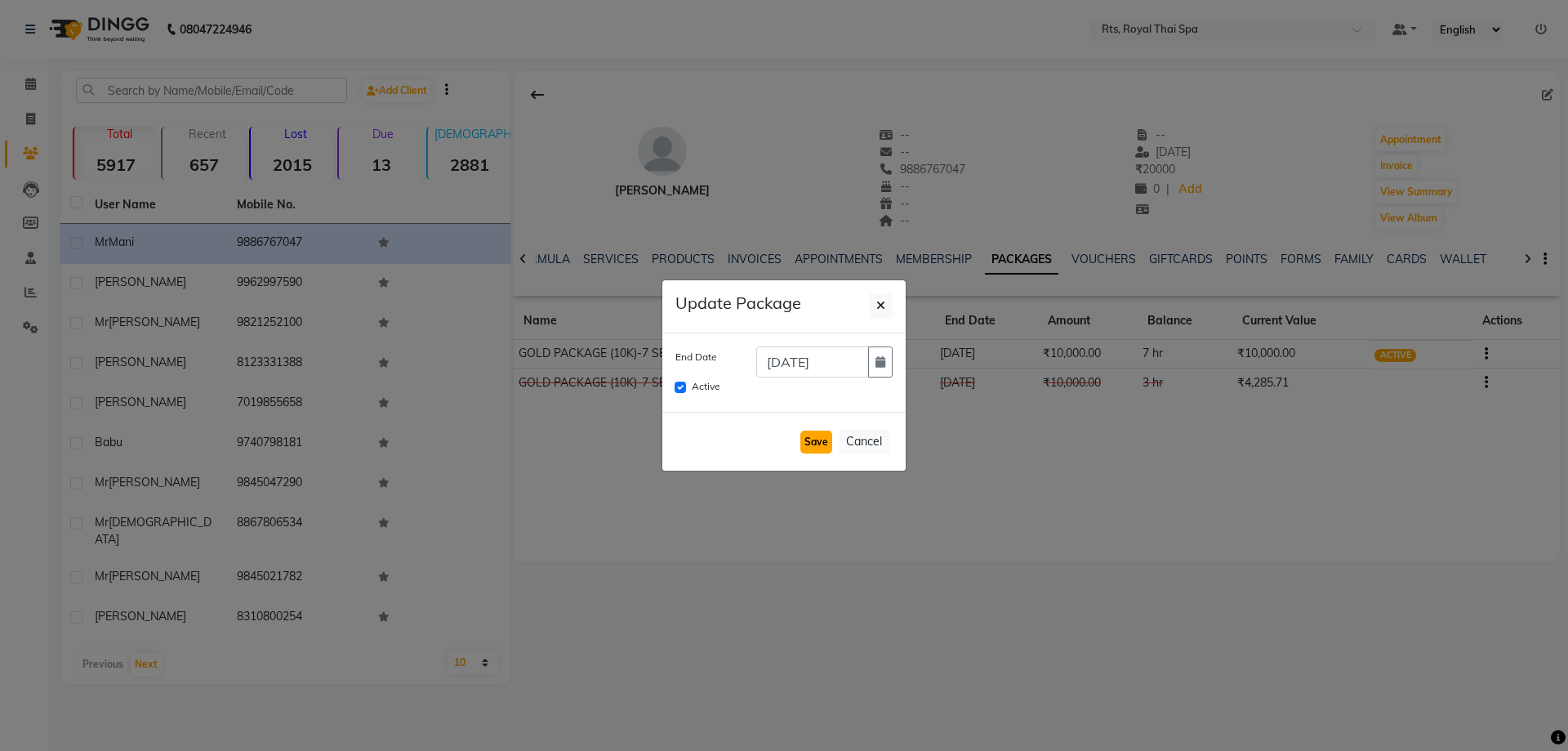
click at [823, 442] on button "Save" at bounding box center [816, 442] width 32 height 23
checkbox input "false"
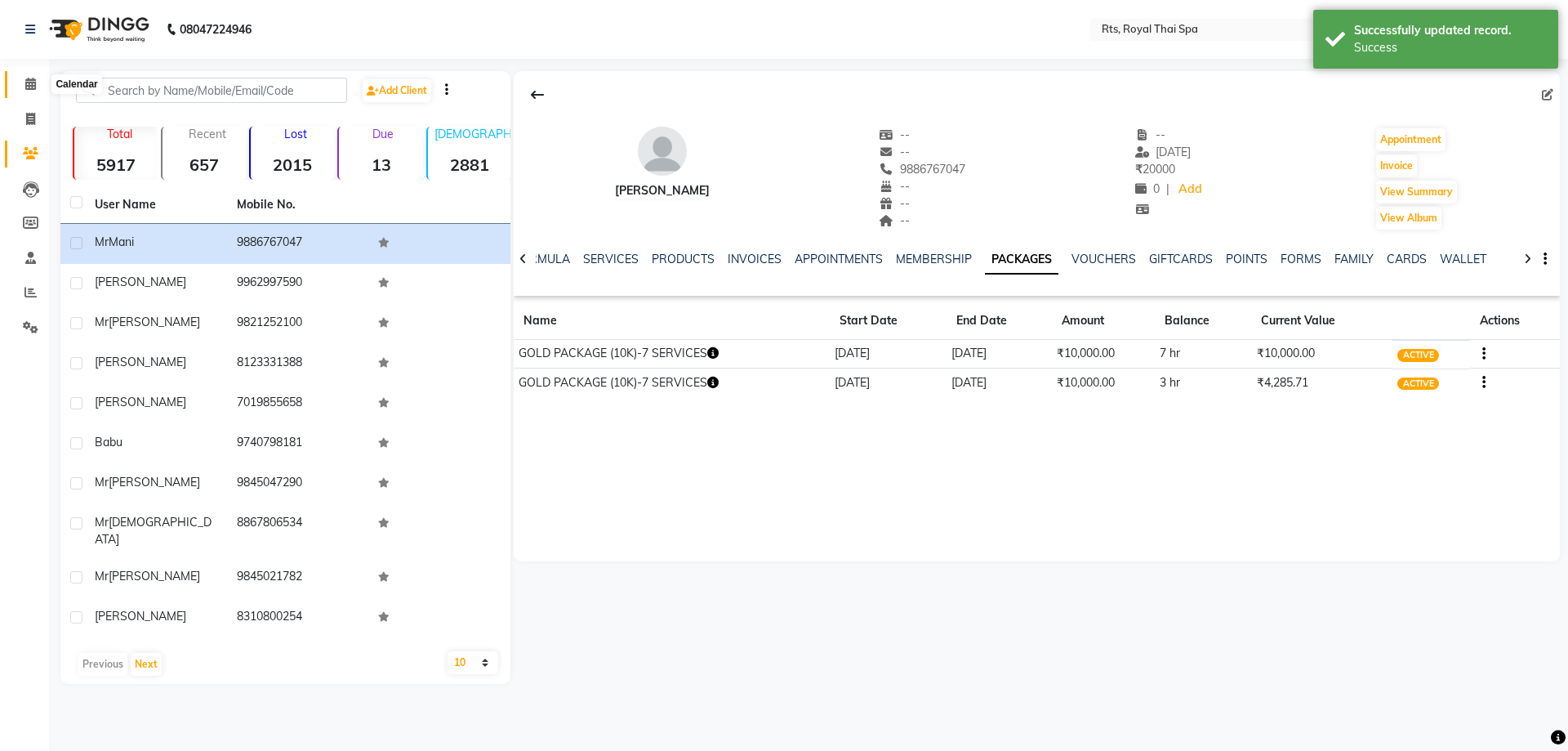
click at [31, 86] on icon at bounding box center [30, 83] width 11 height 13
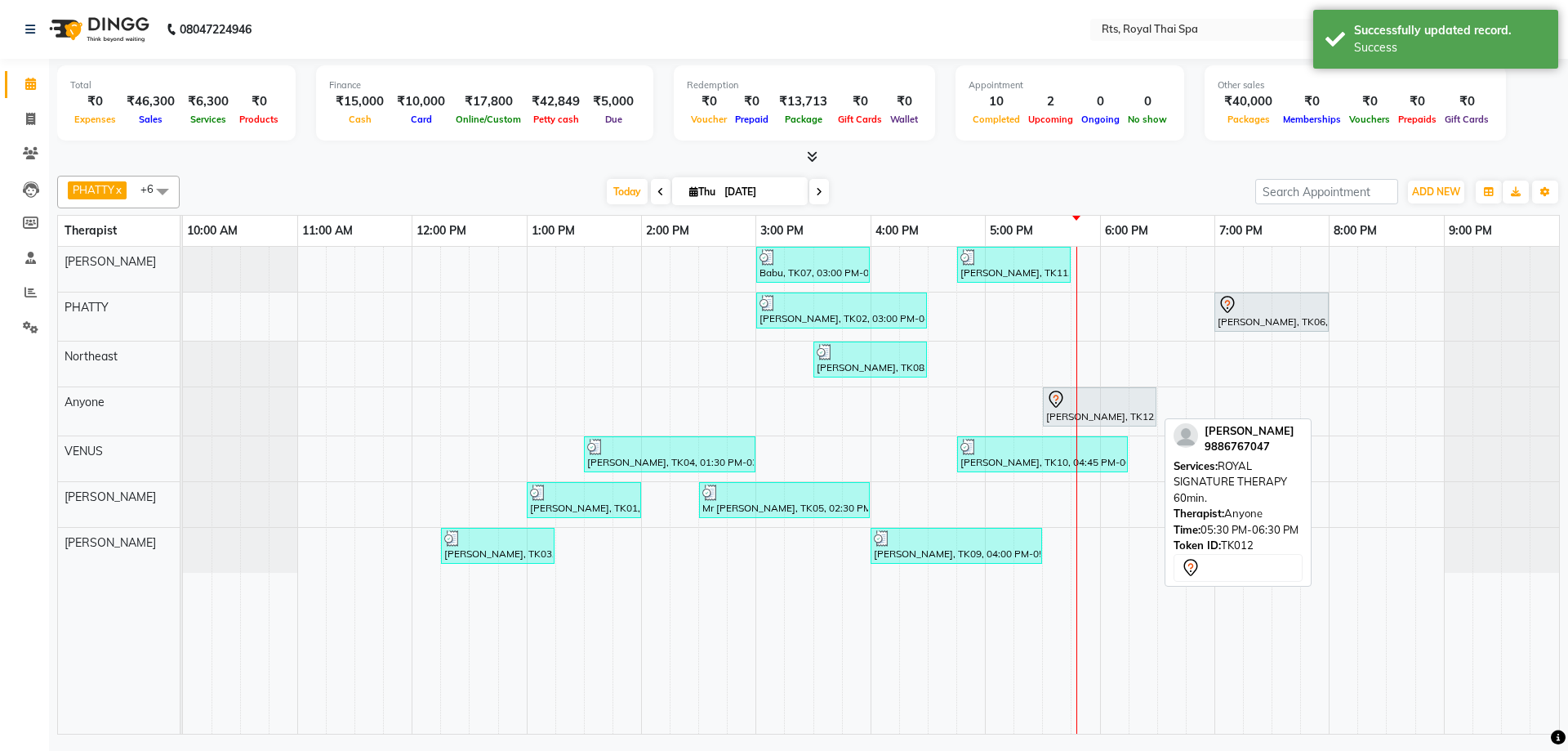
click at [1096, 409] on div "[PERSON_NAME], TK12, 05:30 PM-06:30 PM, ROYAL SIGNATURE THERAPY 60min." at bounding box center [1100, 406] width 110 height 34
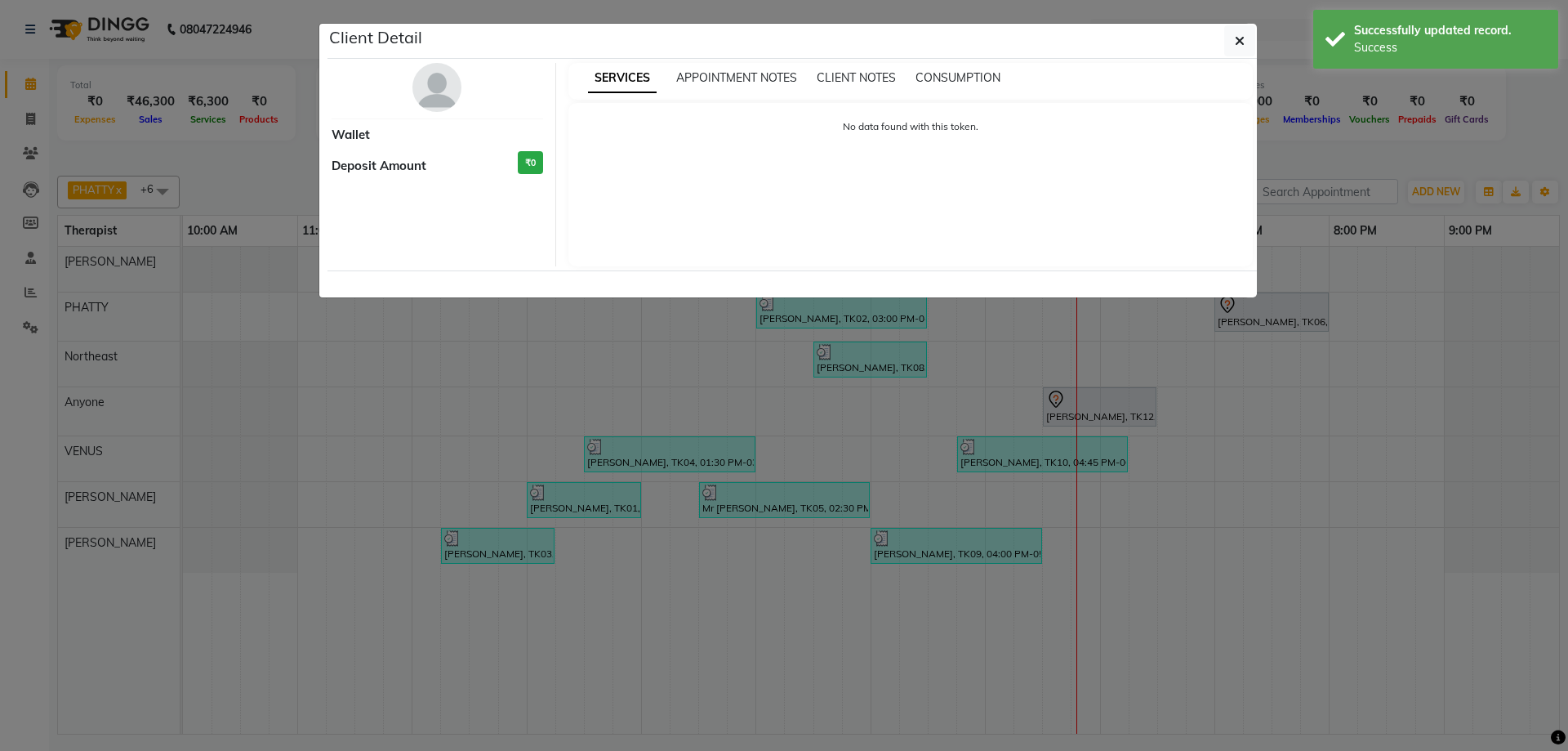
select select "7"
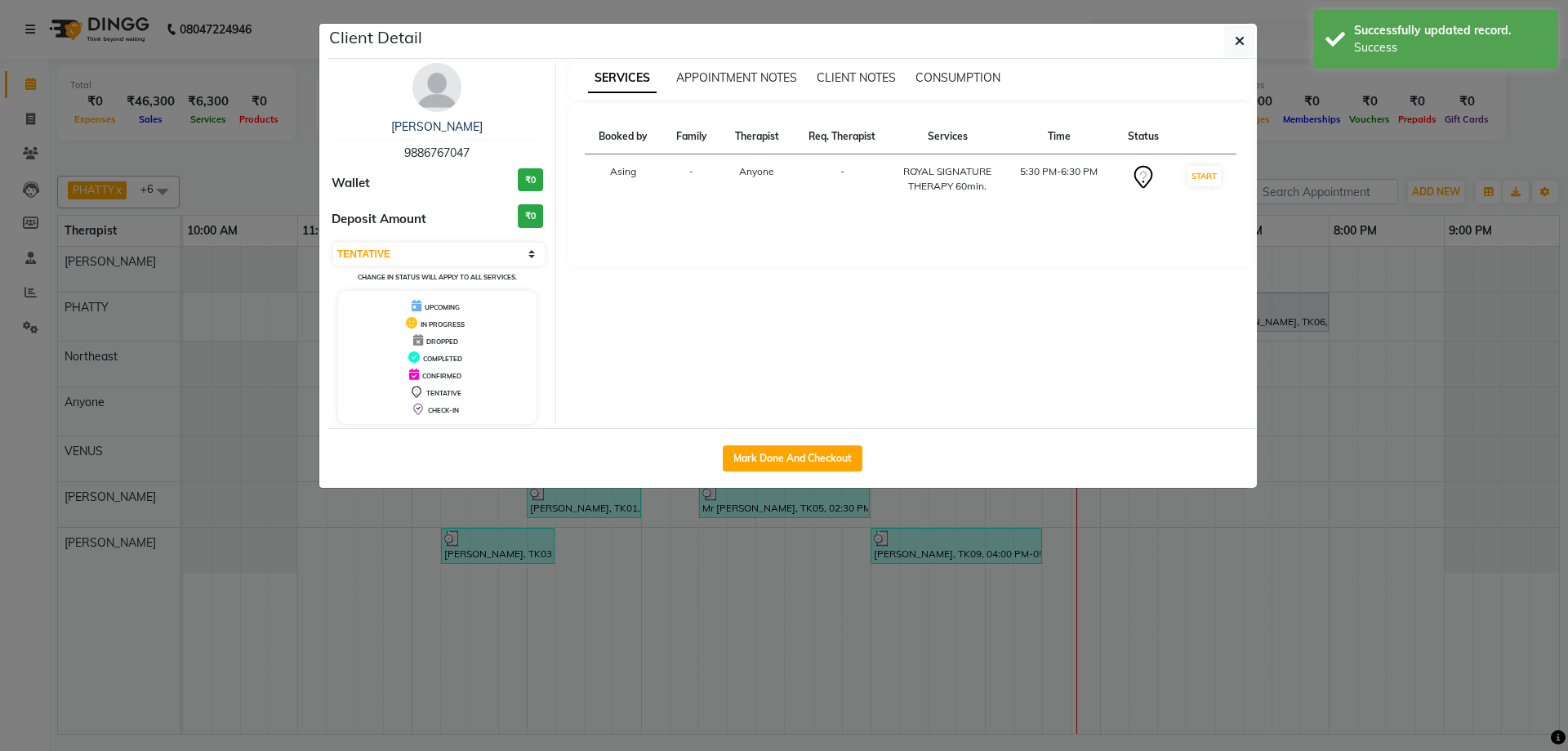
drag, startPoint x: 813, startPoint y: 450, endPoint x: 1210, endPoint y: 40, distance: 570.7
click at [1209, 38] on div "Client Detail [PERSON_NAME] 9886767047 Wallet ₹0 Deposit Amount ₹0 Select IN SE…" at bounding box center [793, 256] width 930 height 464
drag, startPoint x: 1235, startPoint y: 41, endPoint x: 1241, endPoint y: 62, distance: 21.8
click at [1235, 42] on icon "button" at bounding box center [1240, 41] width 10 height 14
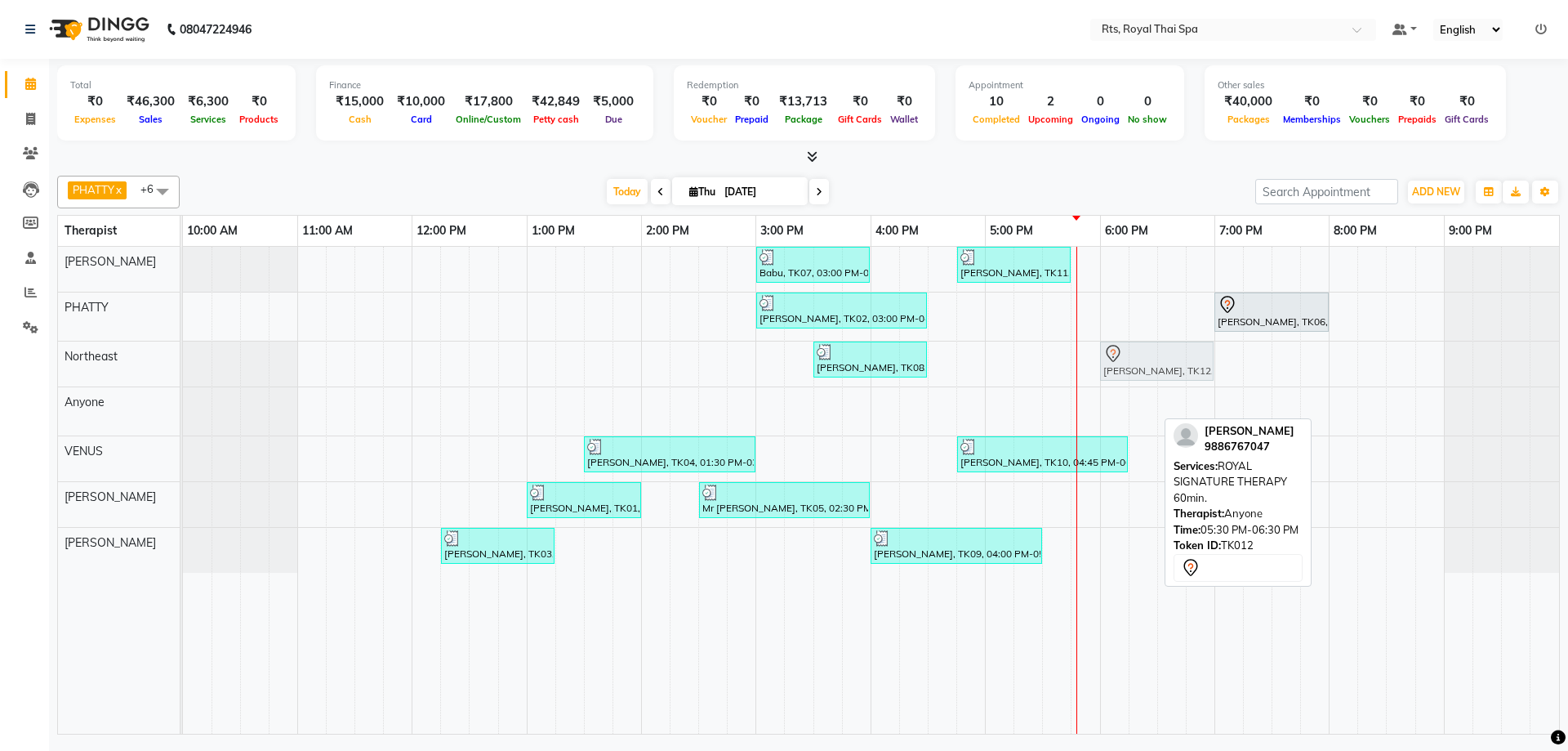
drag, startPoint x: 1081, startPoint y: 399, endPoint x: 1133, endPoint y: 353, distance: 69.4
click at [1133, 353] on tbody "Babu, TK07, 03:00 PM-04:00 PM, ROYAL SIGNATURE THERAPY 60min. Arvind, TK11, 04:…" at bounding box center [871, 409] width 1377 height 326
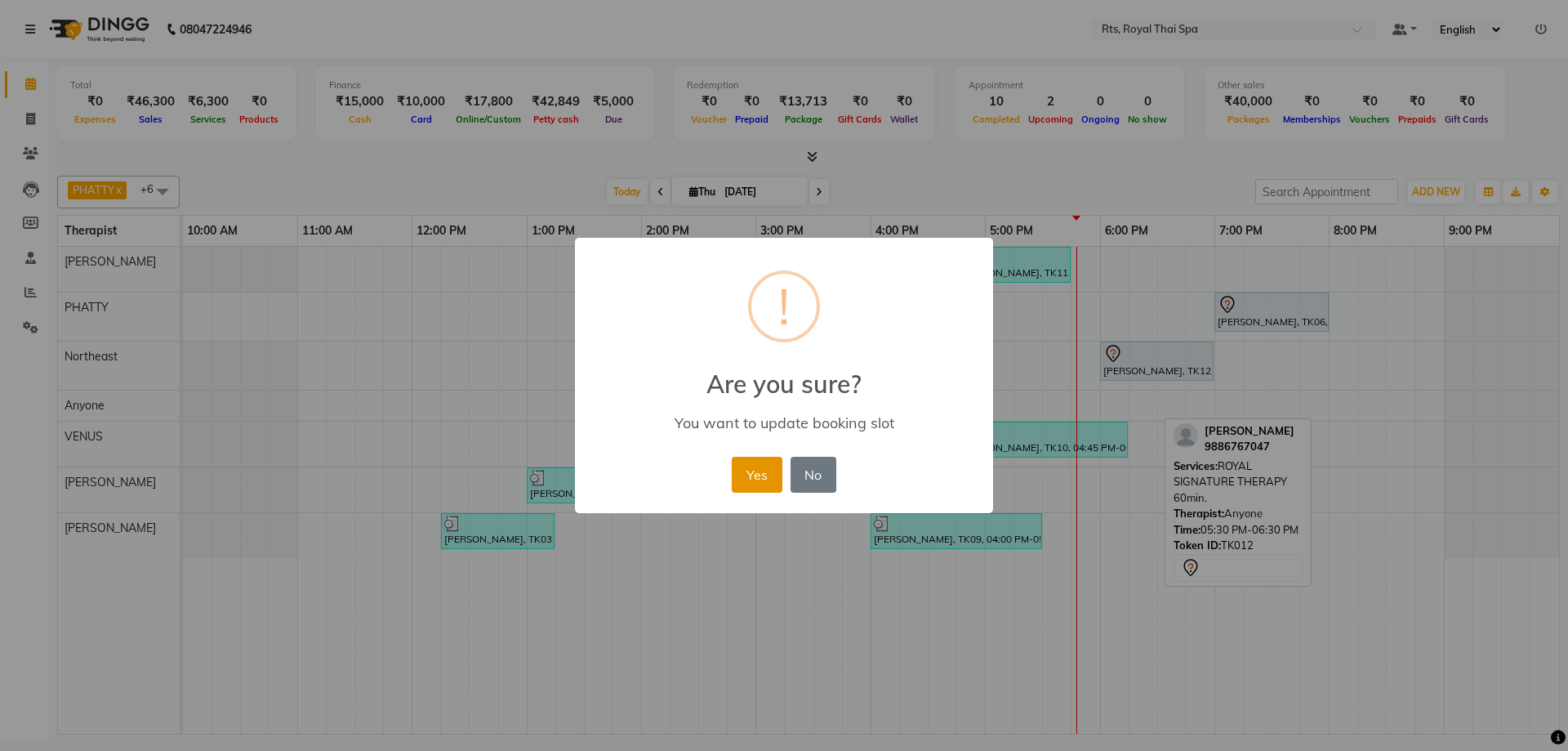
click at [763, 477] on button "Yes" at bounding box center [757, 474] width 50 height 36
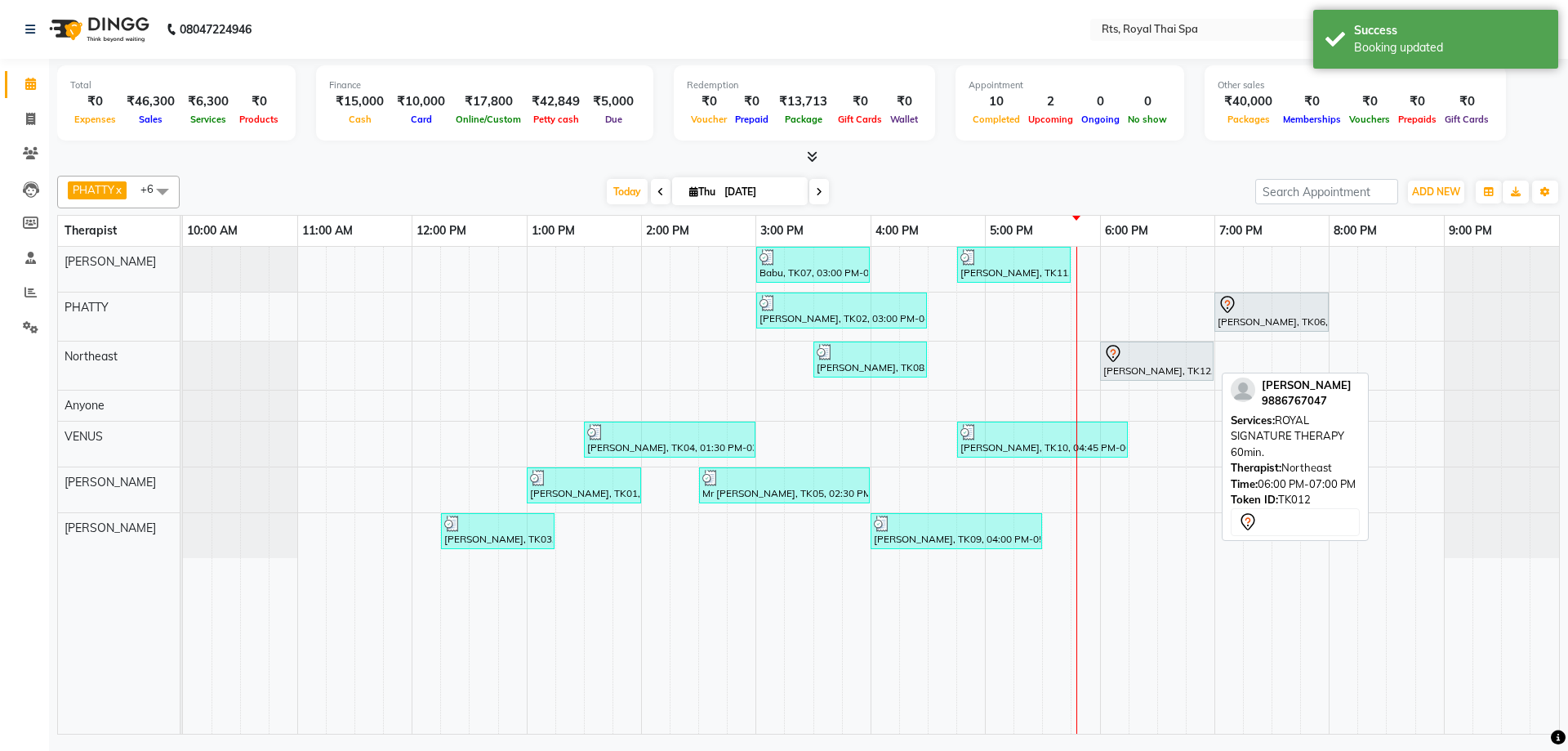
click at [1156, 361] on div at bounding box center [1157, 354] width 107 height 19
click at [1152, 371] on div "[PERSON_NAME], TK12, 06:00 PM-07:00 PM, ROYAL SIGNATURE THERAPY 60min." at bounding box center [1157, 361] width 110 height 34
select select "7"
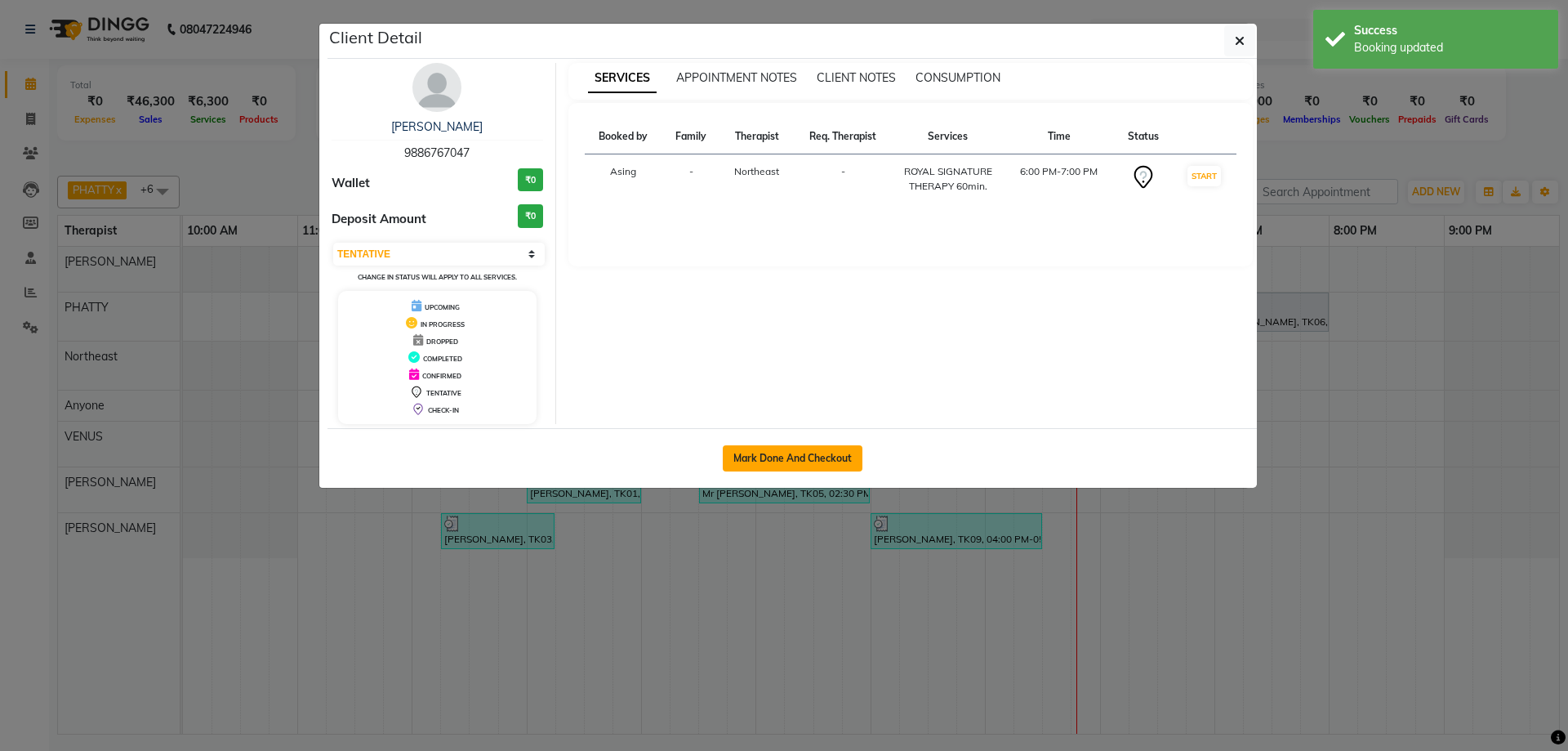
click at [813, 455] on button "Mark Done And Checkout" at bounding box center [793, 457] width 139 height 26
select select "service"
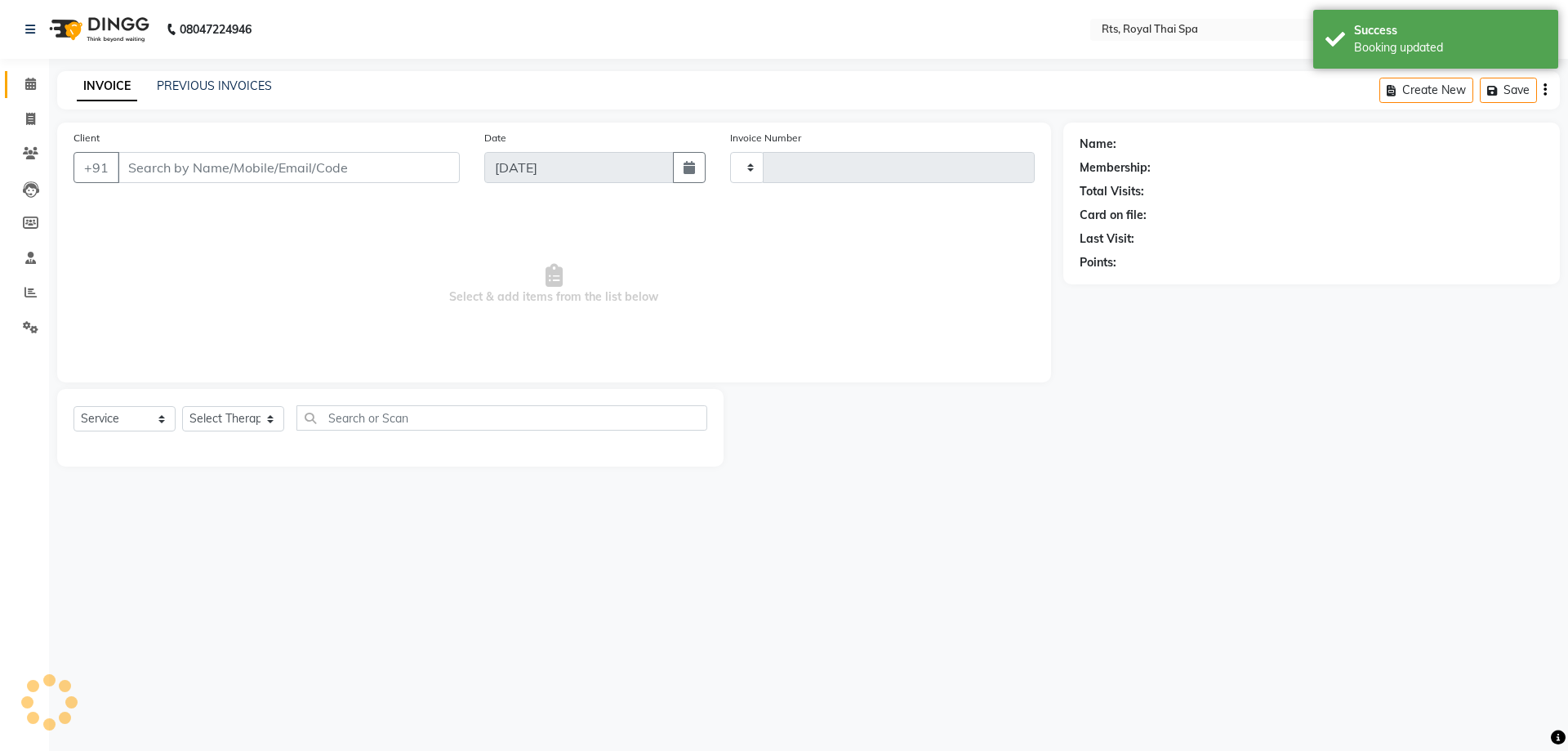
type input "3050"
select select "5288"
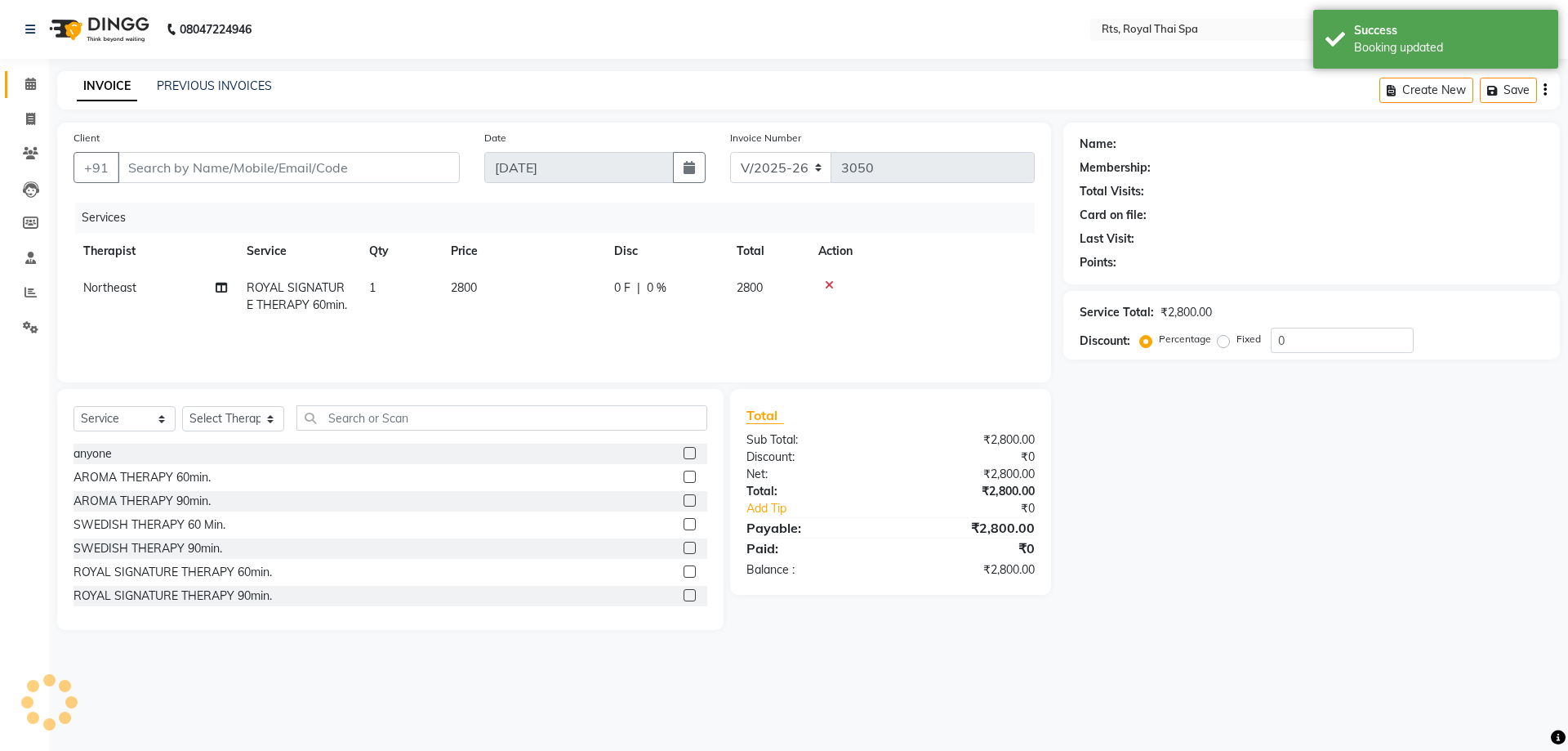
type input "9886767047"
select select "39977"
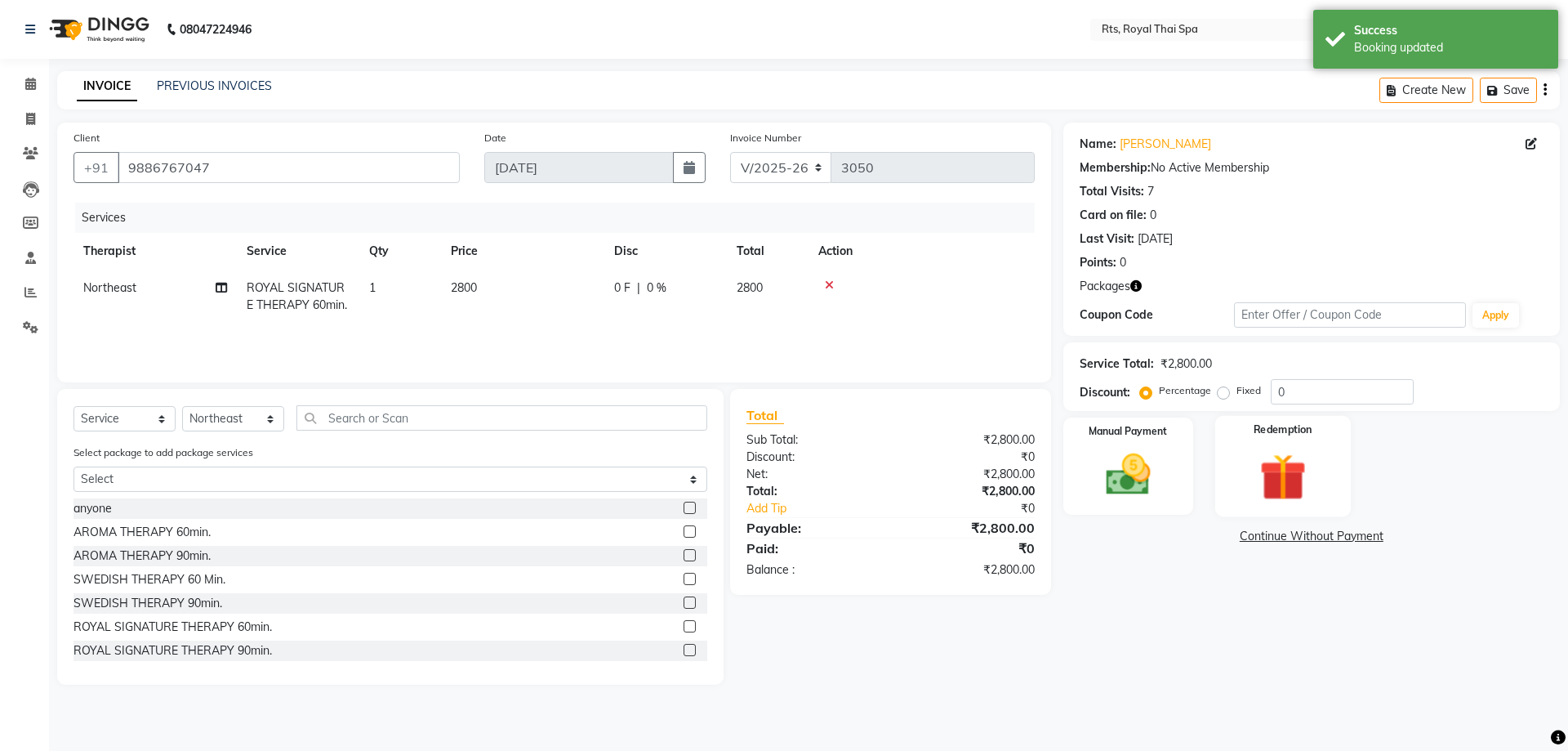
click at [1244, 463] on div "Redemption" at bounding box center [1283, 466] width 135 height 101
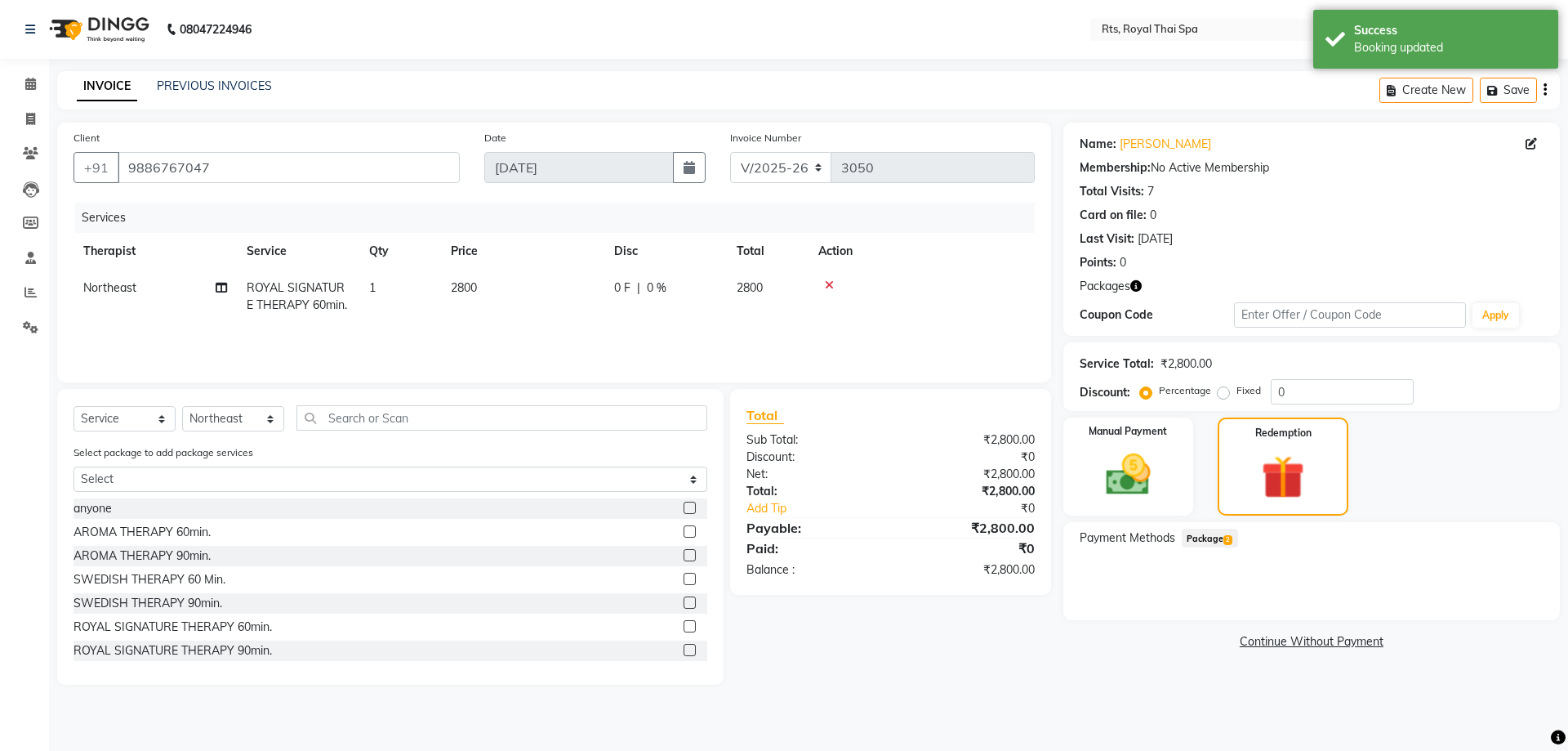
click at [1216, 543] on span "Package 2" at bounding box center [1210, 537] width 56 height 18
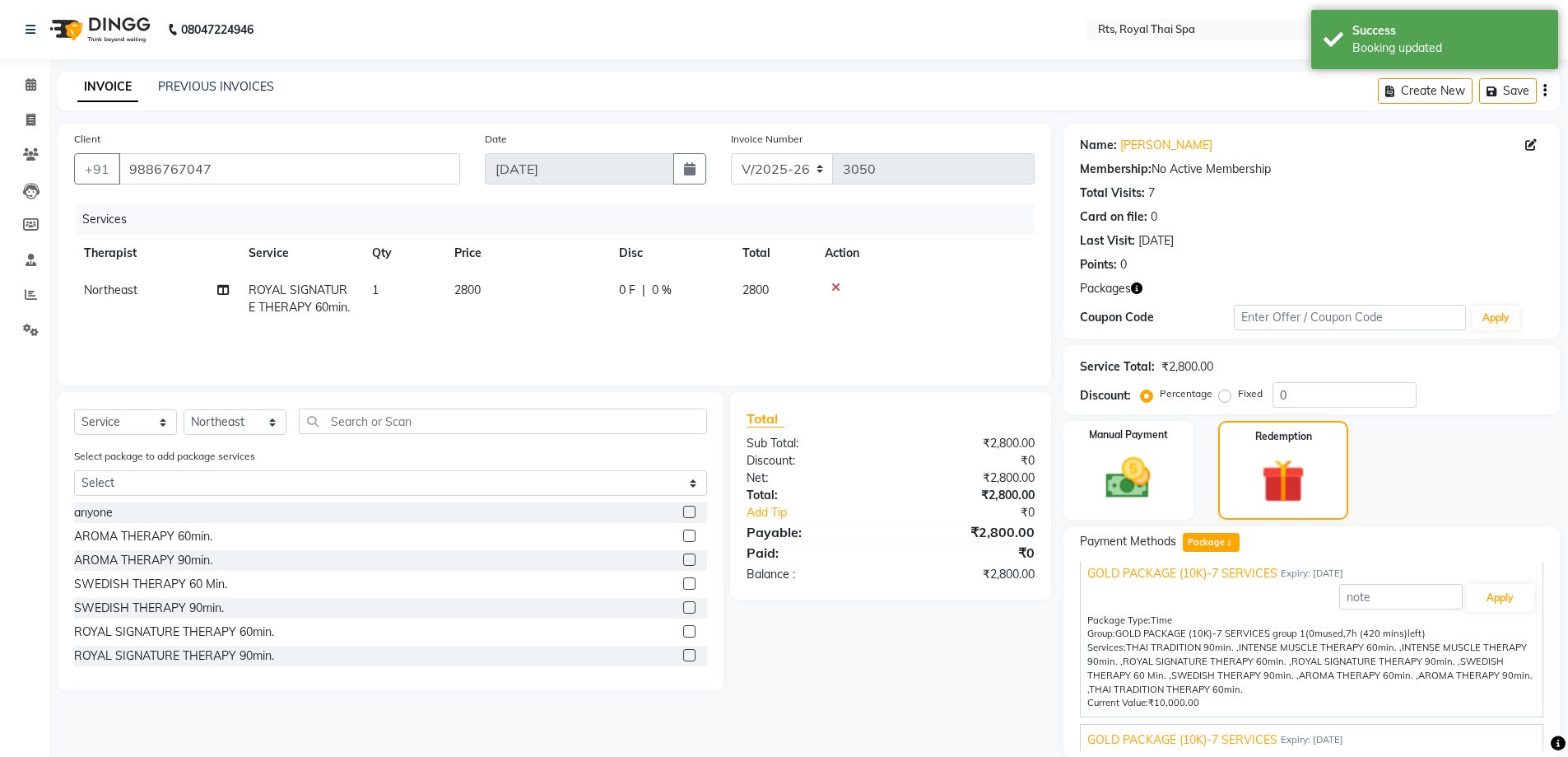
scroll to position [16, 0]
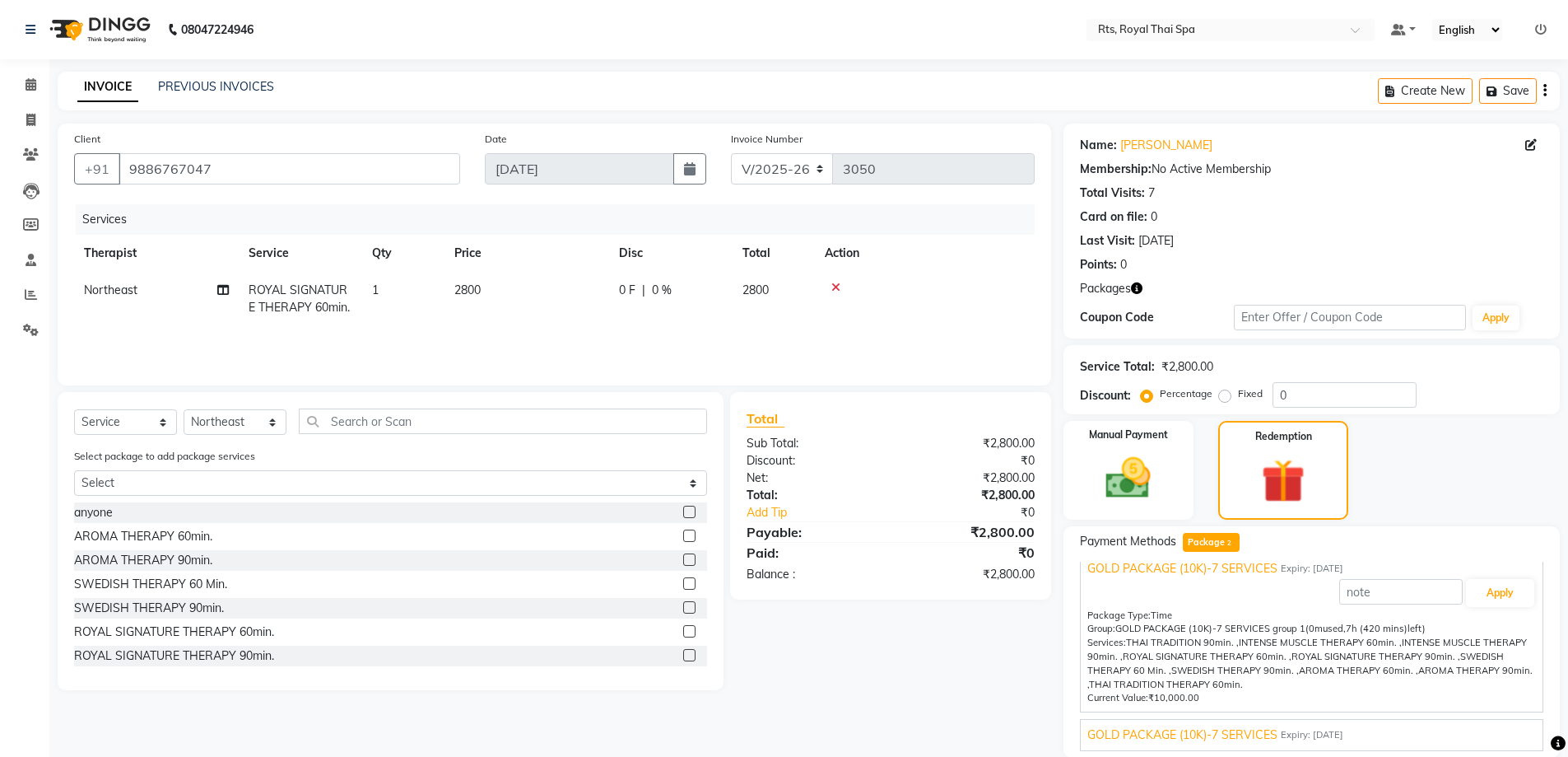
click at [1276, 730] on span "GOLD PACKAGE (10K)-7 SERVICES" at bounding box center [1181, 735] width 190 height 18
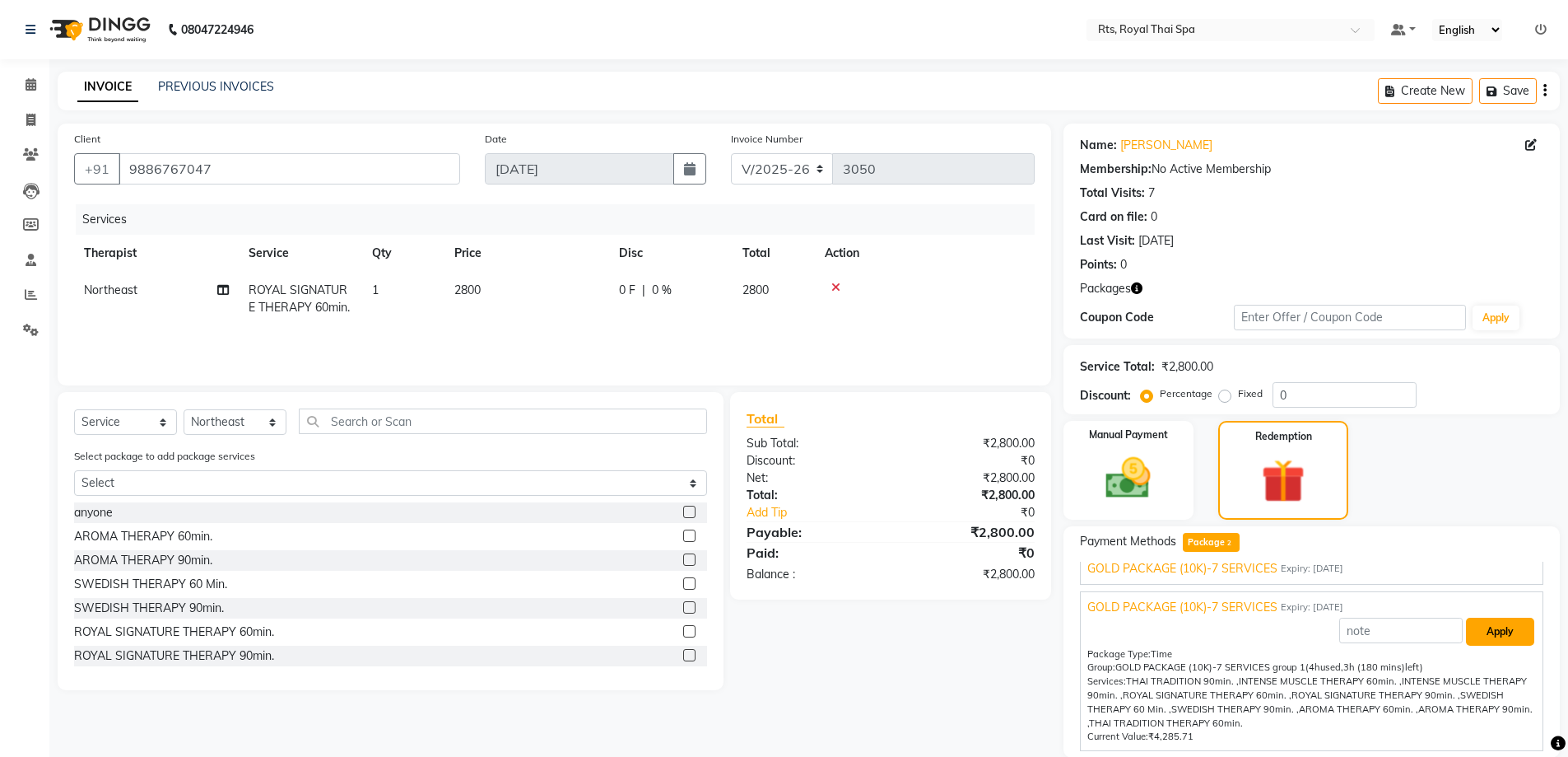
click at [1482, 626] on button "Apply" at bounding box center [1500, 631] width 68 height 28
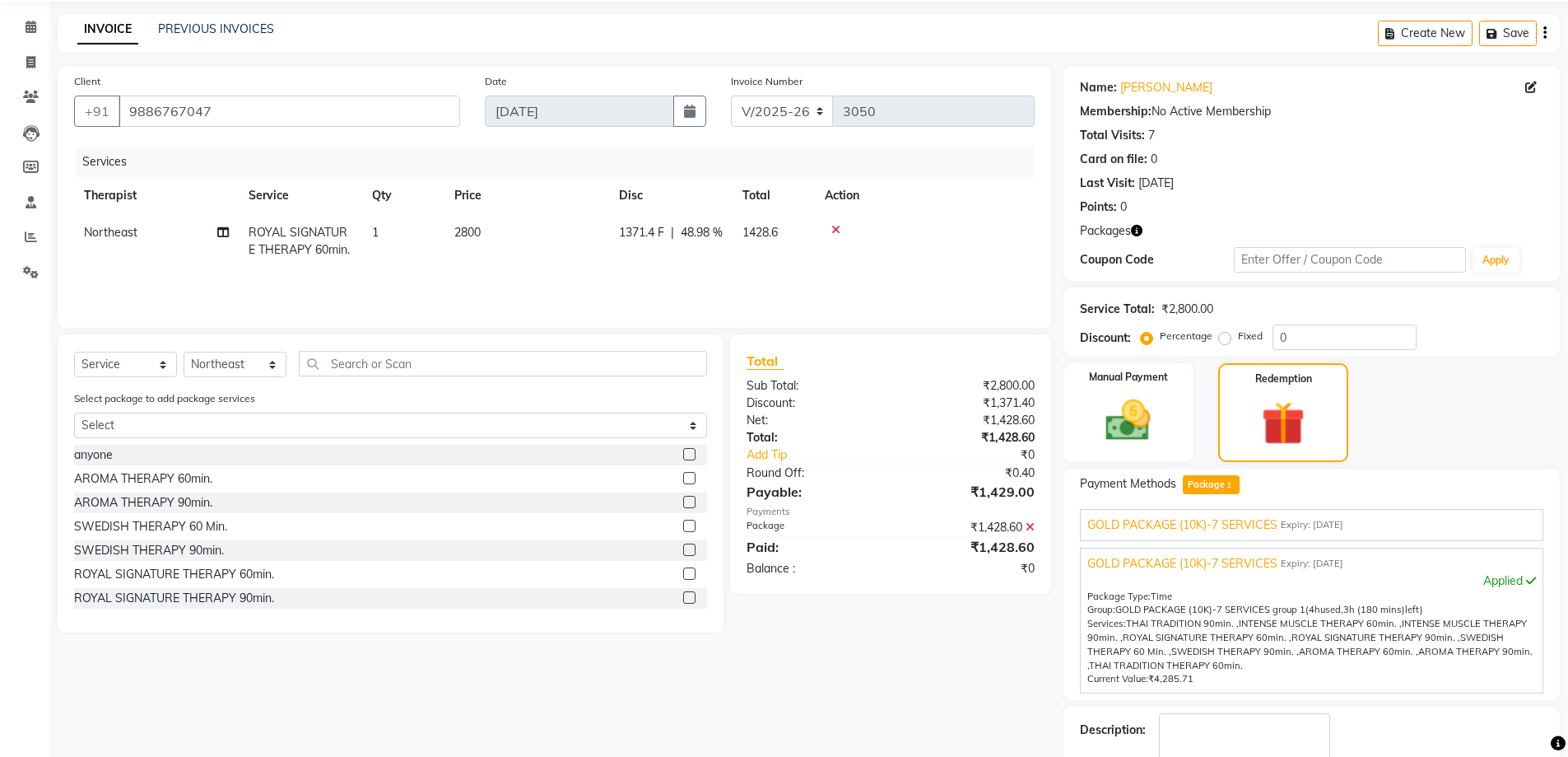
scroll to position [152, 0]
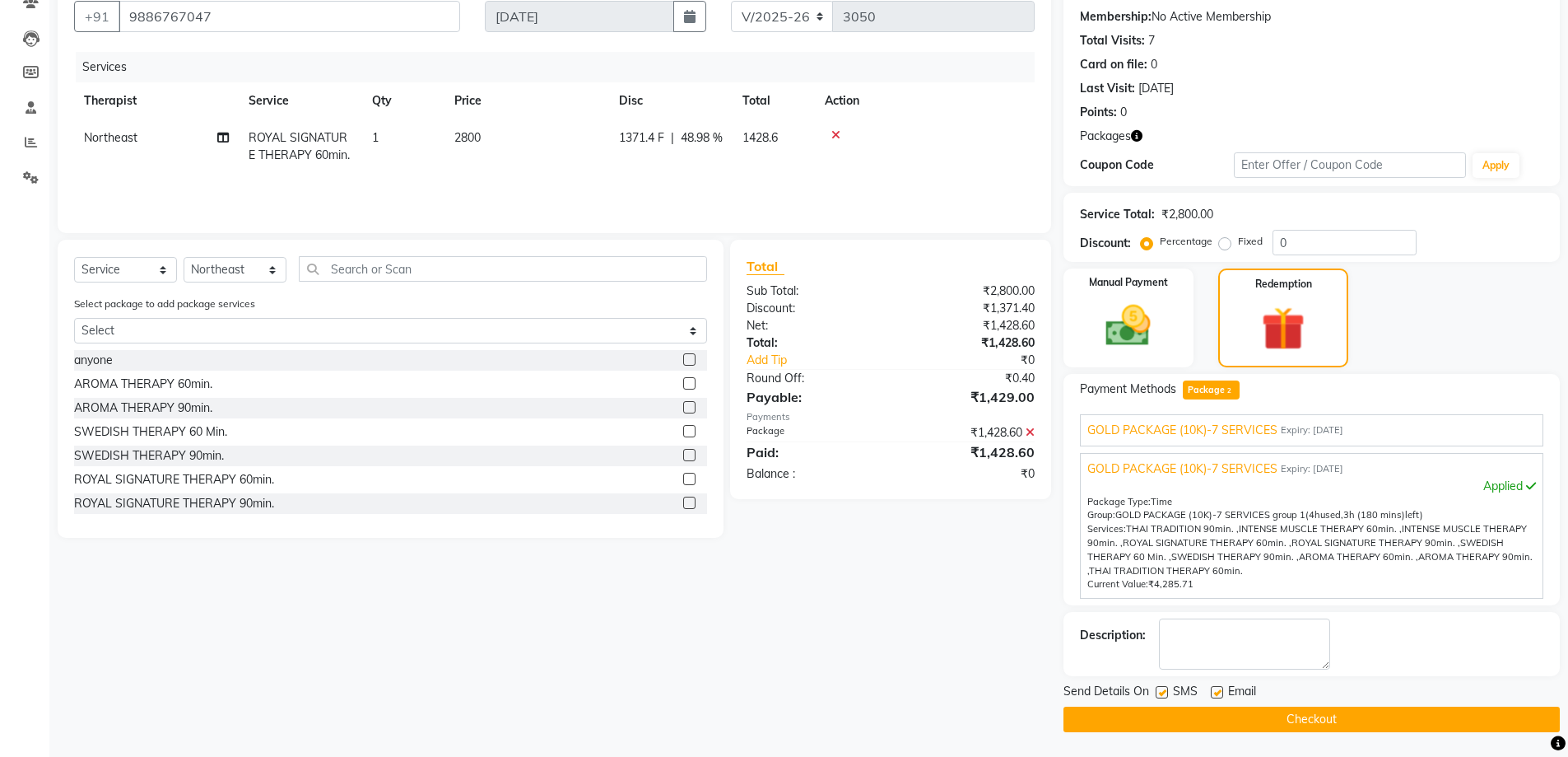
click at [1164, 694] on label at bounding box center [1161, 692] width 13 height 13
click at [1164, 694] on input "checkbox" at bounding box center [1160, 693] width 11 height 11
checkbox input "false"
click at [1169, 710] on button "Checkout" at bounding box center [1312, 719] width 497 height 25
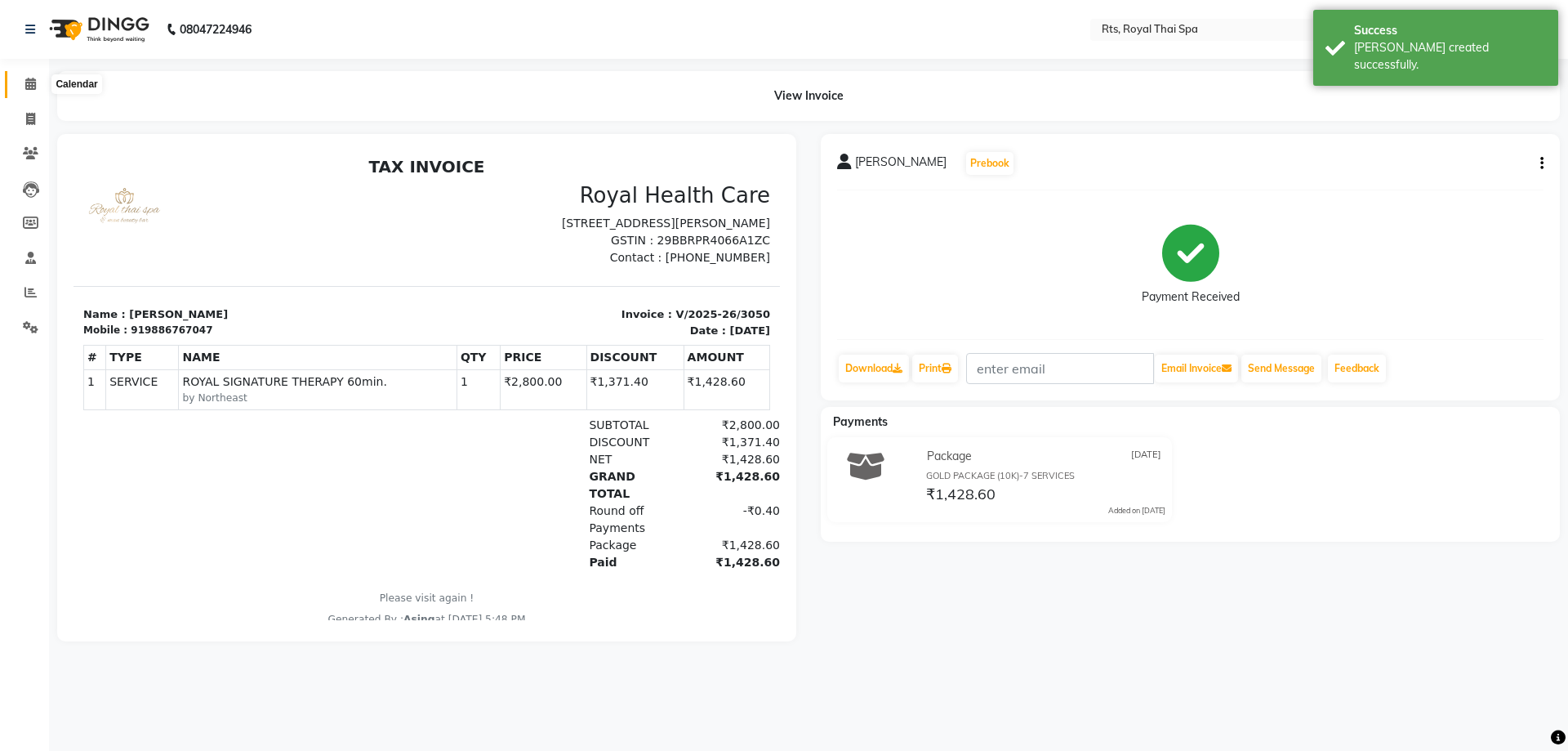
click at [36, 83] on icon at bounding box center [30, 83] width 11 height 13
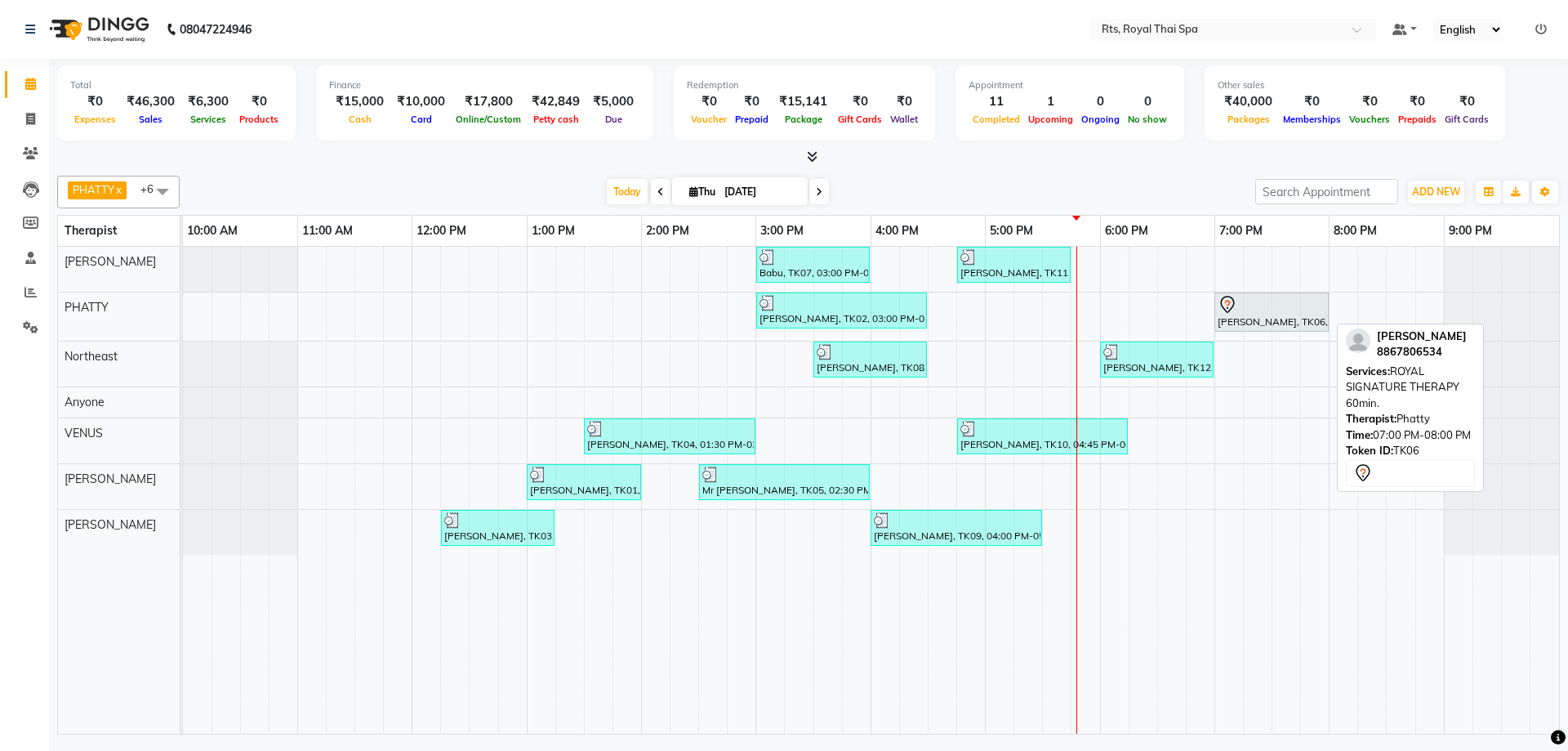
click at [1279, 298] on div at bounding box center [1272, 304] width 108 height 19
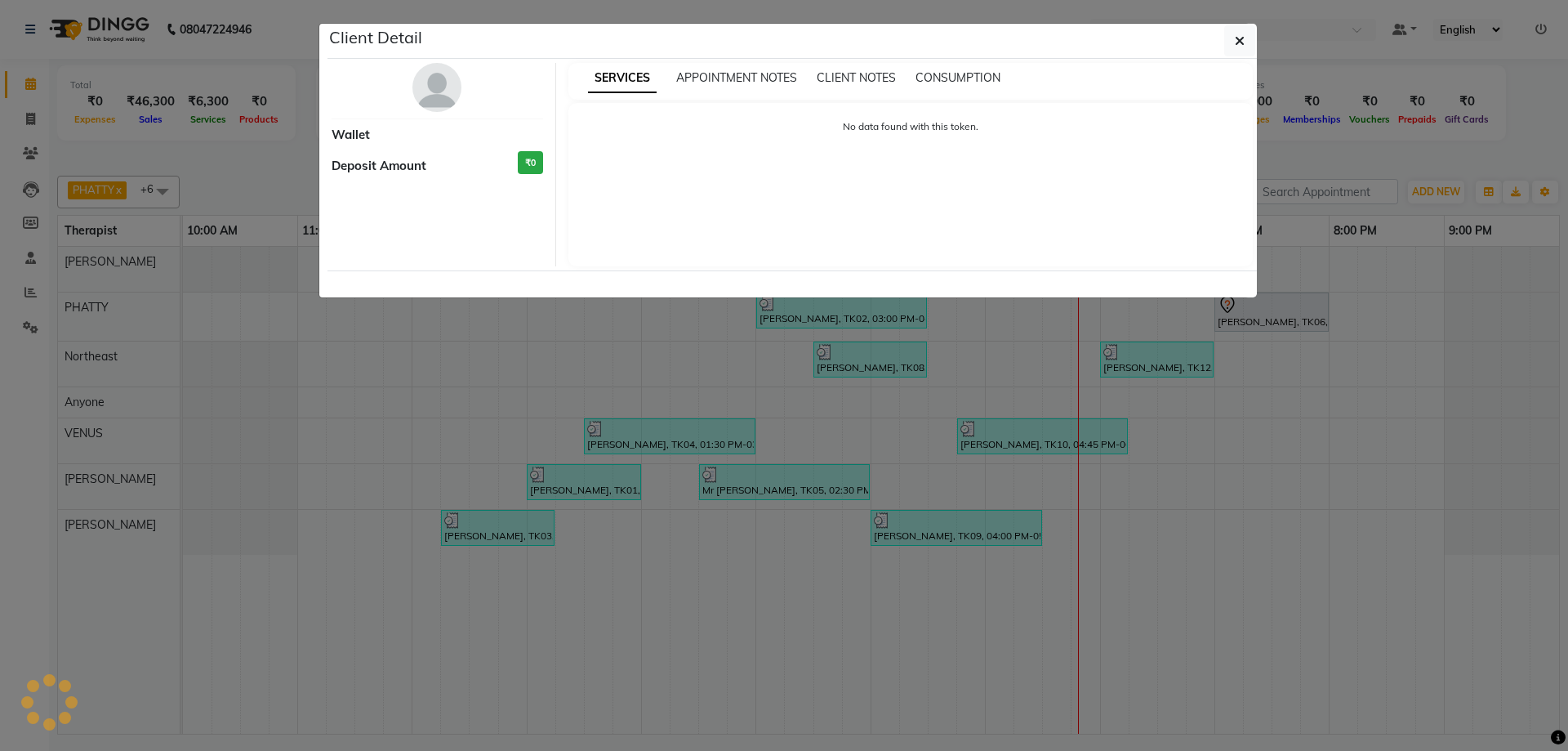
select select "7"
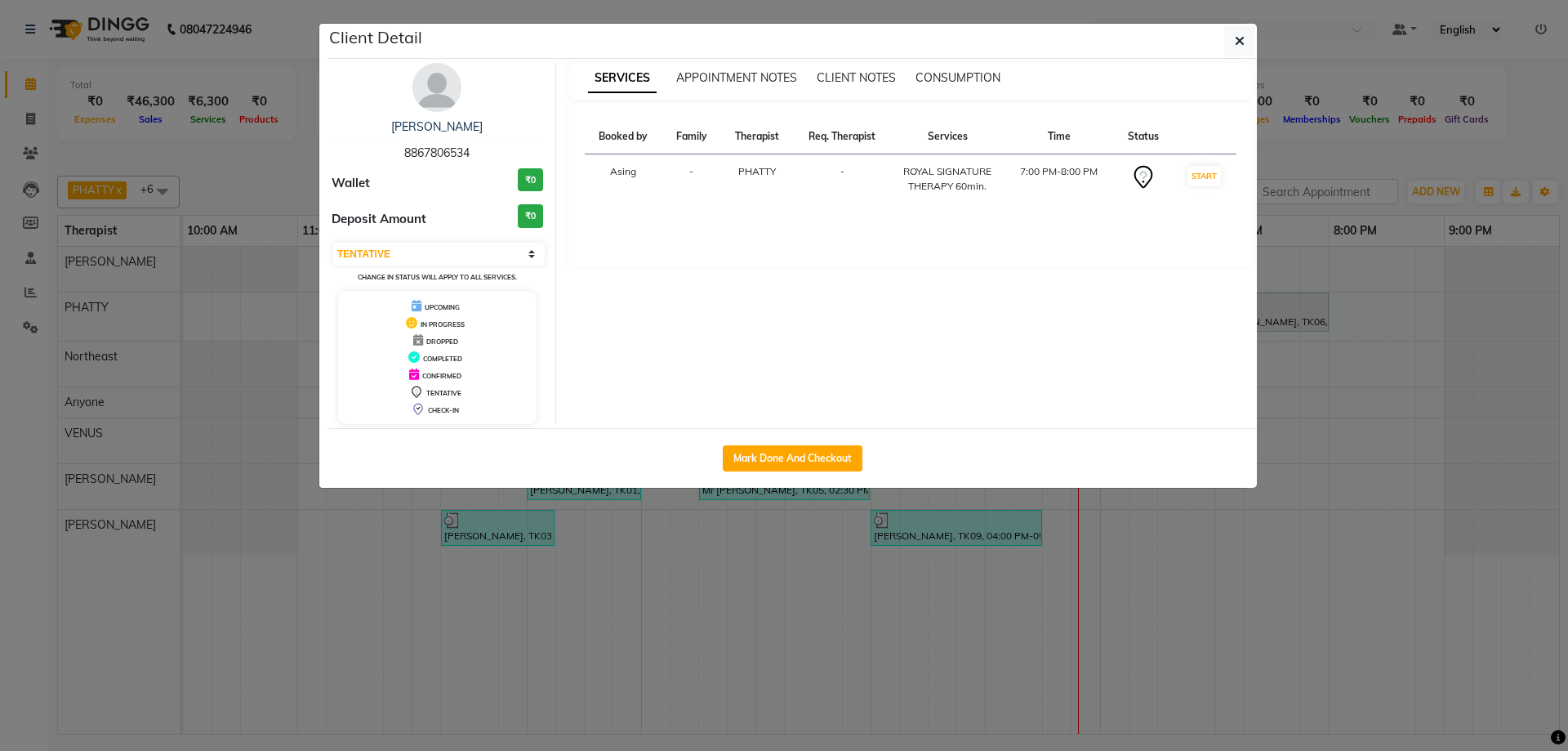
drag, startPoint x: 397, startPoint y: 149, endPoint x: 490, endPoint y: 145, distance: 93.1
click at [490, 145] on div "[PERSON_NAME] 8867806534" at bounding box center [437, 140] width 212 height 43
copy span "8867806534"
click at [416, 80] on img at bounding box center [437, 87] width 49 height 49
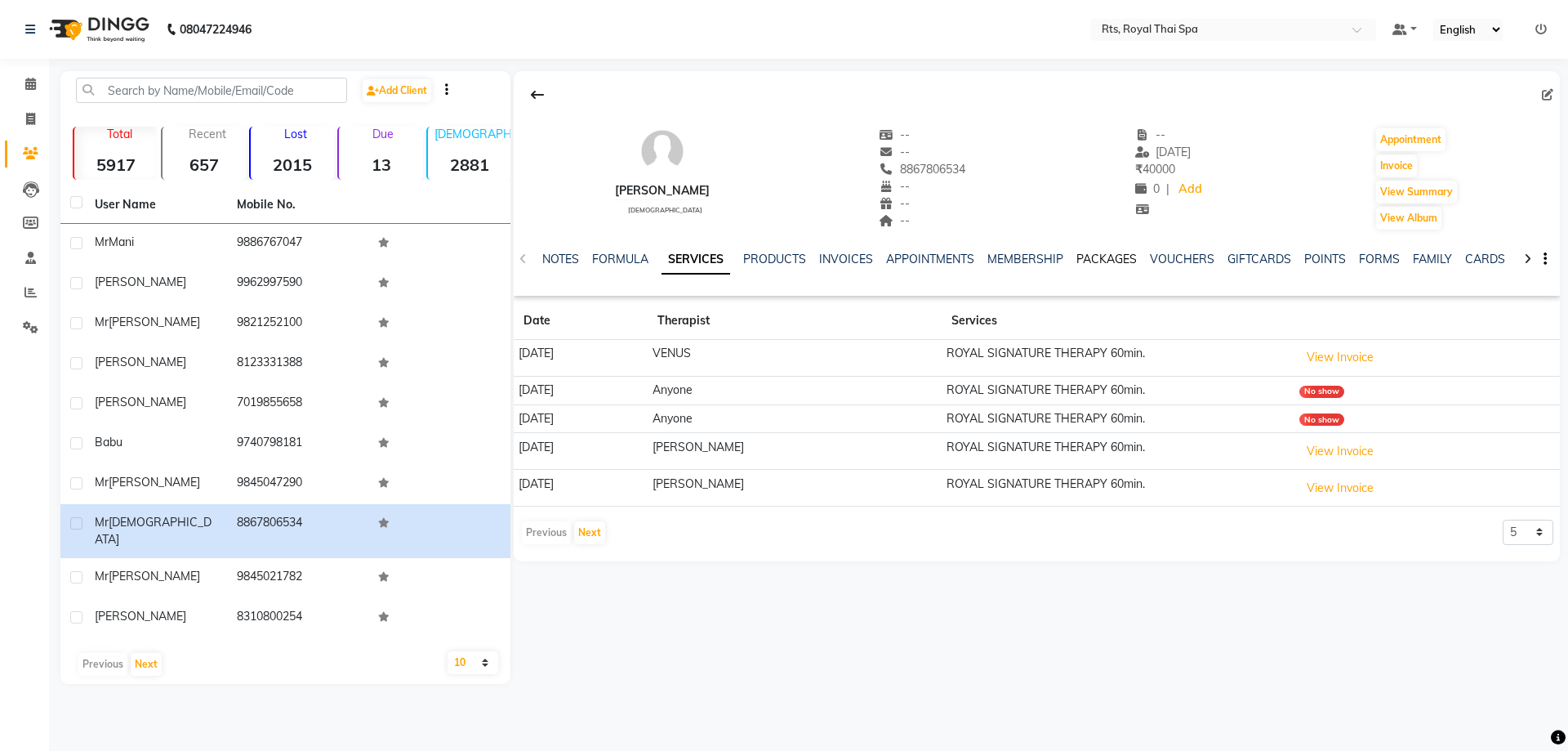
click at [1102, 259] on link "PACKAGES" at bounding box center [1107, 258] width 61 height 14
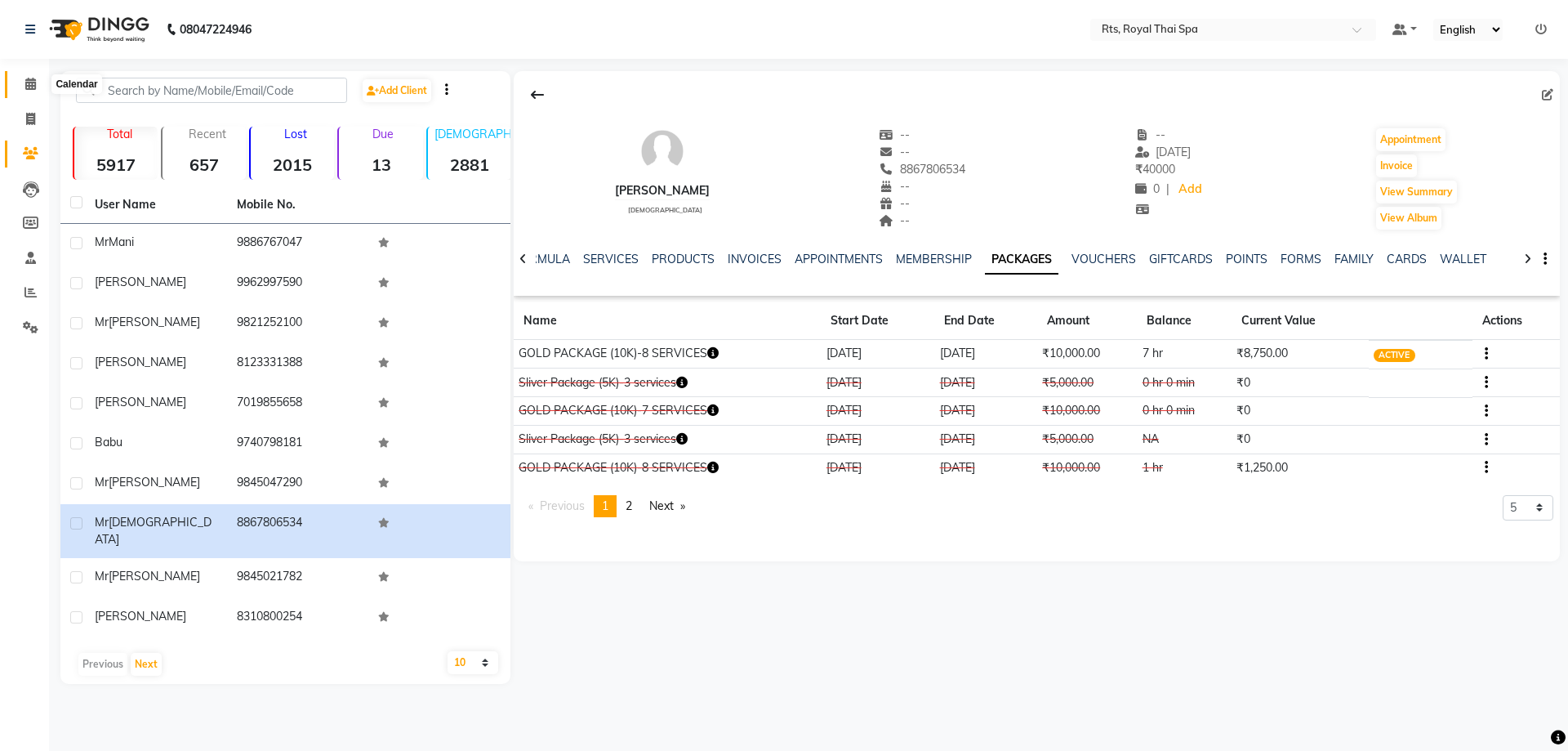
click at [34, 83] on icon at bounding box center [30, 83] width 11 height 13
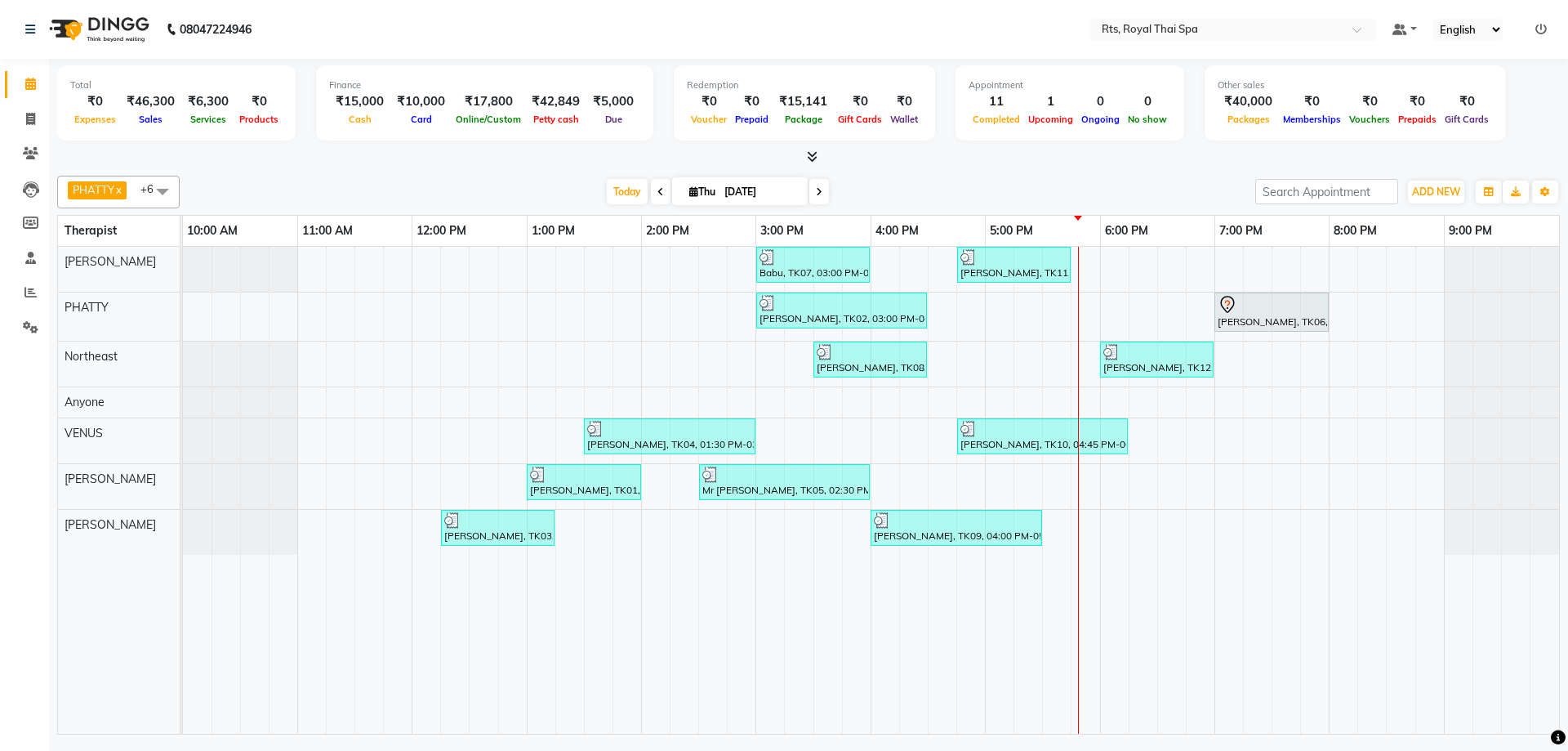
click at [1224, 400] on div "Babu, TK07, 03:00 PM-04:00 PM, ROYAL SIGNATURE THERAPY 60min. Arvind, TK11, 04:…" at bounding box center [871, 490] width 1377 height 487
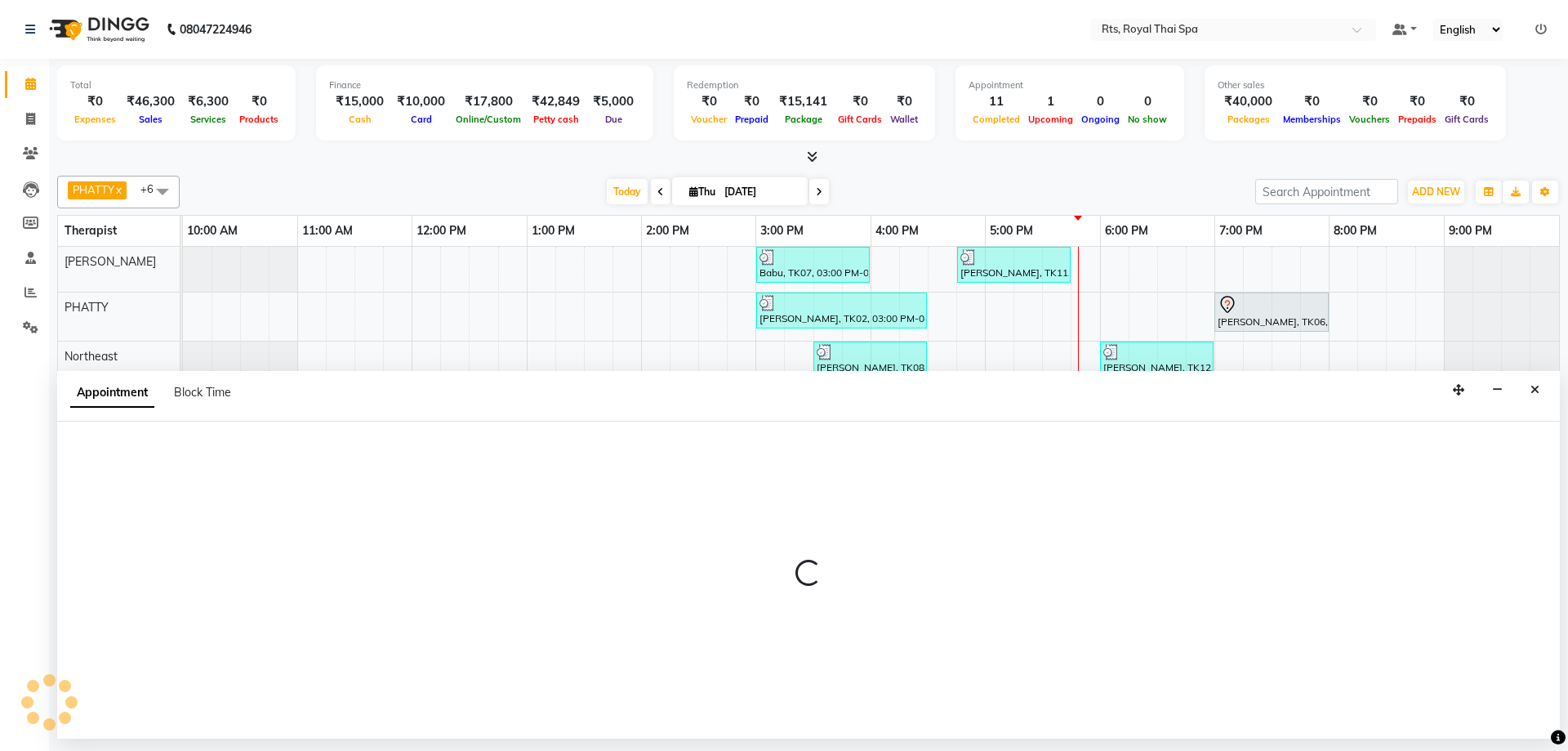
select select "39979"
select select "1140"
select select "tentative"
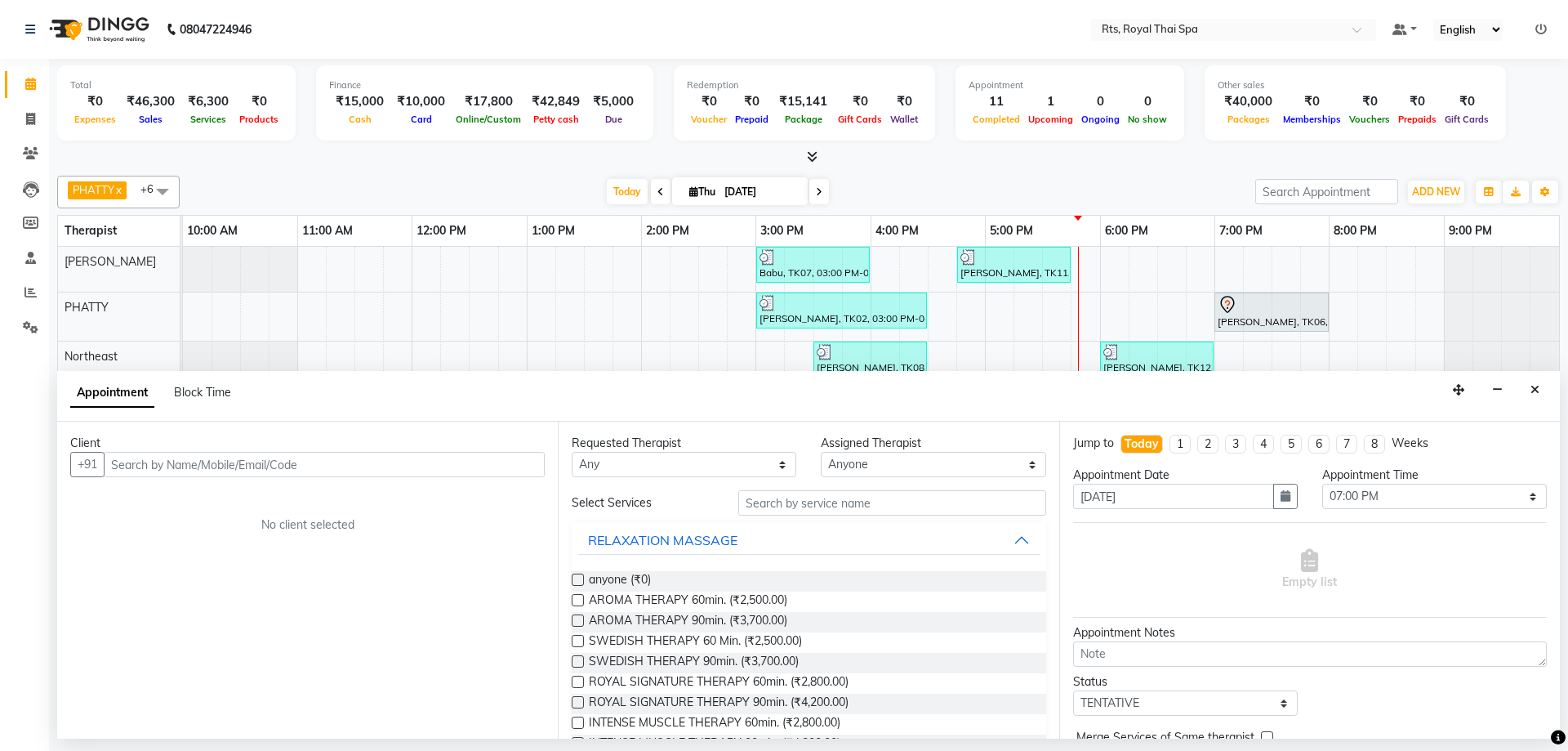
click at [503, 467] on input "text" at bounding box center [324, 464] width 441 height 25
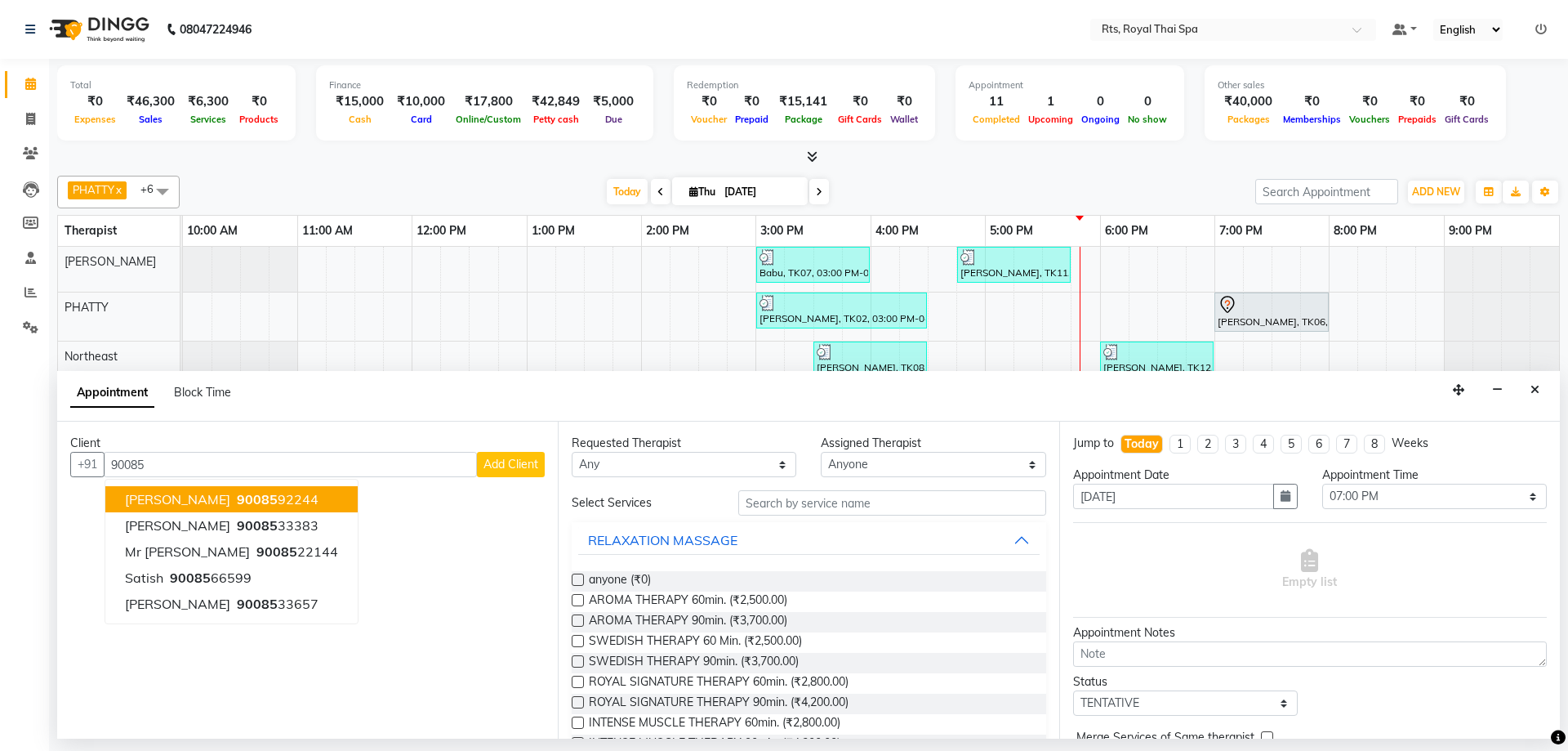
click at [288, 499] on ngb-highlight "90085 92244" at bounding box center [276, 499] width 85 height 16
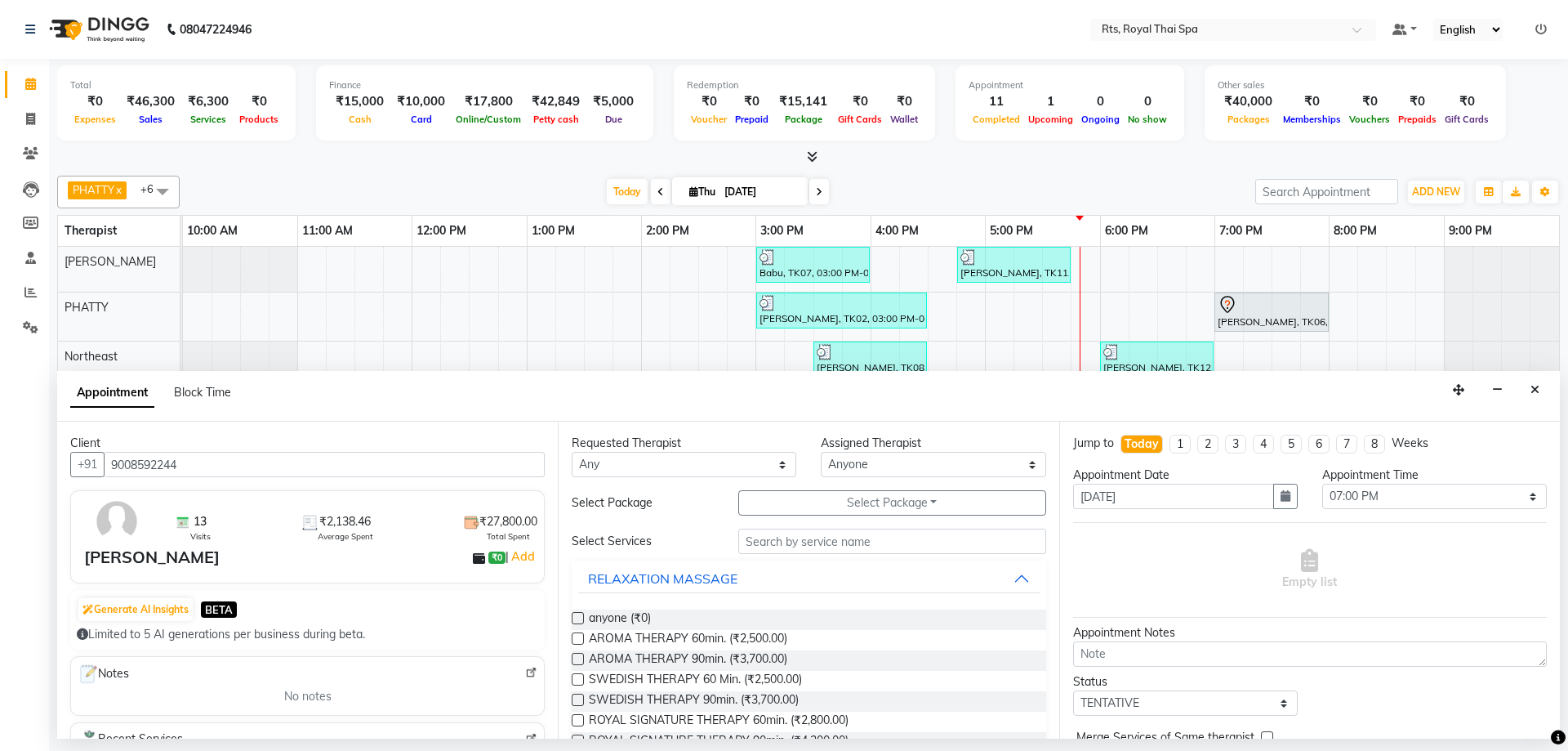
drag, startPoint x: 210, startPoint y: 461, endPoint x: 112, endPoint y: 441, distance: 100.0
click at [112, 441] on div "Client +91 9008592244 13 Visits ₹2,138.46 Average Spent ₹27,800.00 Total Spent …" at bounding box center [307, 580] width 501 height 317
type input "9008592244"
click at [1152, 659] on textarea at bounding box center [1310, 653] width 474 height 25
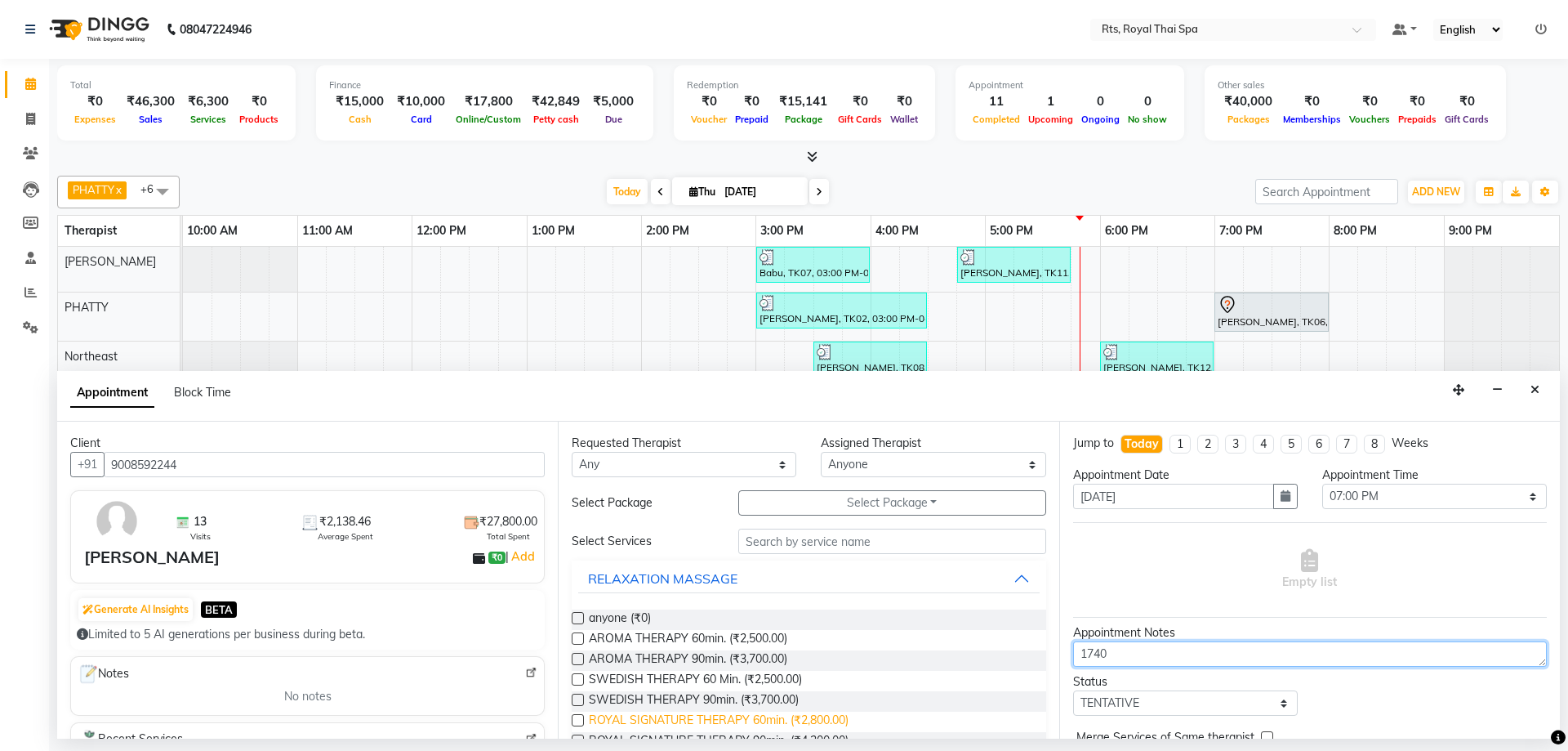
type textarea "1740"
click at [828, 725] on span "ROYAL SIGNATURE THERAPY 60min. (₹2,800.00)" at bounding box center [718, 721] width 260 height 20
checkbox input "false"
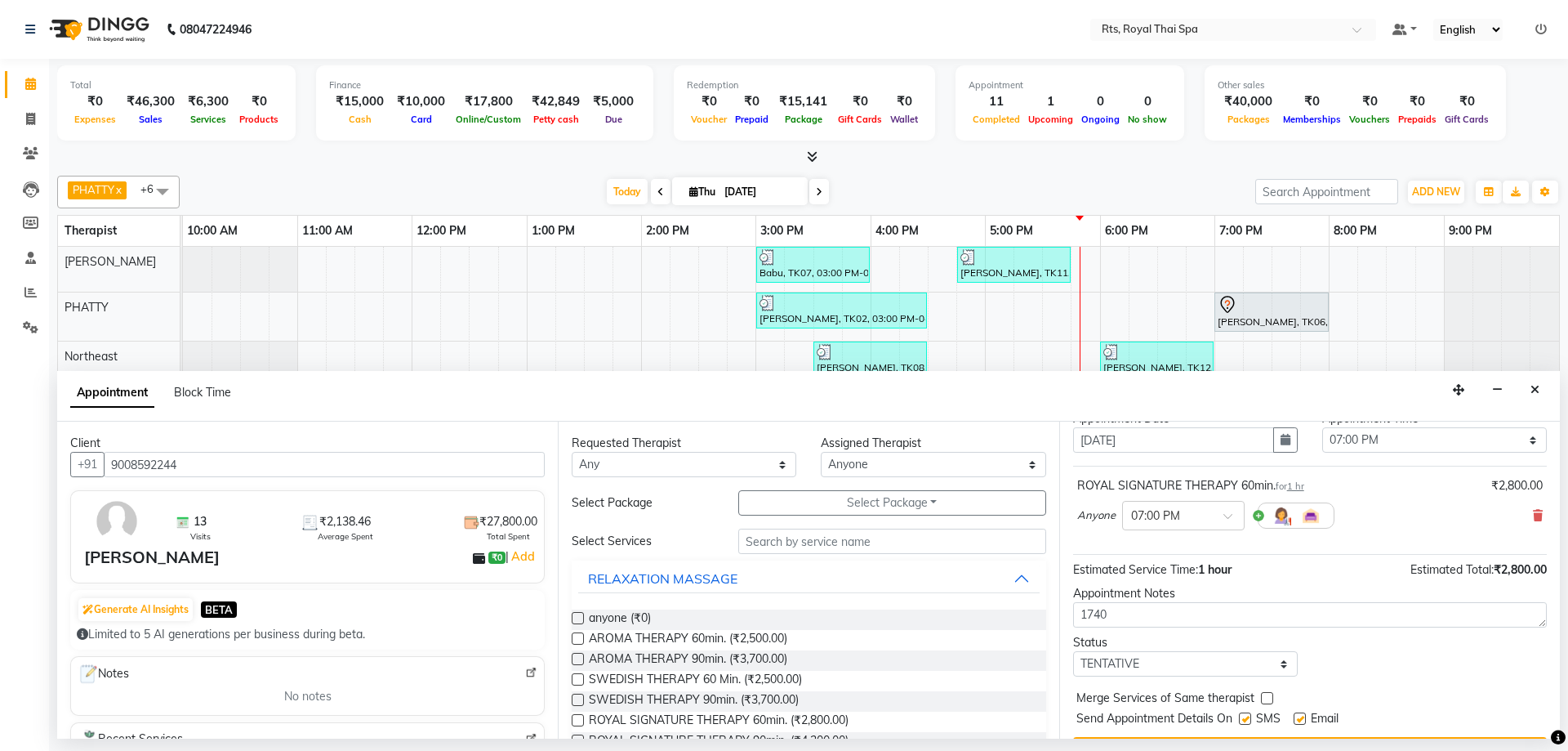
scroll to position [98, 0]
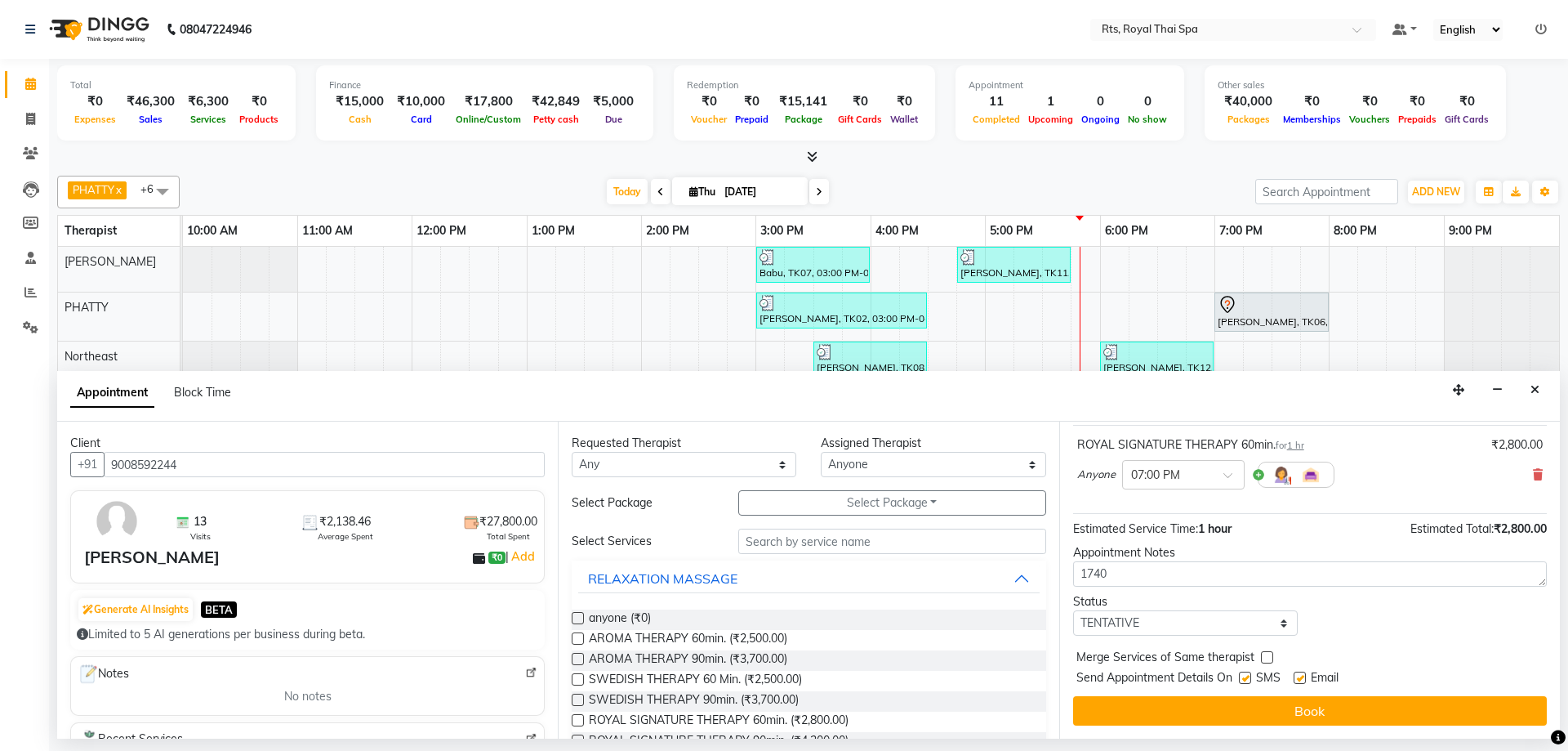
click at [1248, 680] on label at bounding box center [1245, 678] width 13 height 13
click at [1248, 680] on input "checkbox" at bounding box center [1244, 679] width 11 height 11
checkbox input "false"
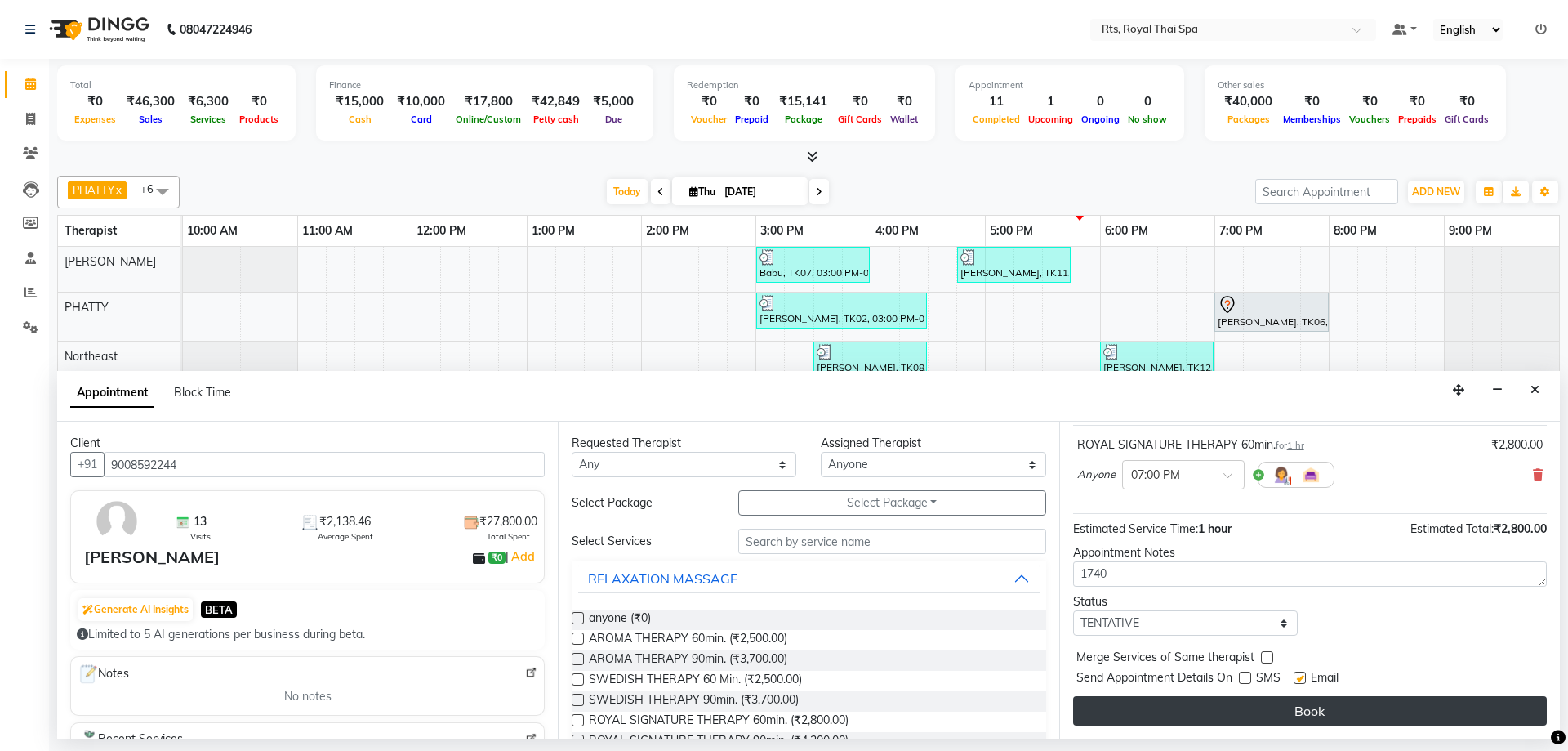
click at [1254, 704] on button "Book" at bounding box center [1310, 710] width 474 height 29
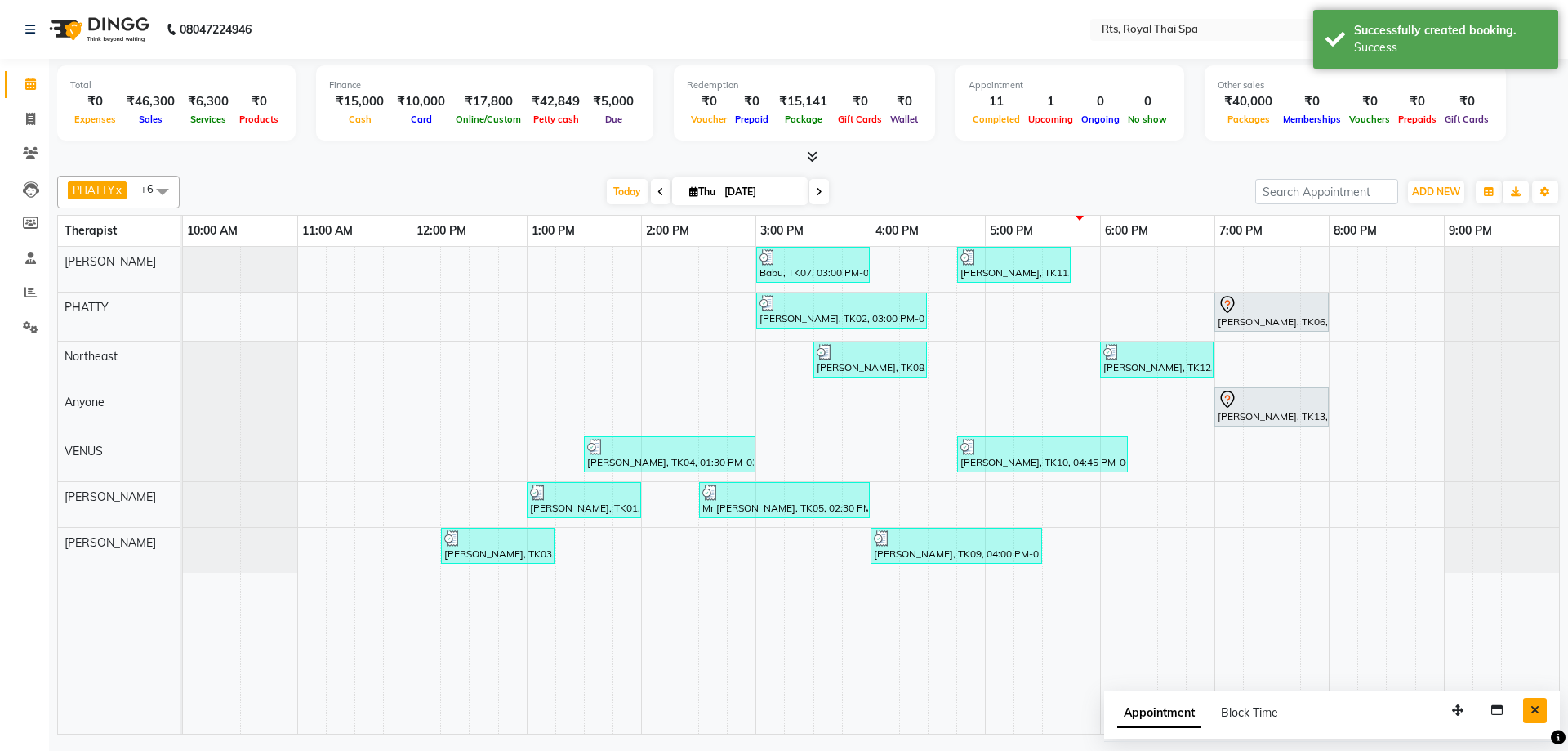
click at [1539, 713] on icon "Close" at bounding box center [1534, 709] width 9 height 12
